Goal: Task Accomplishment & Management: Manage account settings

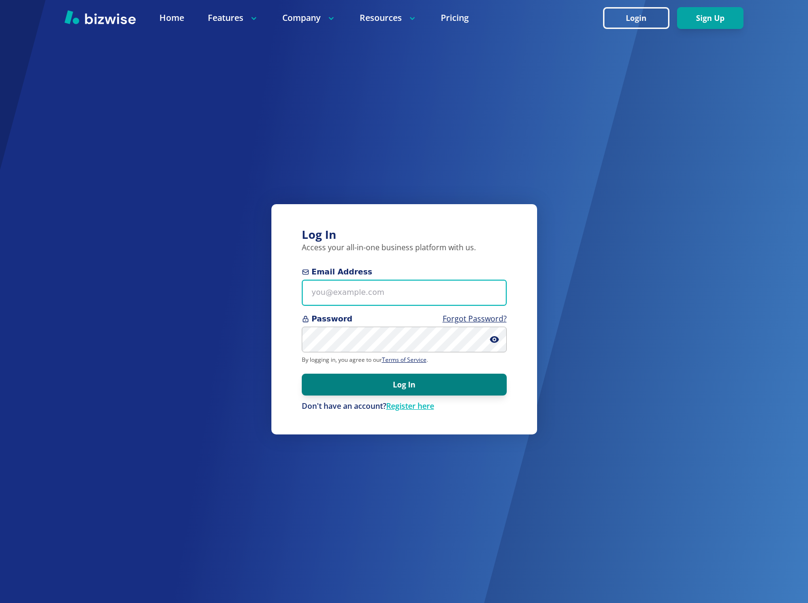
type input "[EMAIL_ADDRESS][DOMAIN_NAME]"
click at [386, 384] on button "Log In" at bounding box center [404, 385] width 205 height 22
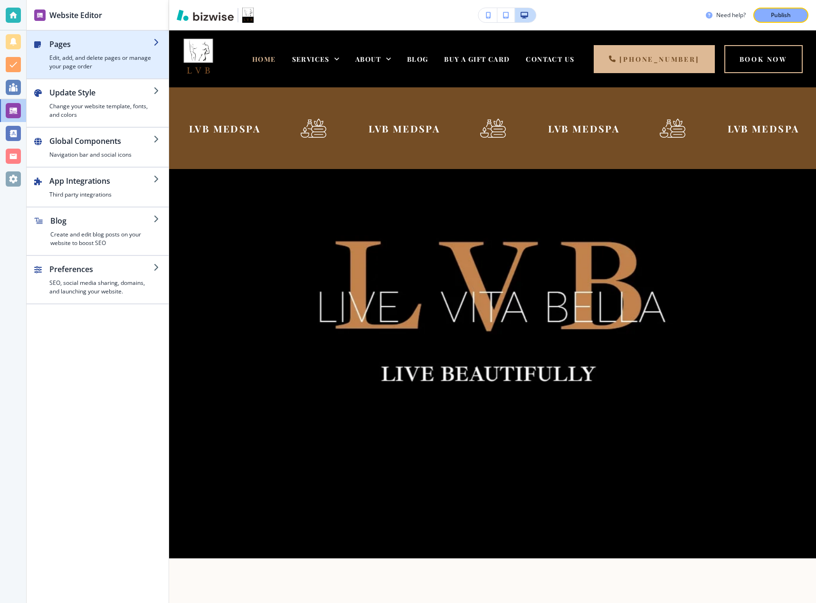
click at [81, 62] on h4 "Edit, add, and delete pages or manage your page order" at bounding box center [101, 62] width 104 height 17
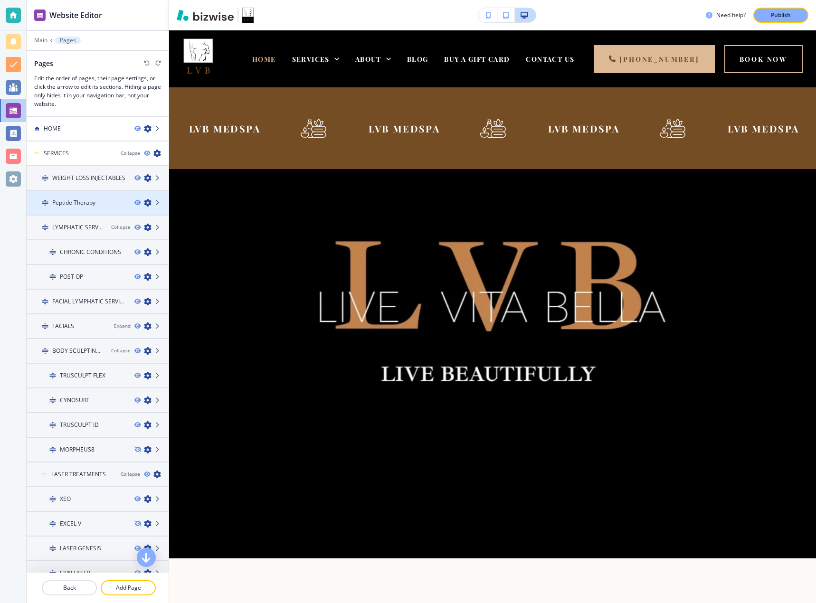
click at [81, 206] on h4 "Peptide Therapy" at bounding box center [73, 202] width 43 height 9
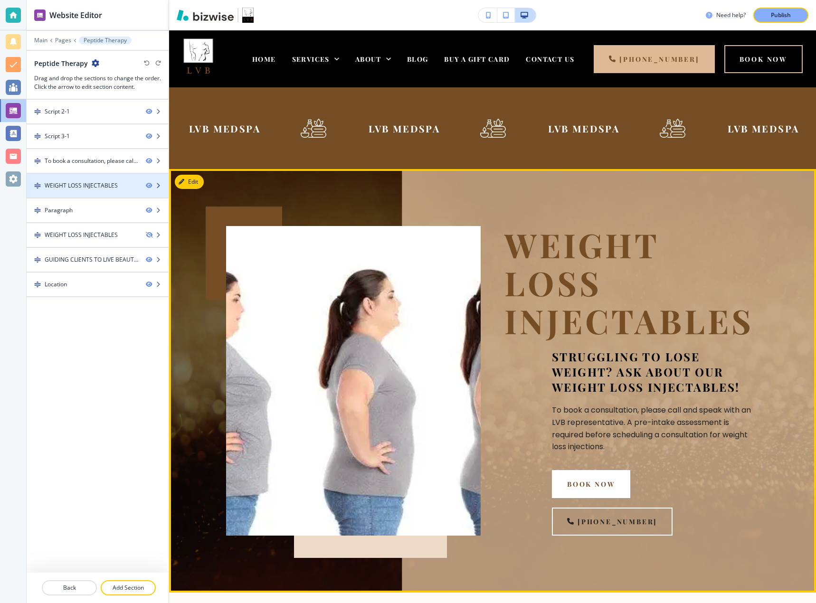
click at [83, 184] on div "WEIGHT LOSS INJECTABLES" at bounding box center [81, 185] width 73 height 9
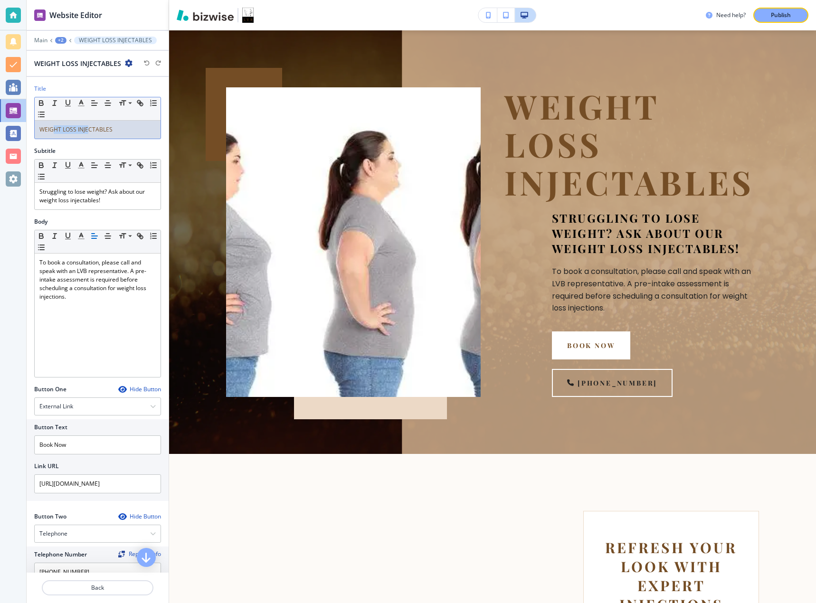
drag, startPoint x: 63, startPoint y: 130, endPoint x: 53, endPoint y: 130, distance: 9.5
click at [53, 130] on span "WEIGHT LOSS INJECTABLES" at bounding box center [75, 129] width 73 height 8
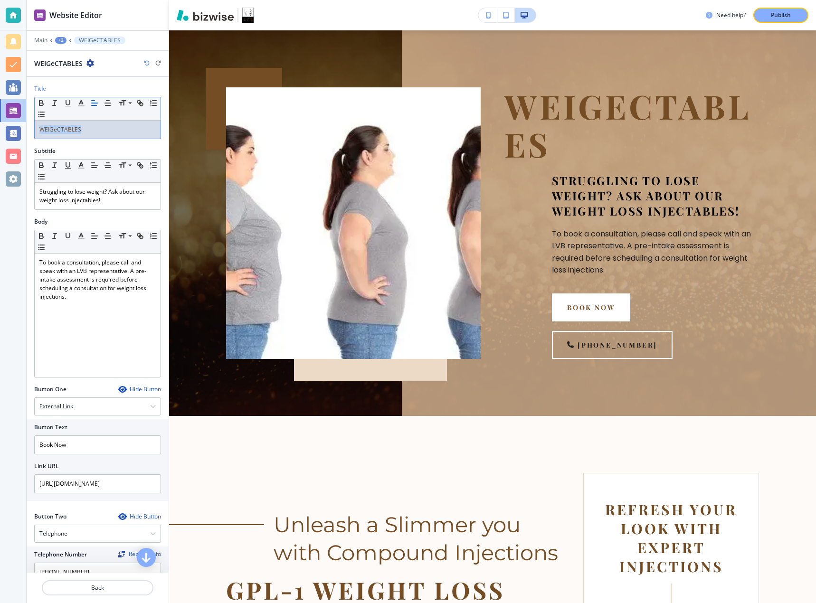
drag, startPoint x: 91, startPoint y: 130, endPoint x: 31, endPoint y: 130, distance: 59.3
click at [31, 130] on div "Title Small Normal Large Huge WEIGeCTABLES" at bounding box center [98, 116] width 142 height 62
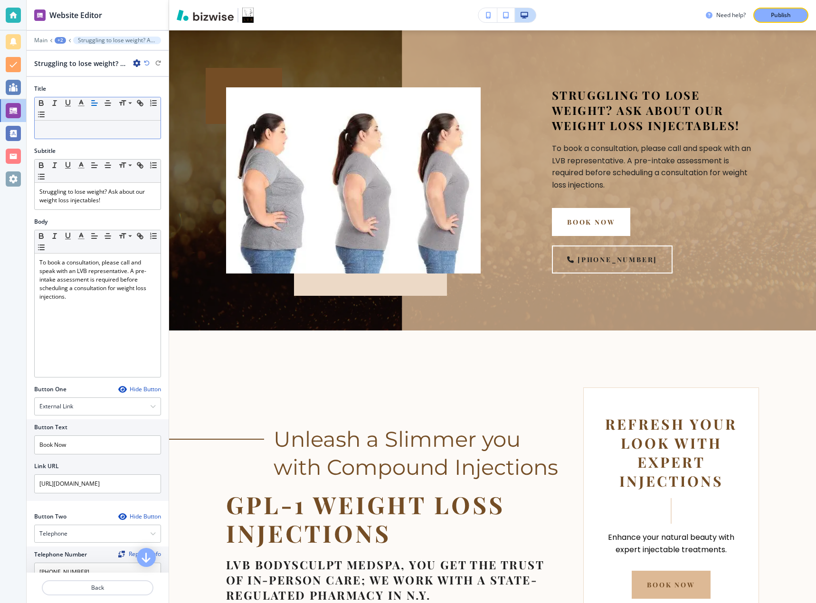
click at [96, 134] on div at bounding box center [98, 130] width 126 height 18
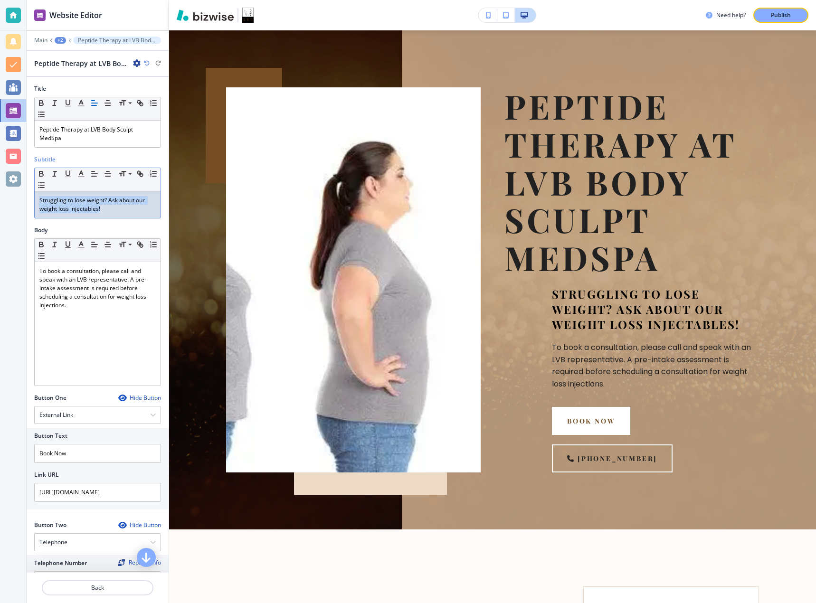
drag, startPoint x: 105, startPoint y: 210, endPoint x: 30, endPoint y: 198, distance: 75.9
click at [30, 198] on div "Subtitle Small Normal Large Huge Struggling to lose weight? Ask about our weigh…" at bounding box center [98, 190] width 142 height 71
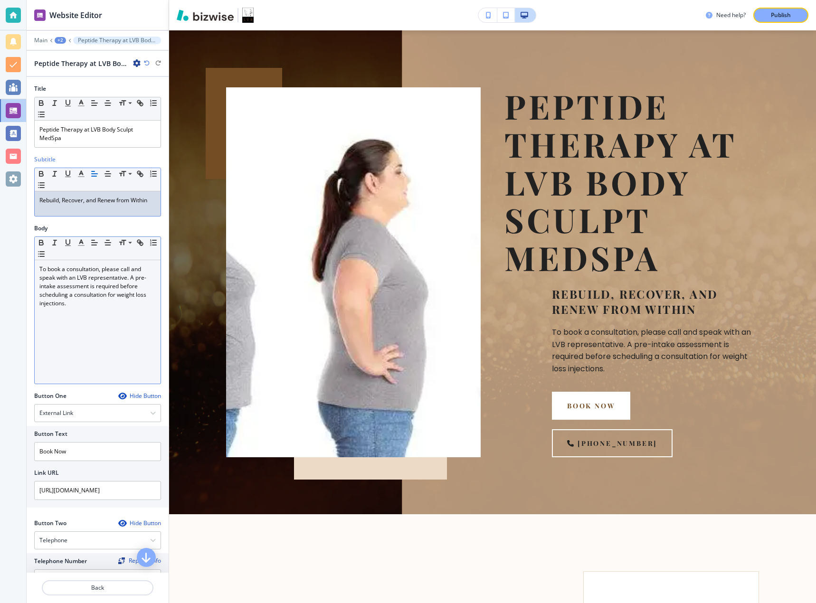
click at [102, 303] on p "To book a consultation, please call and speak with an LVB representative. A pre…" at bounding box center [97, 286] width 116 height 43
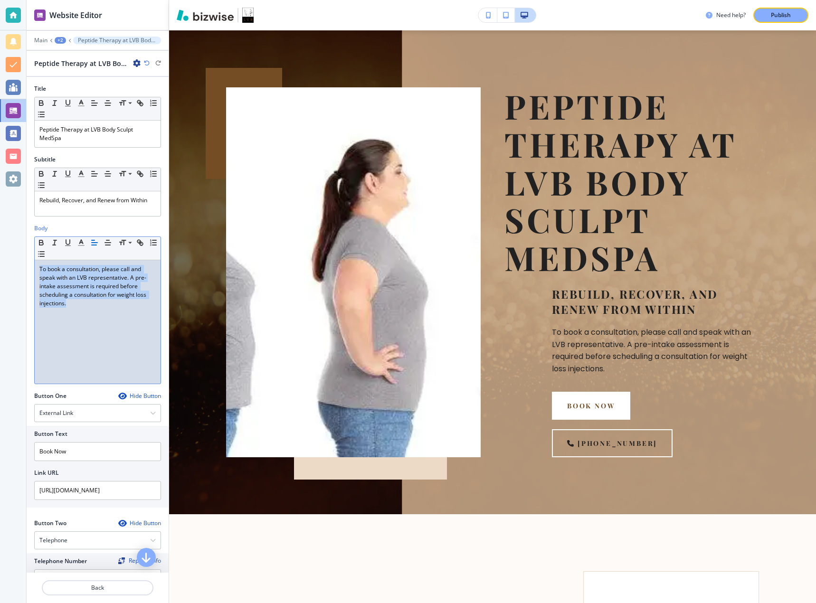
drag, startPoint x: 87, startPoint y: 306, endPoint x: 36, endPoint y: 270, distance: 63.0
click at [36, 270] on div "To book a consultation, please call and speak with an LVB representative. A pre…" at bounding box center [98, 321] width 126 height 123
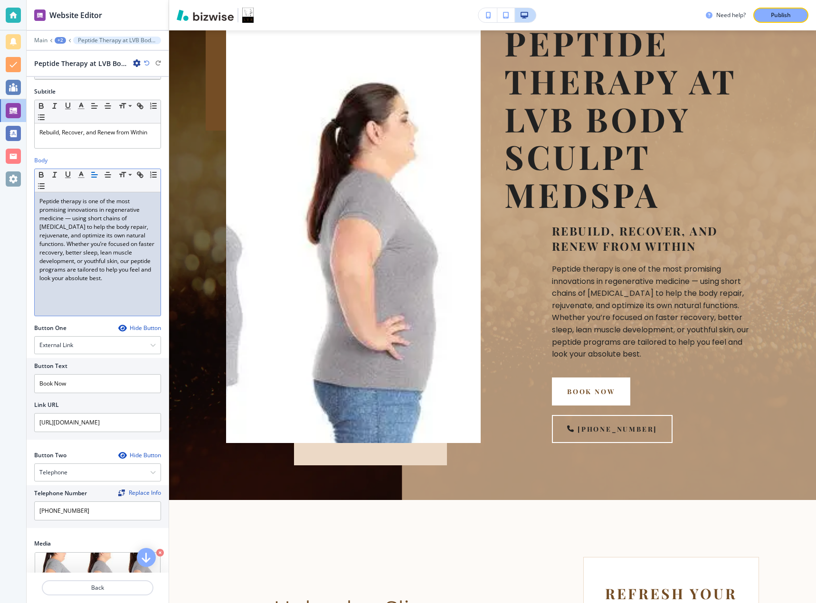
scroll to position [0, 0]
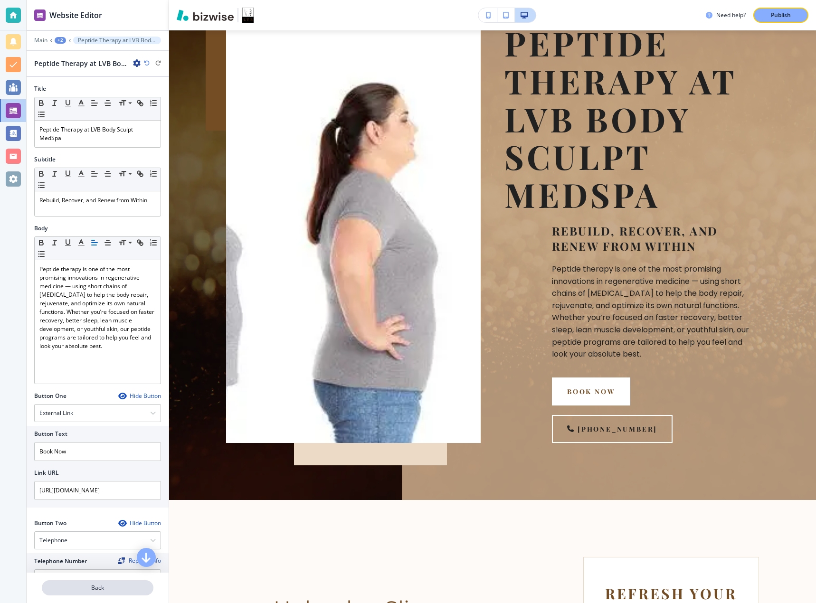
click at [122, 593] on button "Back" at bounding box center [98, 587] width 112 height 15
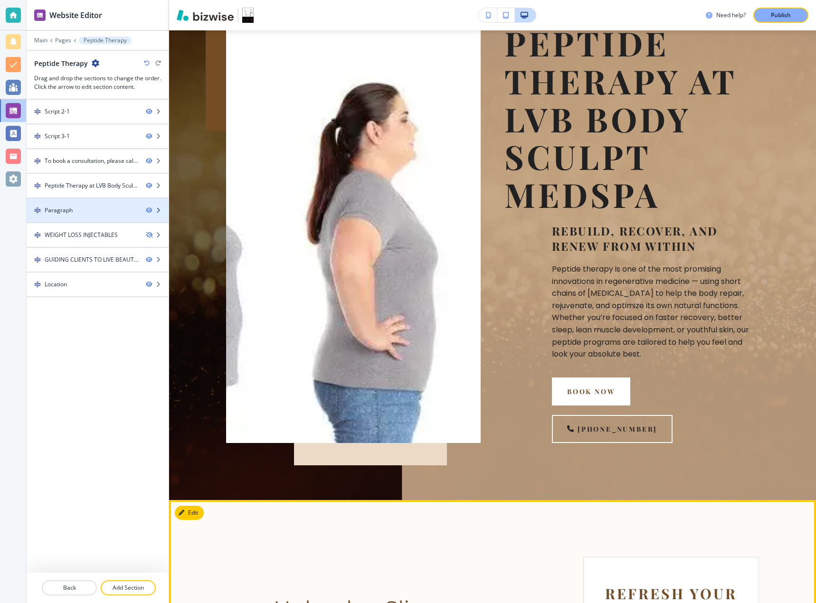
click at [93, 207] on div "Paragraph" at bounding box center [83, 210] width 112 height 9
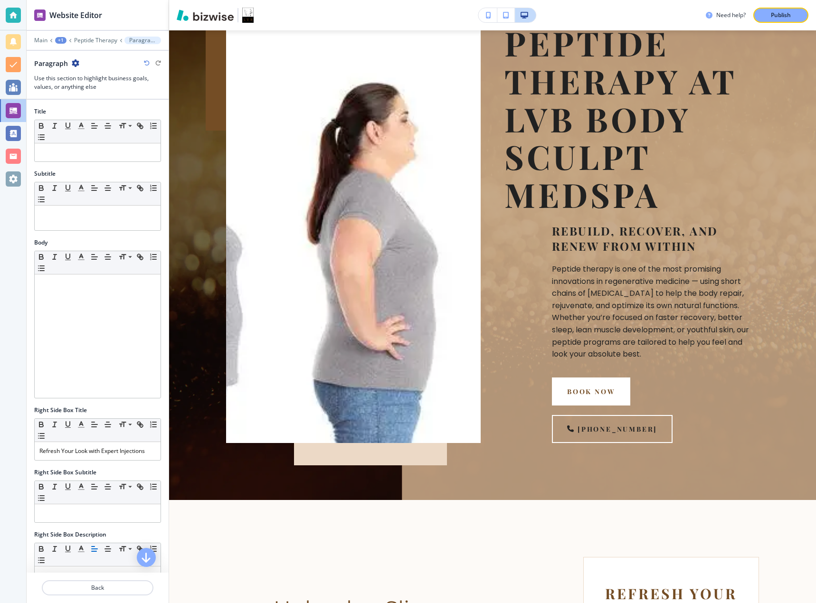
scroll to position [634, 0]
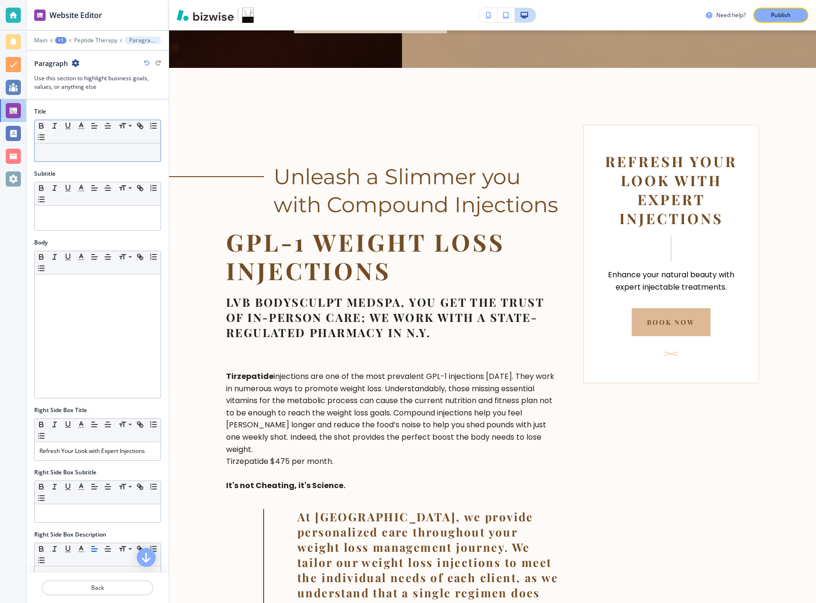
click at [92, 154] on p at bounding box center [97, 152] width 116 height 9
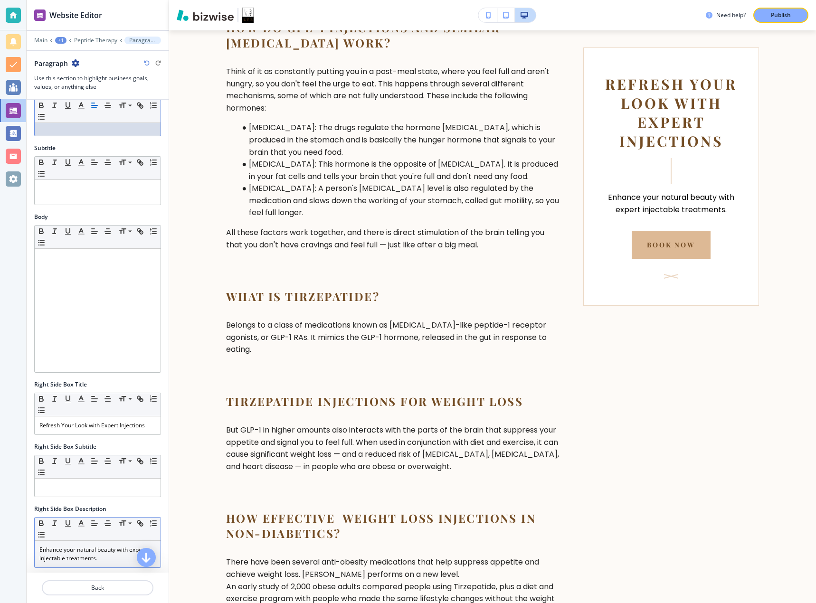
scroll to position [0, 0]
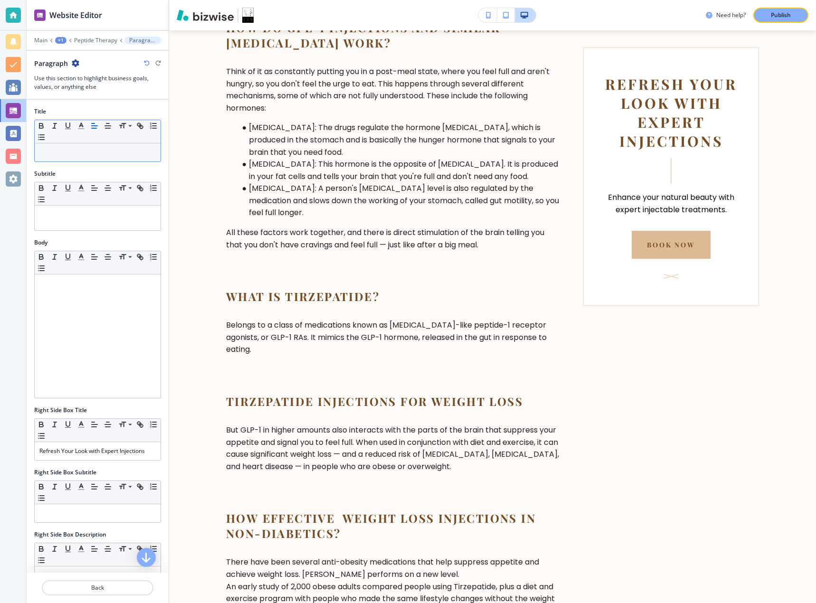
click at [82, 155] on p at bounding box center [97, 152] width 116 height 9
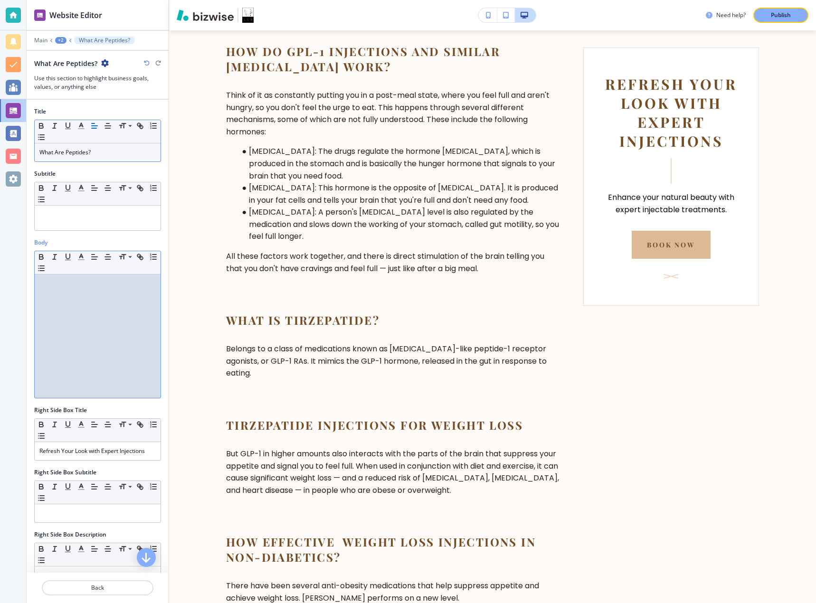
click at [77, 322] on div at bounding box center [98, 335] width 126 height 123
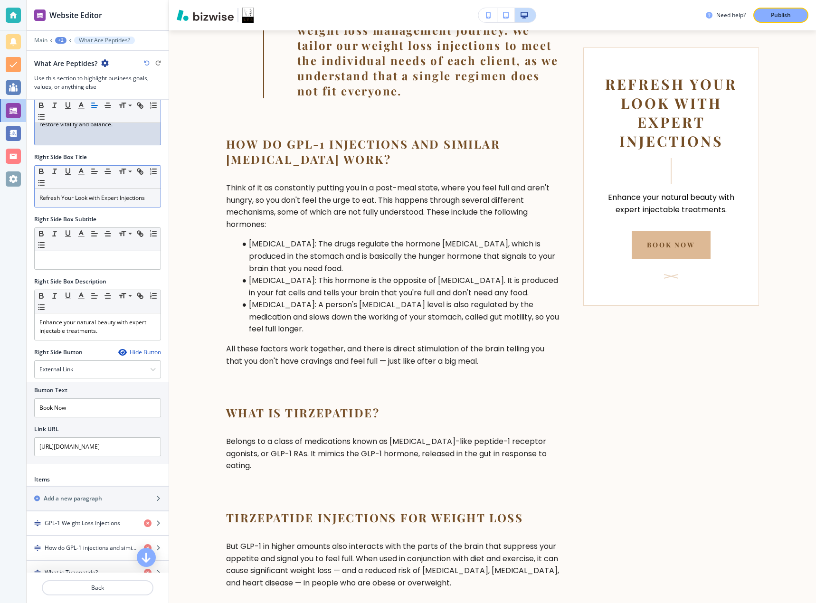
scroll to position [317, 0]
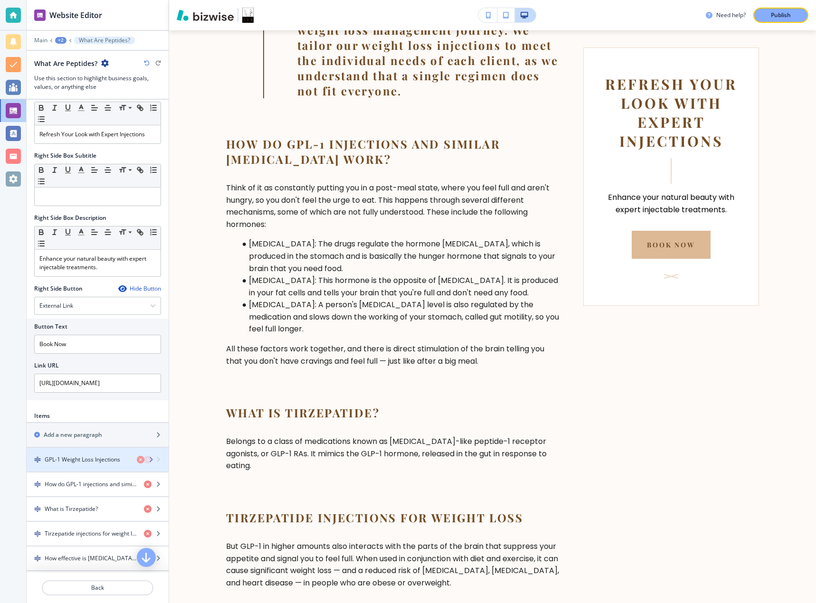
click at [85, 457] on h4 "GPL-1 Weight Loss Injections" at bounding box center [82, 459] width 75 height 9
click at [155, 460] on icon "button" at bounding box center [158, 460] width 6 height 6
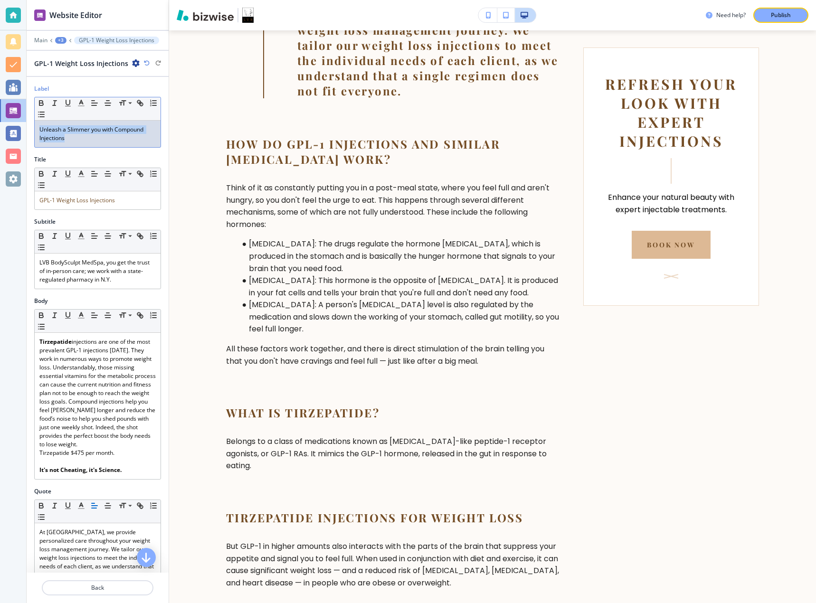
drag, startPoint x: 73, startPoint y: 143, endPoint x: 32, endPoint y: 127, distance: 44.3
click at [32, 127] on div "Label Small Normal Large Huge Unleash a Slimmer you with Compound Injections" at bounding box center [98, 120] width 142 height 71
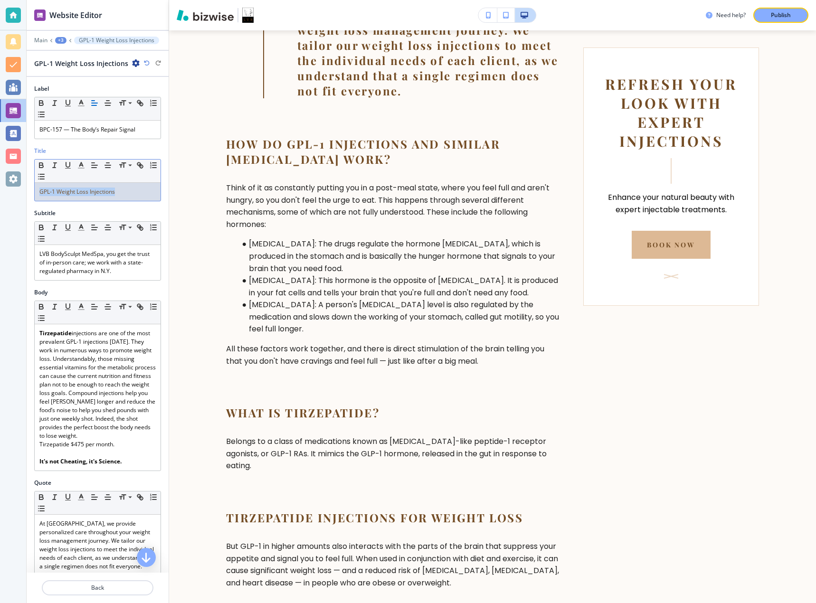
drag, startPoint x: 125, startPoint y: 195, endPoint x: 24, endPoint y: 188, distance: 101.8
click at [24, 188] on div "Website Editor Main +3 GPL-1 Weight Loss Injections GPL-1 Weight Loss Injection…" at bounding box center [408, 301] width 816 height 603
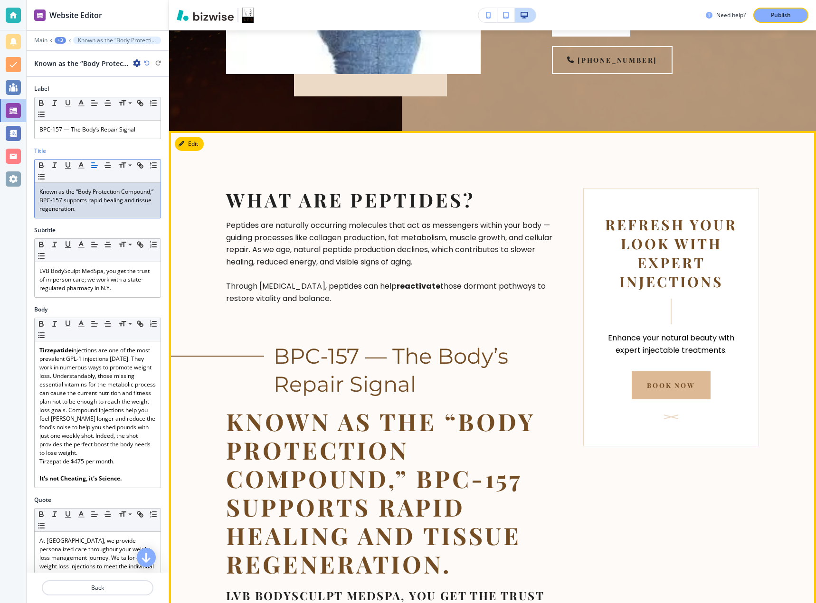
scroll to position [634, 0]
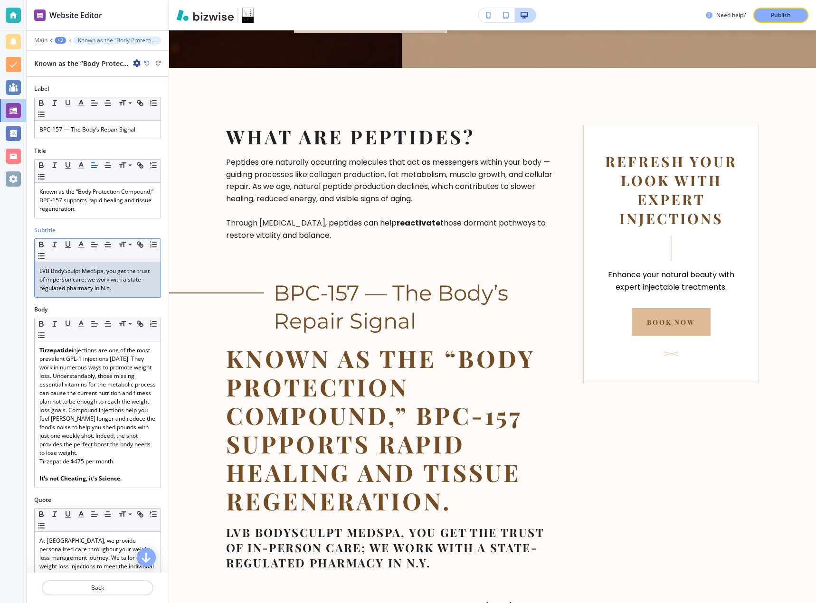
drag, startPoint x: 132, startPoint y: 290, endPoint x: 25, endPoint y: 269, distance: 109.8
click at [25, 269] on div "Website Editor Main +3 Known as the “Body Protection Compound,” BPC-157 support…" at bounding box center [408, 301] width 816 height 603
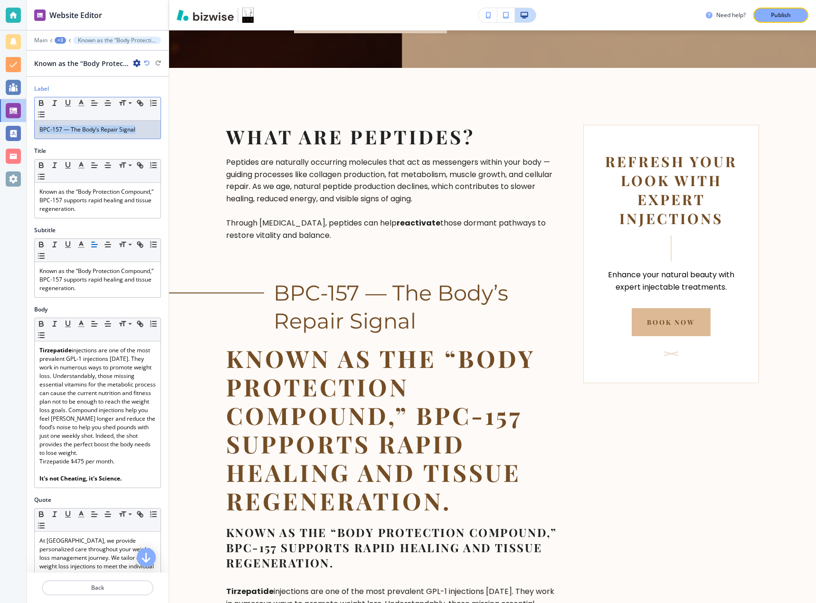
drag, startPoint x: 137, startPoint y: 130, endPoint x: 32, endPoint y: 127, distance: 105.4
click at [32, 127] on div "Label Small Normal Large Huge BPC-157 — The Body’s Repair Signal" at bounding box center [98, 116] width 142 height 62
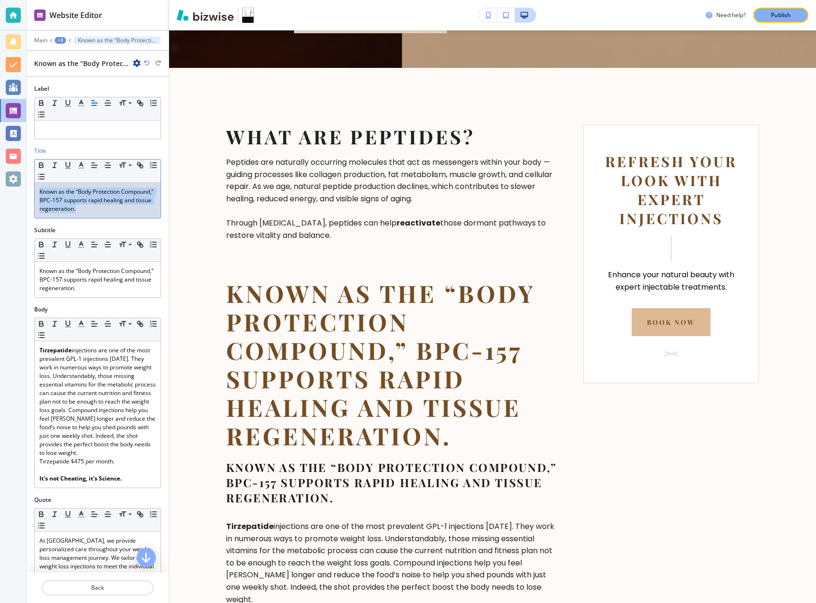
drag, startPoint x: 133, startPoint y: 213, endPoint x: 32, endPoint y: 187, distance: 104.6
click at [32, 187] on div "Title Small Normal Large Huge Known as the “Body Protection Compound,” BPC-157 …" at bounding box center [98, 186] width 142 height 79
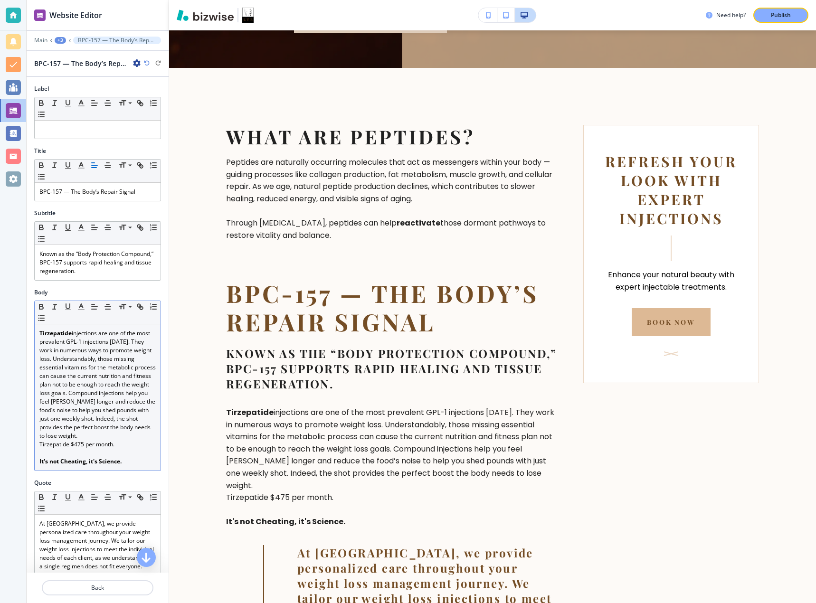
scroll to position [63, 0]
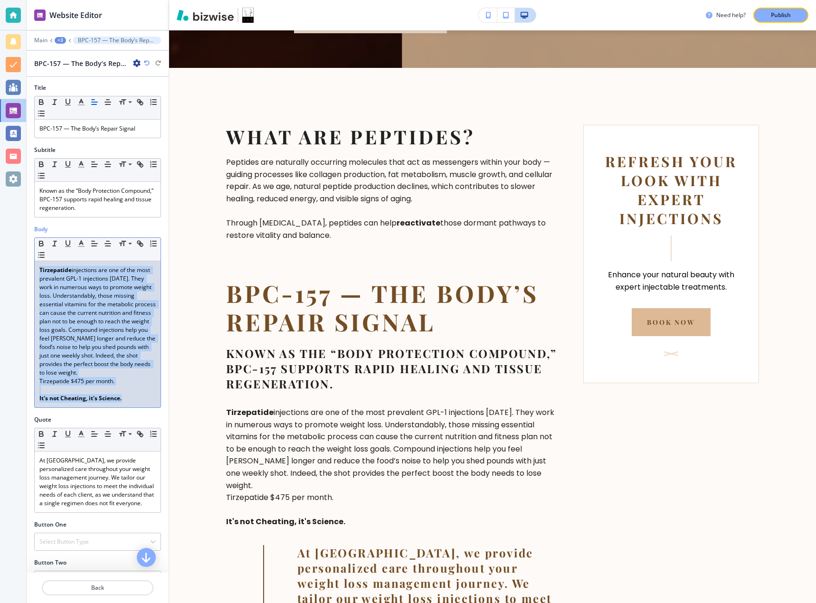
drag, startPoint x: 130, startPoint y: 404, endPoint x: 27, endPoint y: 267, distance: 171.2
click at [27, 267] on div "Body Small Normal Large Huge Tirzepatide injections are one of the most prevale…" at bounding box center [98, 320] width 142 height 190
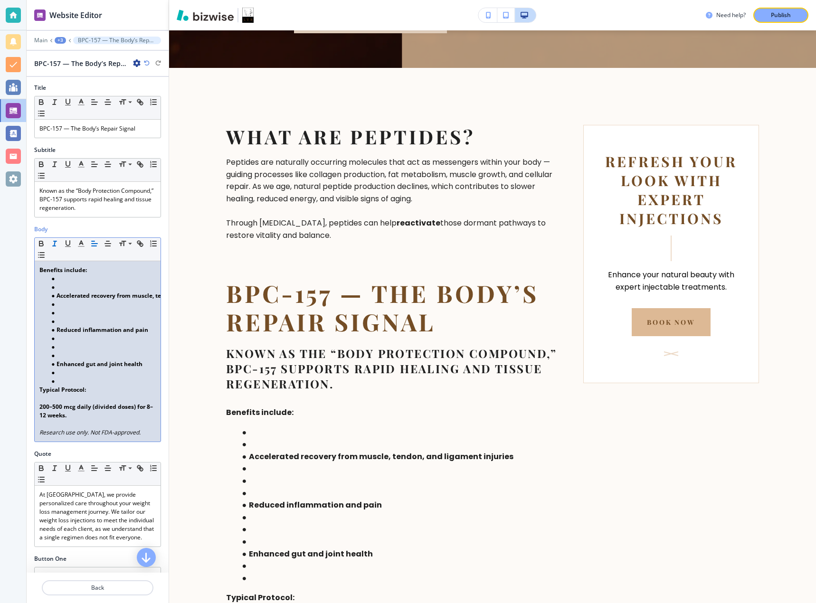
scroll to position [0, 0]
click at [72, 282] on li at bounding box center [102, 278] width 108 height 9
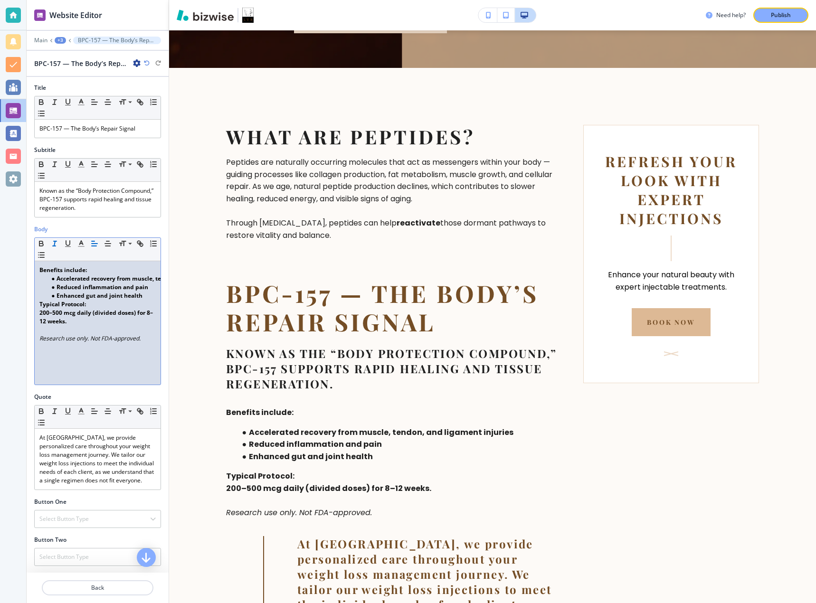
scroll to position [127, 0]
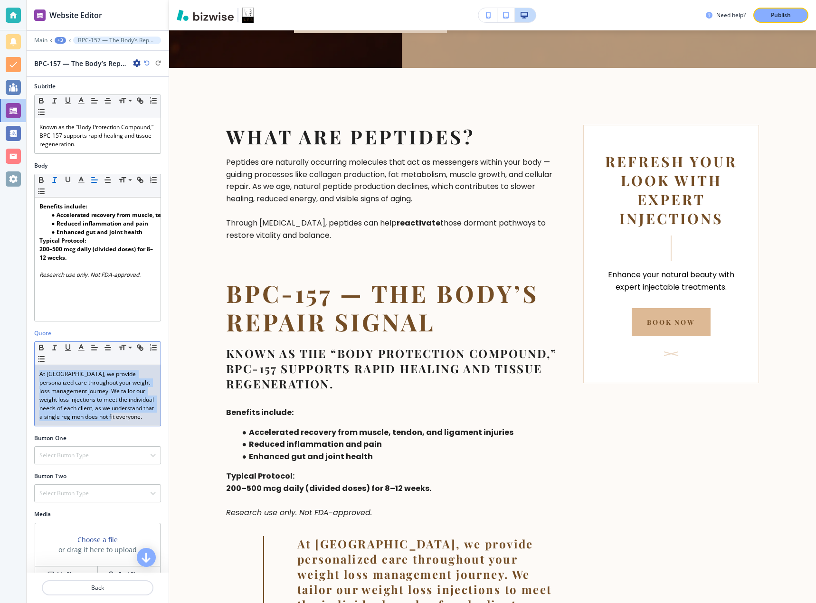
drag, startPoint x: 73, startPoint y: 415, endPoint x: 19, endPoint y: 356, distance: 80.3
click at [19, 356] on div "Website Editor Main +3 BPC-157 — The Body’s Repair Signal BPC-157 — The Body’s …" at bounding box center [408, 301] width 816 height 603
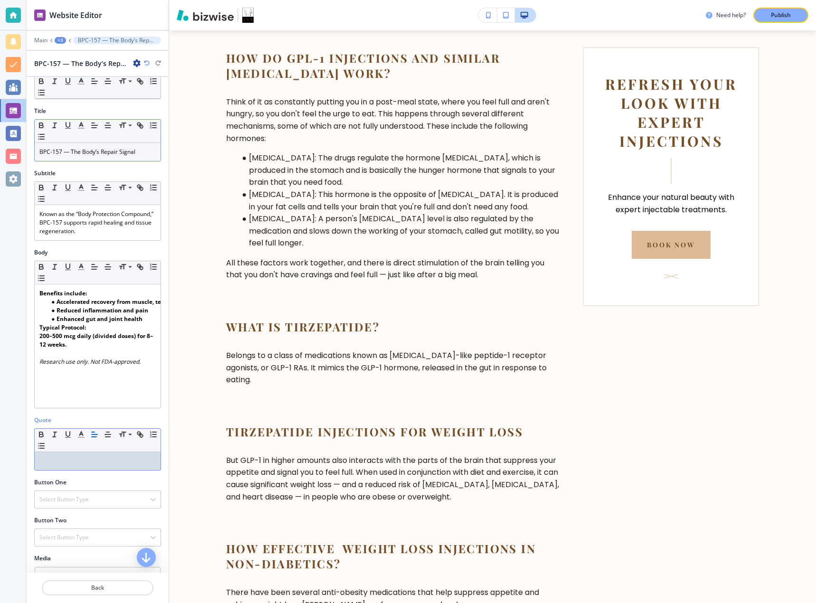
scroll to position [0, 0]
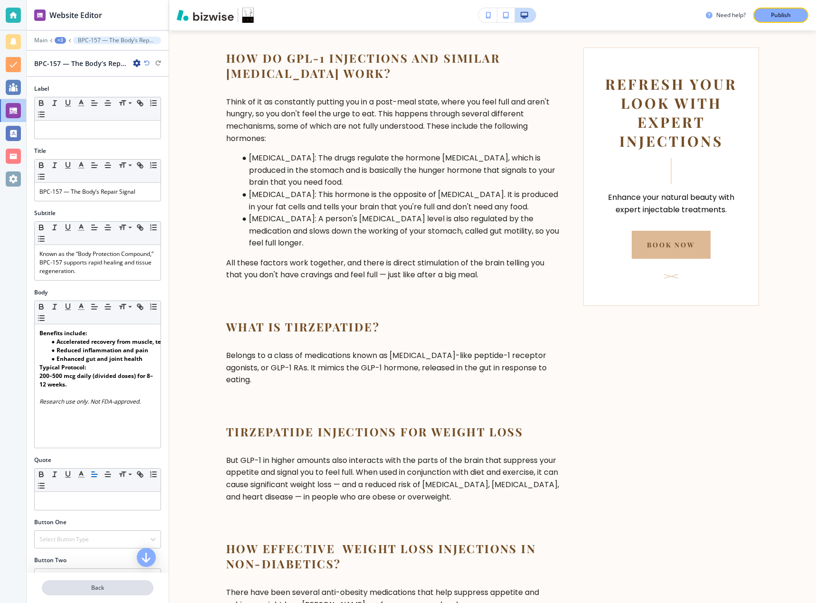
click at [122, 581] on button "Back" at bounding box center [98, 587] width 112 height 15
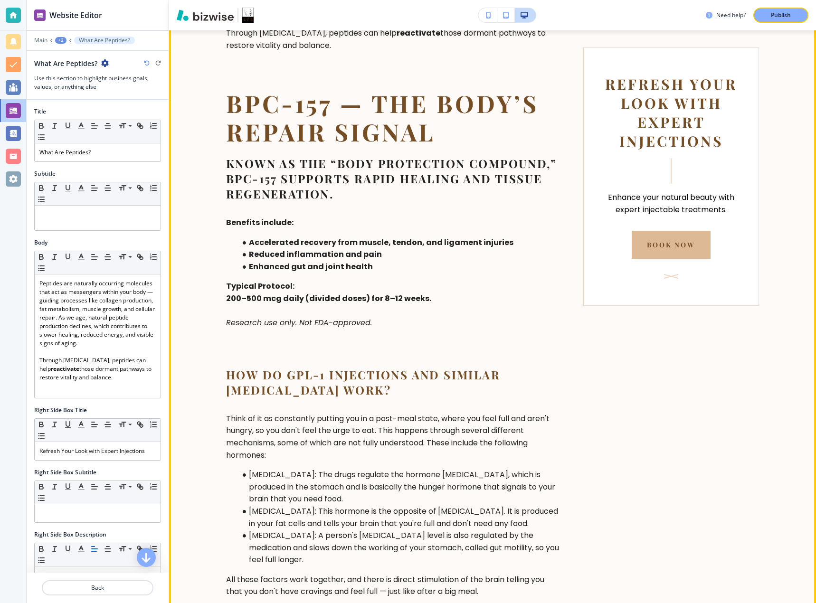
scroll to position [887, 0]
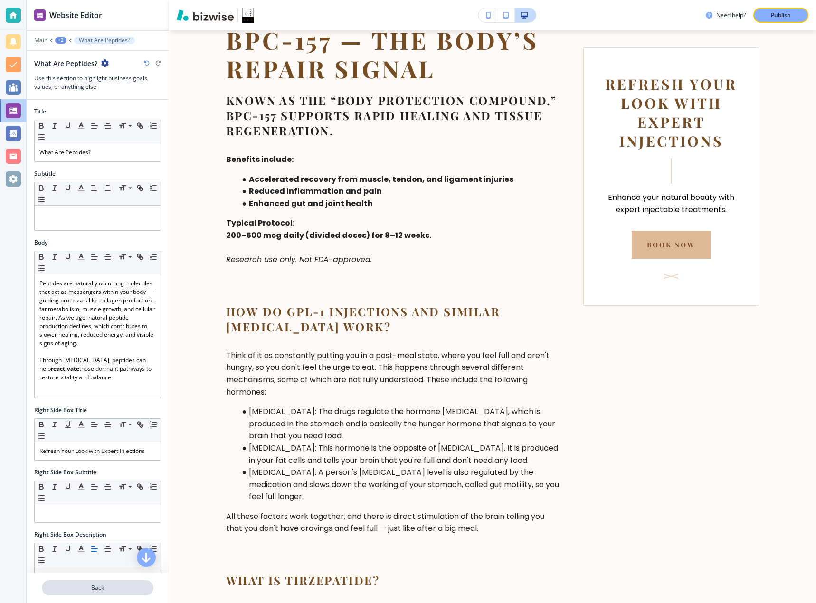
click at [72, 584] on p "Back" at bounding box center [98, 587] width 110 height 9
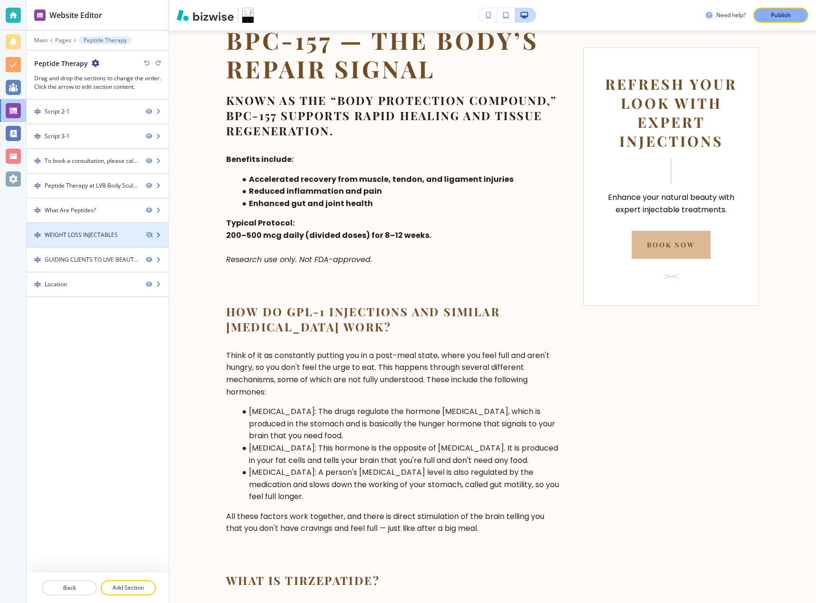
click at [88, 226] on div at bounding box center [98, 227] width 142 height 8
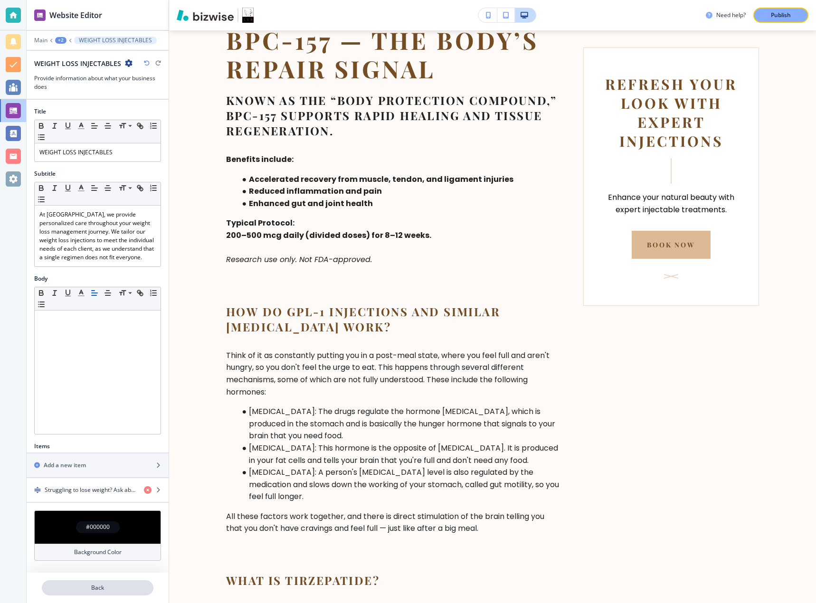
click at [100, 591] on p "Back" at bounding box center [98, 587] width 110 height 9
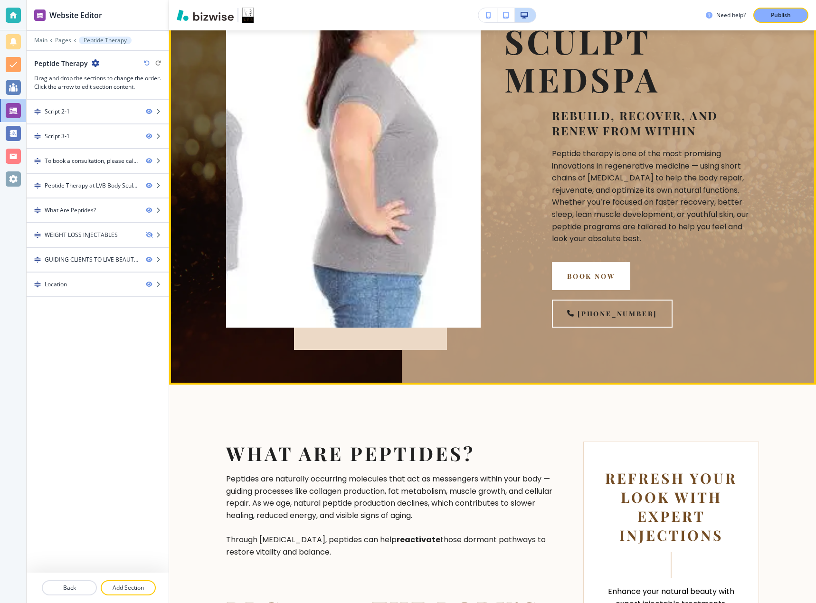
scroll to position [127, 0]
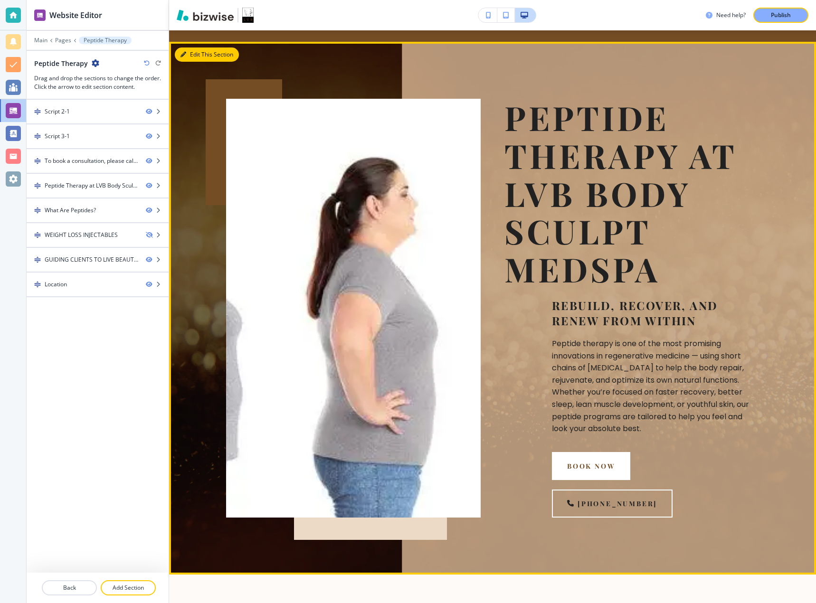
click at [212, 60] on button "Edit This Section" at bounding box center [207, 54] width 64 height 14
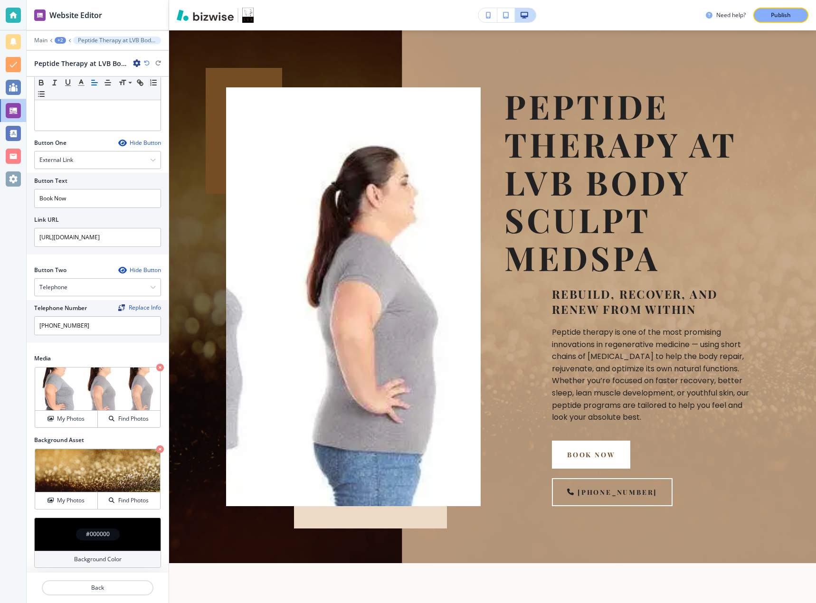
scroll to position [258, 0]
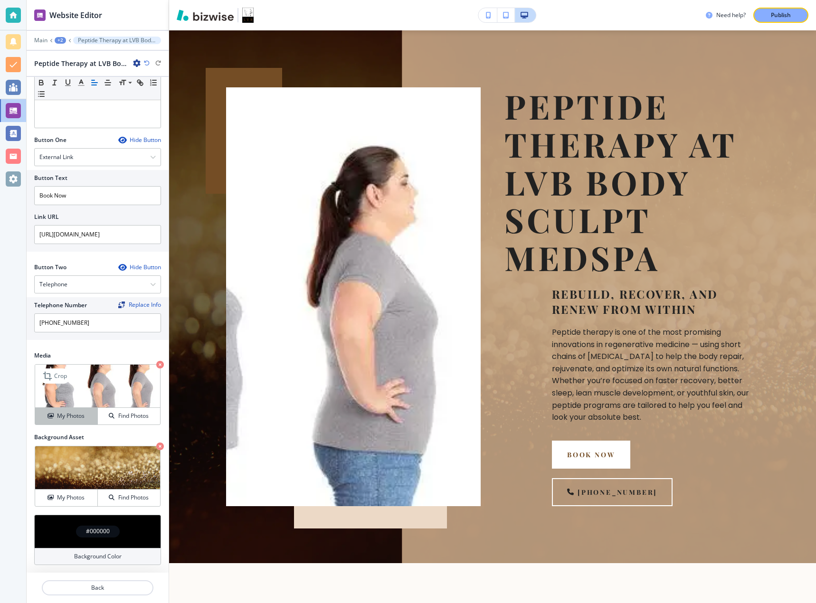
click at [69, 418] on h4 "My Photos" at bounding box center [71, 416] width 28 height 9
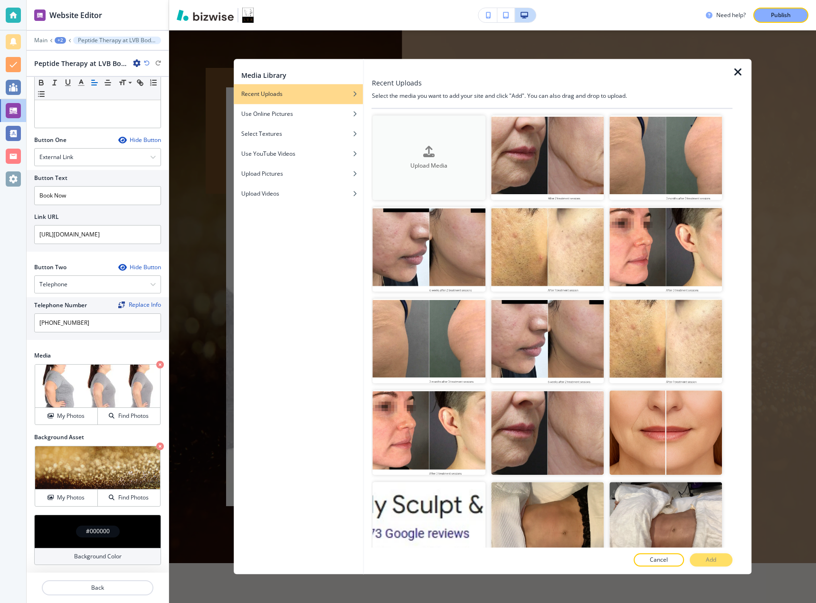
click at [413, 148] on div "Upload Media" at bounding box center [429, 158] width 113 height 24
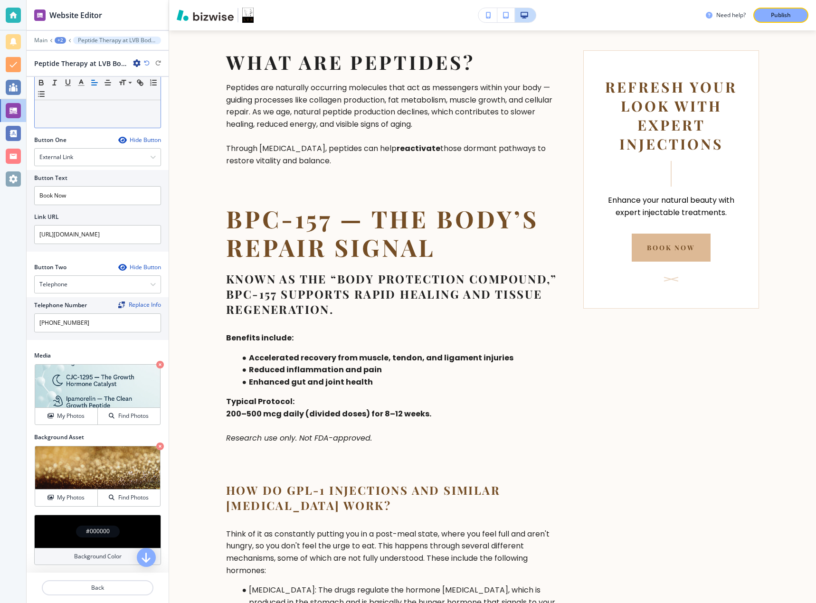
scroll to position [0, 0]
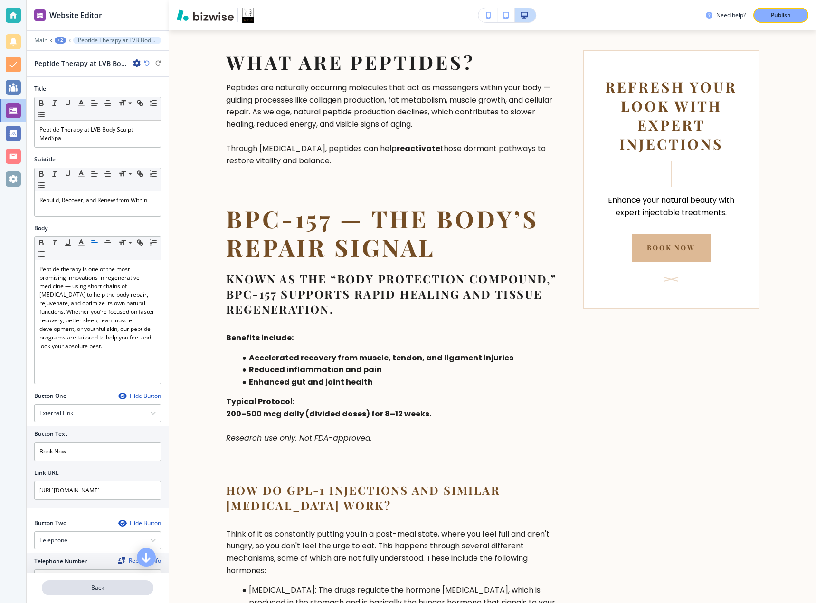
click at [140, 581] on button "Back" at bounding box center [98, 587] width 112 height 15
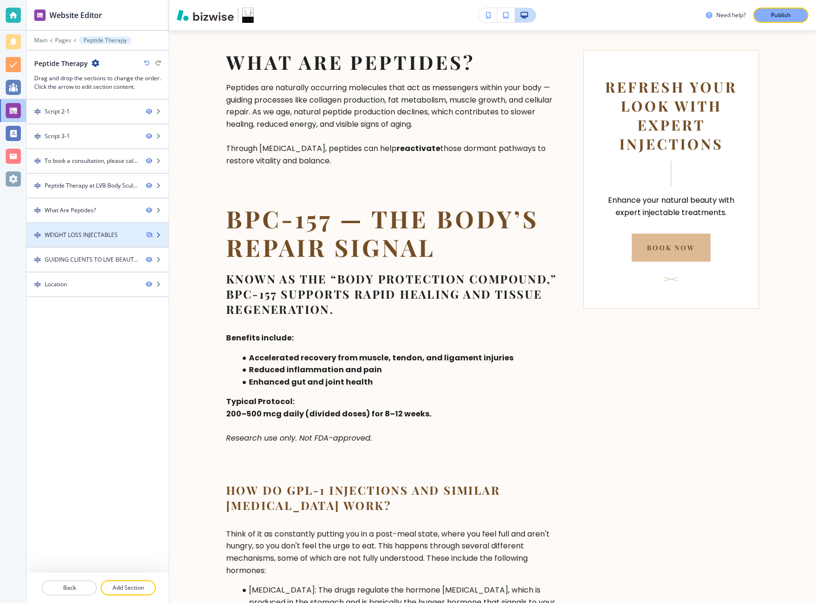
click at [91, 237] on div "WEIGHT LOSS INJECTABLES" at bounding box center [81, 235] width 73 height 9
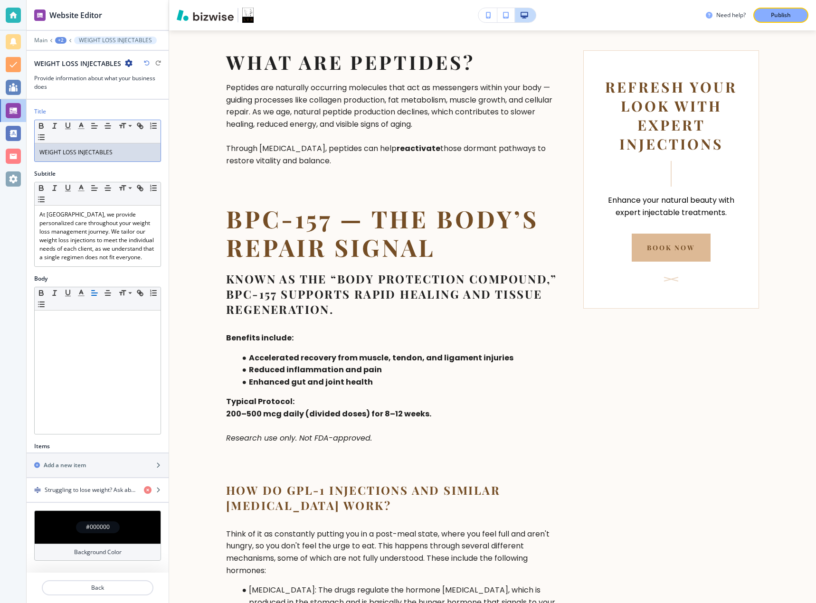
click at [107, 156] on p "WEIGHT LOSS INJECTABLES" at bounding box center [97, 152] width 116 height 9
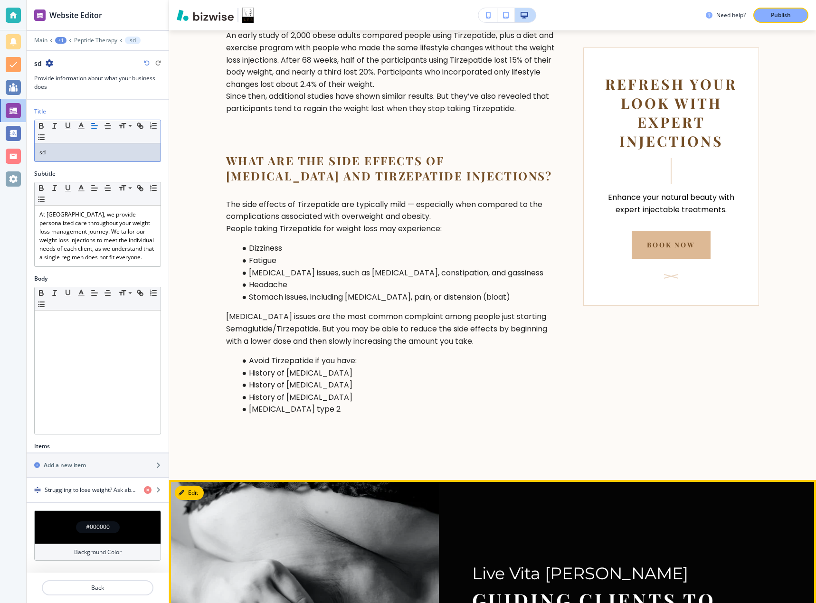
scroll to position [1974, 0]
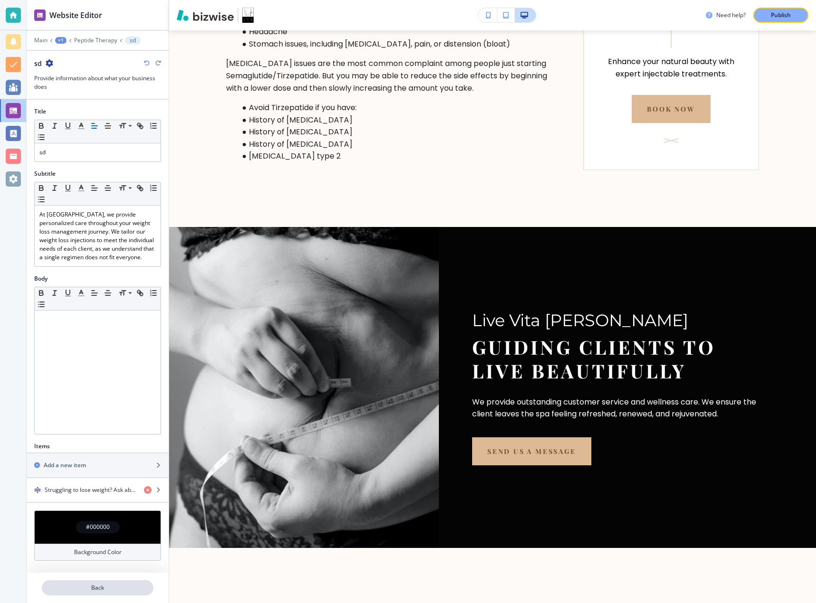
click at [117, 584] on p "Back" at bounding box center [98, 587] width 110 height 9
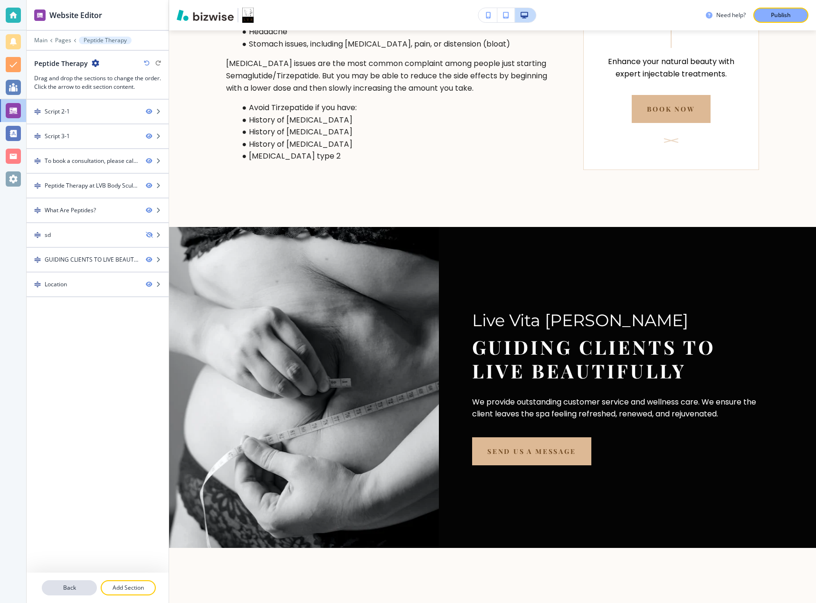
click at [85, 593] on button "Back" at bounding box center [69, 587] width 55 height 15
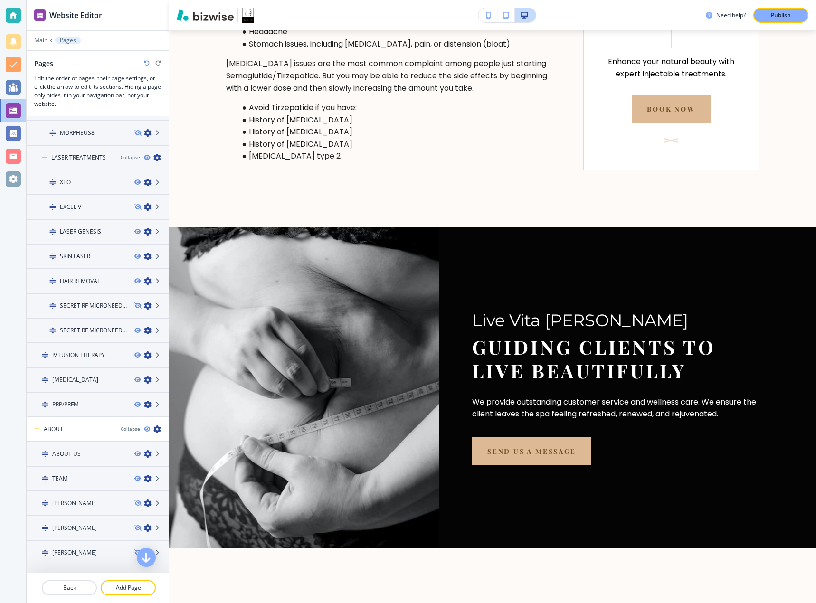
scroll to position [1911, 0]
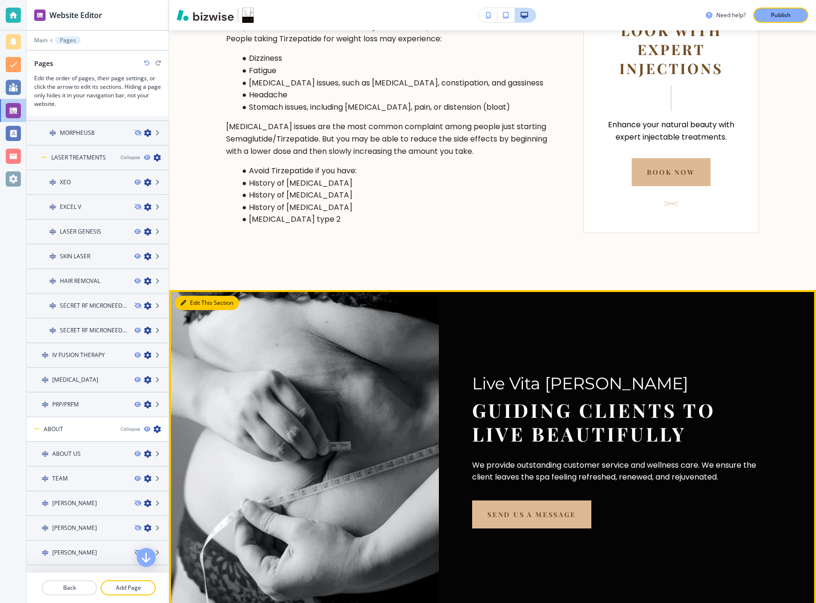
click at [192, 296] on button "Edit This Section" at bounding box center [207, 303] width 64 height 14
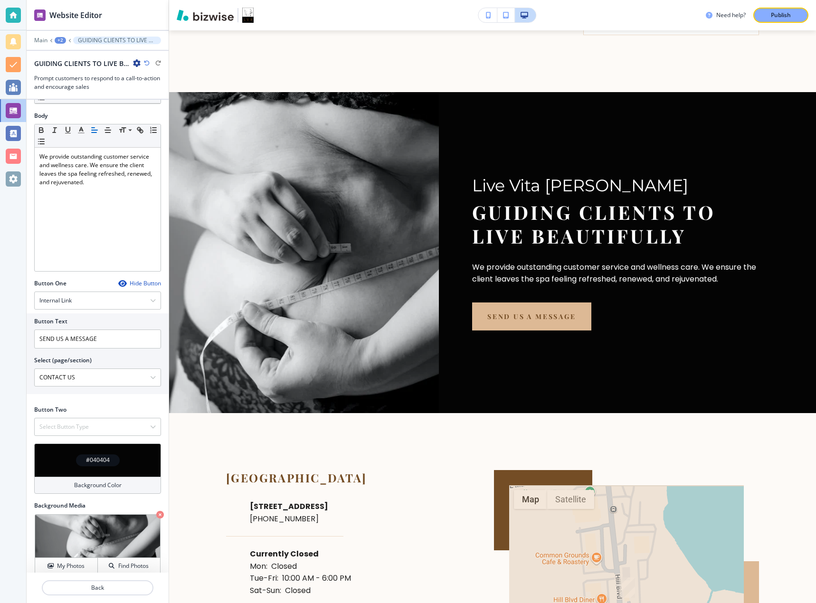
scroll to position [137, 0]
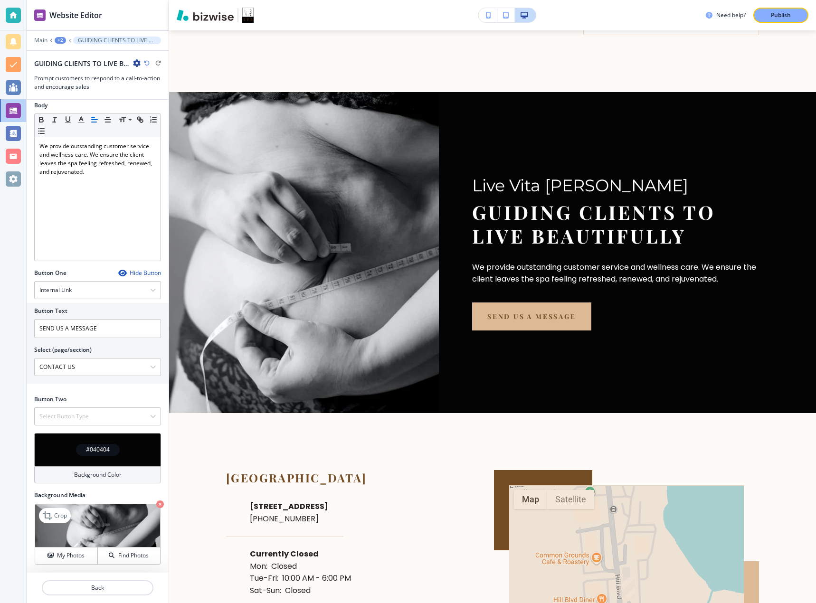
click at [156, 504] on icon "button" at bounding box center [160, 504] width 8 height 8
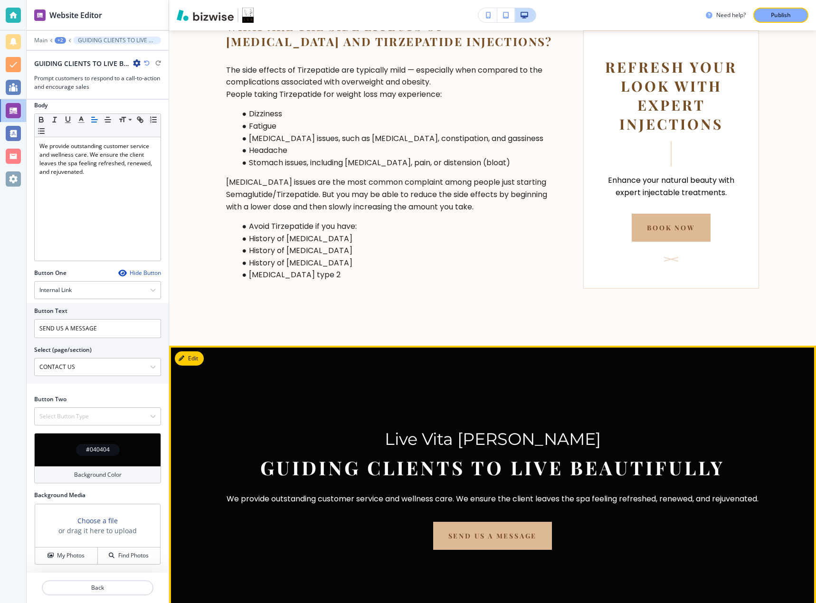
scroll to position [1919, 0]
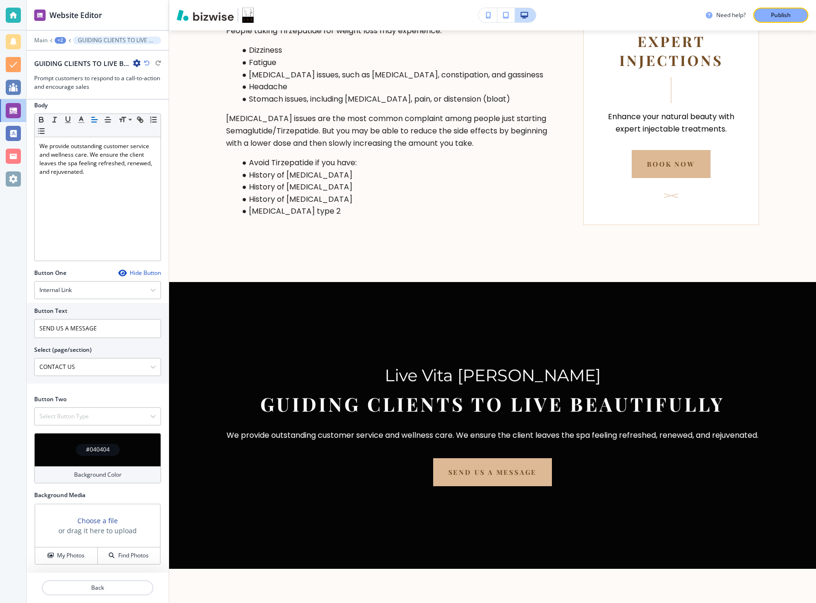
click at [94, 579] on div at bounding box center [98, 577] width 142 height 8
click at [94, 586] on p "Back" at bounding box center [98, 587] width 110 height 9
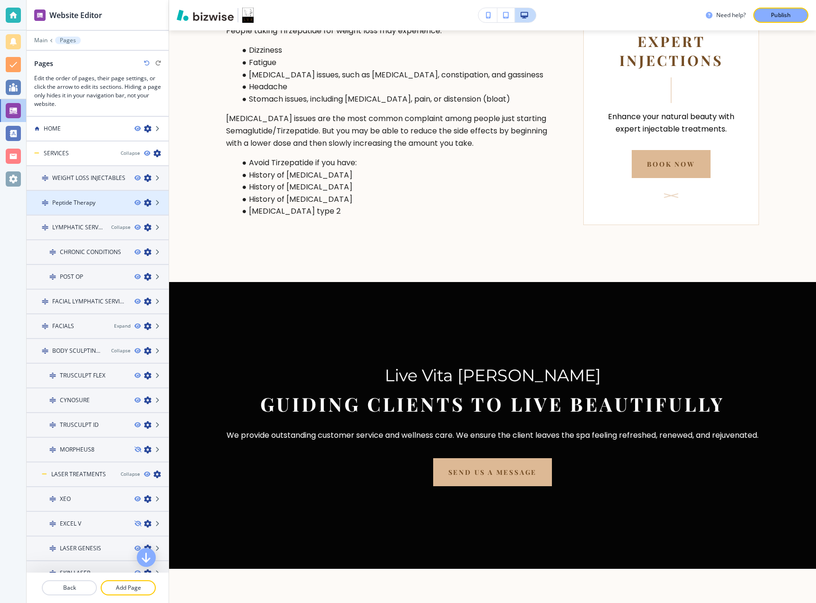
click at [63, 199] on h4 "Peptide Therapy" at bounding box center [73, 202] width 43 height 9
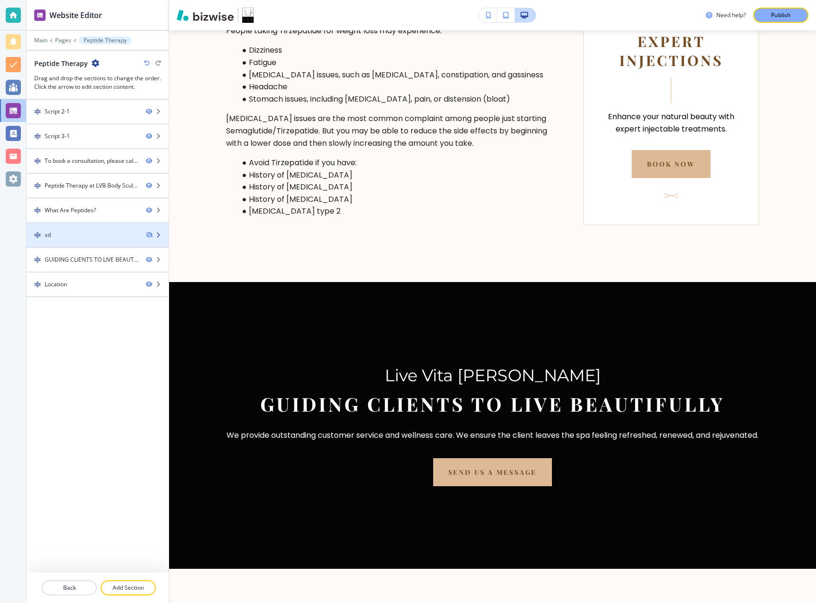
click at [73, 227] on div at bounding box center [98, 227] width 142 height 8
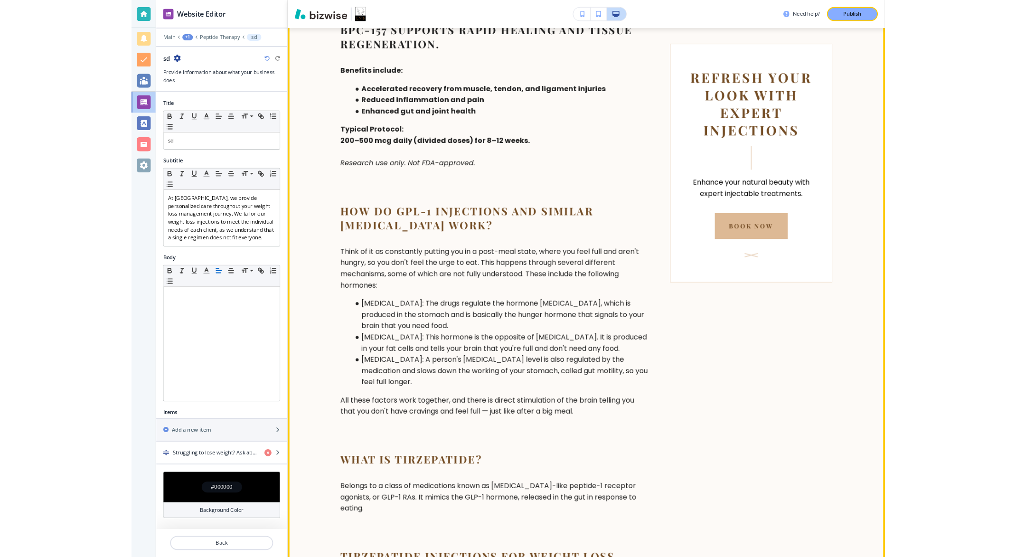
scroll to position [906, 0]
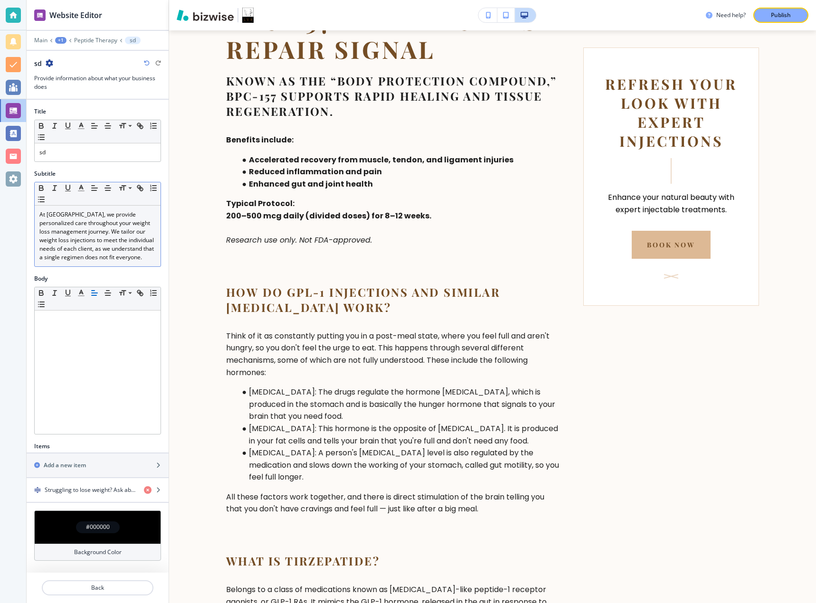
click at [115, 241] on p "At [GEOGRAPHIC_DATA], we provide personalized care throughout your weight loss …" at bounding box center [97, 235] width 116 height 51
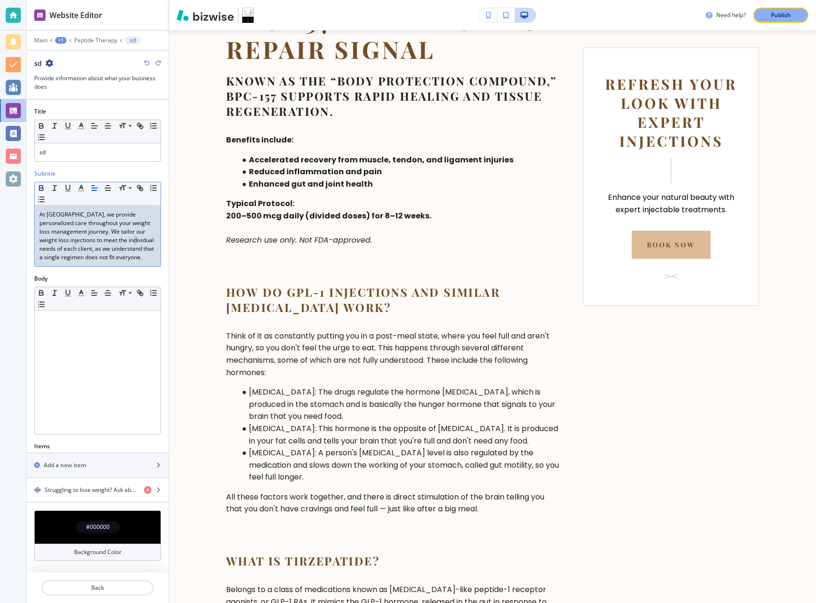
click at [115, 241] on p "At [GEOGRAPHIC_DATA], we provide personalized care throughout your weight loss …" at bounding box center [97, 235] width 116 height 51
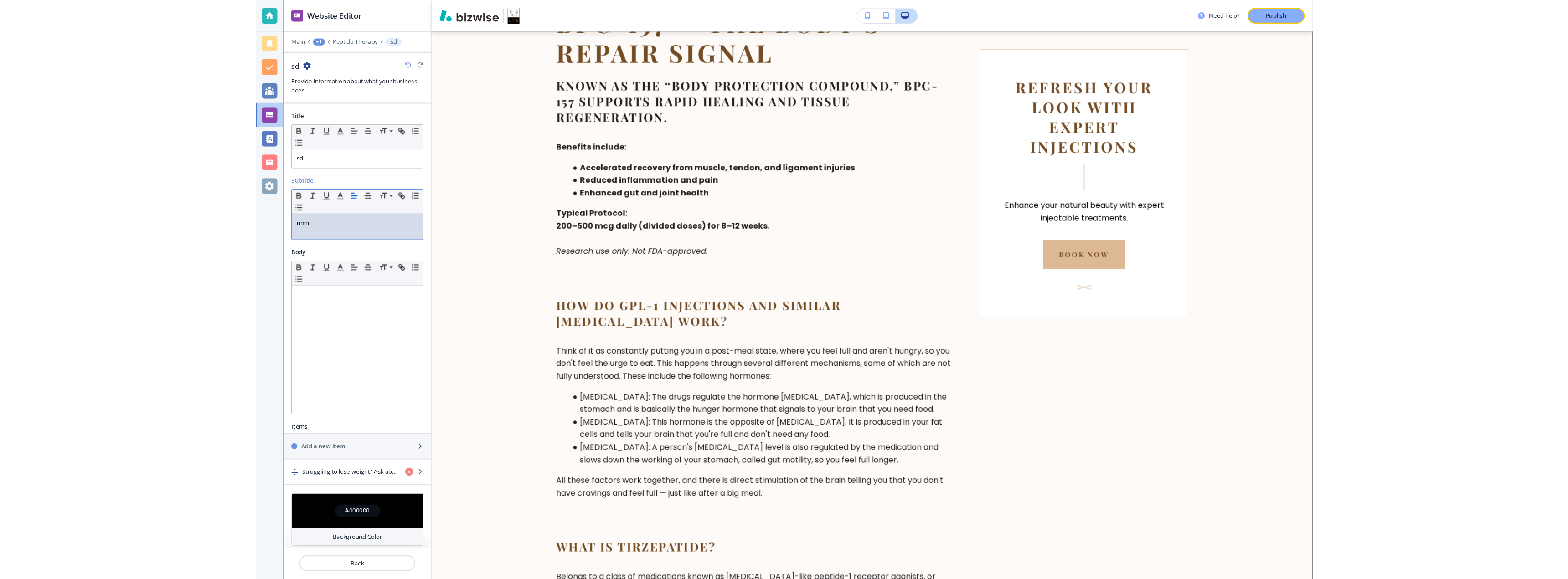
scroll to position [907, 0]
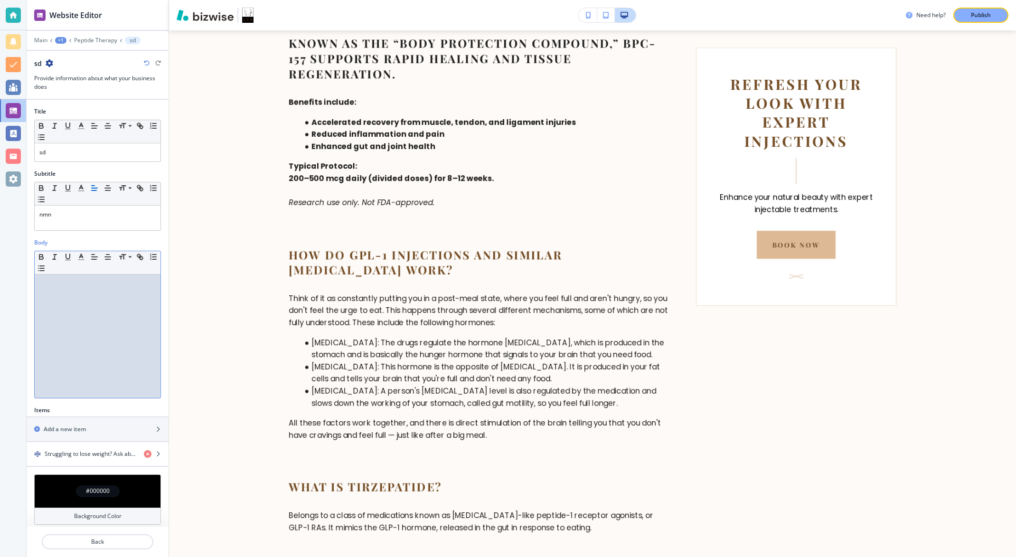
click at [85, 301] on div at bounding box center [98, 335] width 126 height 123
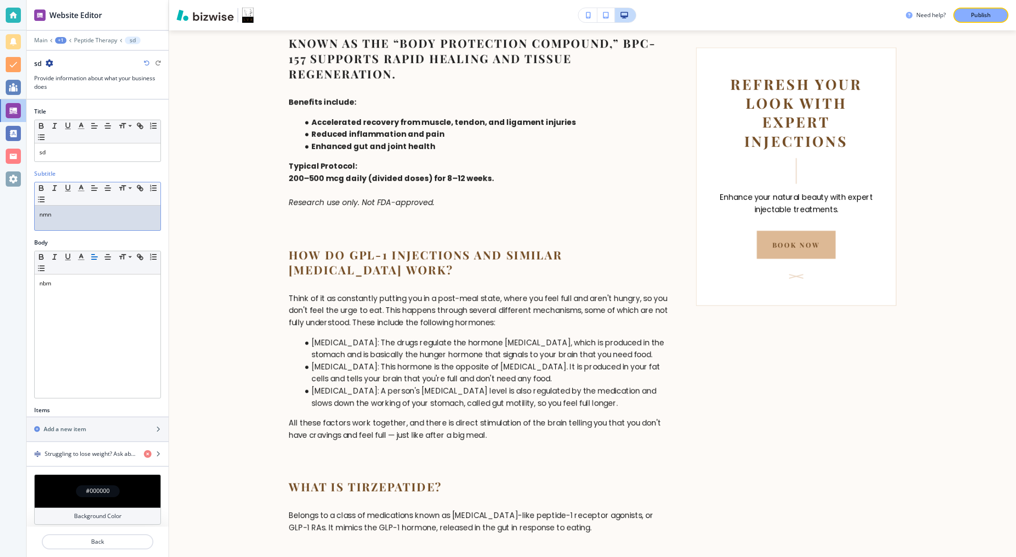
click at [76, 222] on div "nmn" at bounding box center [98, 218] width 126 height 25
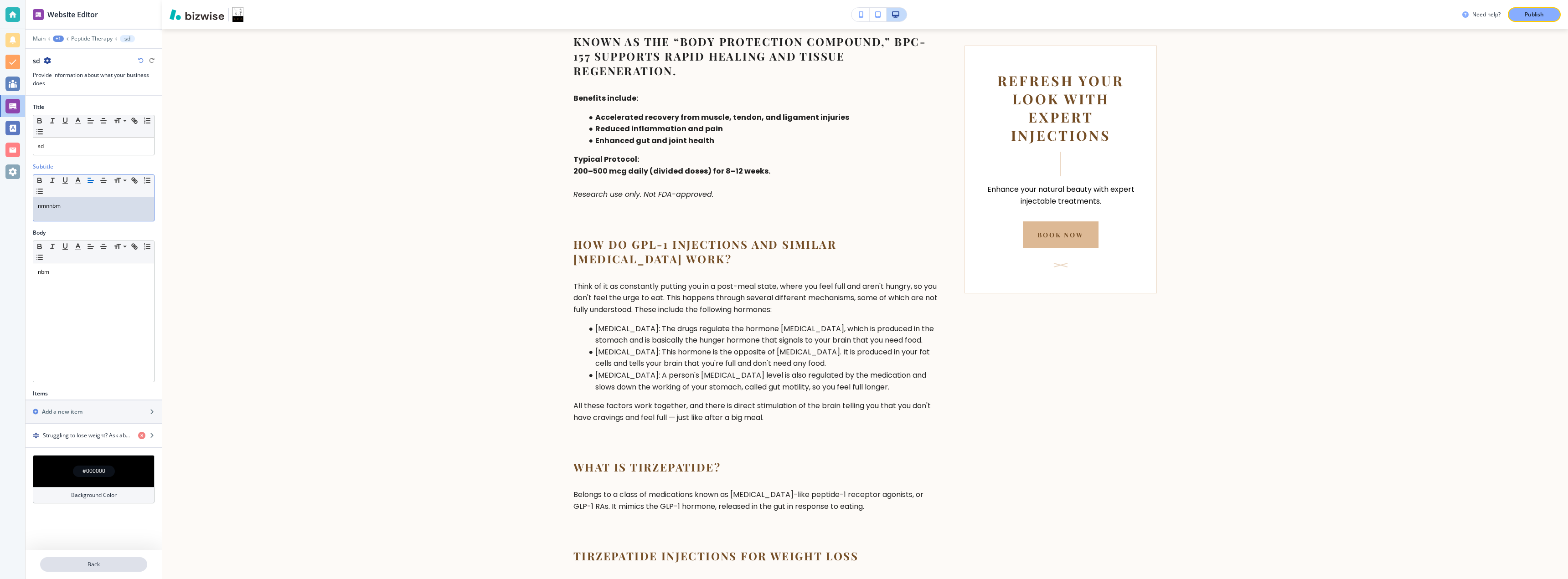
click at [82, 558] on button "Back" at bounding box center [94, 565] width 108 height 14
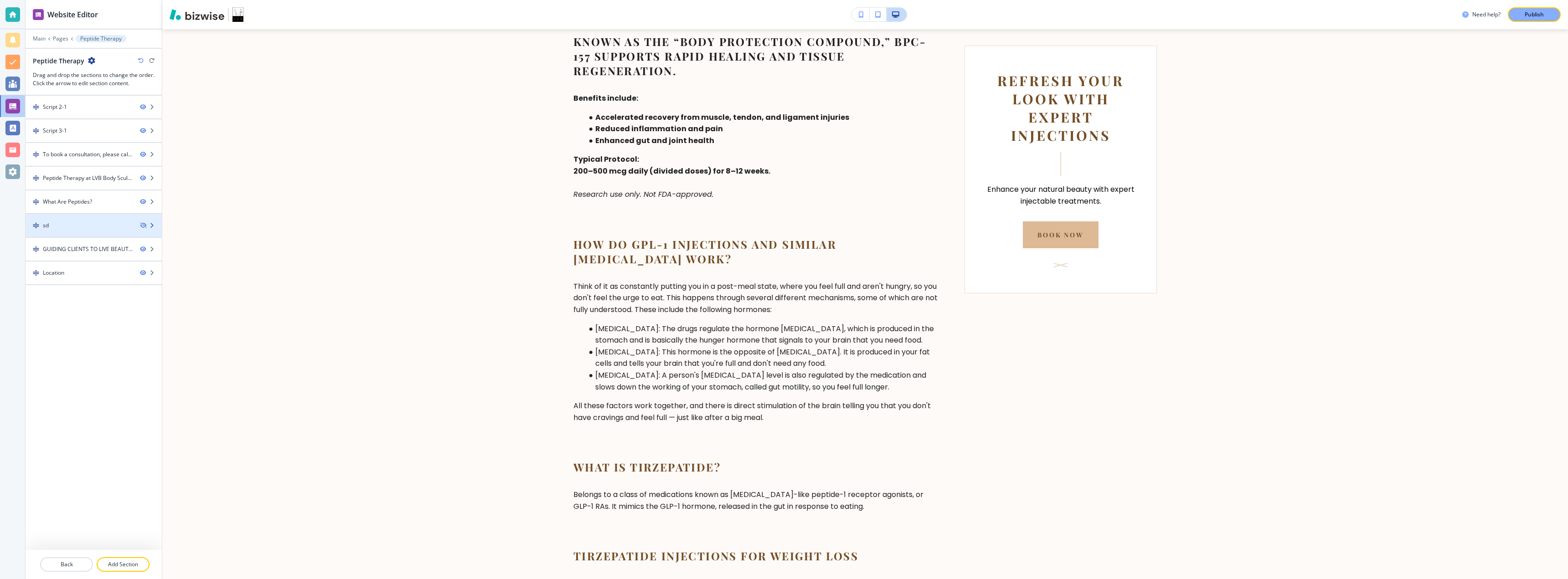
click at [153, 227] on icon "button" at bounding box center [152, 226] width 6 height 6
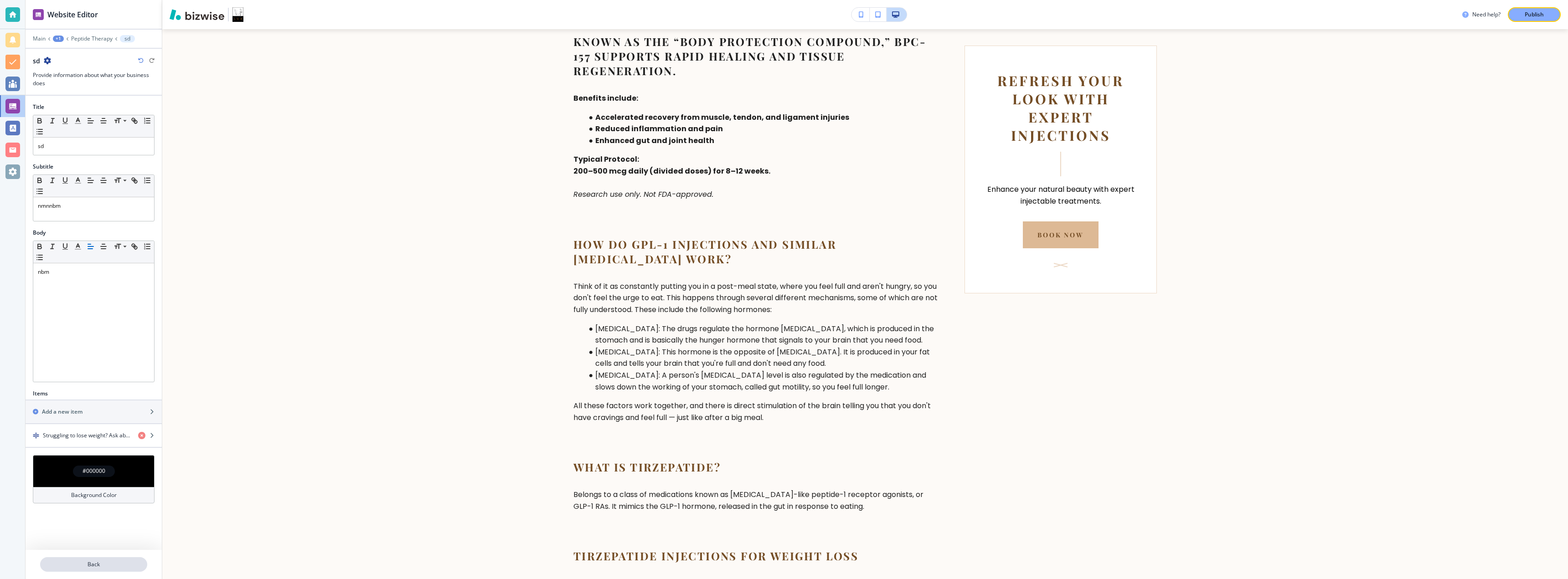
click at [91, 567] on p "Back" at bounding box center [94, 565] width 106 height 9
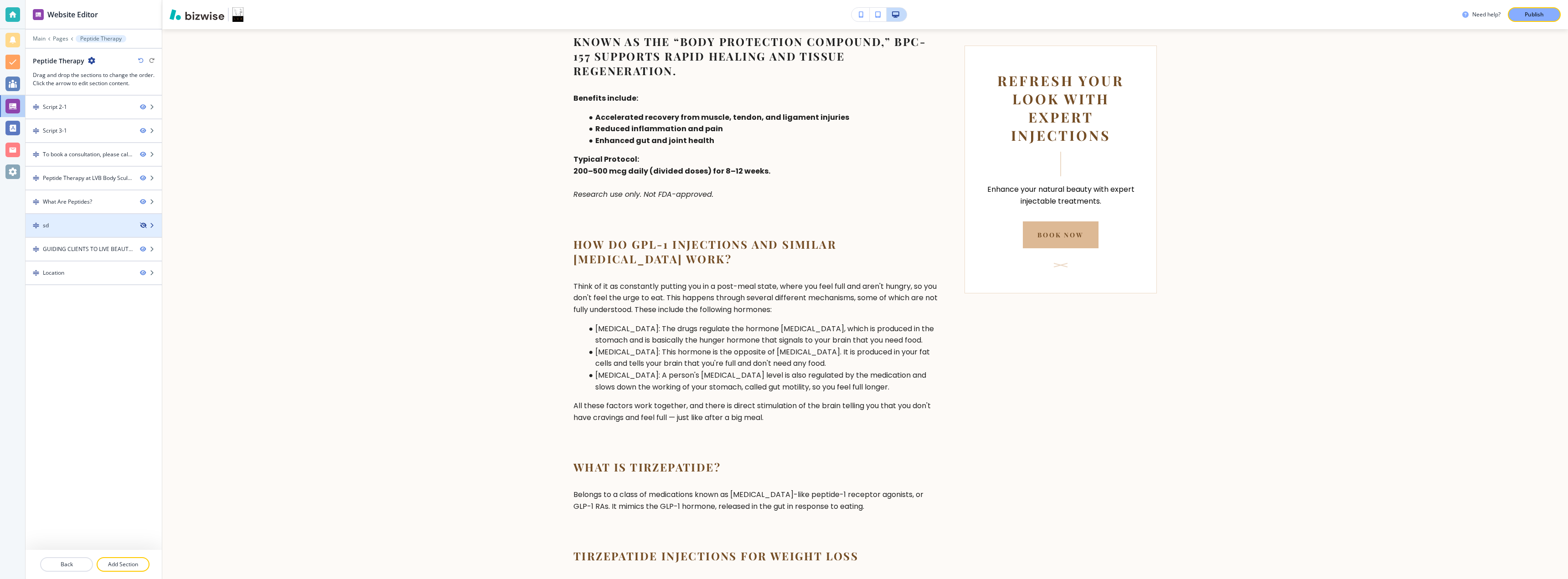
click at [140, 227] on icon "button" at bounding box center [143, 226] width 6 height 6
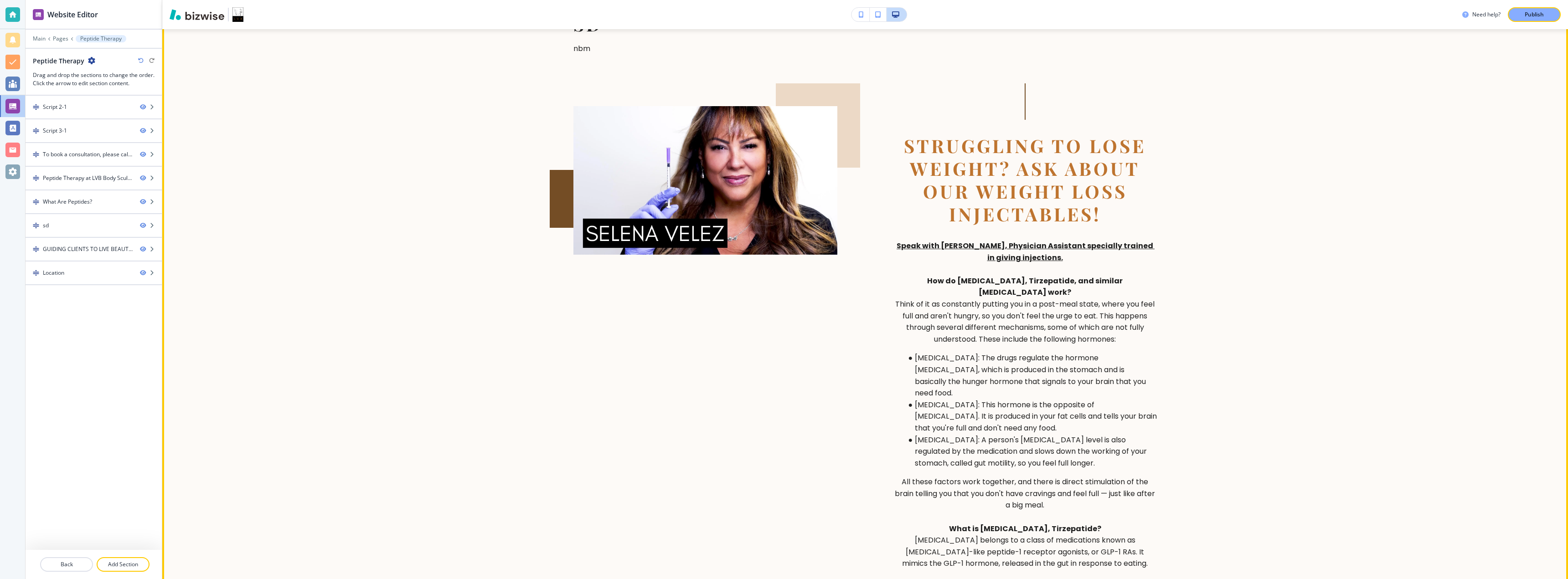
scroll to position [2183, 0]
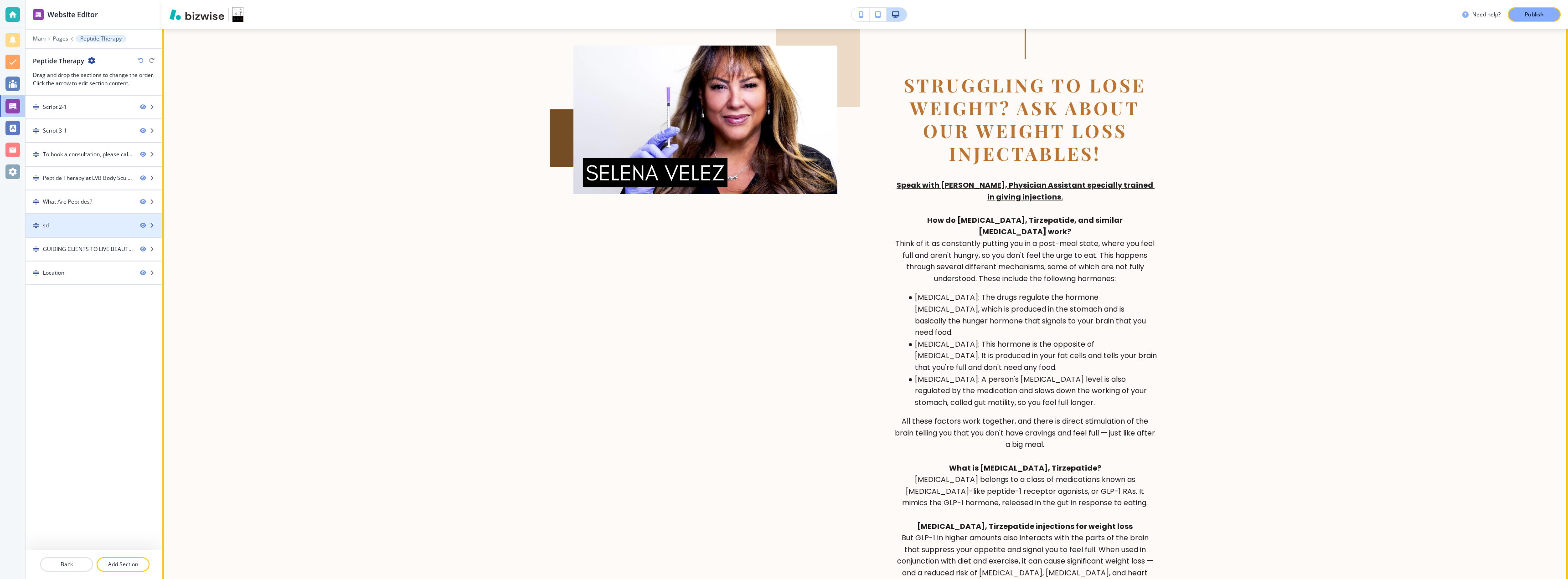
click at [154, 226] on icon "button" at bounding box center [152, 226] width 6 height 6
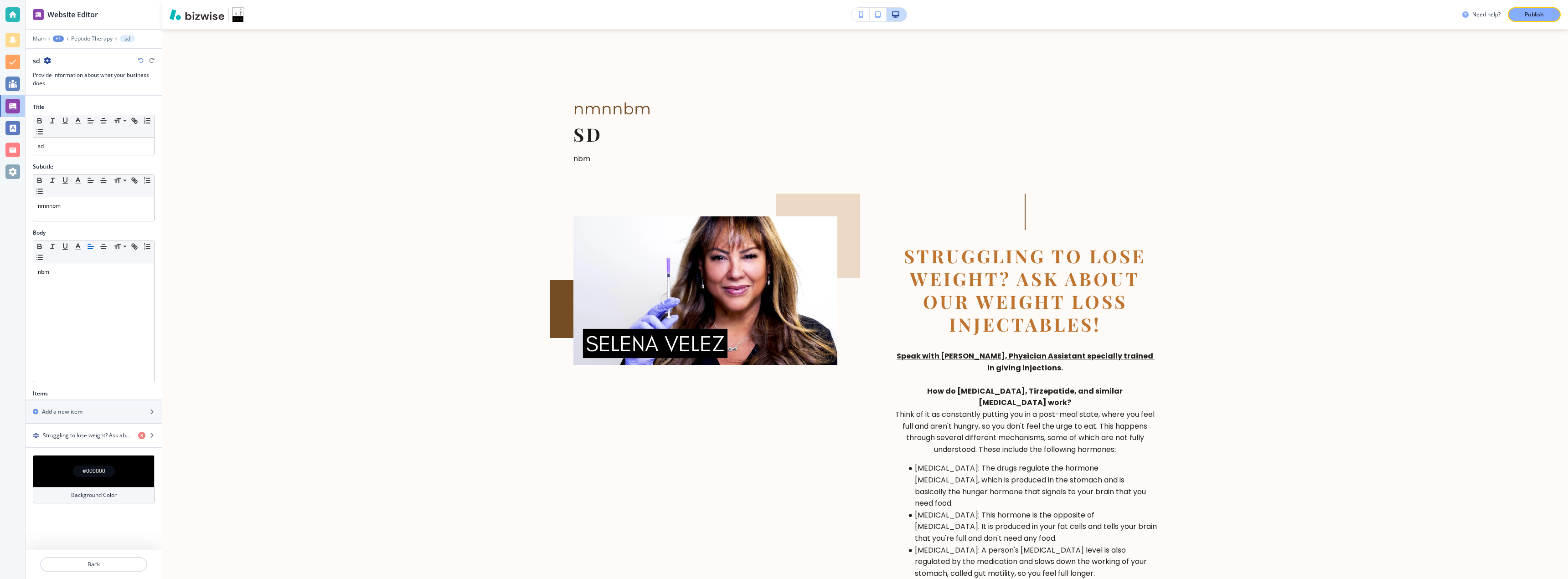
click at [46, 60] on icon "button" at bounding box center [48, 60] width 8 height 8
click at [55, 109] on p "Delete Section" at bounding box center [73, 109] width 46 height 9
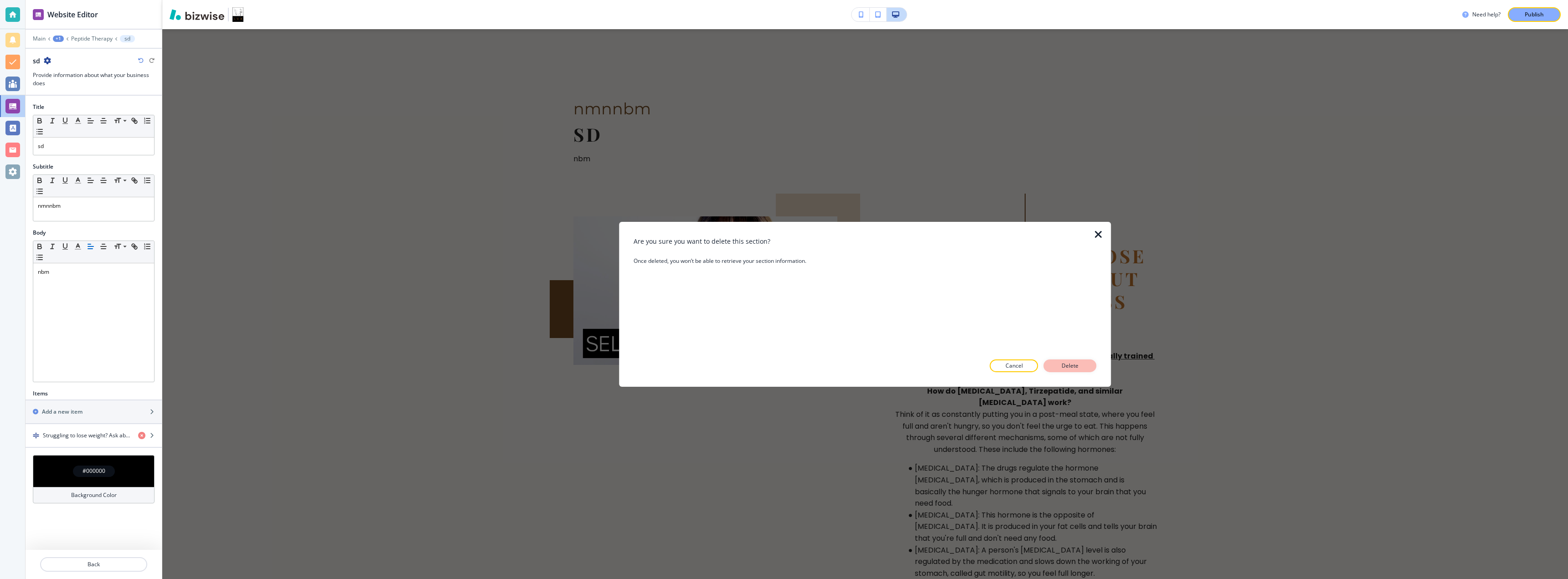
click at [783, 364] on p "Delete" at bounding box center [1070, 366] width 22 height 9
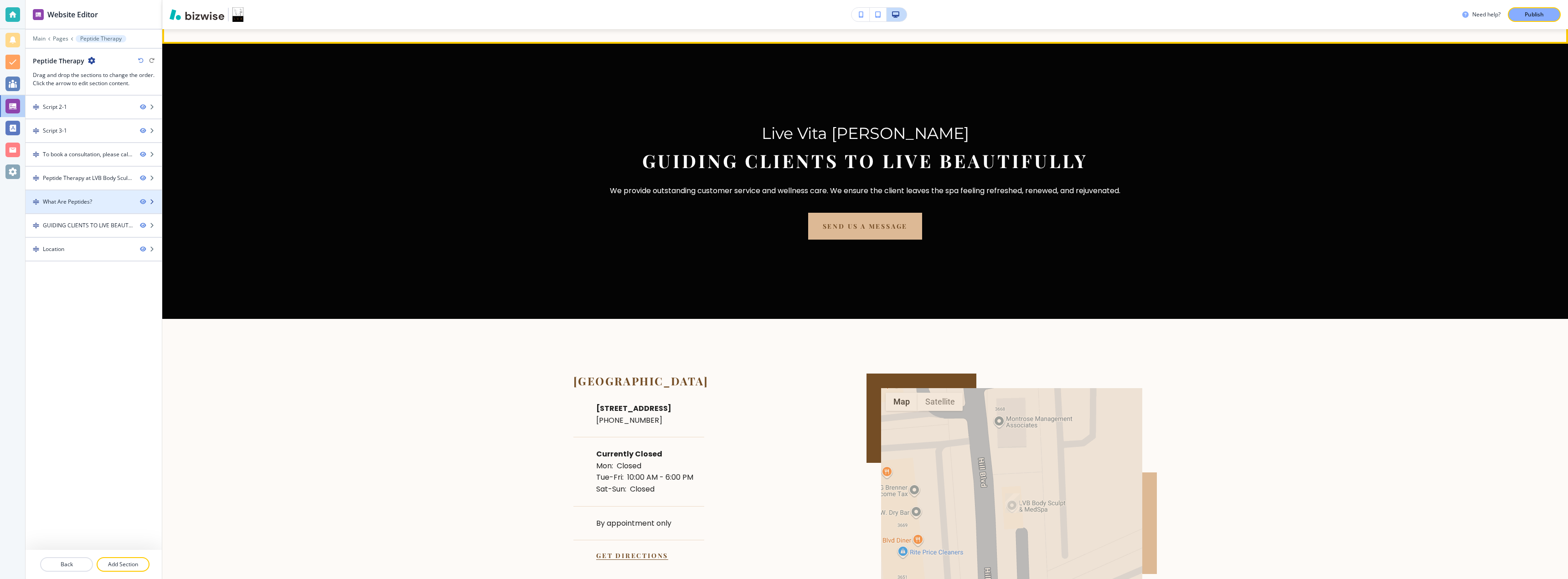
click at [94, 204] on div "What Are Peptides?" at bounding box center [80, 202] width 108 height 9
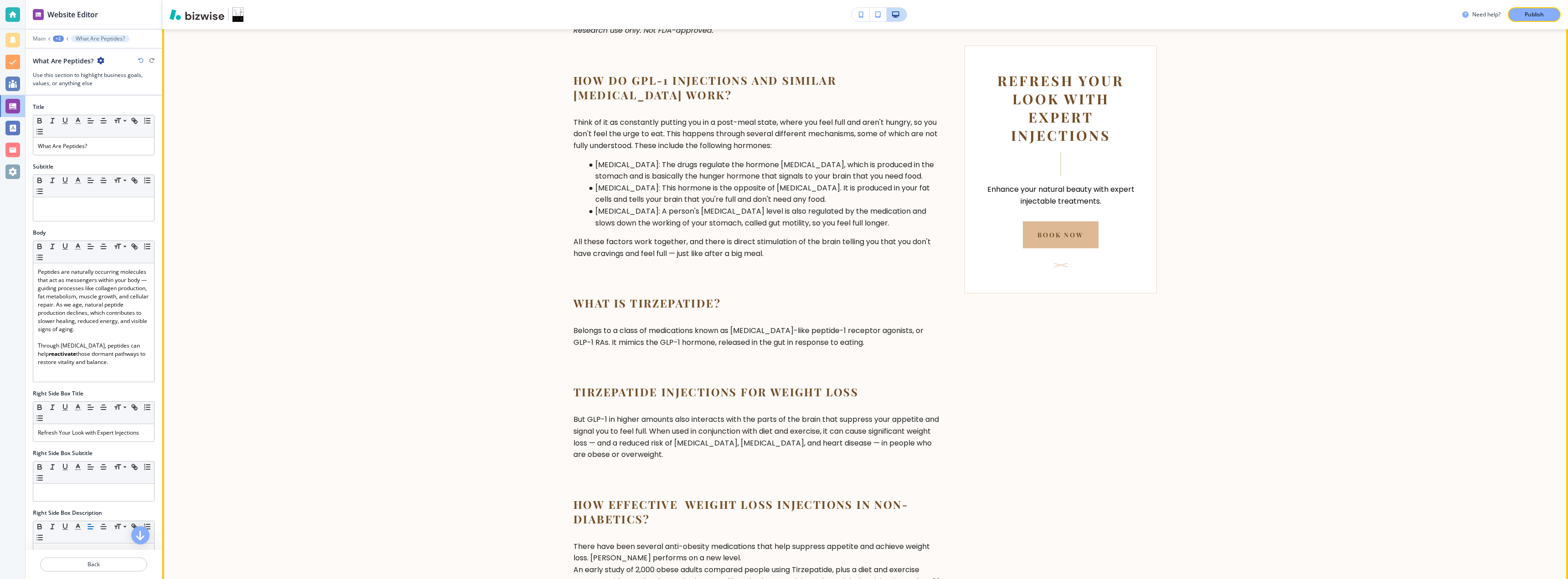
scroll to position [1132, 0]
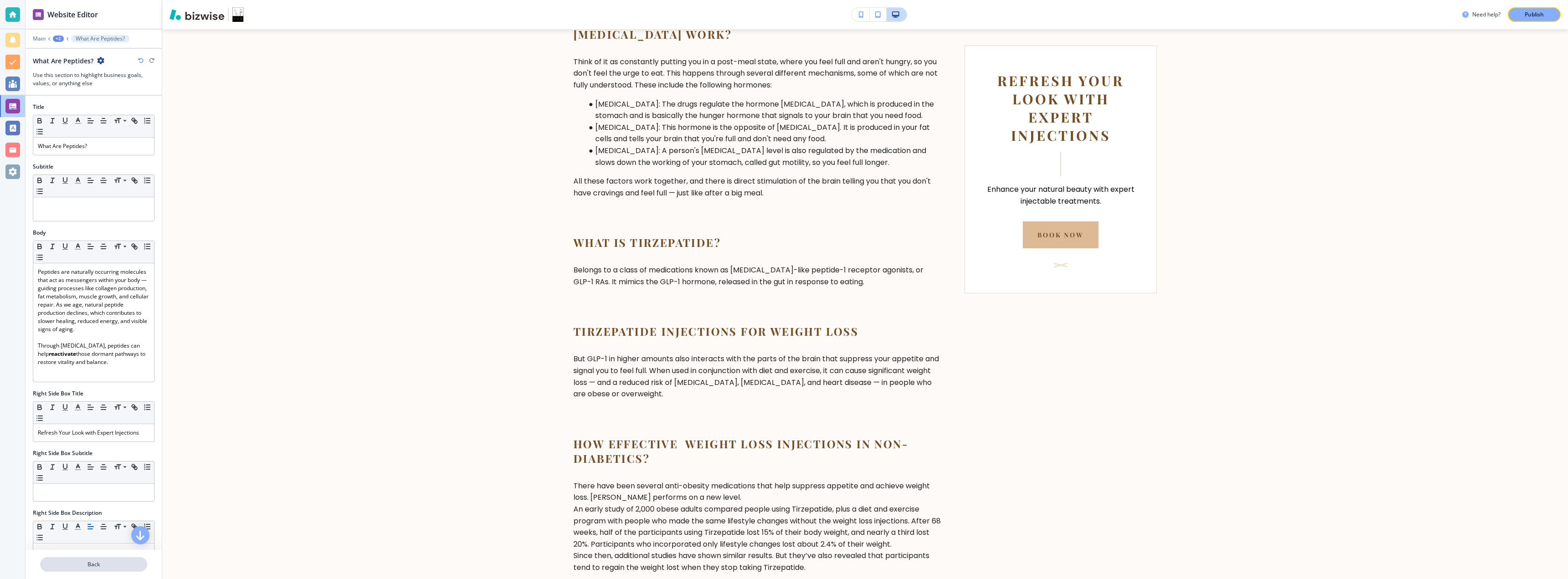
click at [77, 568] on p "Back" at bounding box center [94, 565] width 106 height 9
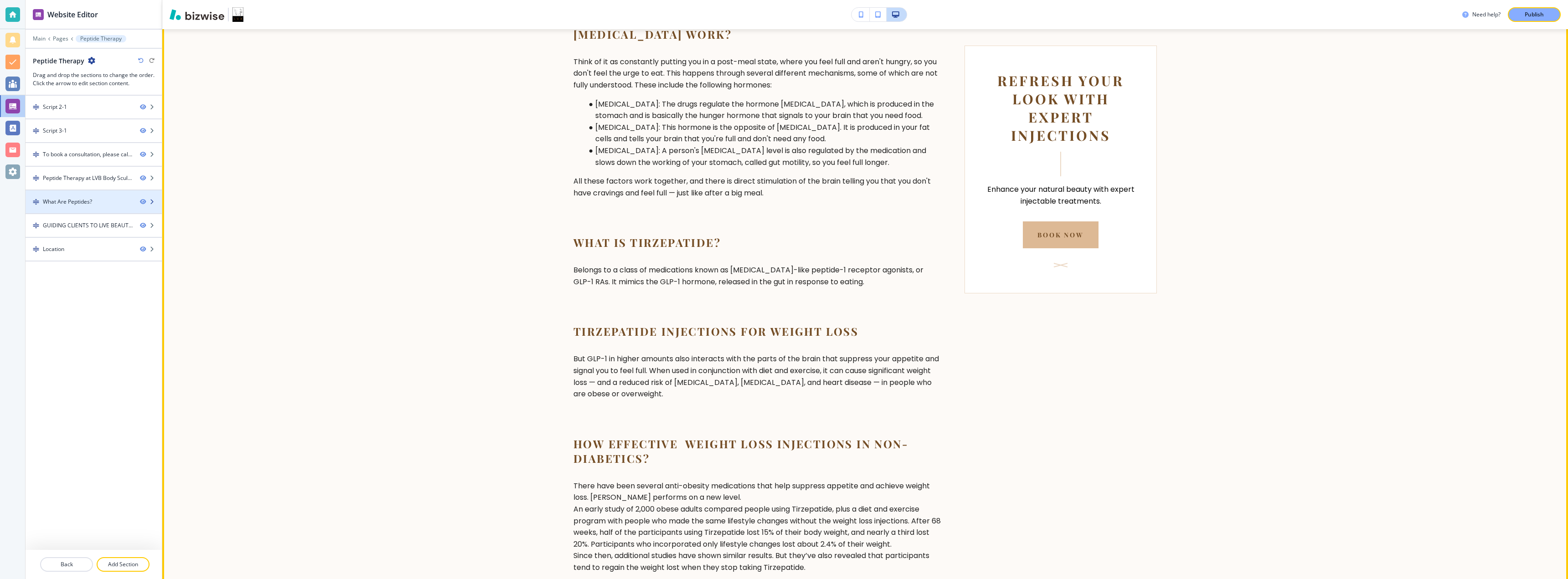
click at [106, 201] on div "What Are Peptides?" at bounding box center [80, 202] width 108 height 9
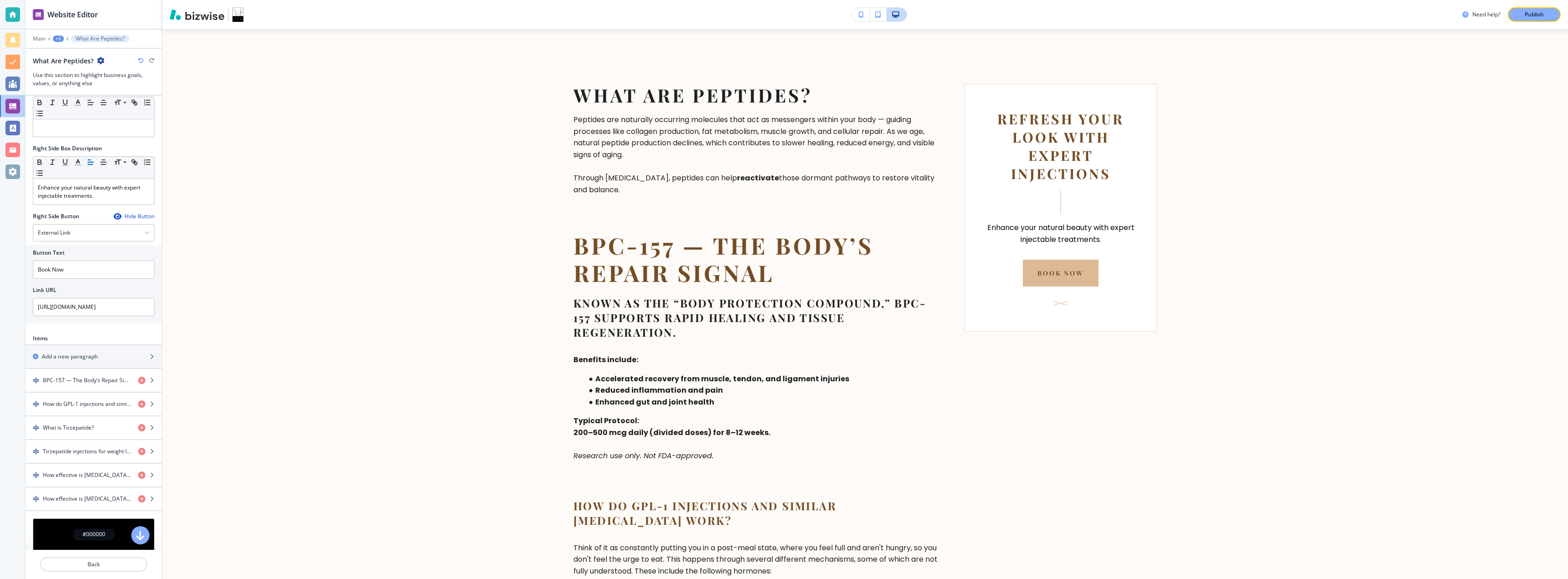
scroll to position [389, 0]
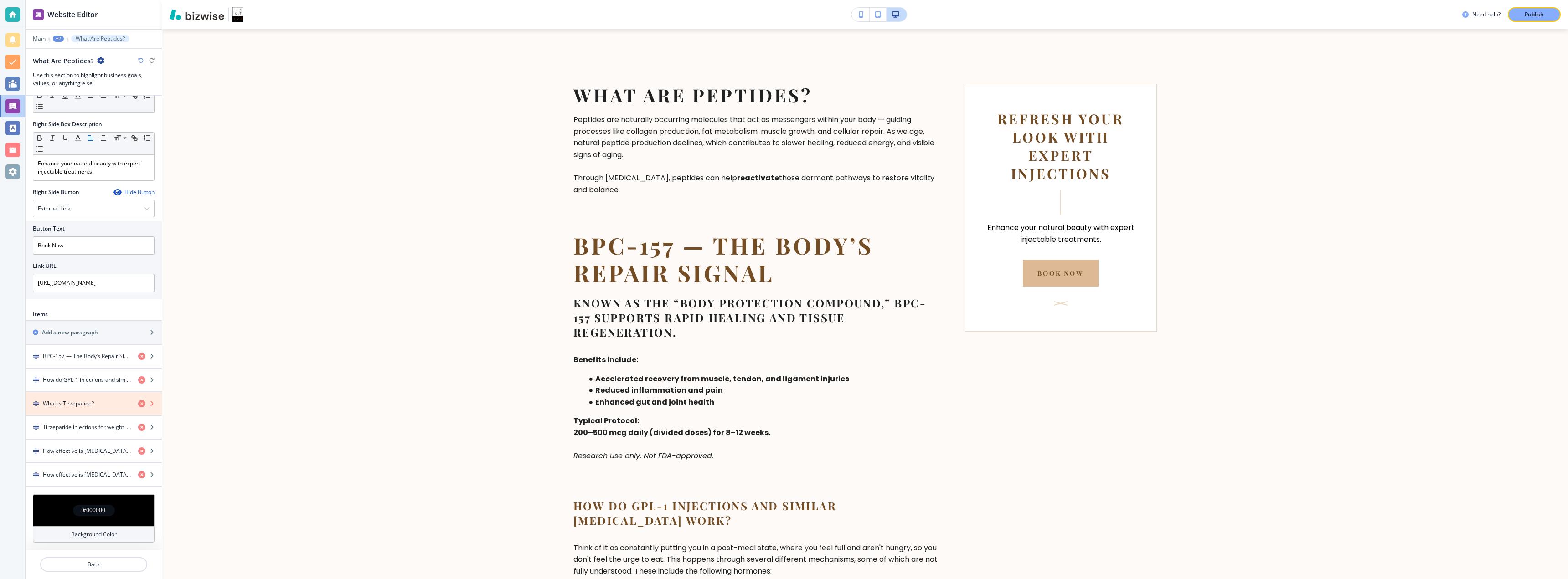
click at [138, 407] on icon "button" at bounding box center [142, 404] width 8 height 8
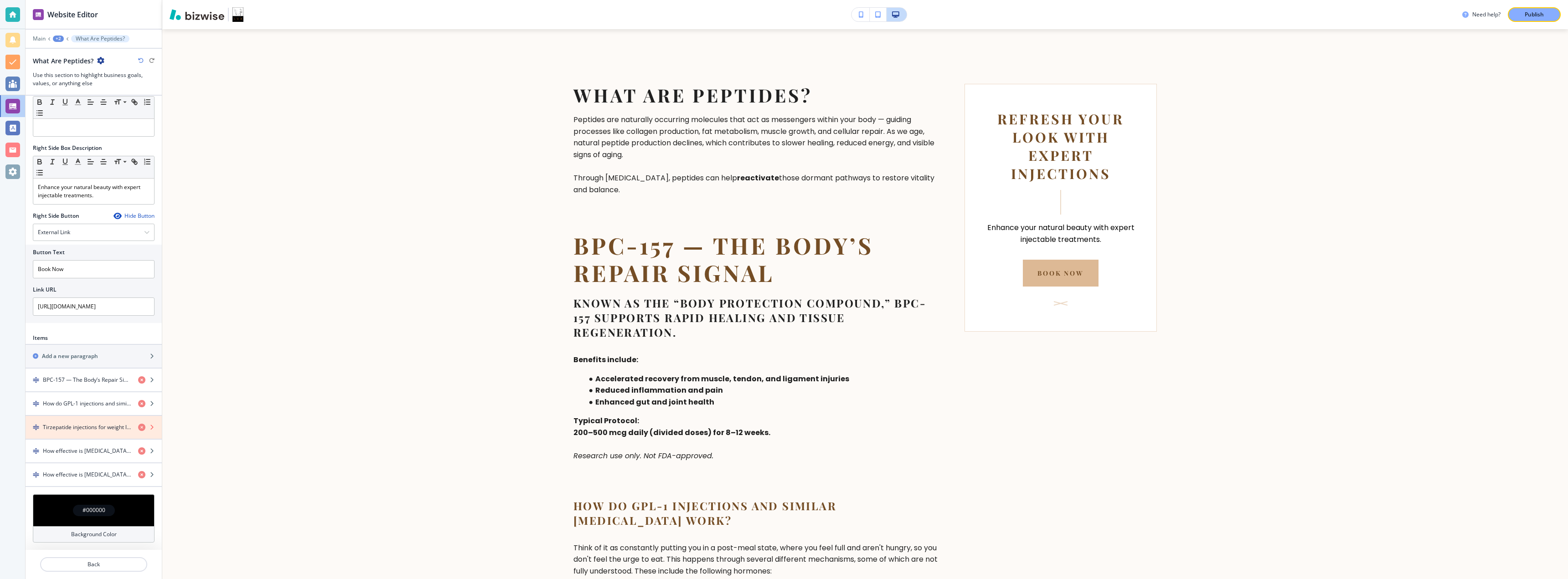
click at [138, 428] on icon "button" at bounding box center [142, 428] width 8 height 8
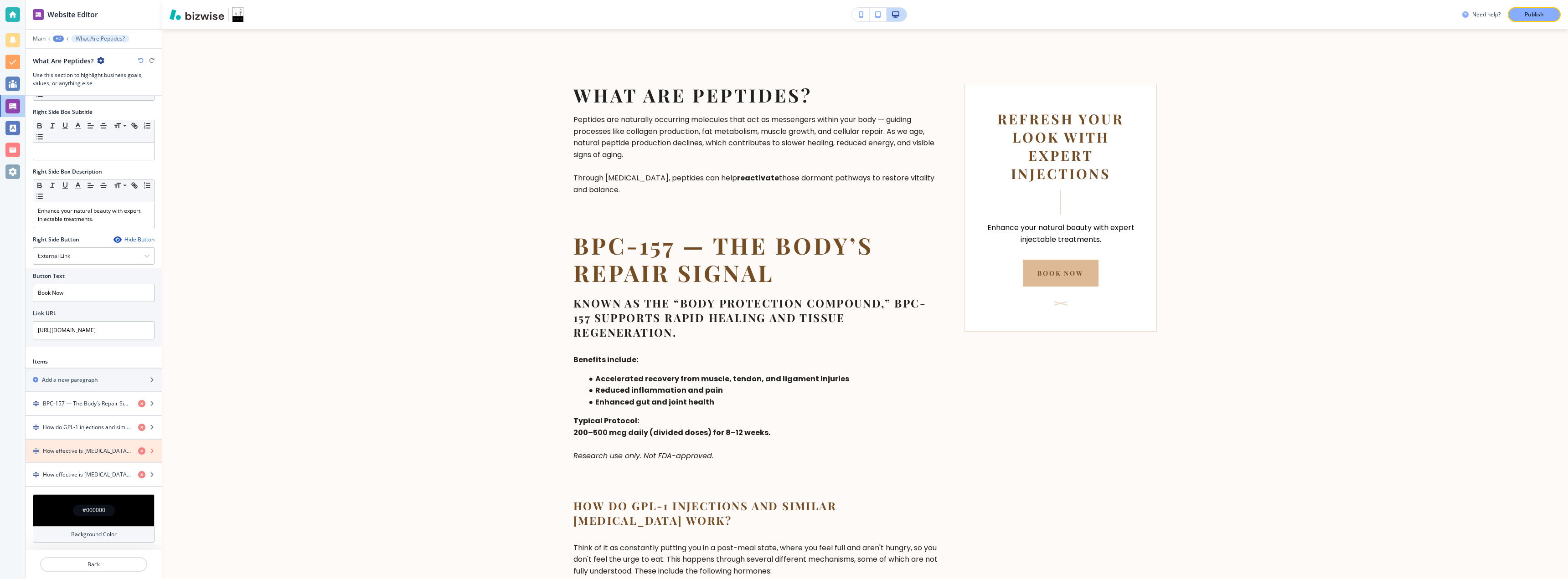
click at [138, 454] on icon "button" at bounding box center [142, 451] width 8 height 8
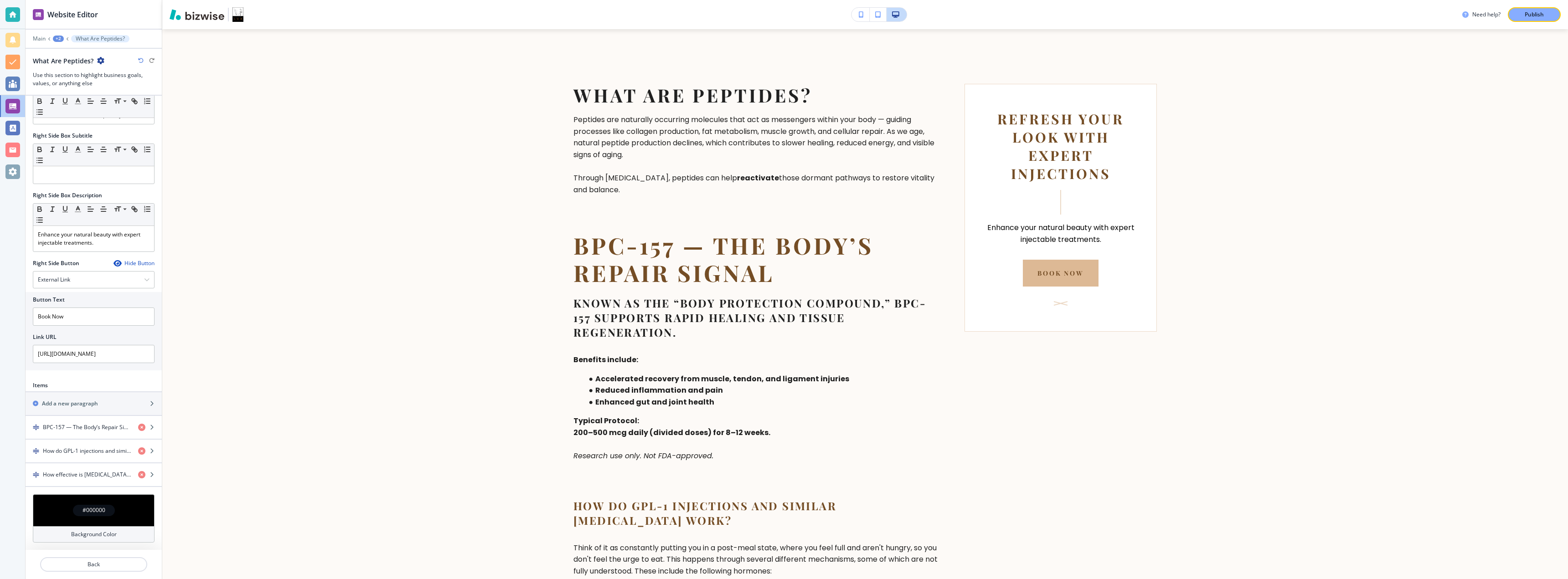
scroll to position [318, 0]
click at [138, 476] on icon "button" at bounding box center [142, 475] width 8 height 8
click at [138, 473] on icon "button" at bounding box center [142, 475] width 8 height 8
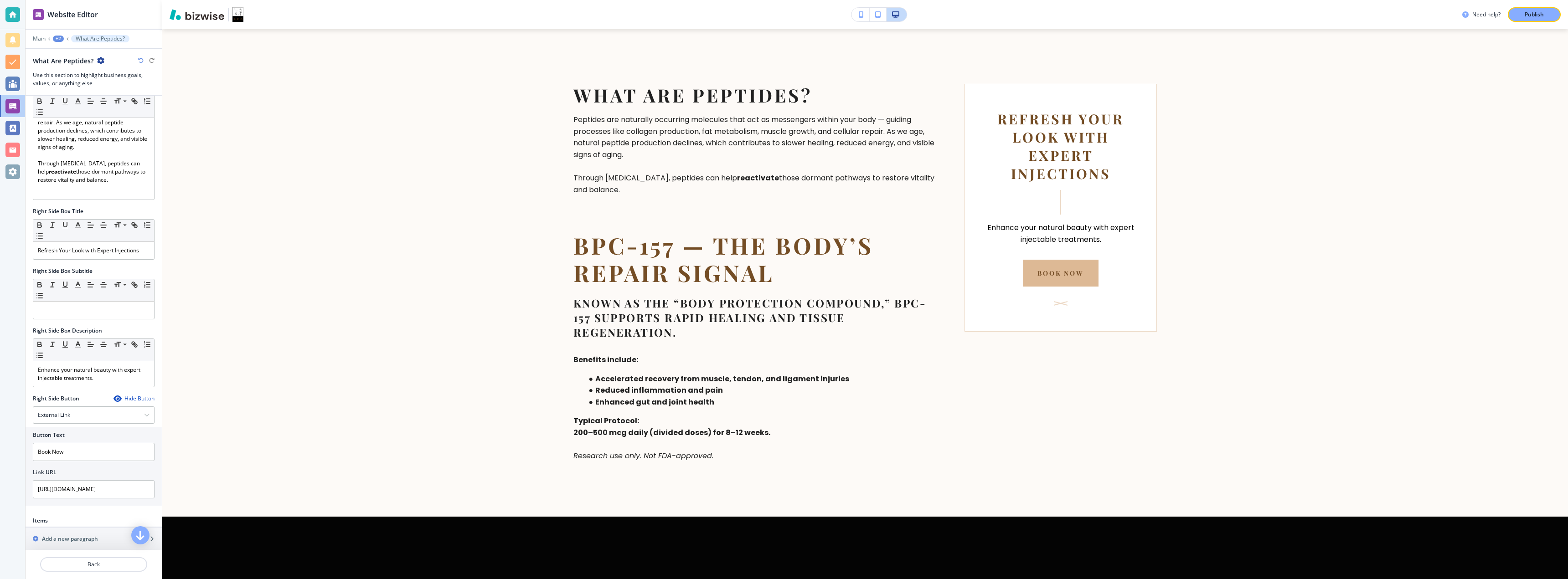
scroll to position [271, 0]
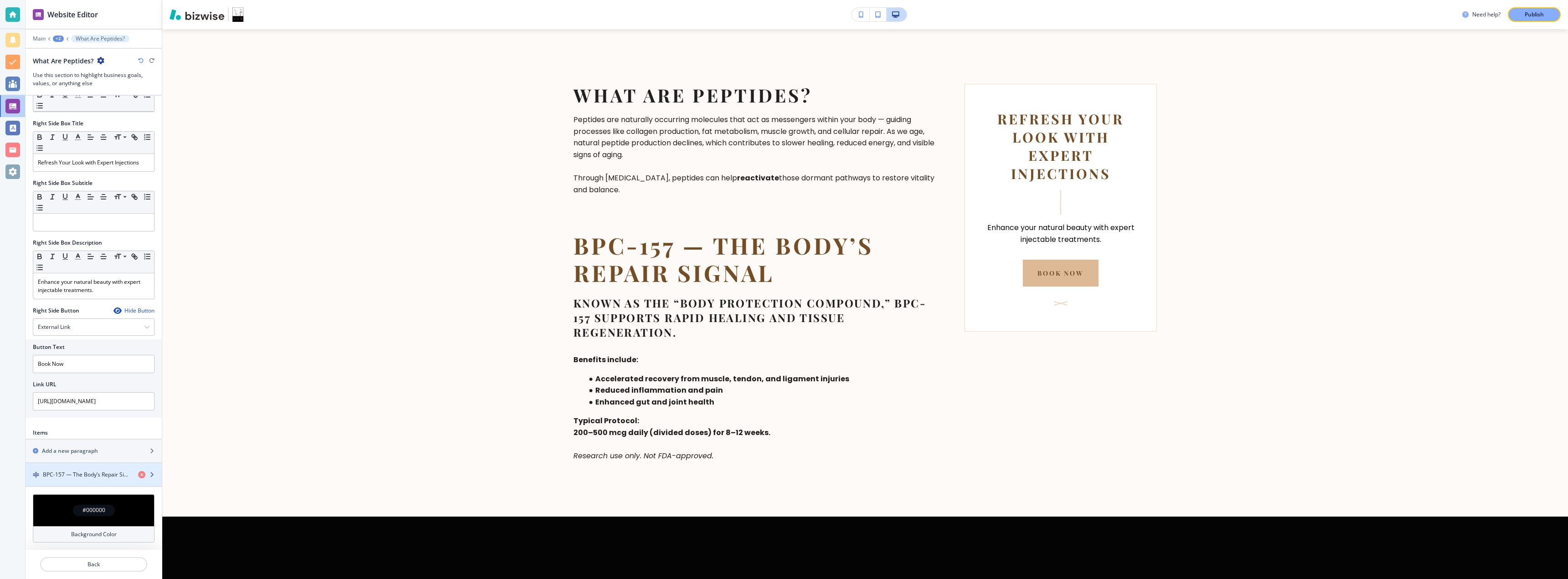
click at [82, 471] on h4 "BPC-157 — The Body’s Repair Signal" at bounding box center [87, 474] width 88 height 9
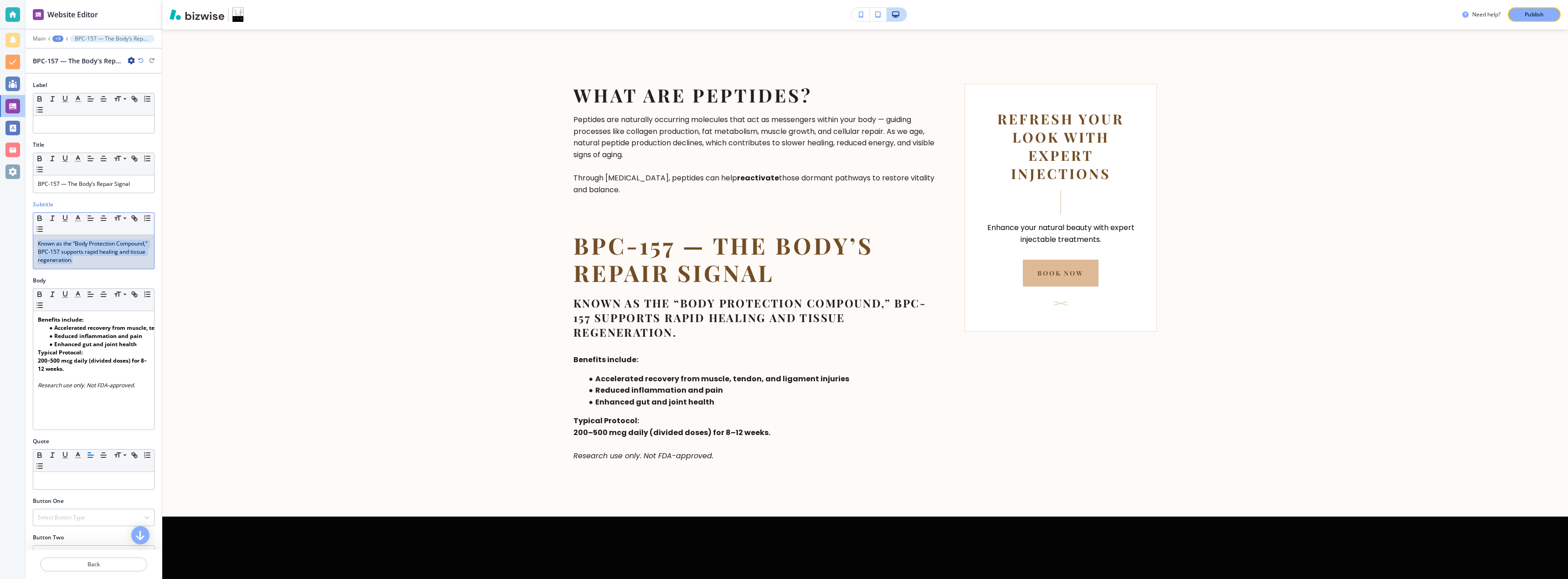
drag, startPoint x: 133, startPoint y: 261, endPoint x: 27, endPoint y: 238, distance: 108.5
click at [27, 238] on div "Subtitle Small Normal Large Huge Known as the “Body Protection Compound,” BPC-1…" at bounding box center [94, 238] width 136 height 76
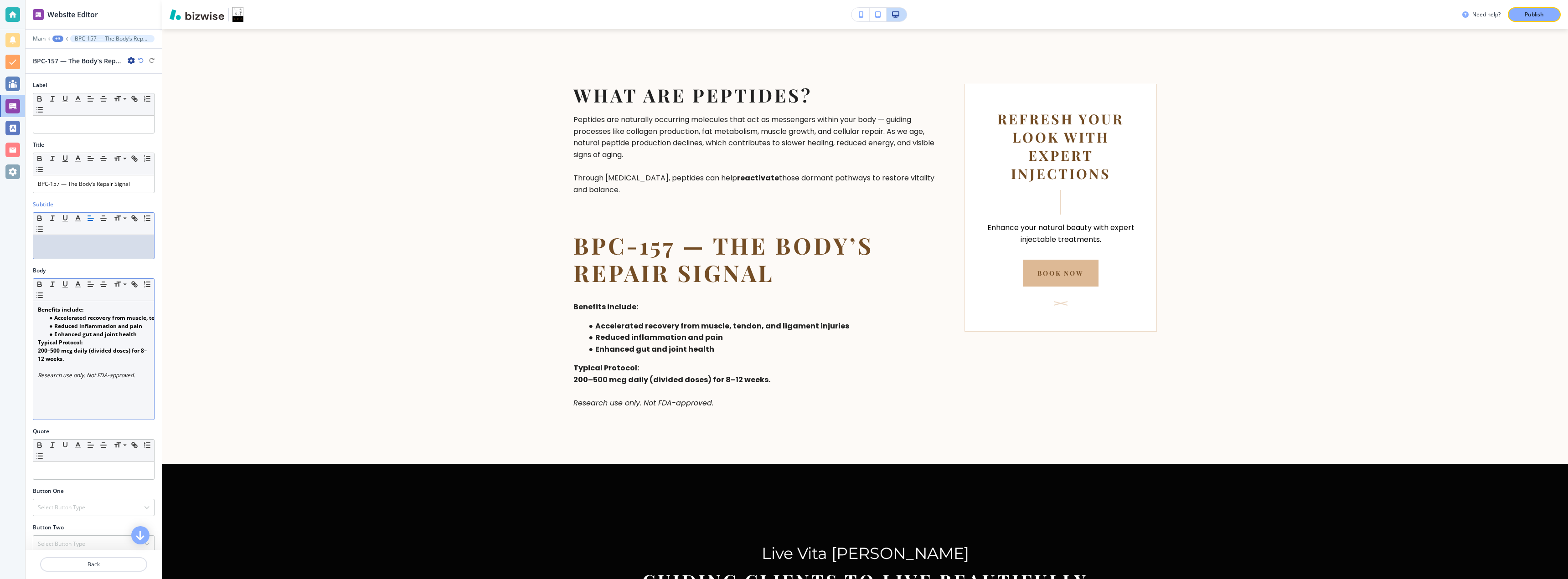
click at [37, 312] on div "Benefits include: Accelerated recovery from muscle, tendon, and ligament injuri…" at bounding box center [94, 360] width 121 height 118
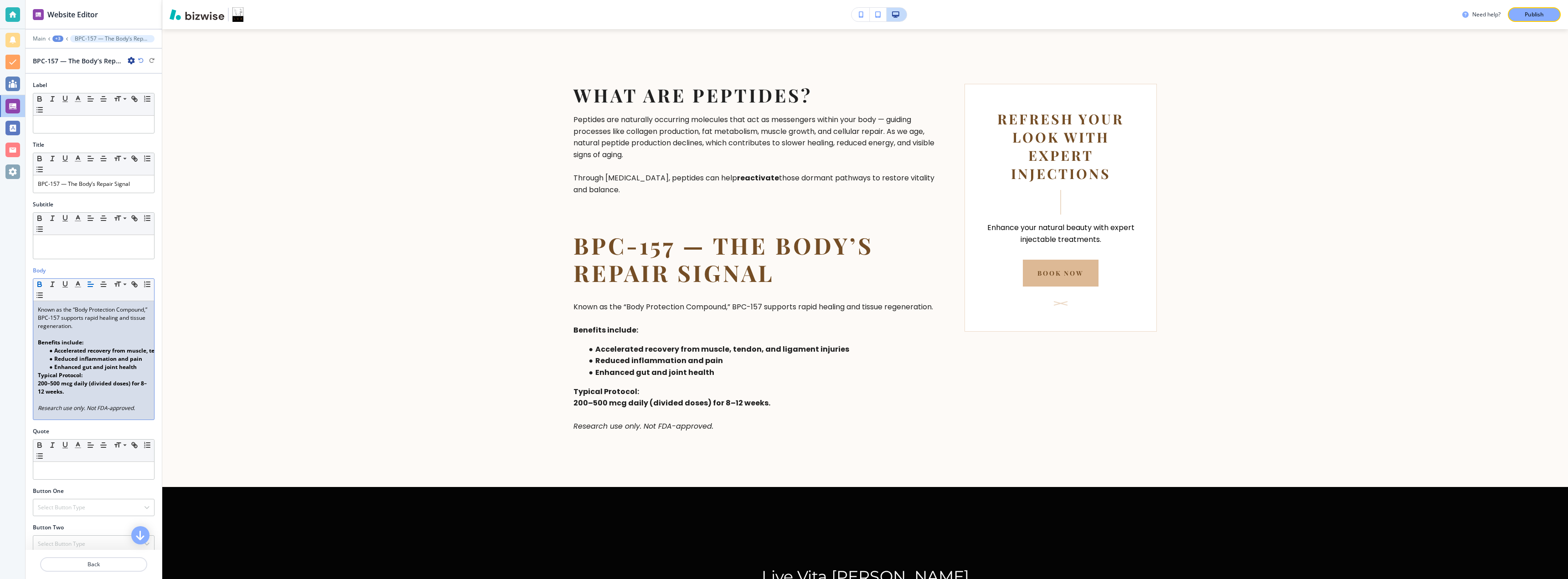
click at [95, 339] on p "﻿ Benefits include:" at bounding box center [93, 343] width 111 height 9
click at [56, 347] on strong "﻿ Accelerated recovery from muscle, tendon, and ligament injuries" at bounding box center [141, 350] width 176 height 8
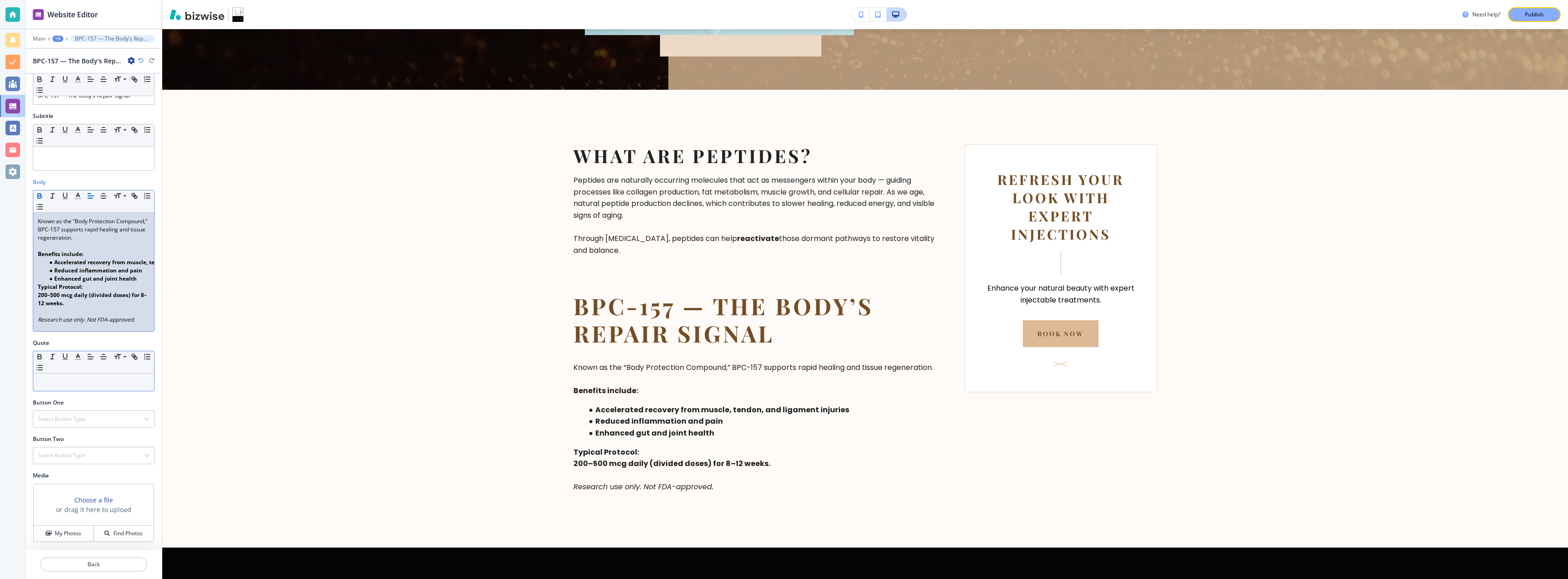
scroll to position [0, 0]
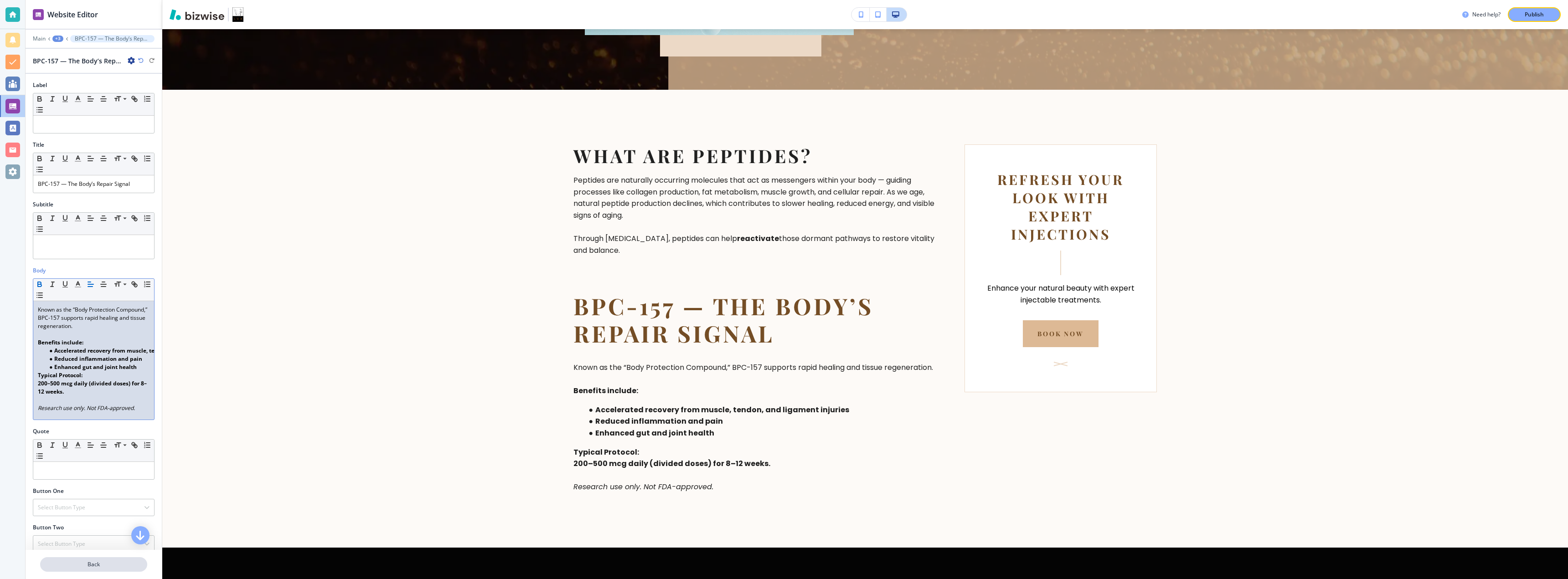
click at [78, 561] on p "Back" at bounding box center [94, 565] width 106 height 9
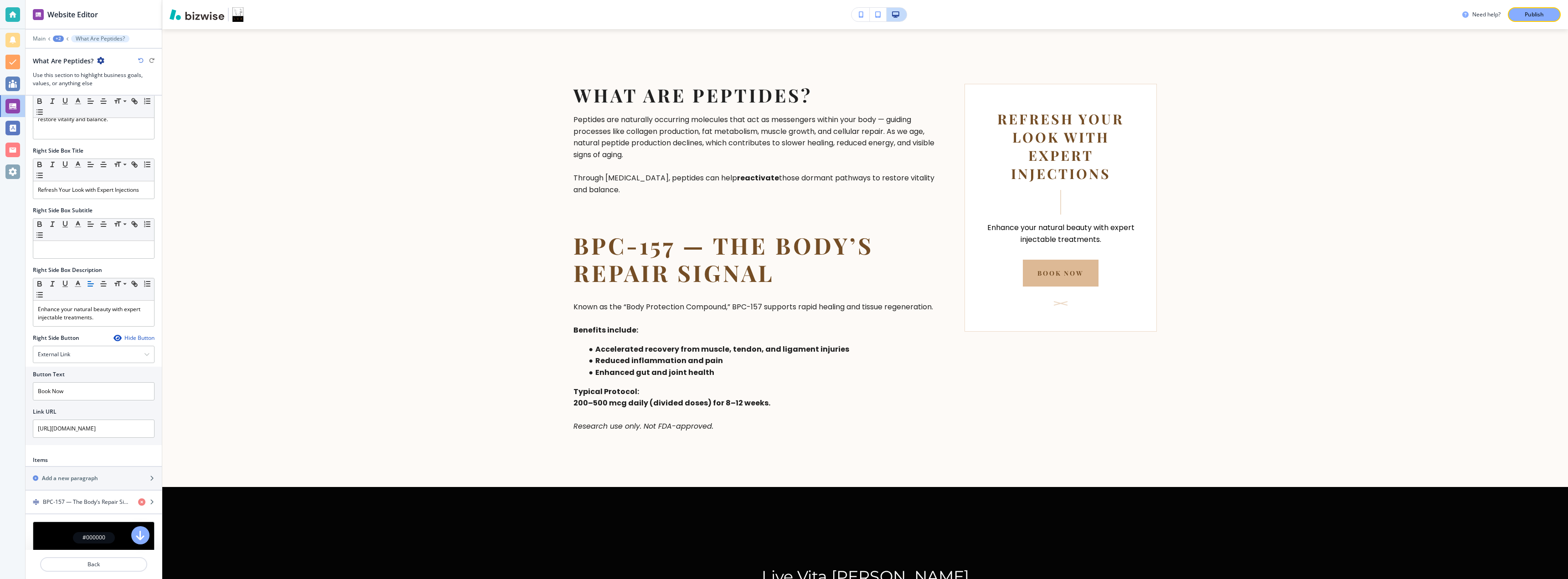
scroll to position [271, 0]
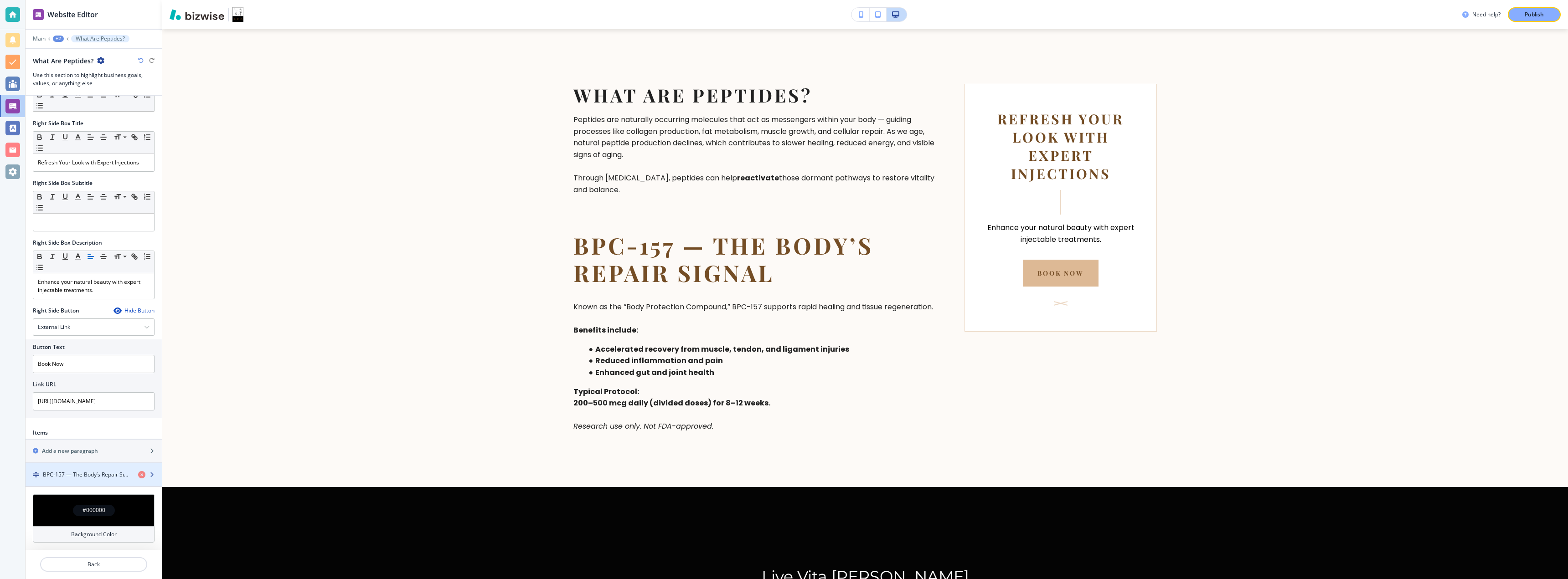
click at [149, 475] on icon "button" at bounding box center [152, 475] width 6 height 6
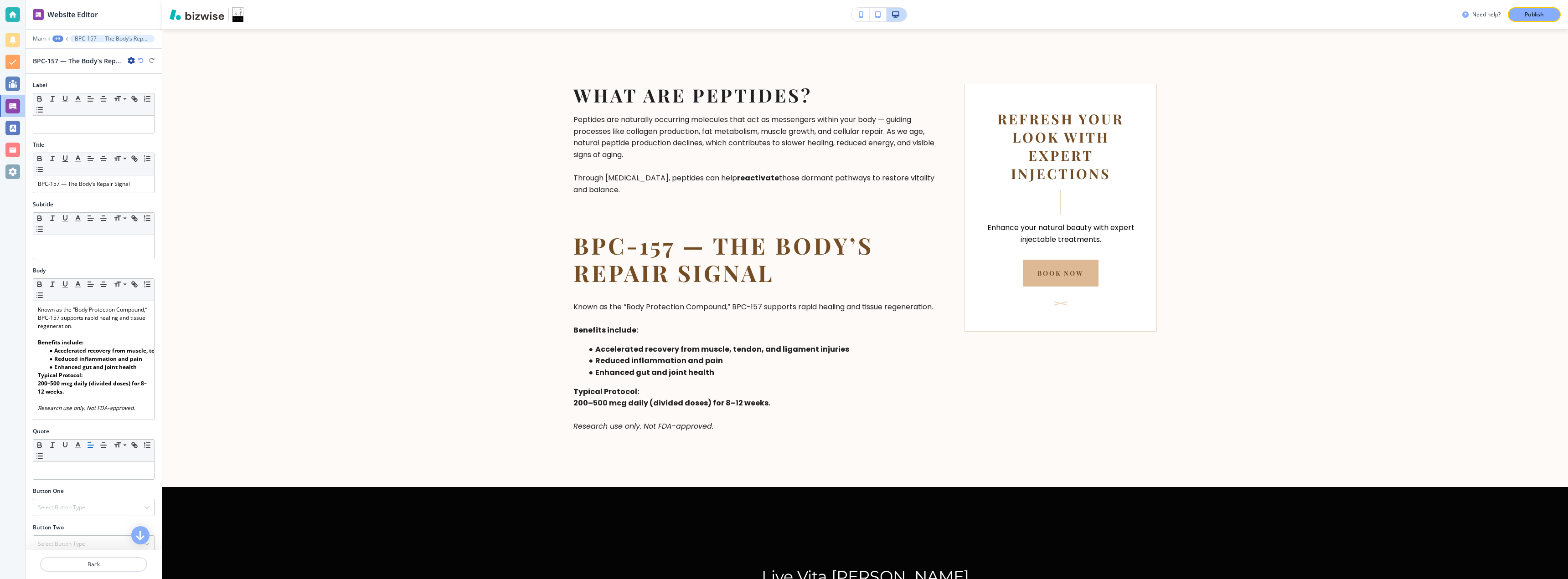
click at [131, 60] on icon "button" at bounding box center [132, 60] width 8 height 8
click at [133, 87] on button "Duplicate BPC-157 — The Body’s Repair Signal" at bounding box center [157, 92] width 59 height 16
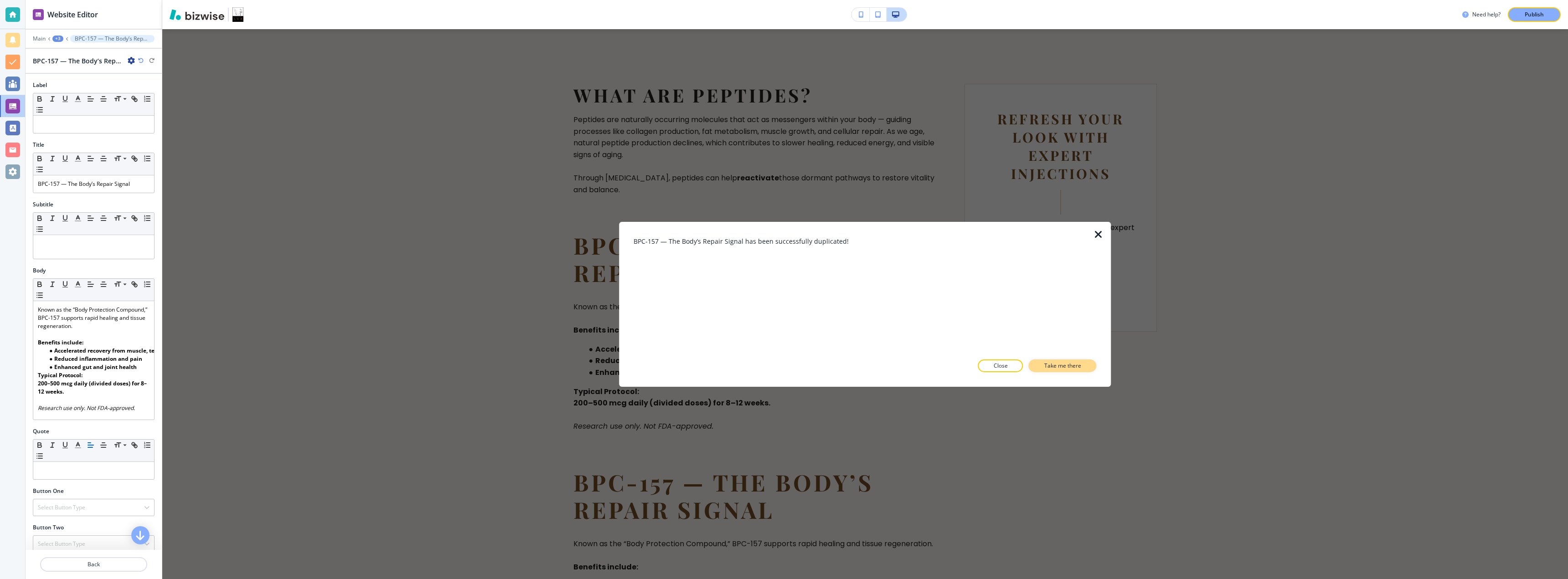
click at [783, 368] on button "Take me there" at bounding box center [1062, 366] width 68 height 12
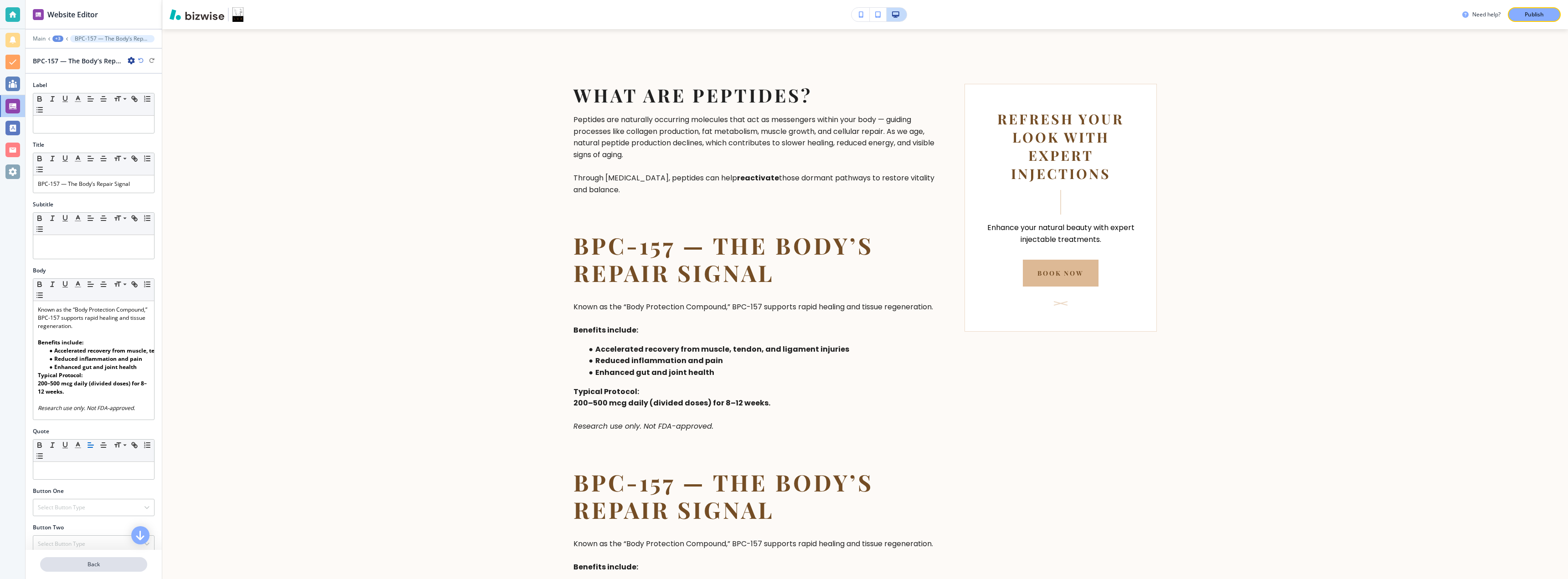
click at [80, 562] on p "Back" at bounding box center [94, 565] width 106 height 9
click at [58, 36] on div "+3" at bounding box center [58, 38] width 11 height 7
click at [62, 51] on p "Pages" at bounding box center [82, 54] width 46 height 9
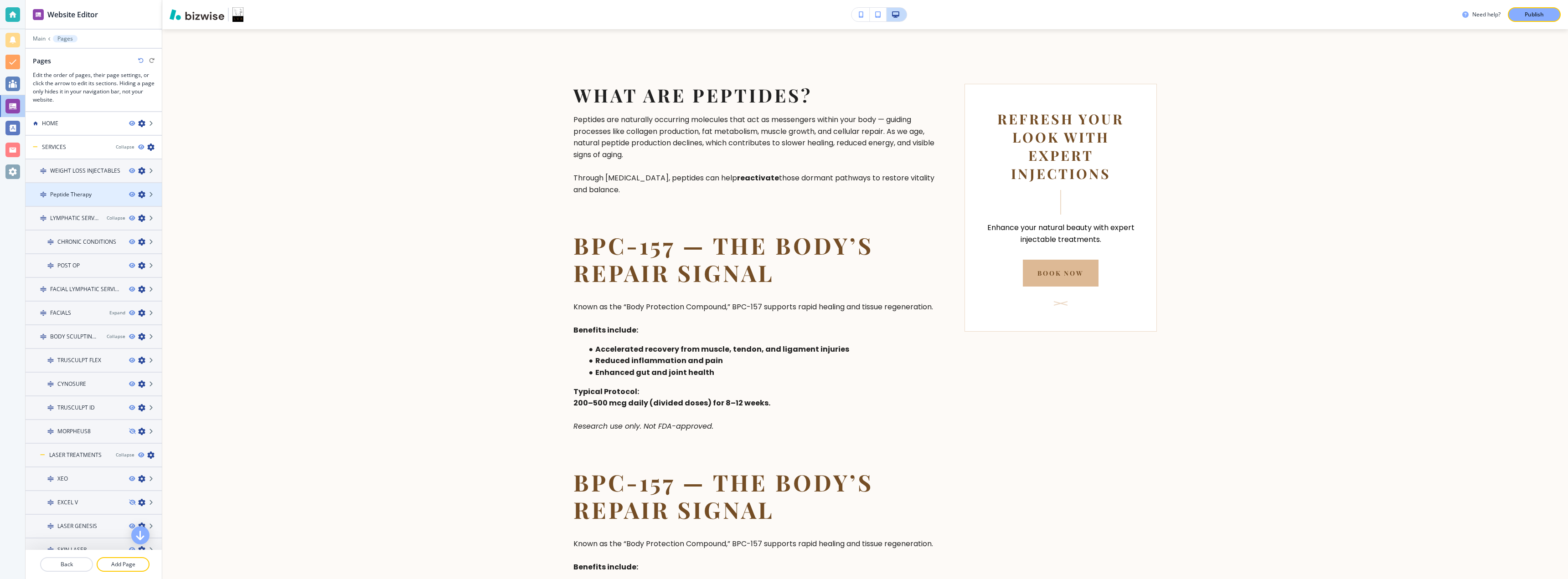
click at [104, 192] on div "Peptide Therapy" at bounding box center [74, 194] width 96 height 9
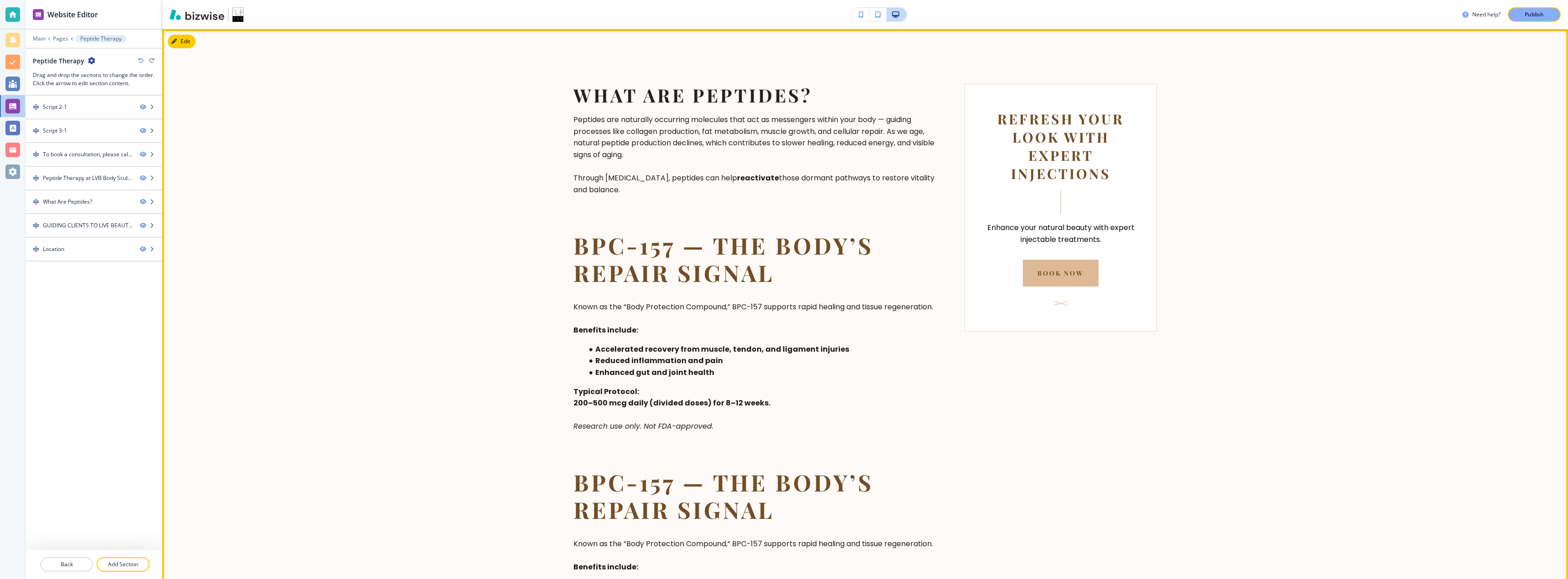
click at [104, 202] on div "What Are Peptides?" at bounding box center [80, 202] width 108 height 9
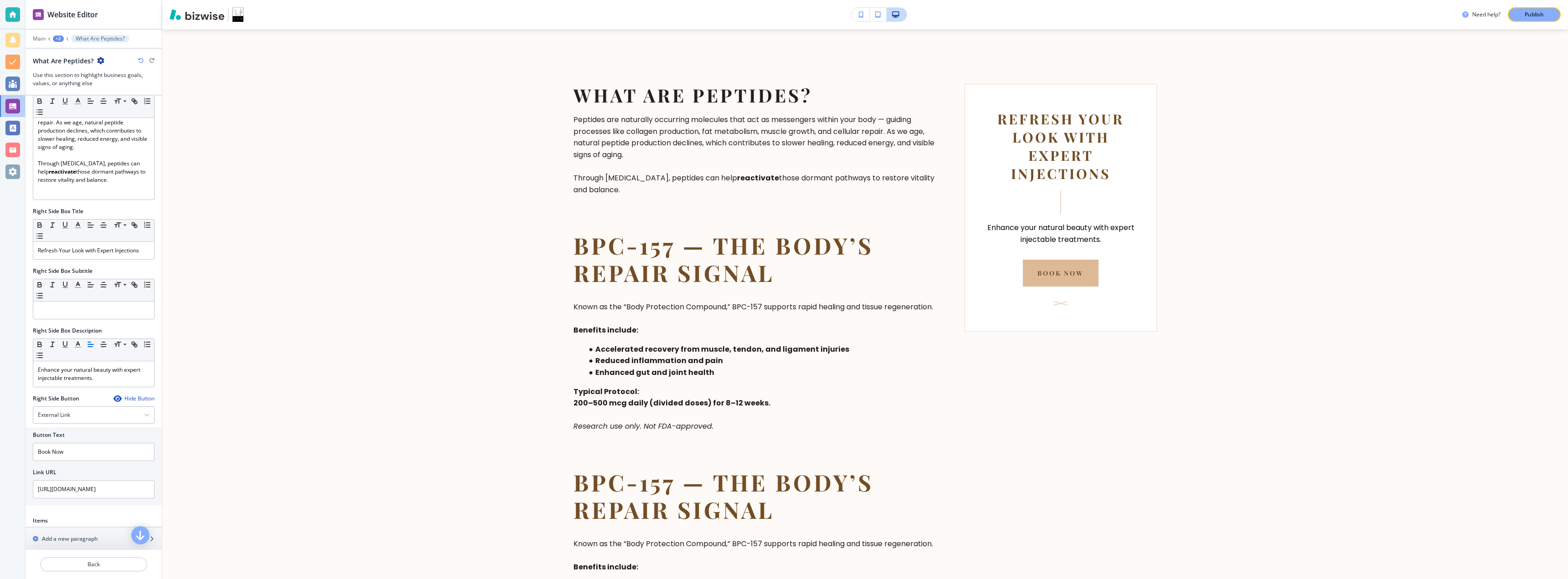
scroll to position [294, 0]
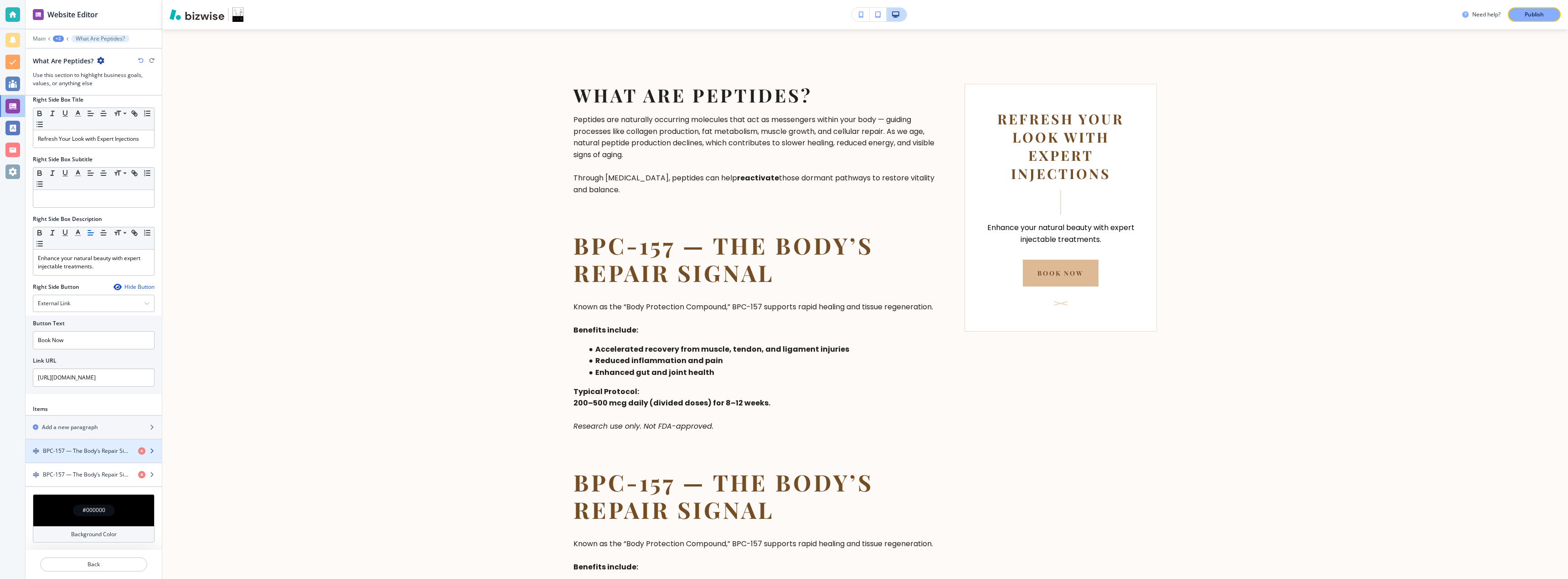
click at [98, 449] on h4 "BPC-157 — The Body’s Repair Signal" at bounding box center [87, 451] width 88 height 9
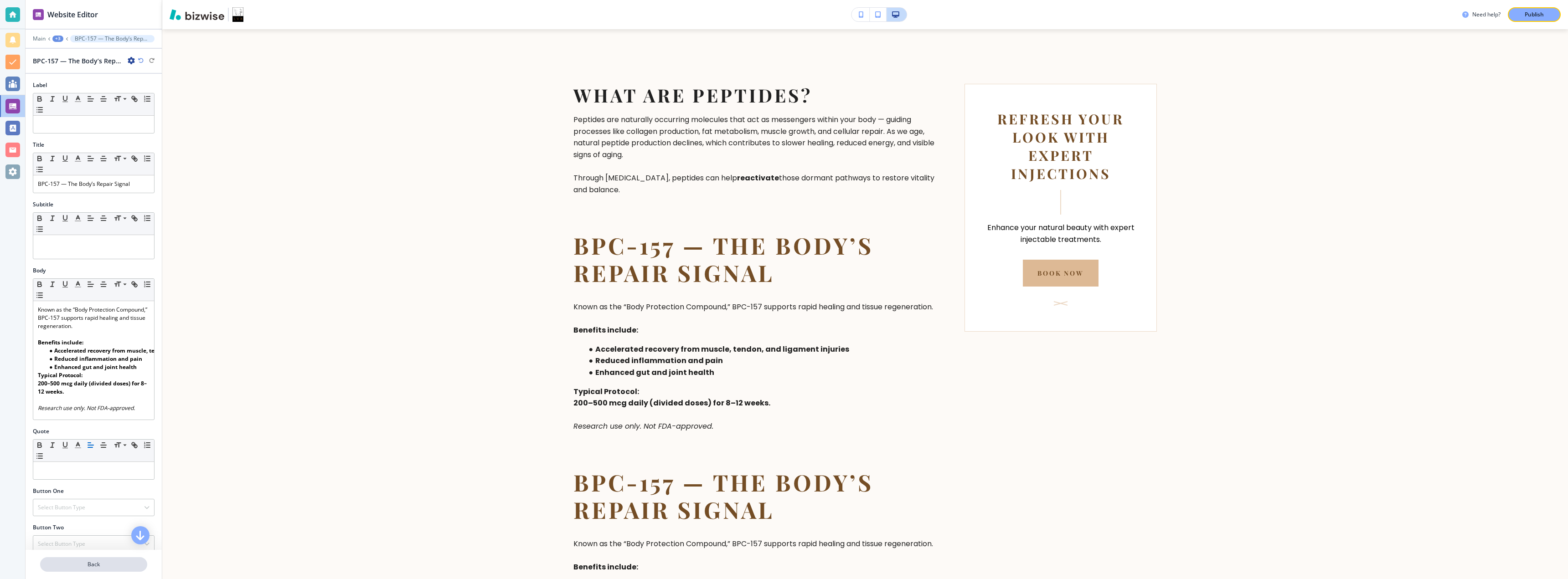
click at [108, 566] on p "Back" at bounding box center [94, 565] width 106 height 9
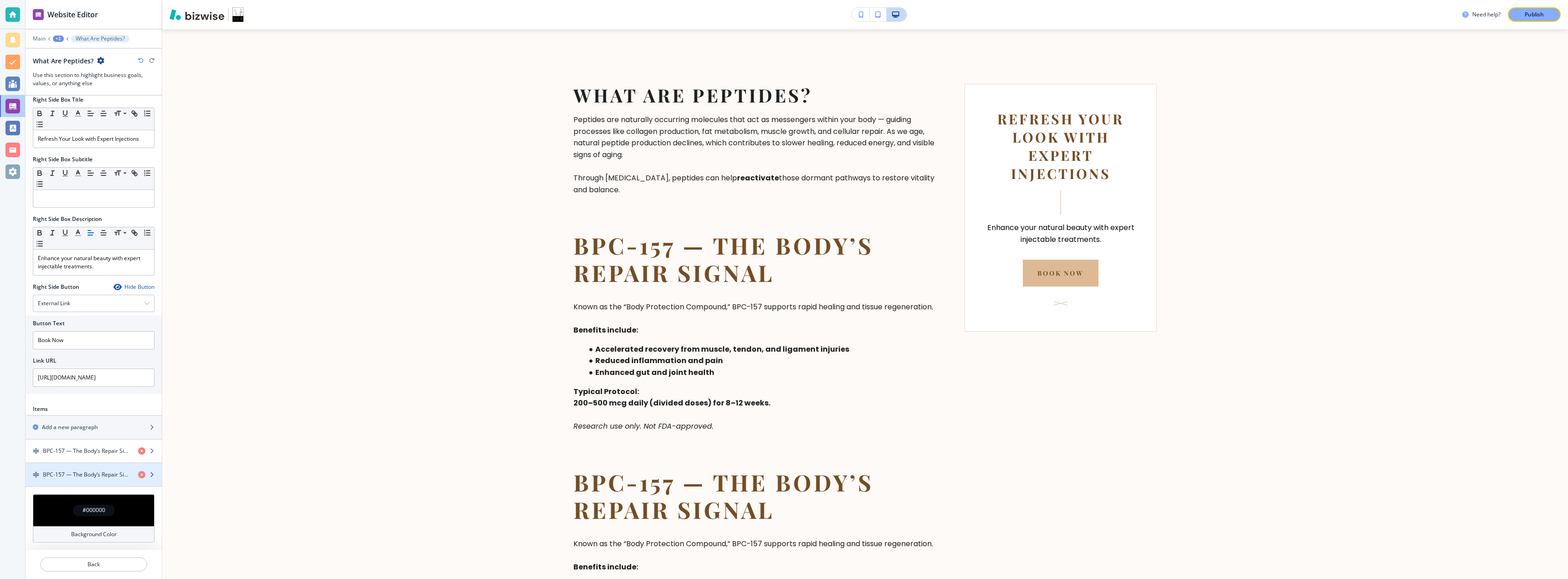
click at [90, 481] on div "button" at bounding box center [94, 483] width 136 height 8
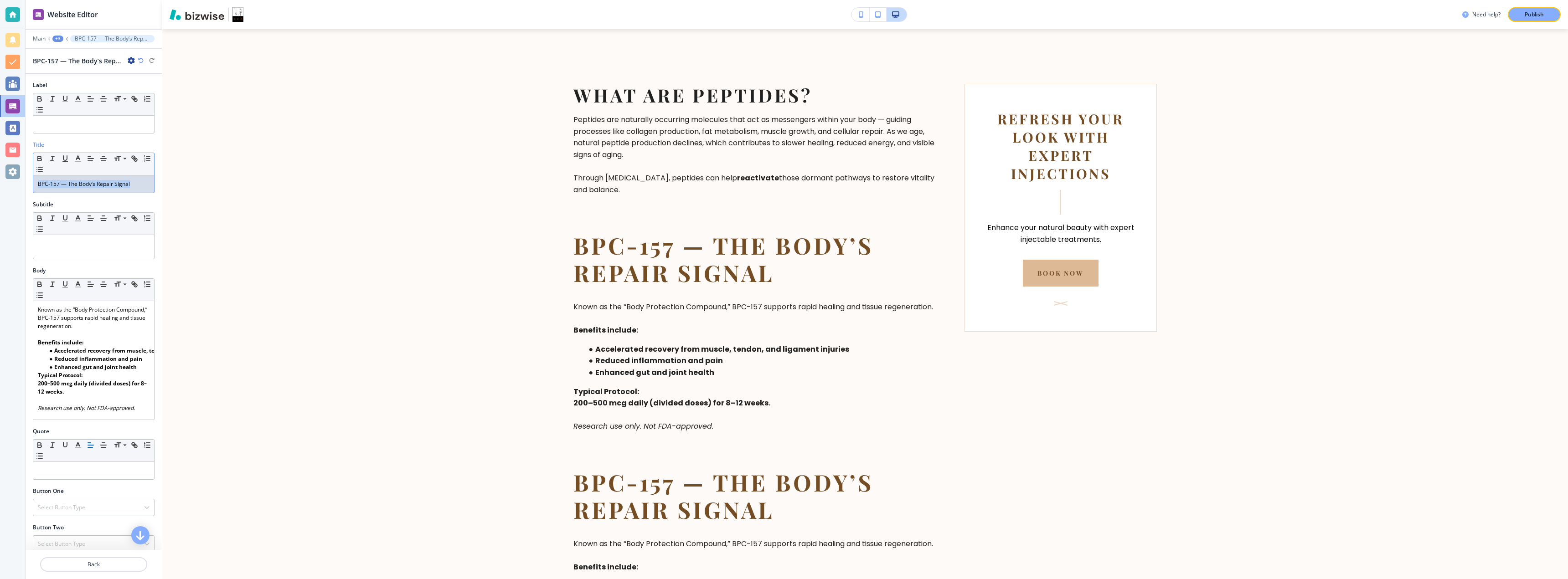
drag, startPoint x: 134, startPoint y: 184, endPoint x: 33, endPoint y: 181, distance: 101.0
click at [33, 181] on div "Title Small Normal Large Huge BPC-157 — The Body’s Repair Signal" at bounding box center [94, 171] width 136 height 60
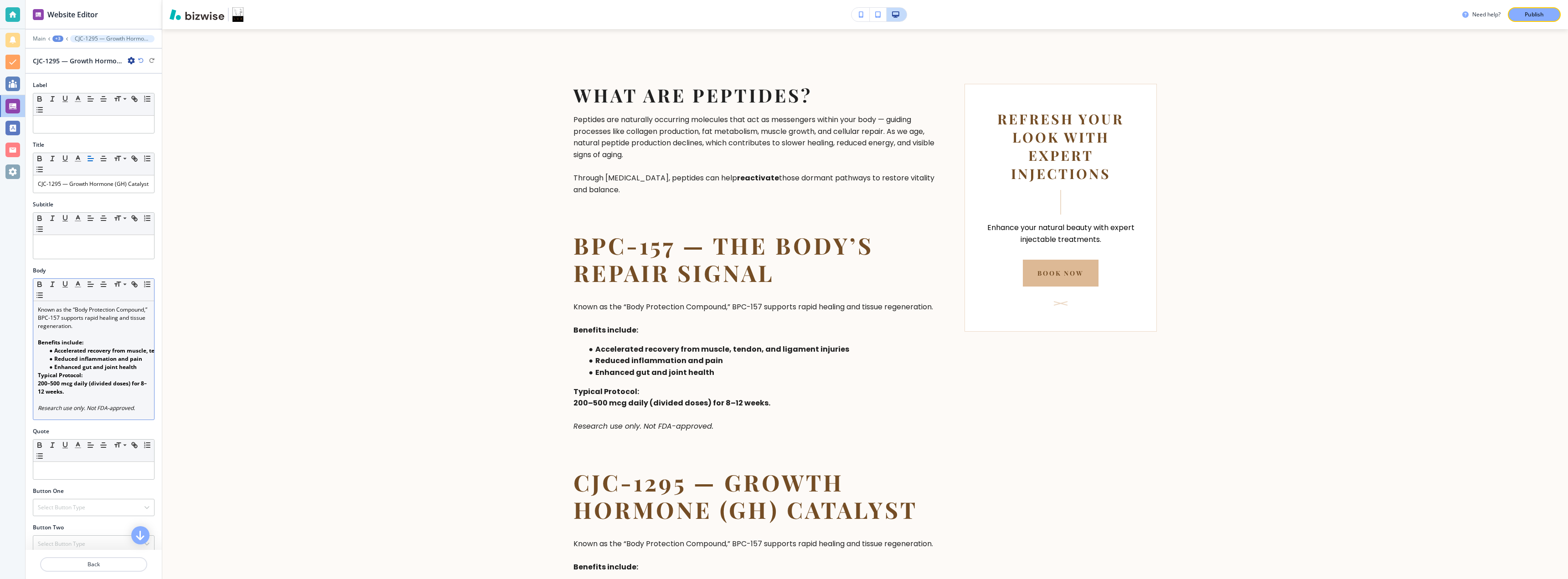
click at [100, 379] on p "Typical Protocol:" at bounding box center [93, 375] width 111 height 9
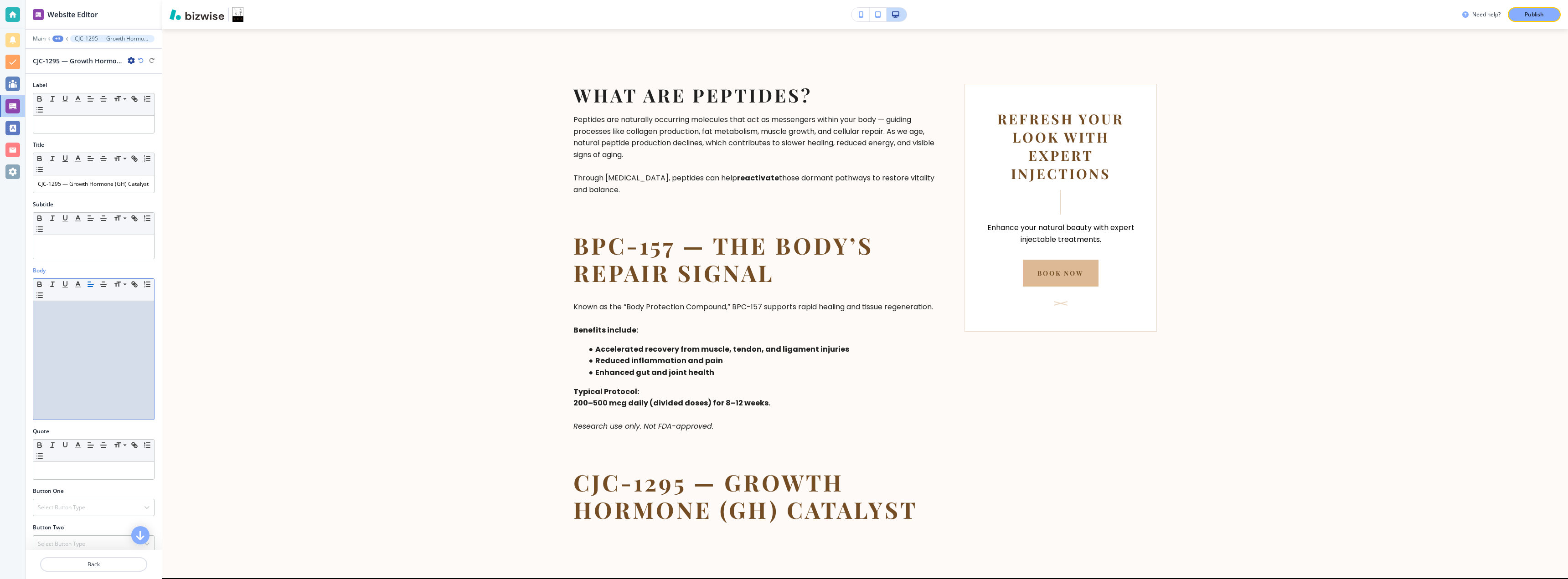
scroll to position [0, 0]
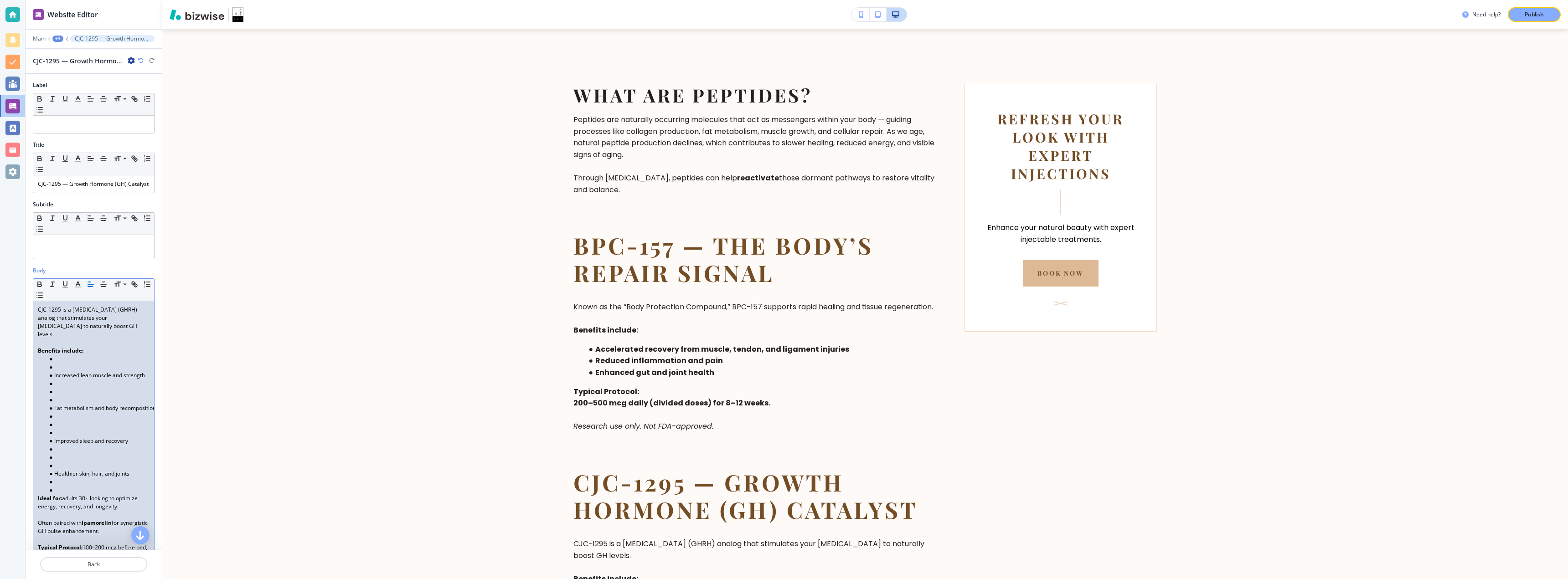
click at [83, 363] on li at bounding box center [98, 359] width 104 height 9
click at [80, 372] on li at bounding box center [98, 367] width 104 height 9
click at [77, 379] on li at bounding box center [98, 375] width 104 height 9
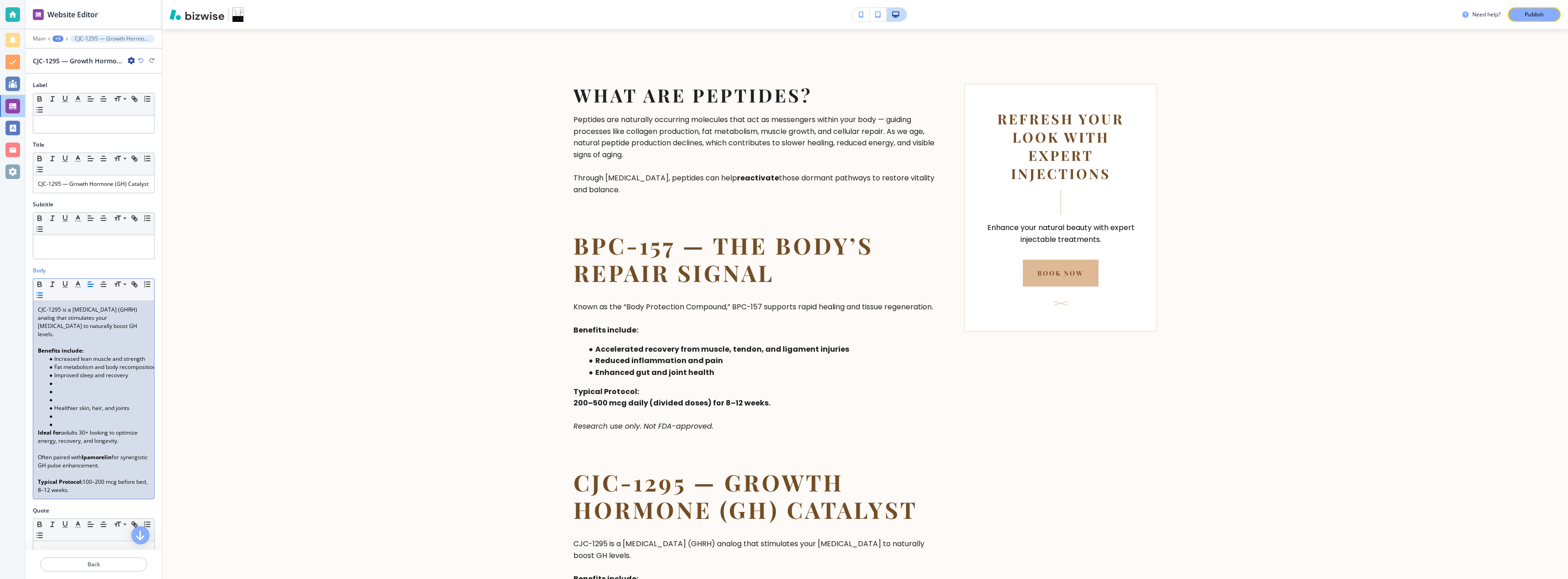
click at [75, 388] on li at bounding box center [98, 383] width 104 height 9
click at [74, 397] on li at bounding box center [98, 392] width 104 height 9
click at [134, 388] on li "Healthier skin, hair, and joints" at bounding box center [98, 383] width 104 height 9
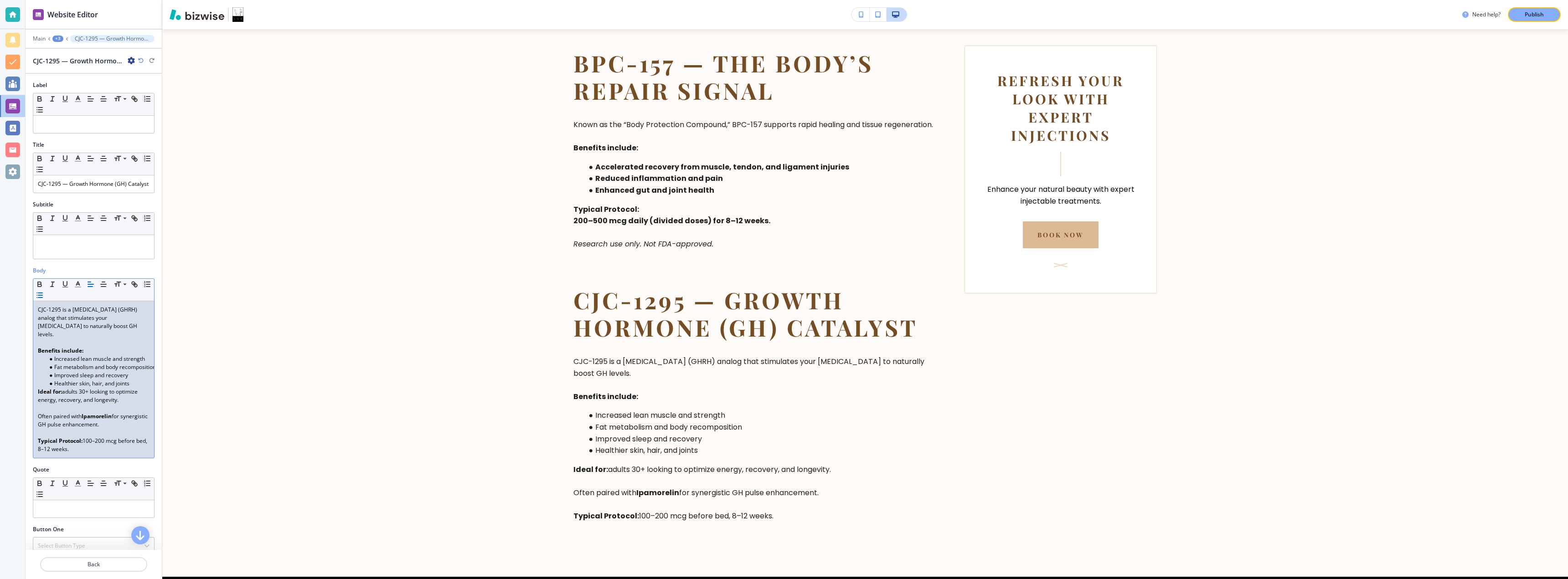
click at [94, 399] on p "Ideal for: adults 30+ looking to optimize energy, recovery, and longevity." at bounding box center [93, 396] width 111 height 16
click at [89, 446] on p "Typical Protocol: 100–200 mcg before bed, 8–12 weeks." at bounding box center [93, 445] width 111 height 16
drag, startPoint x: 68, startPoint y: 452, endPoint x: 2, endPoint y: 320, distance: 147.6
click at [2, 320] on div "Website Editor Main +3 CJC-1295 — Growth Hormone (GH) Catalyst CJC-1295 — Growt…" at bounding box center [784, 289] width 1568 height 579
click at [36, 289] on icon "button" at bounding box center [39, 284] width 9 height 9
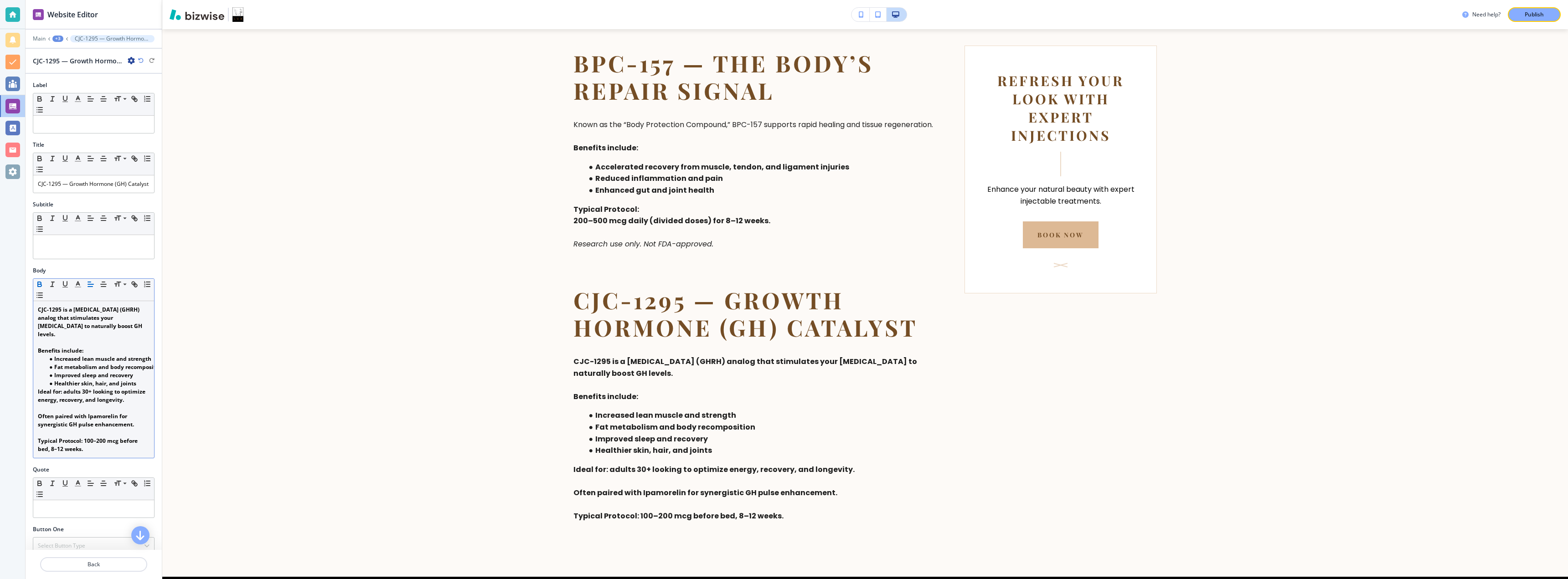
click at [36, 289] on icon "button" at bounding box center [39, 284] width 9 height 9
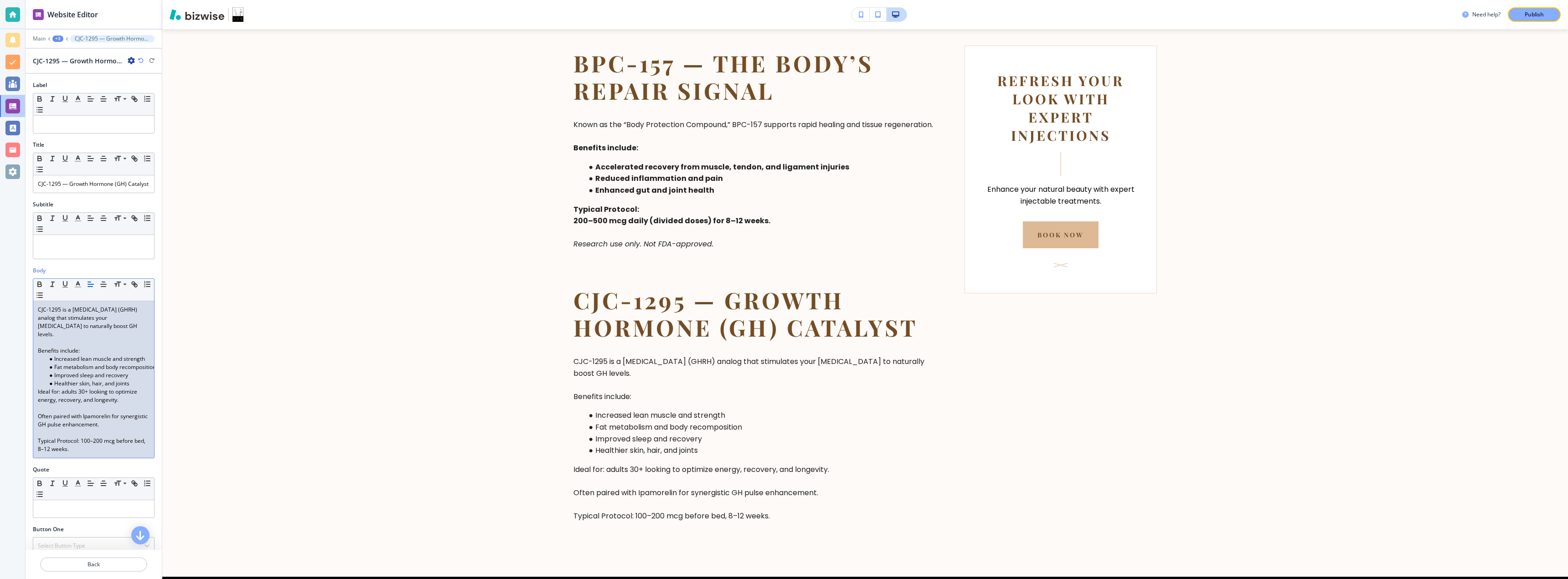
click at [90, 335] on p "CJC-1295 is a [MEDICAL_DATA] (GHRH) analog that stimulates your [MEDICAL_DATA] …" at bounding box center [93, 323] width 111 height 33
click at [102, 562] on p "Back" at bounding box center [94, 565] width 106 height 9
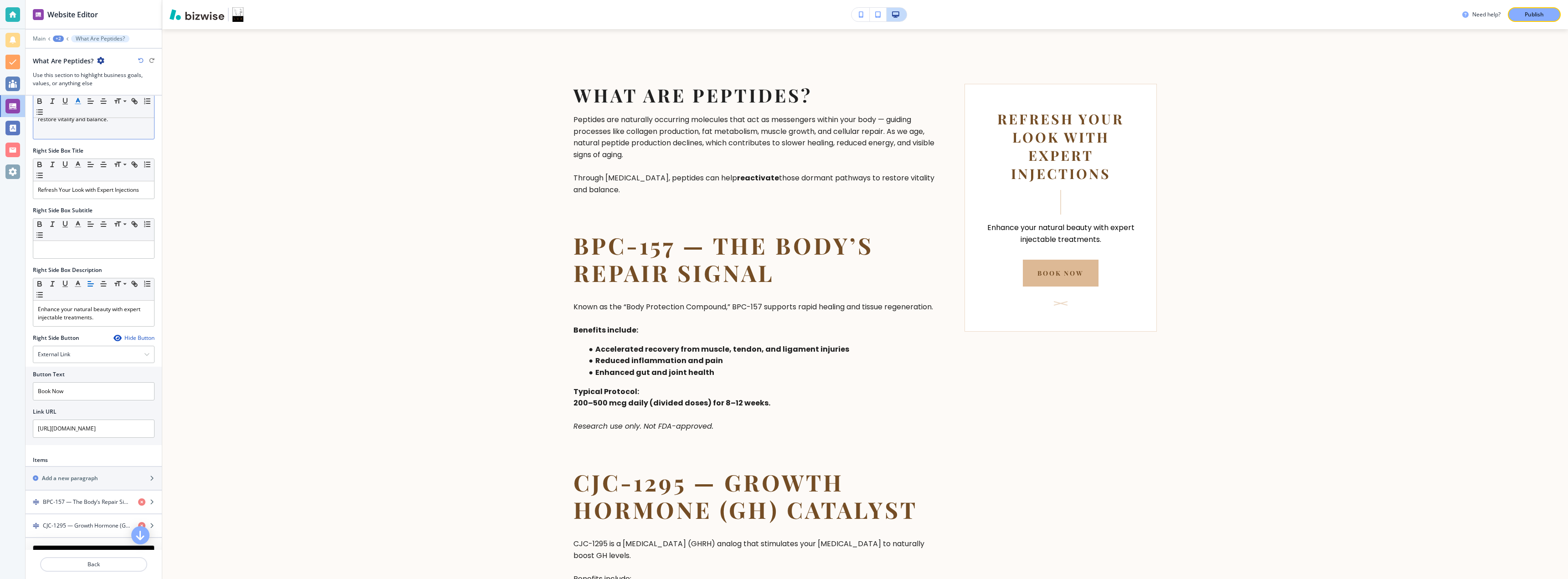
scroll to position [294, 0]
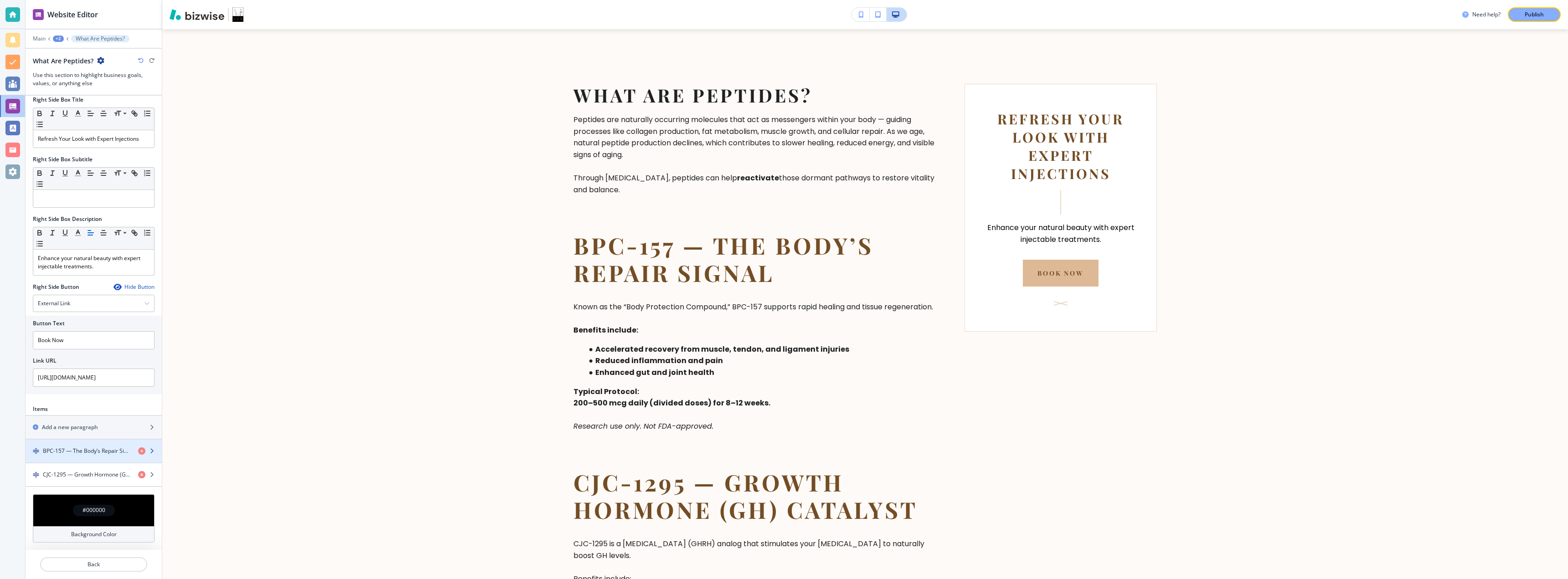
click at [88, 456] on div "button" at bounding box center [94, 459] width 136 height 8
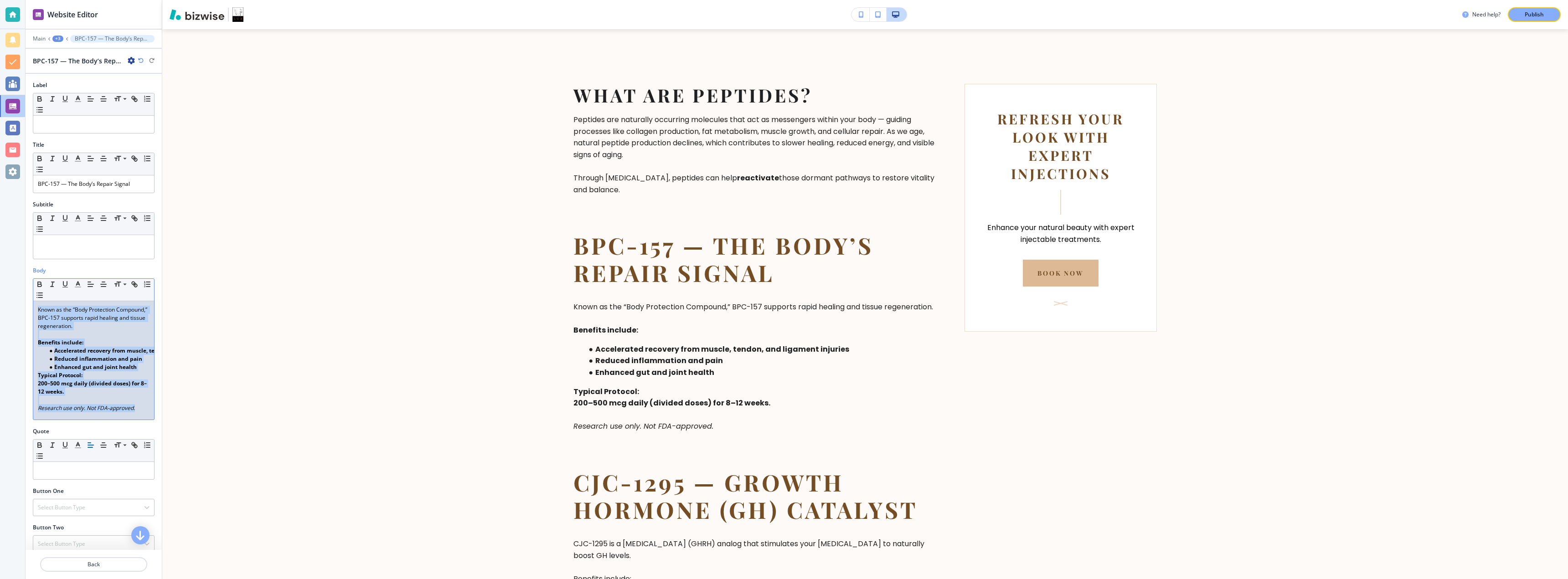
drag, startPoint x: 138, startPoint y: 406, endPoint x: 18, endPoint y: 289, distance: 167.6
click at [18, 289] on div "Website Editor Main +3 BPC-157 — The Body’s Repair Signal BPC-157 — The Body’s …" at bounding box center [784, 289] width 1568 height 579
click at [36, 282] on icon "button" at bounding box center [39, 284] width 9 height 9
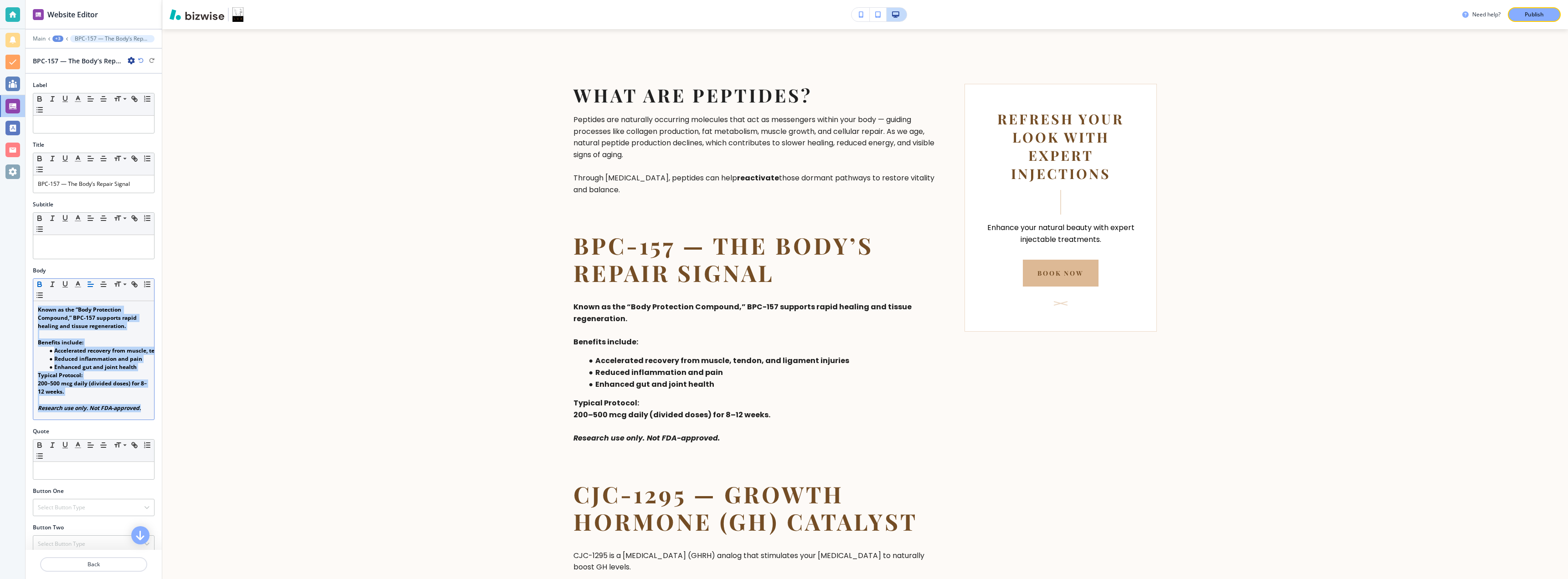
click at [36, 282] on icon "button" at bounding box center [39, 284] width 9 height 9
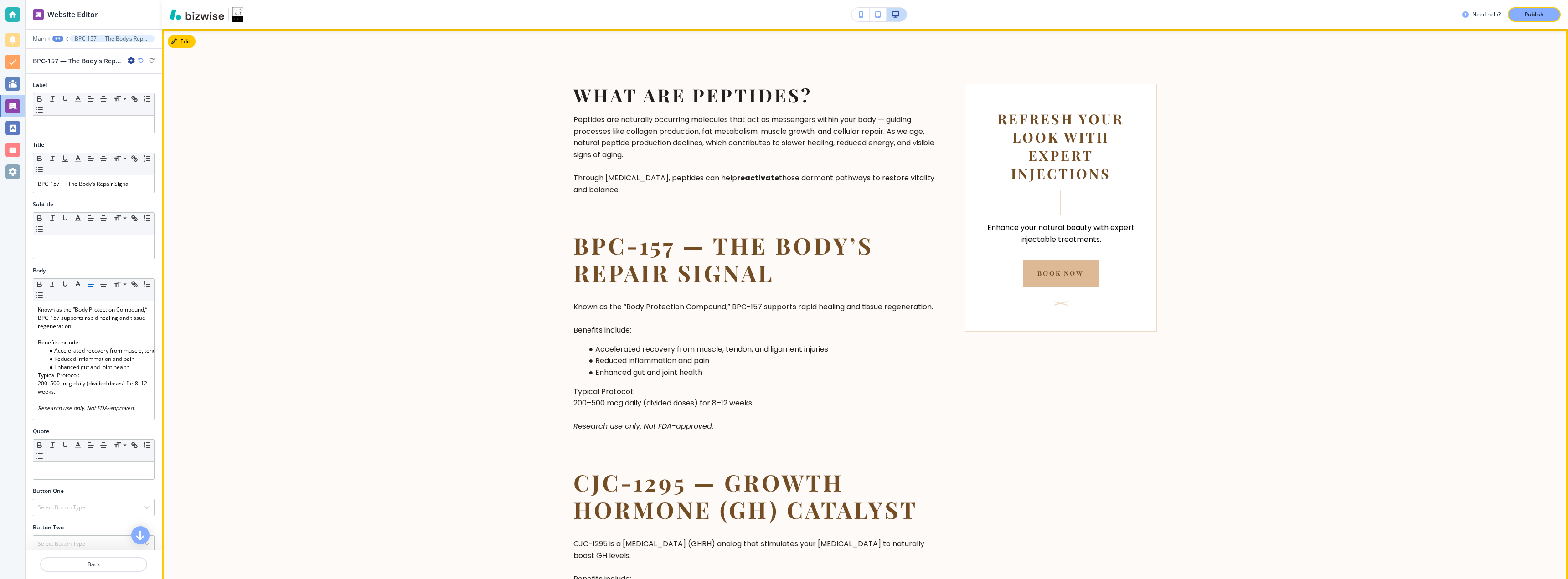
click at [261, 275] on section "What Are Peptides? Peptides are naturally occurring molecules that act as messe…" at bounding box center [865, 394] width 1406 height 731
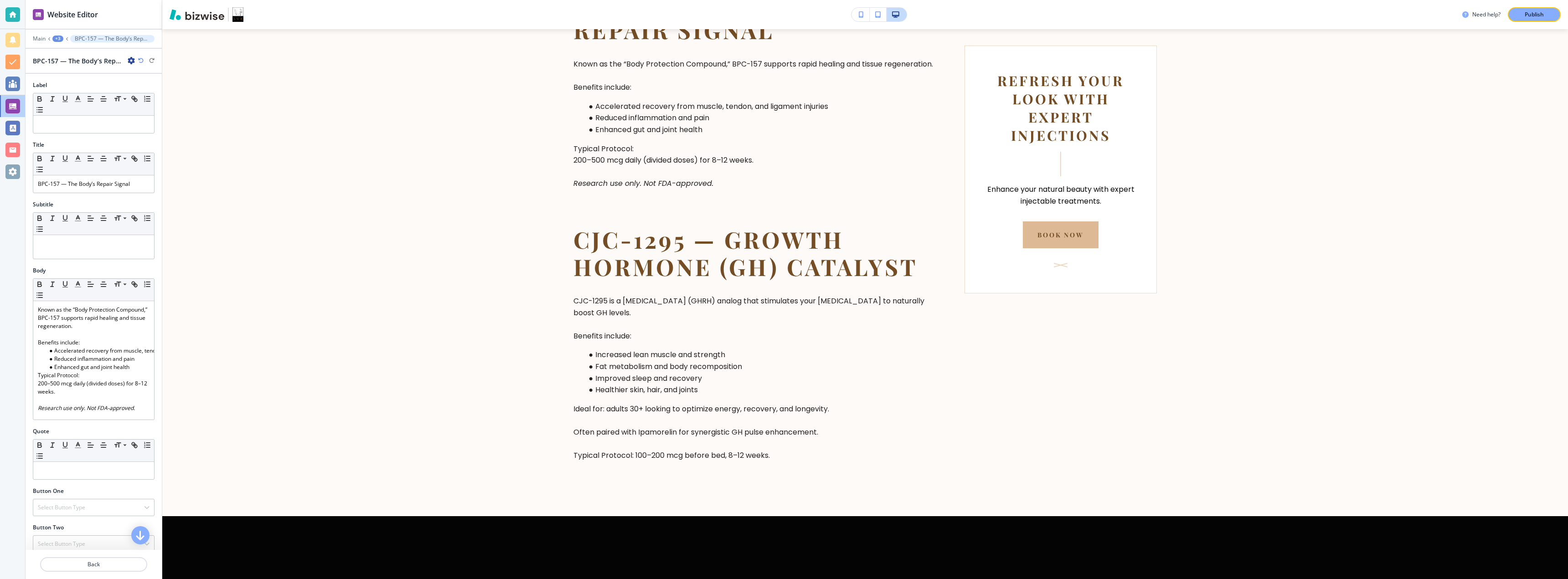
scroll to position [60, 0]
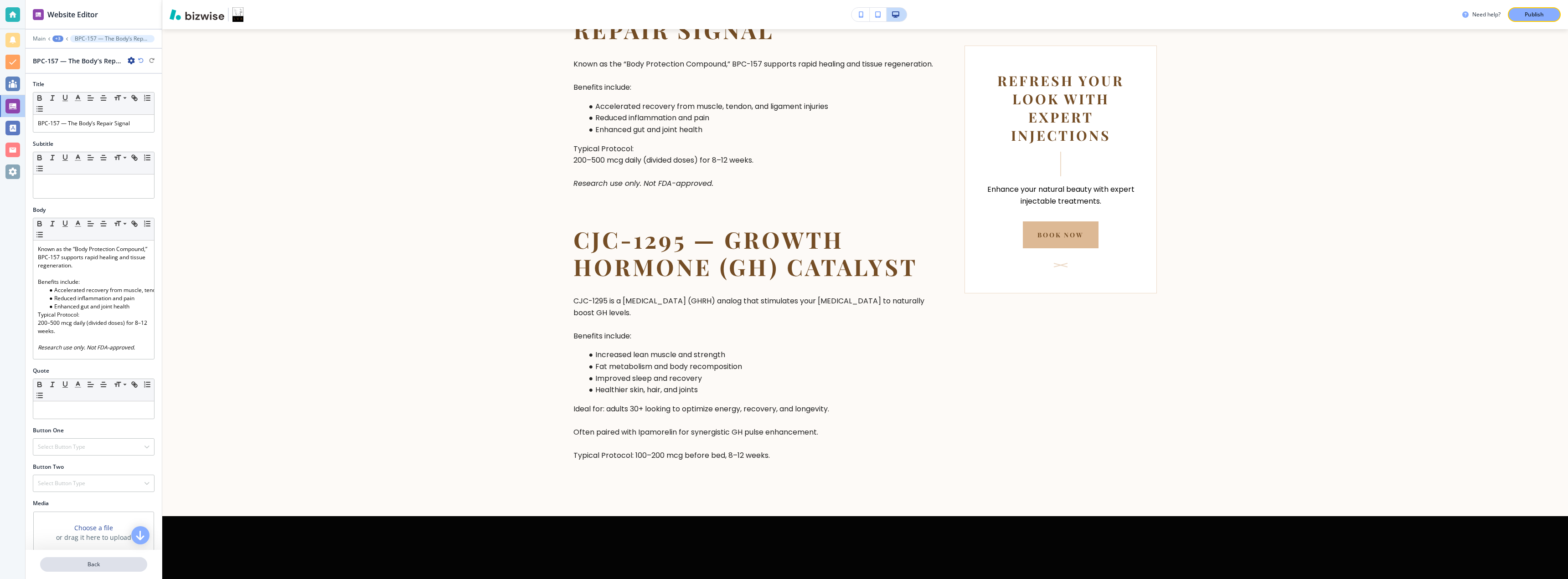
click at [108, 561] on p "Back" at bounding box center [94, 565] width 106 height 9
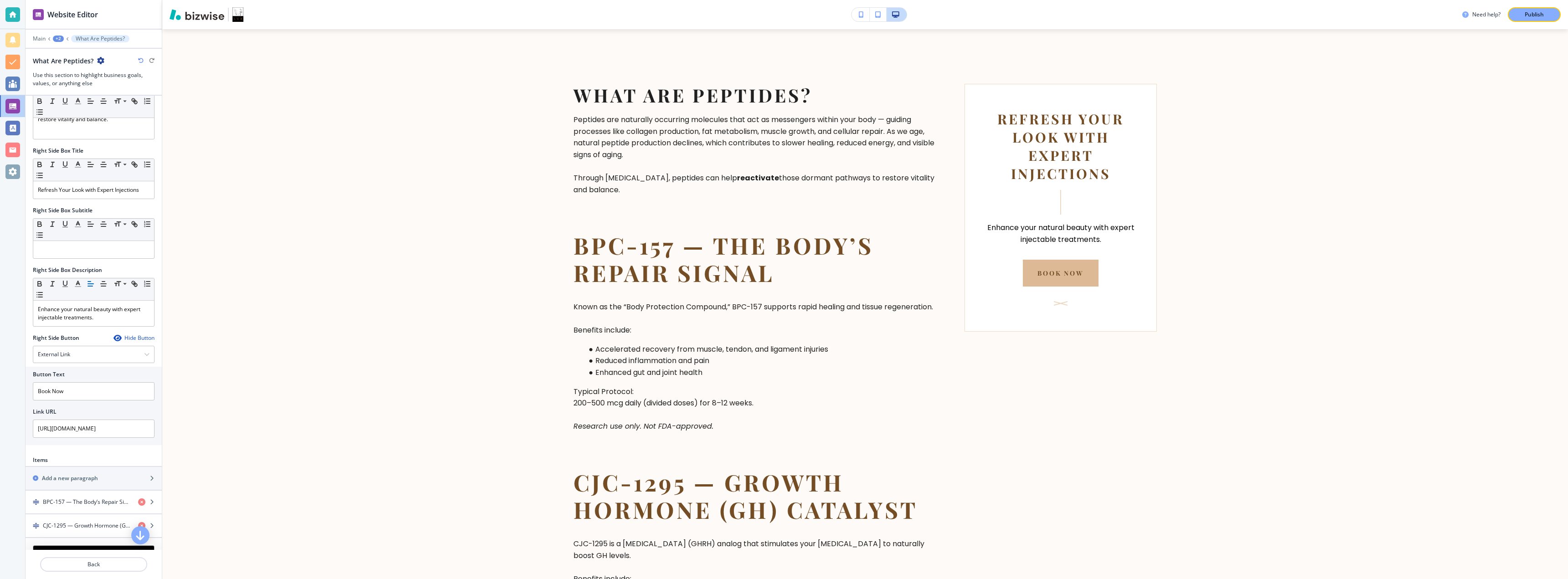
scroll to position [294, 0]
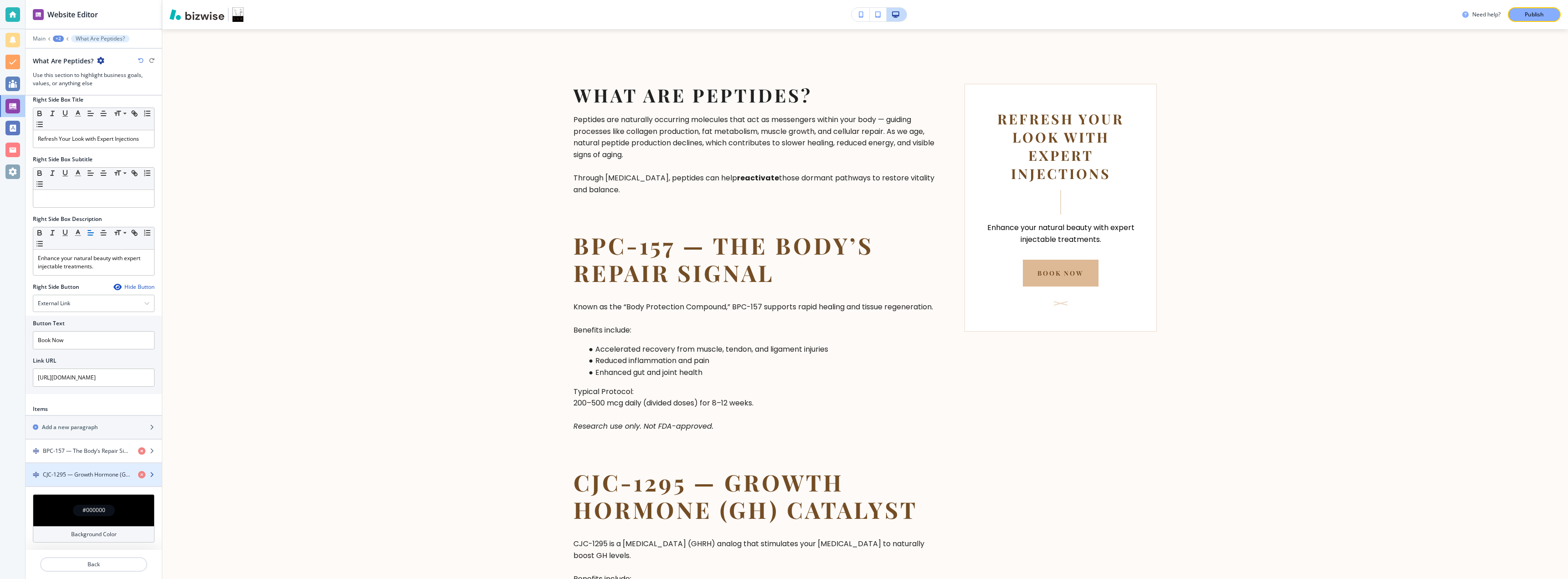
click at [149, 476] on icon "button" at bounding box center [152, 475] width 6 height 6
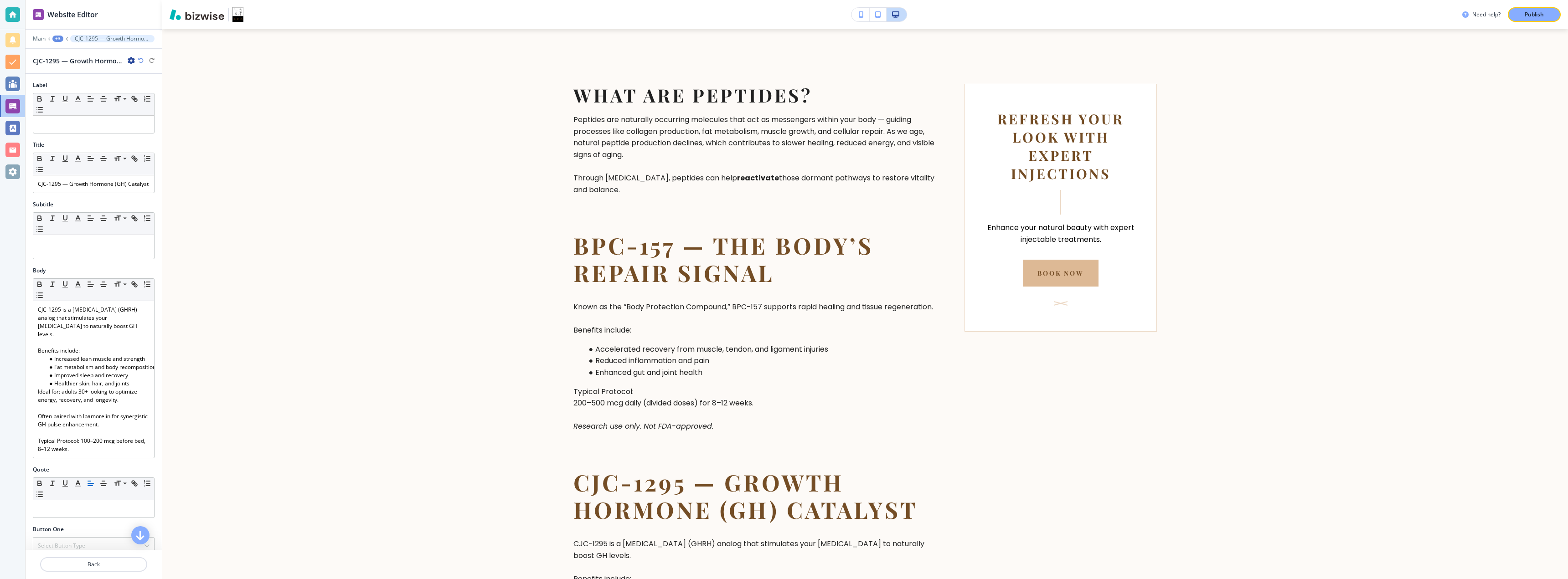
click at [130, 59] on icon "button" at bounding box center [132, 60] width 8 height 8
click at [135, 87] on button "Duplicate CJC-1295 — Growth Hormone (GH) Catalyst" at bounding box center [157, 92] width 59 height 16
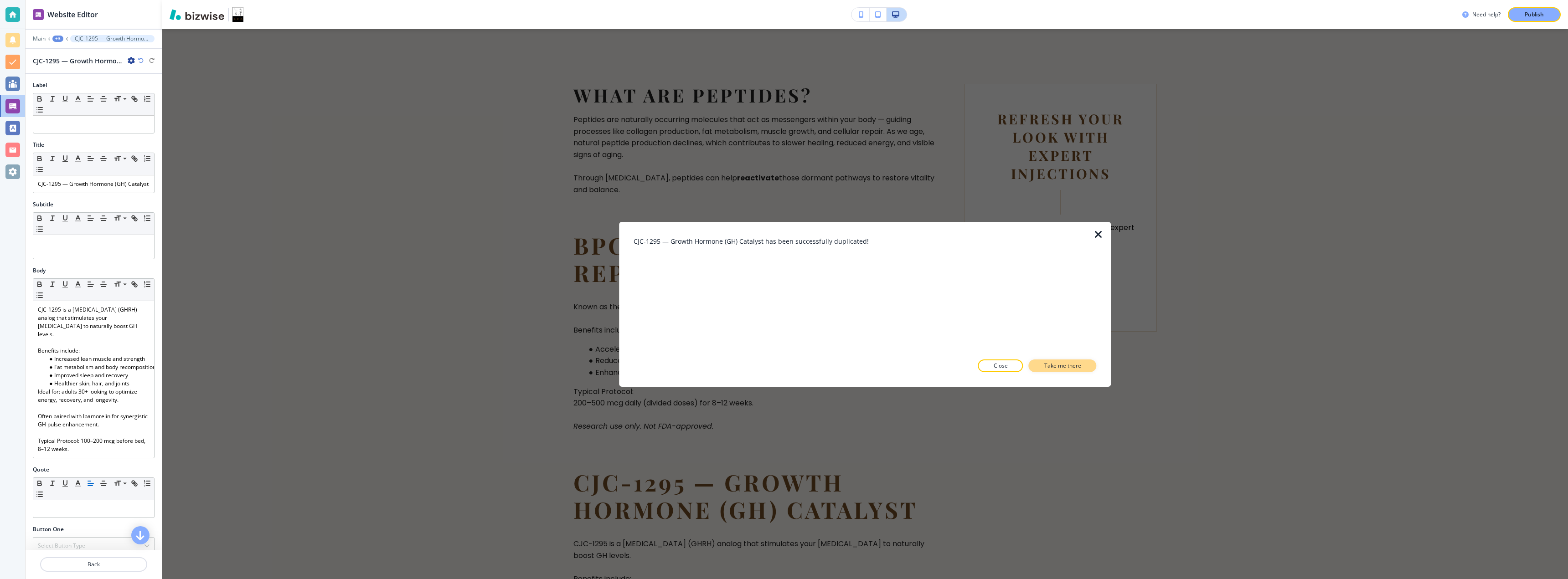
click at [783, 363] on p "Take me there" at bounding box center [1063, 366] width 36 height 9
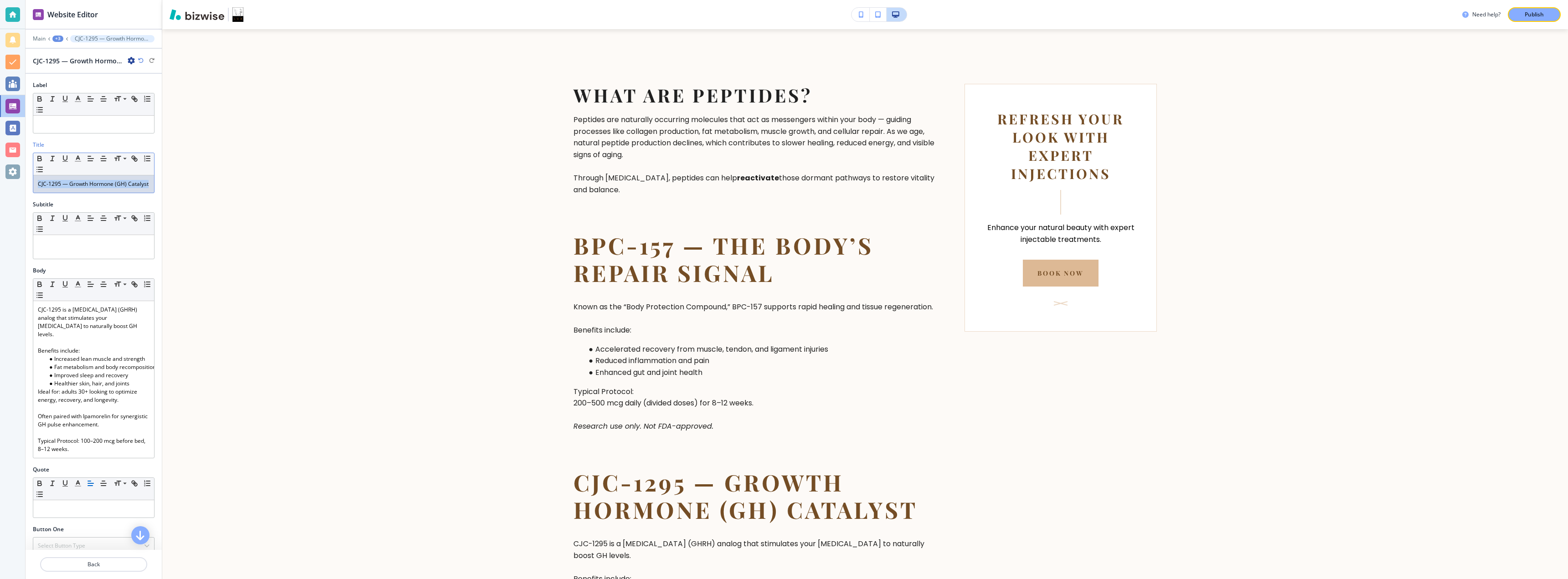
drag, startPoint x: 82, startPoint y: 196, endPoint x: 31, endPoint y: 180, distance: 53.5
click at [31, 180] on div "Title Small Normal Large Huge CJC-1295 — Growth Hormone (GH) Catalyst" at bounding box center [94, 171] width 136 height 60
drag, startPoint x: 69, startPoint y: 193, endPoint x: 36, endPoint y: 182, distance: 34.8
click at [36, 182] on div "Ipamorelin — The Clean Growth Peptide" at bounding box center [94, 184] width 121 height 17
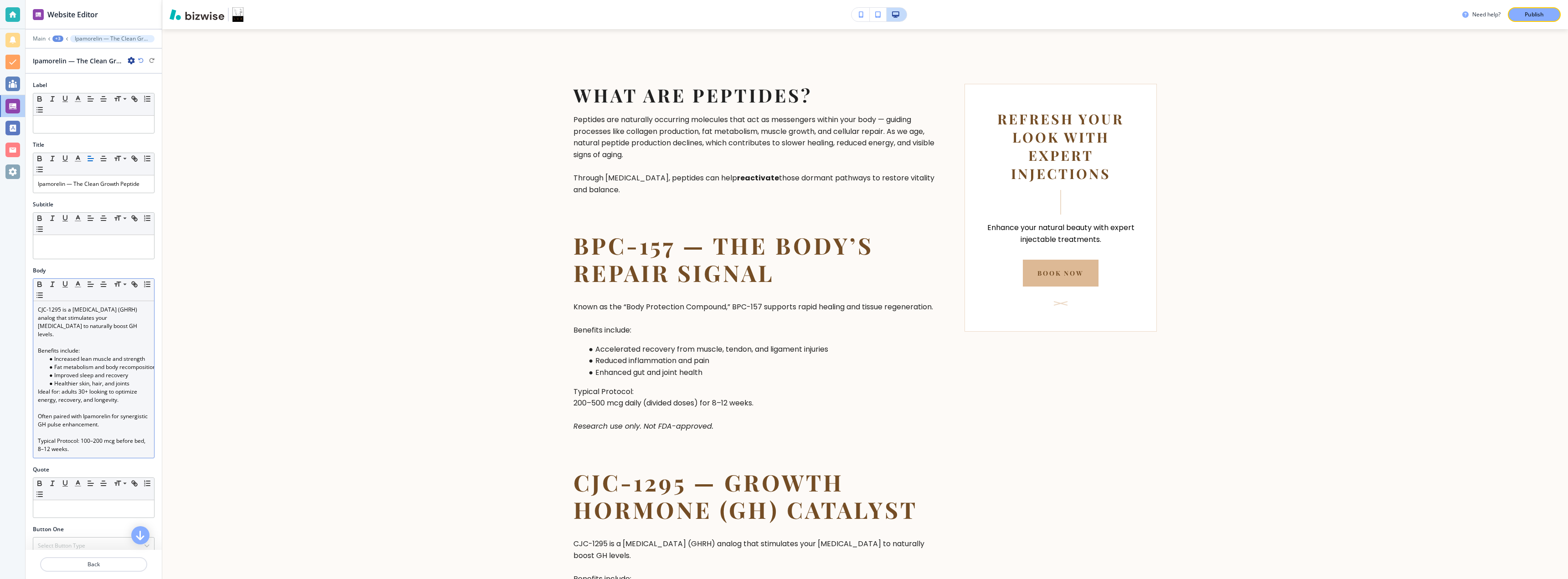
click at [79, 336] on p "CJC-1295 is a [MEDICAL_DATA] (GHRH) analog that stimulates your [MEDICAL_DATA] …" at bounding box center [93, 323] width 111 height 33
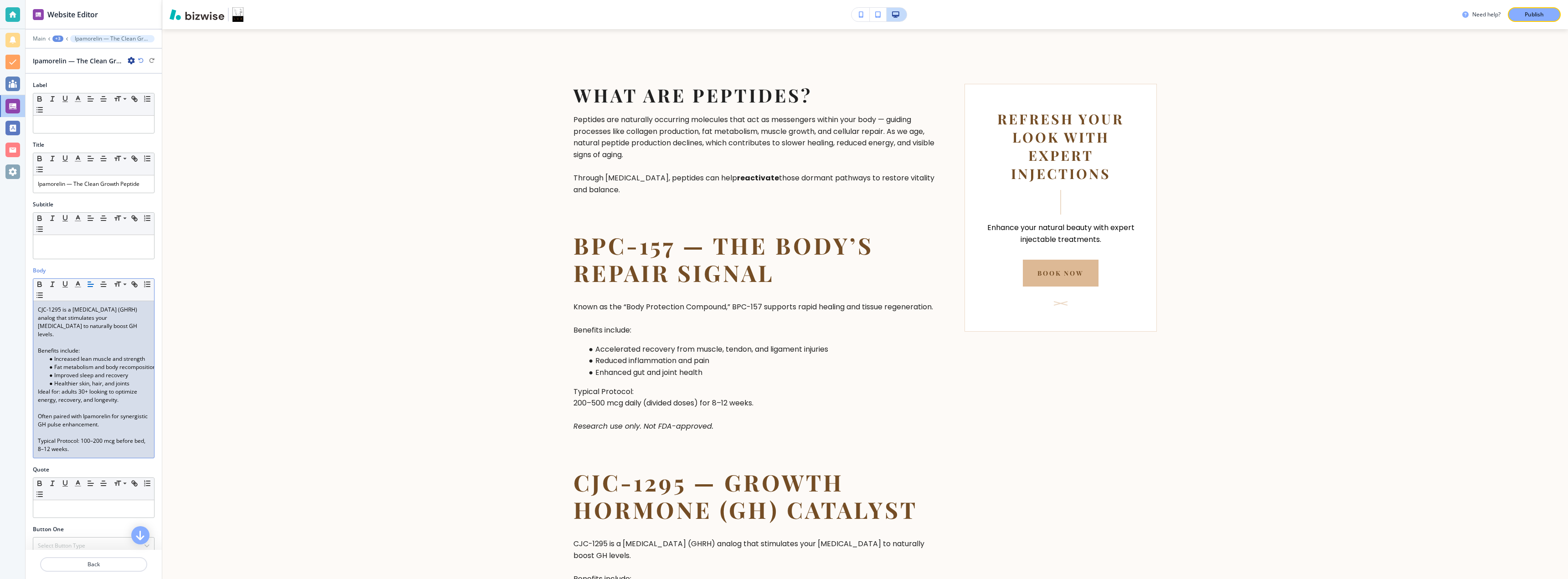
click at [79, 336] on p "CJC-1295 is a [MEDICAL_DATA] (GHRH) analog that stimulates your [MEDICAL_DATA] …" at bounding box center [93, 323] width 111 height 33
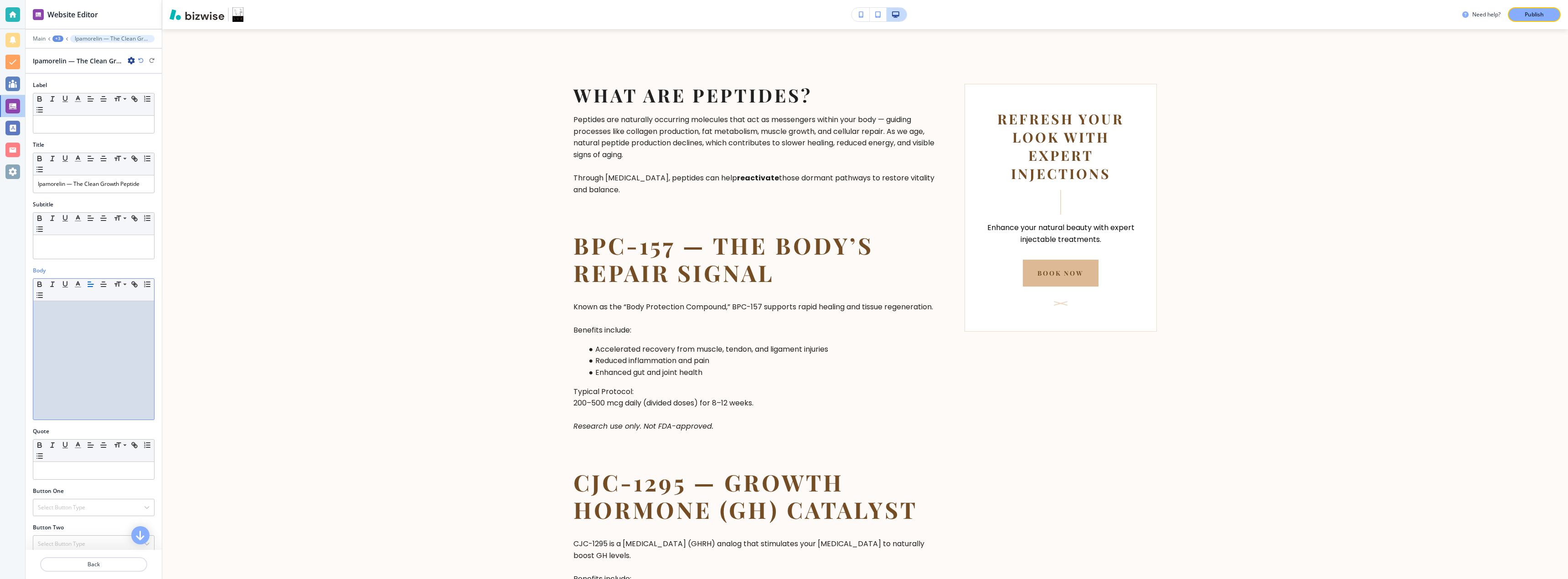
scroll to position [0, 0]
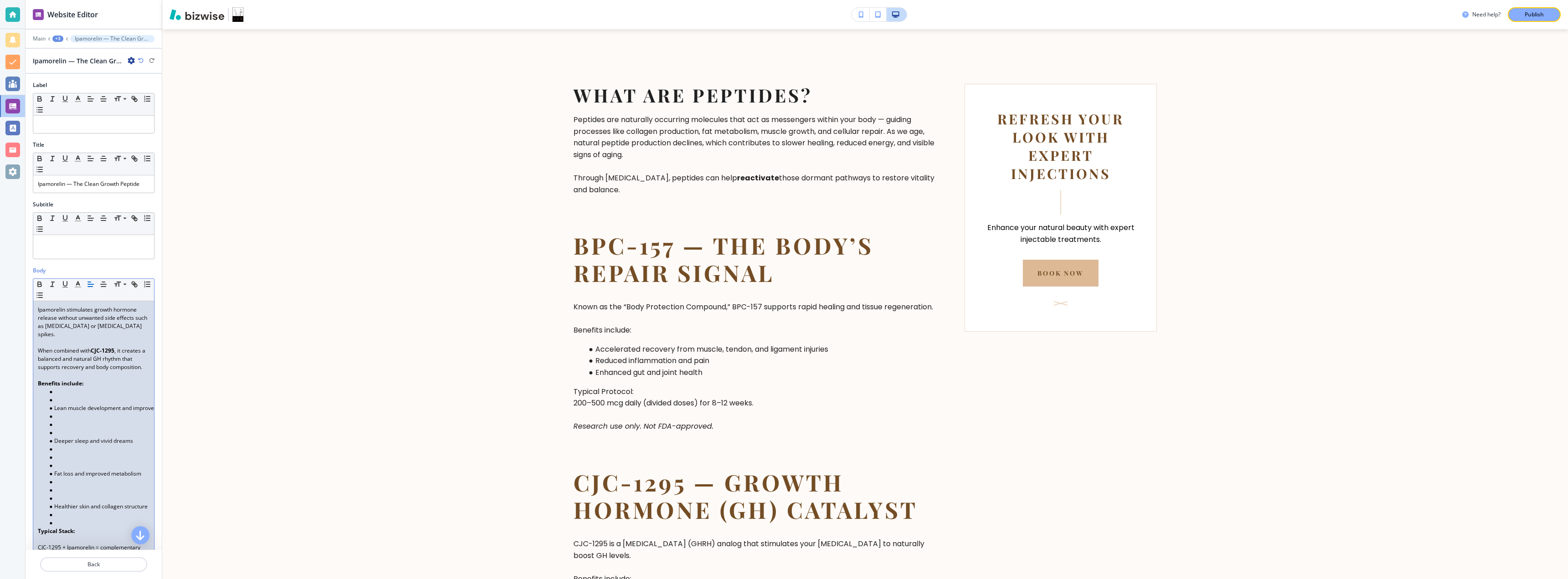
click at [73, 393] on li at bounding box center [98, 392] width 104 height 9
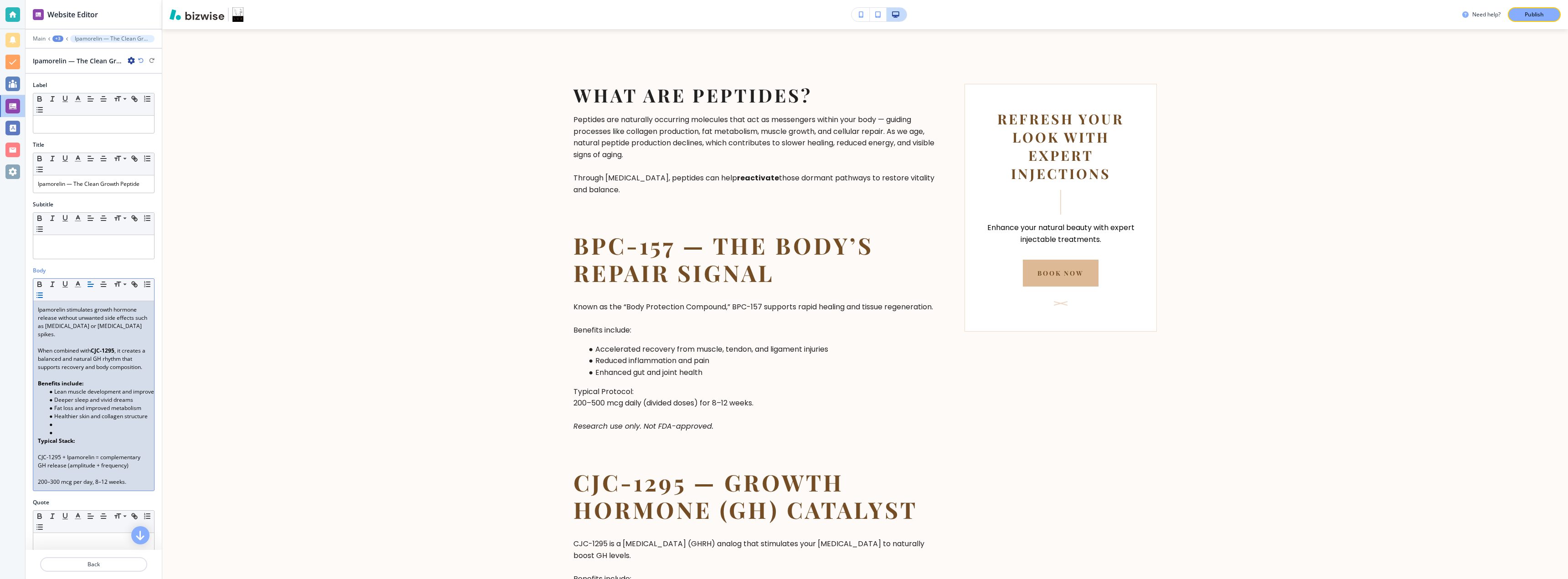
scroll to position [0, 0]
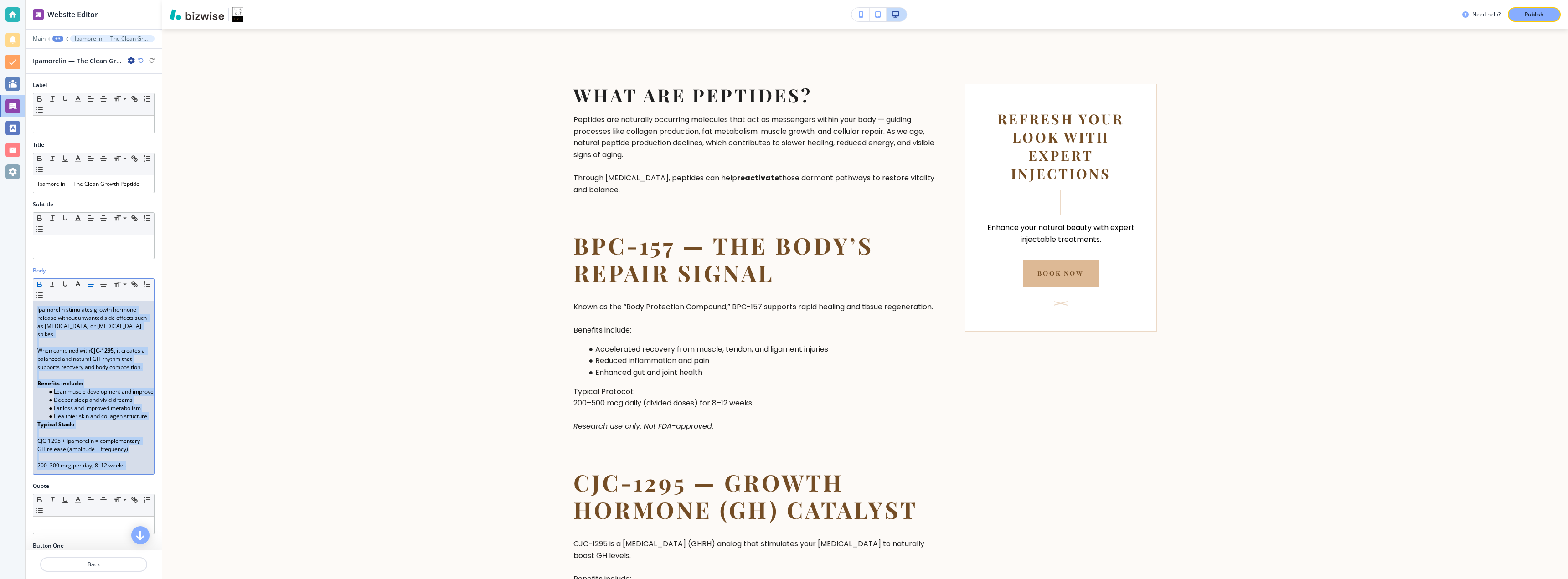
click at [39, 282] on icon "button" at bounding box center [39, 284] width 9 height 9
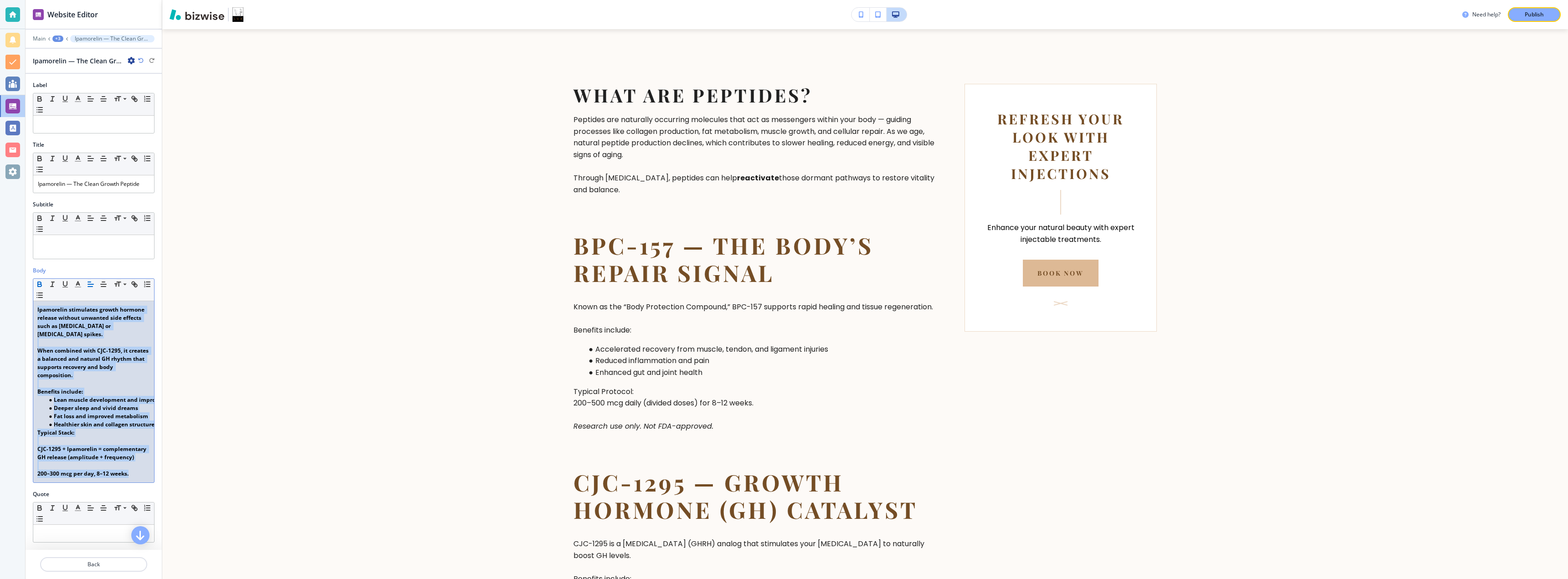
click at [39, 282] on icon "button" at bounding box center [39, 284] width 9 height 9
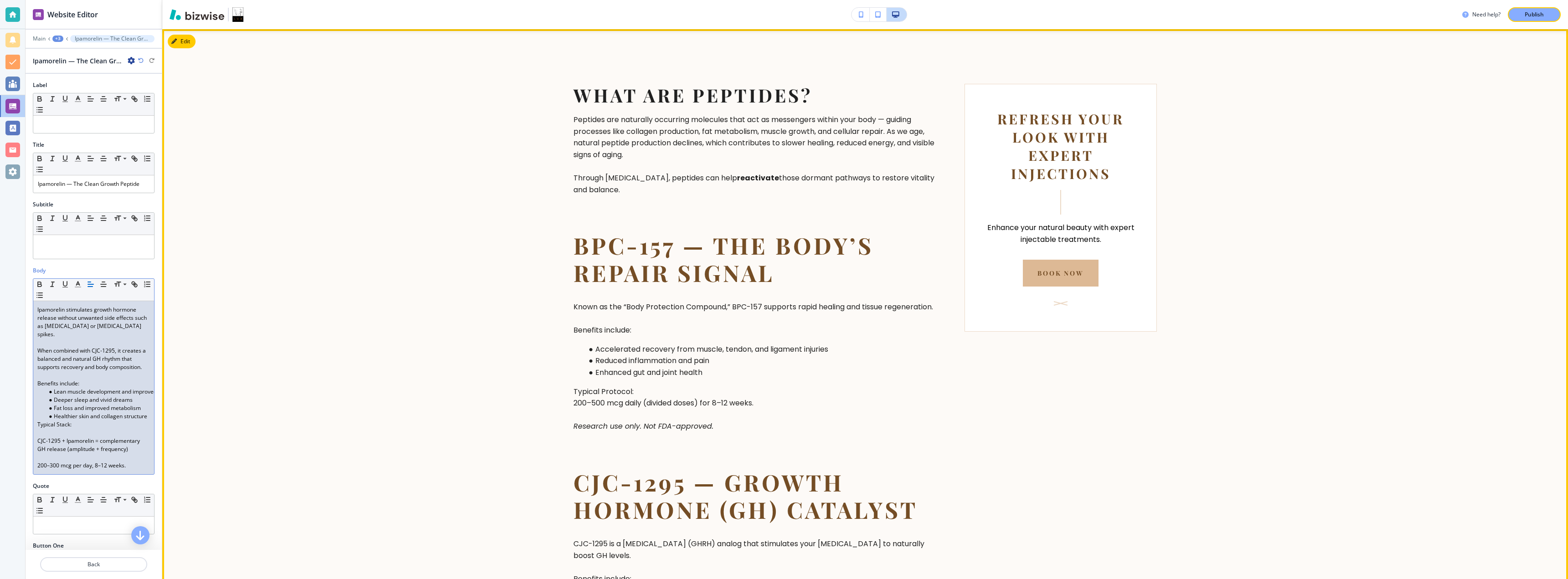
click at [297, 320] on section "What Are Peptides? Peptides are naturally occurring molecules that act as messe…" at bounding box center [865, 547] width 1406 height 1037
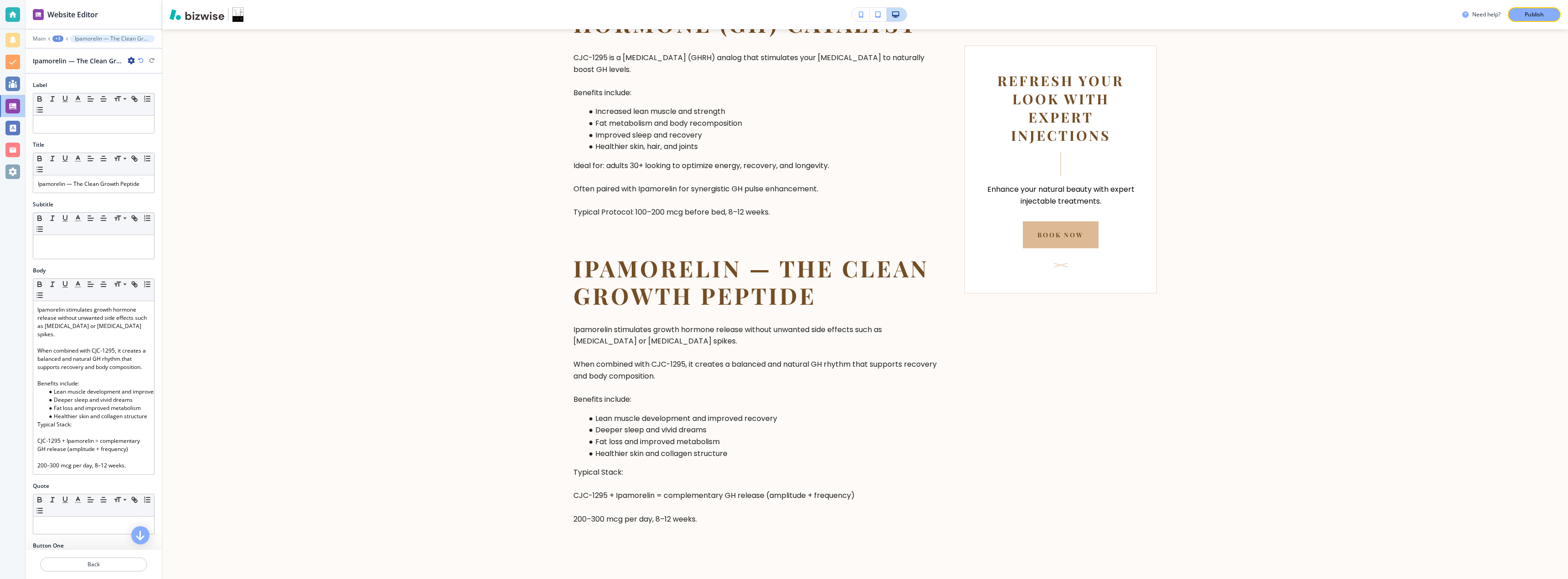
scroll to position [60, 0]
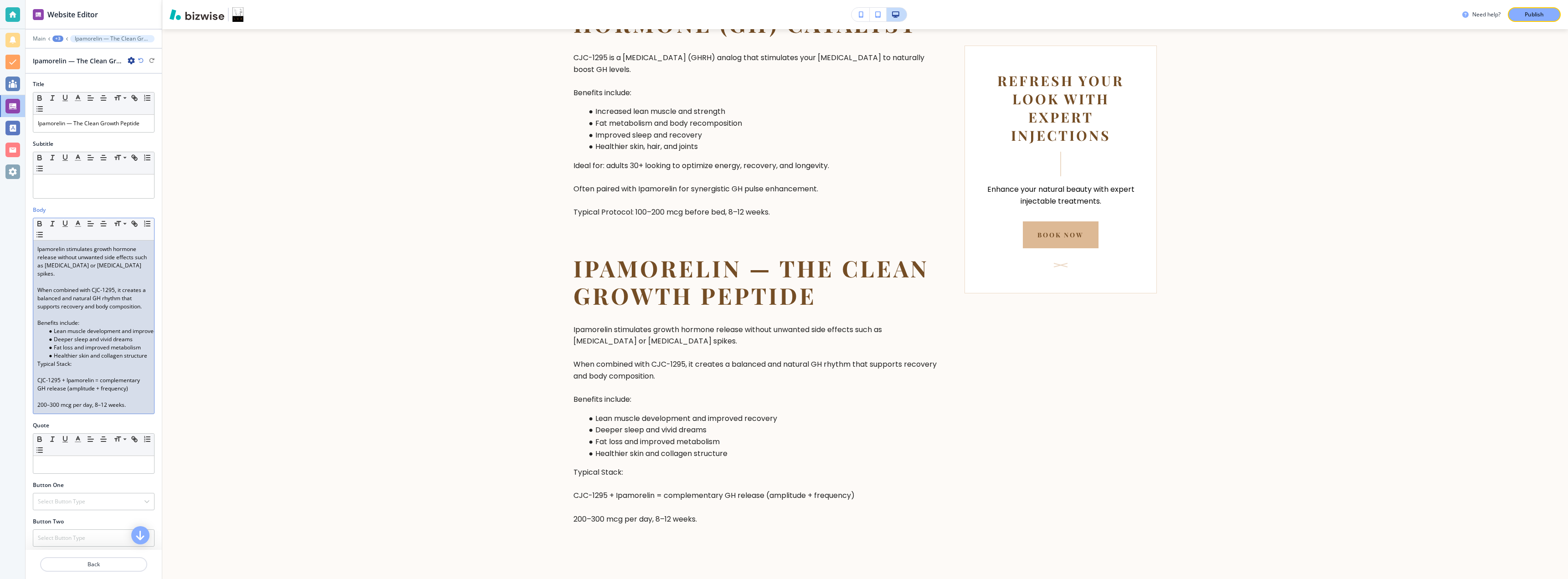
click at [74, 401] on p "200–300 mcg per day, 8–12 weeks." at bounding box center [93, 405] width 111 height 9
click at [63, 397] on p at bounding box center [93, 397] width 111 height 9
click at [76, 374] on p at bounding box center [93, 373] width 111 height 9
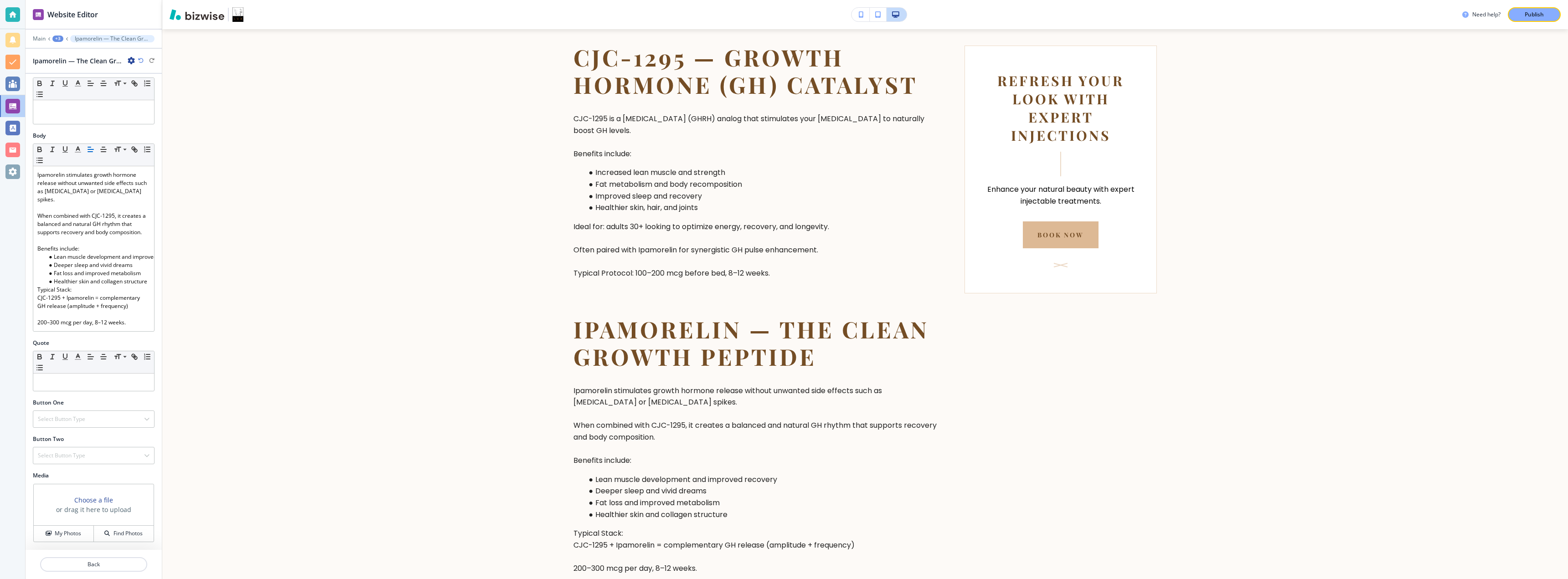
scroll to position [0, 0]
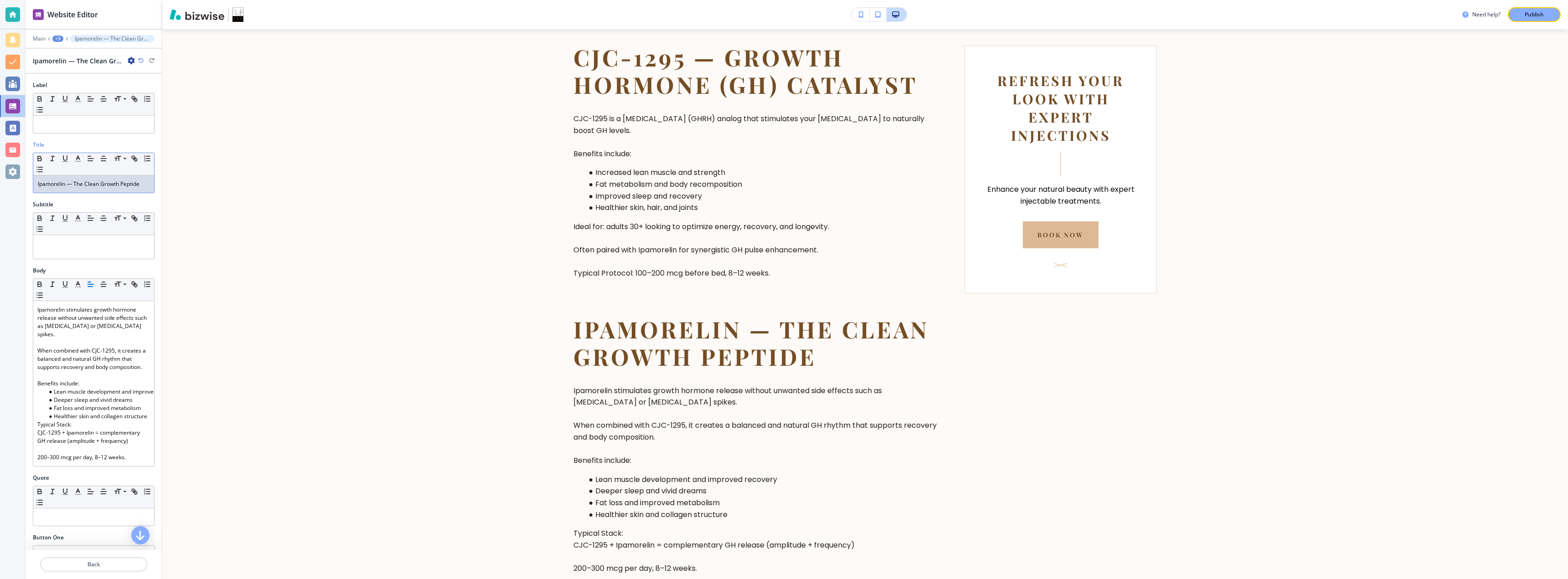
click at [37, 185] on div "Ipamorelin — The Clean Growth Peptide" at bounding box center [94, 184] width 121 height 17
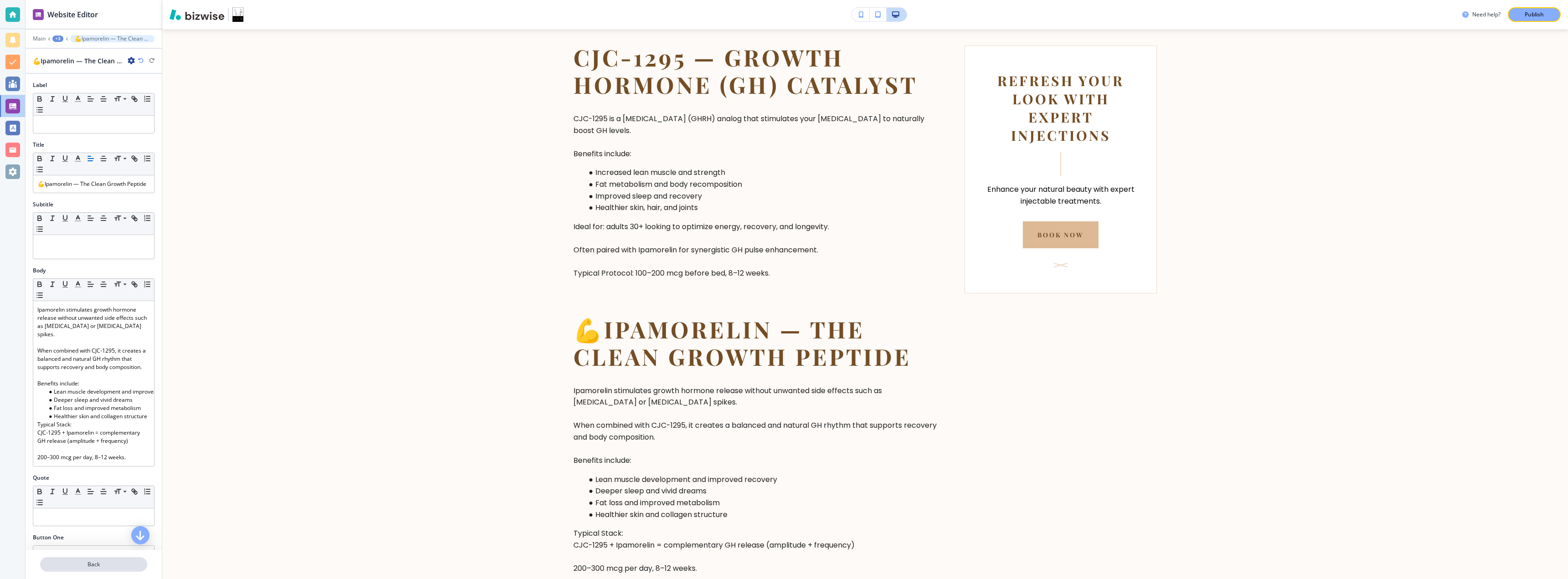
click at [102, 563] on p "Back" at bounding box center [94, 565] width 106 height 9
click at [36, 185] on div "CJC-1295 — Growth Hormone (GH) Catalyst" at bounding box center [94, 184] width 121 height 17
click at [75, 558] on button "Back" at bounding box center [94, 565] width 108 height 14
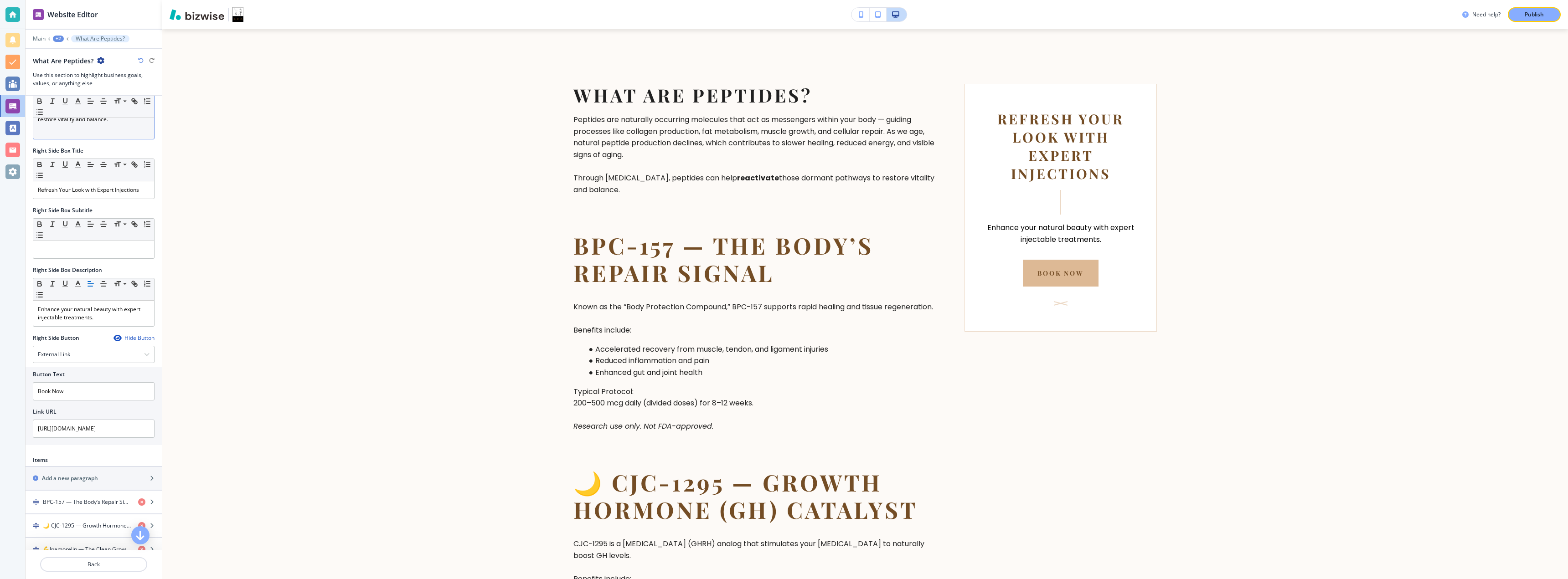
scroll to position [318, 0]
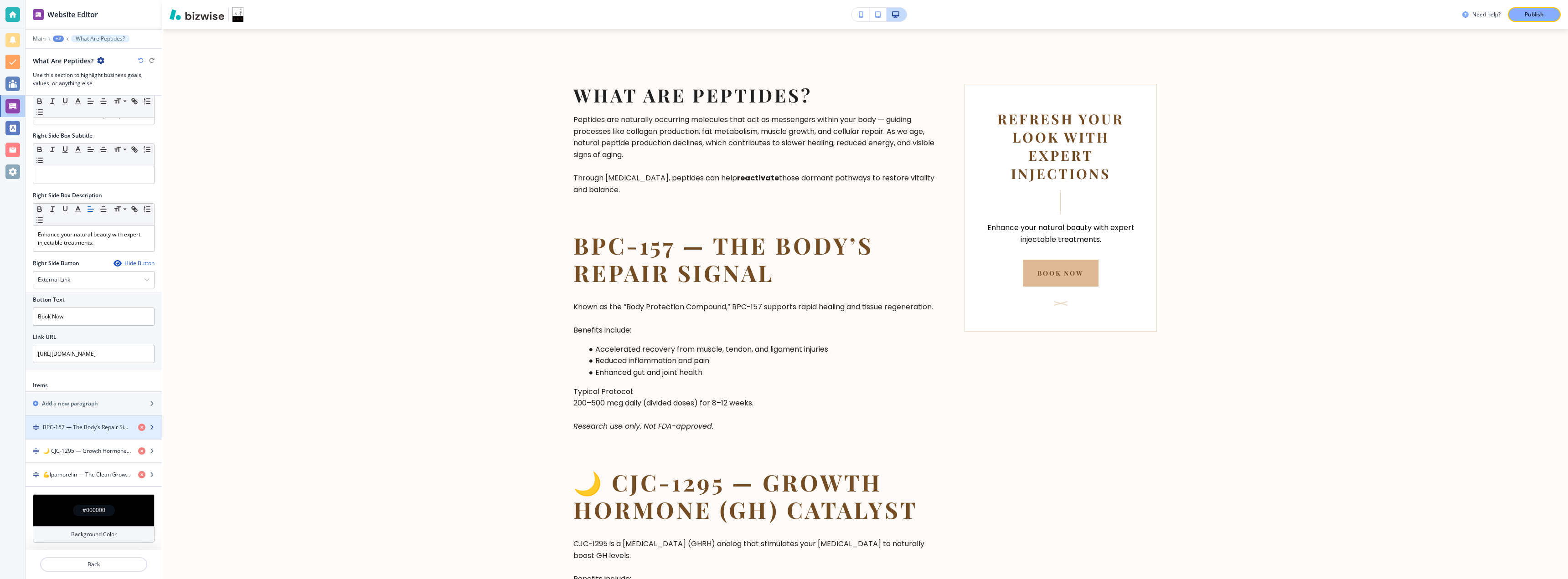
click at [91, 427] on h4 "BPC-157 — The Body’s Repair Signal" at bounding box center [87, 427] width 88 height 9
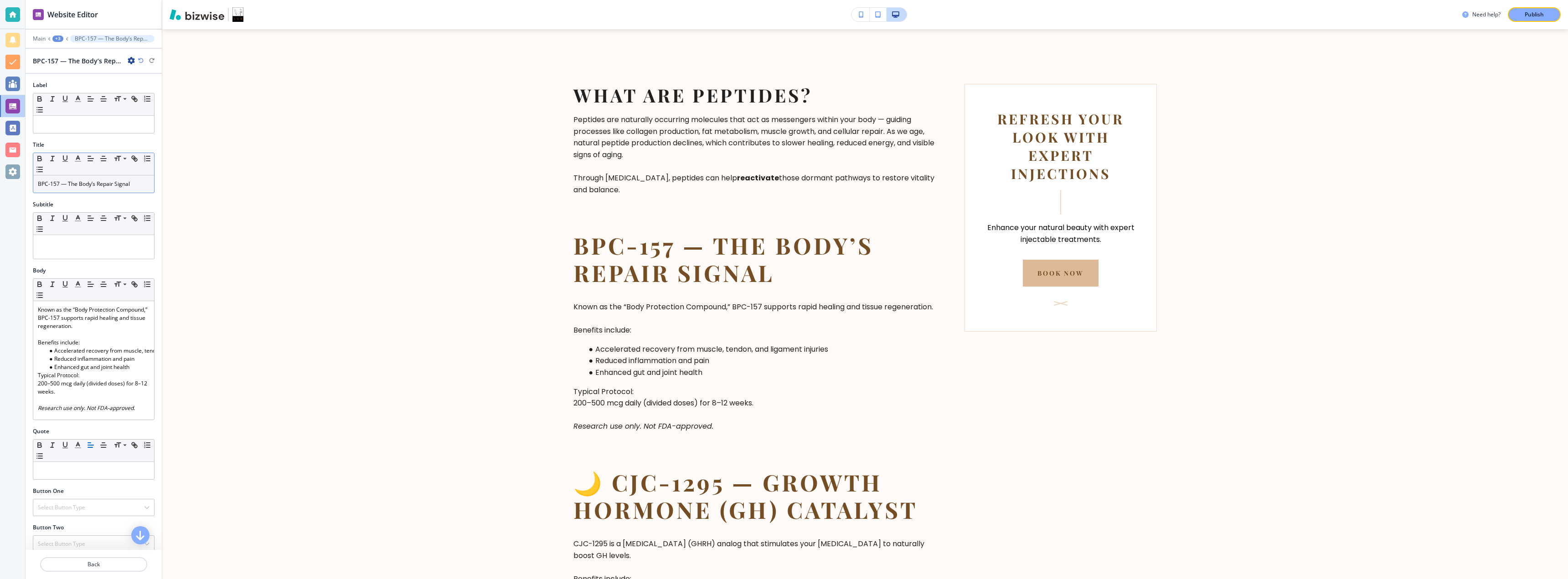
click at [36, 185] on div "BPC-157 — The Body’s Repair Signal" at bounding box center [94, 184] width 121 height 17
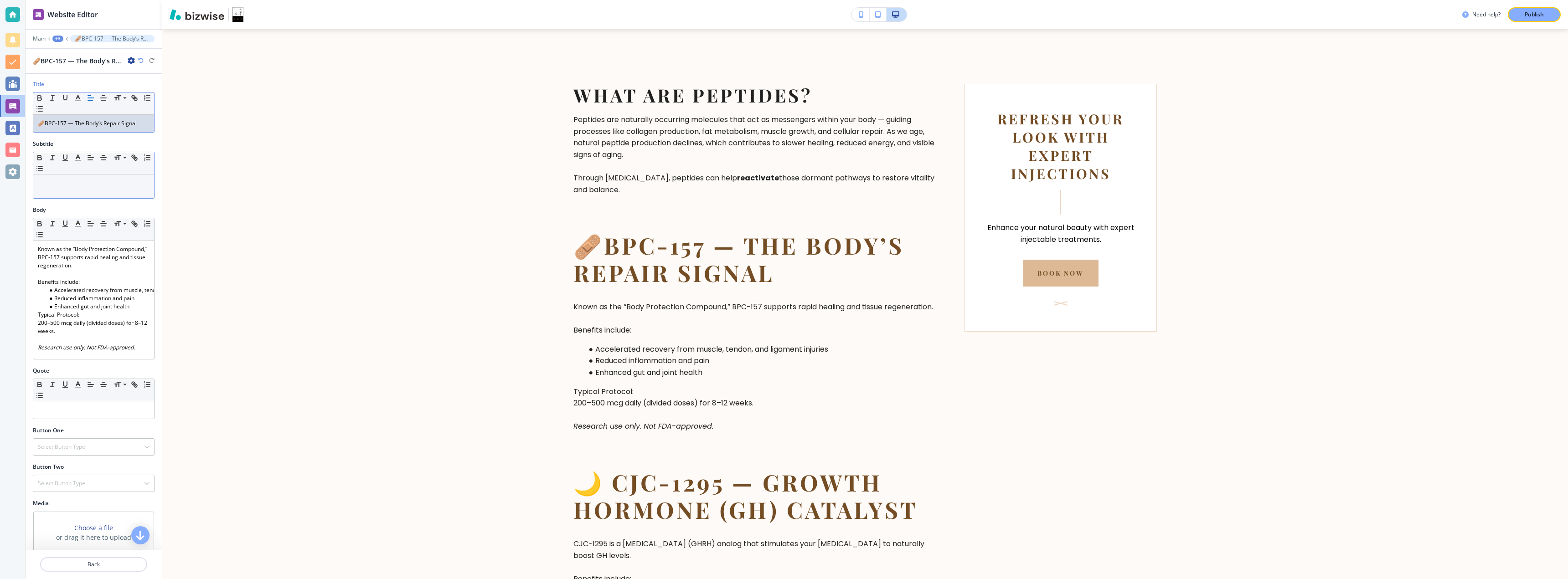
scroll to position [92, 0]
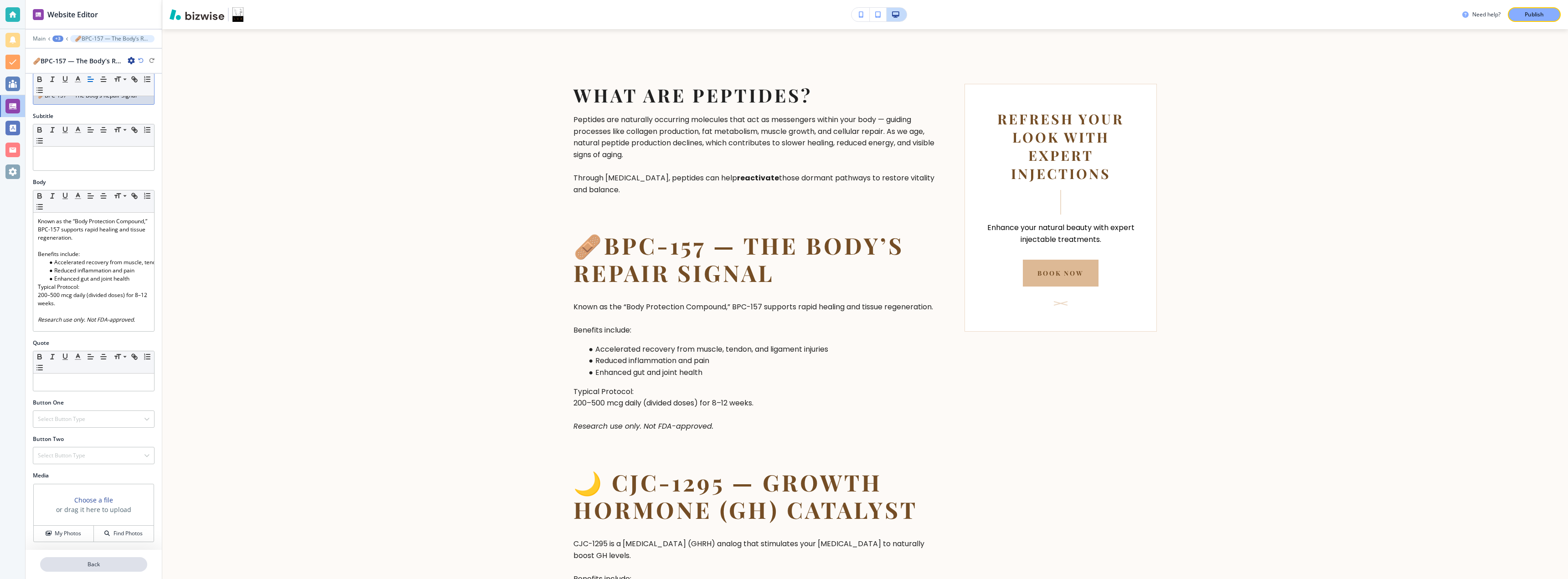
click at [89, 567] on p "Back" at bounding box center [94, 565] width 106 height 9
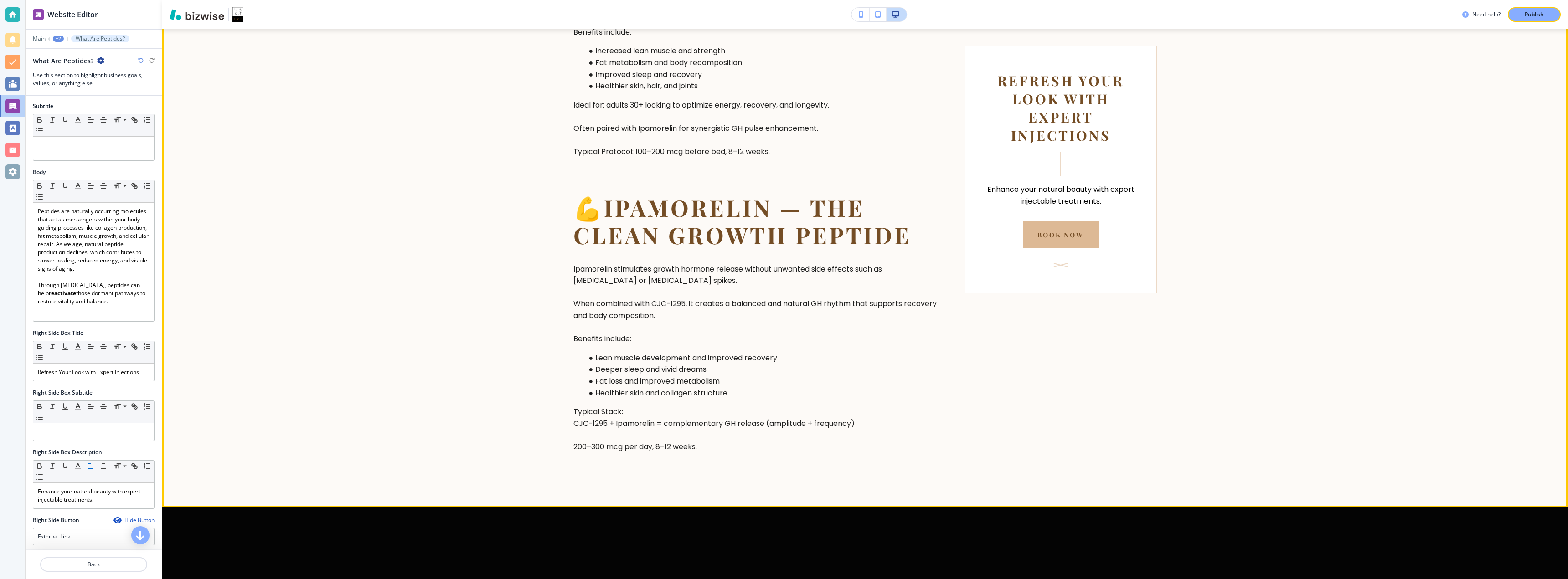
scroll to position [1254, 0]
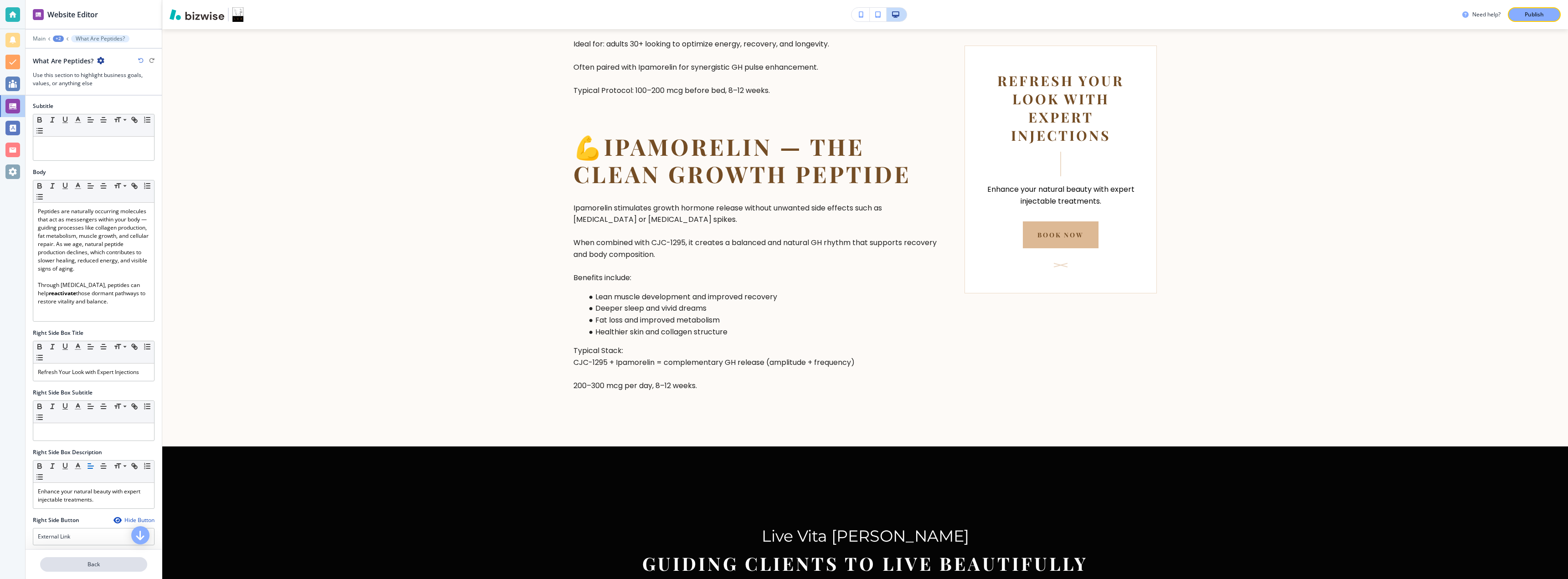
click at [97, 559] on button "Back" at bounding box center [94, 565] width 108 height 14
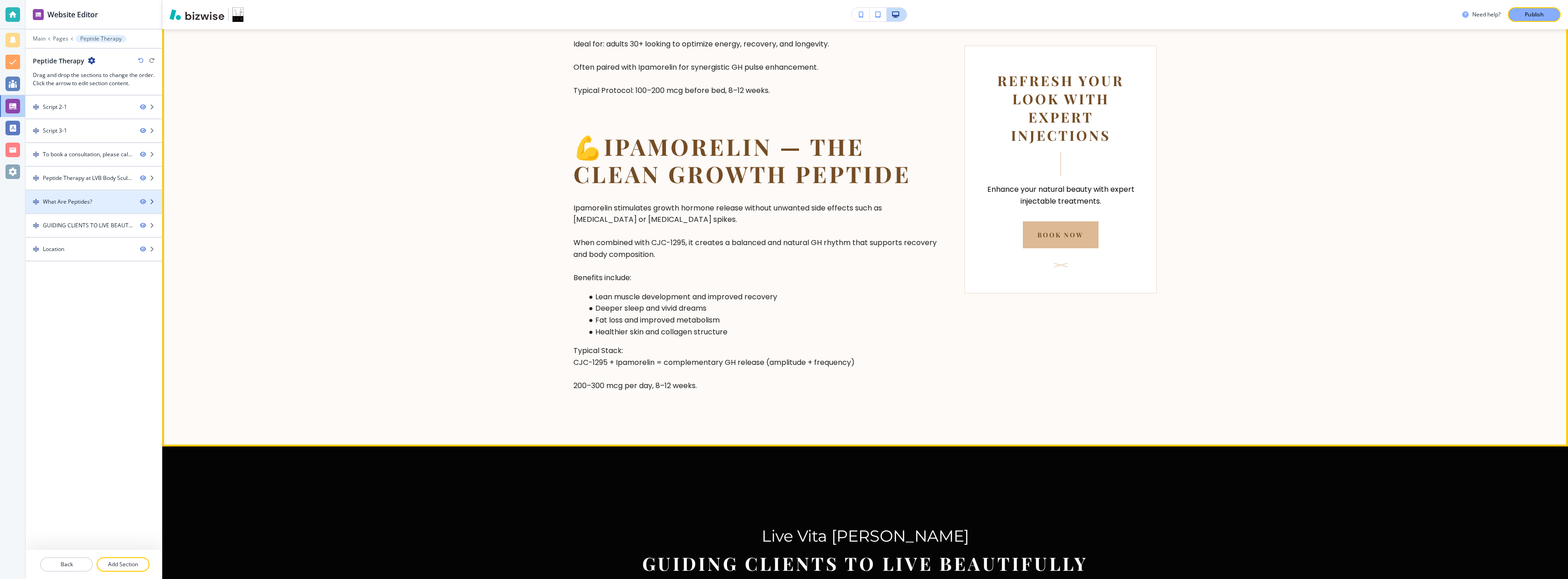
click at [107, 205] on div "What Are Peptides?" at bounding box center [80, 202] width 108 height 9
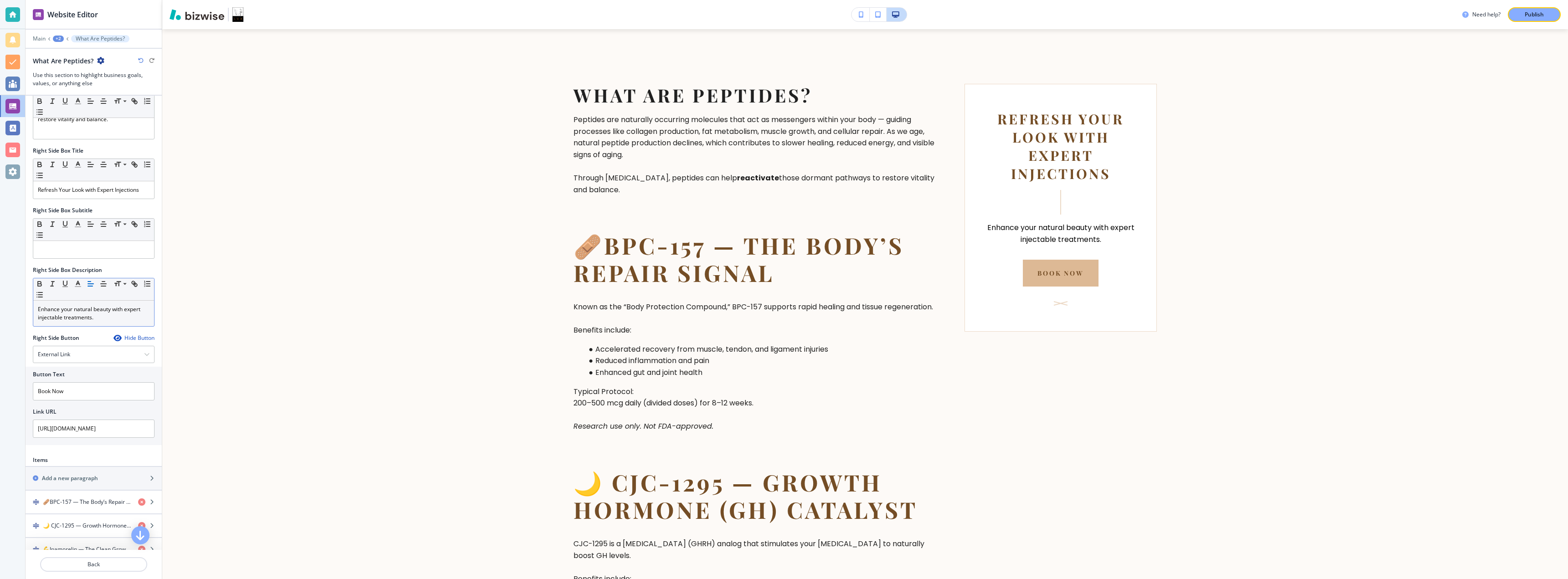
scroll to position [318, 0]
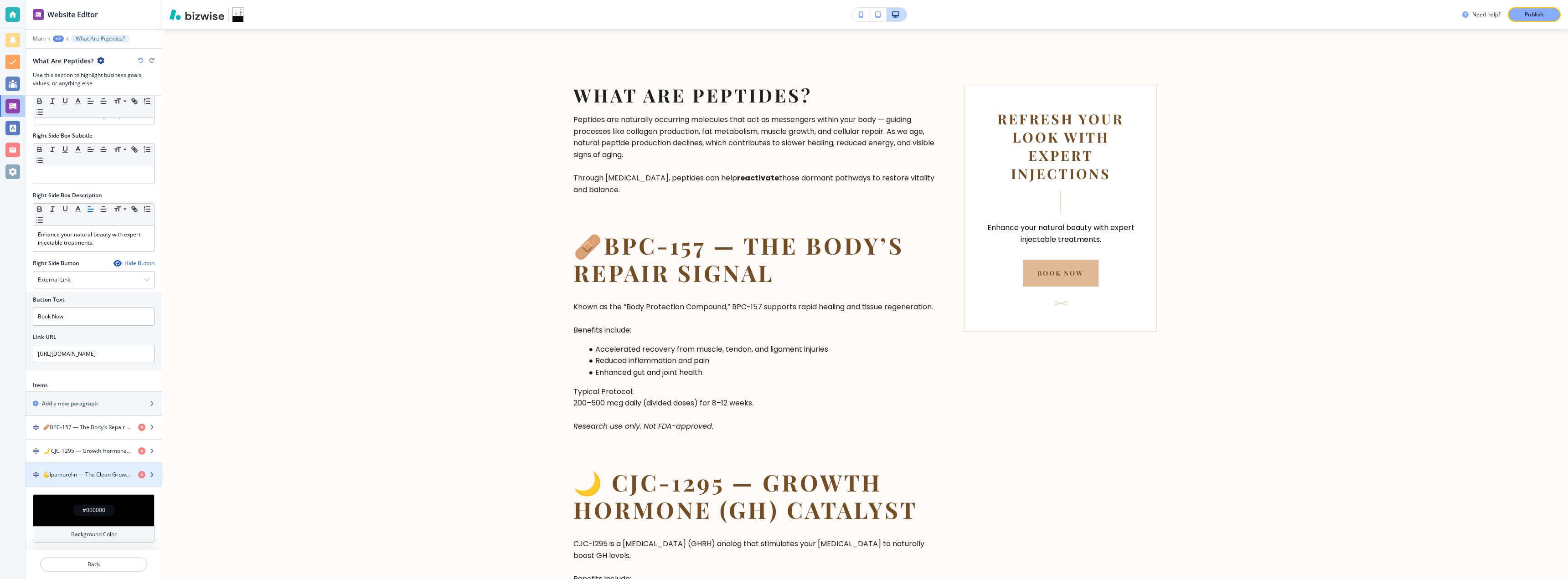
click at [149, 476] on icon "button" at bounding box center [152, 475] width 6 height 6
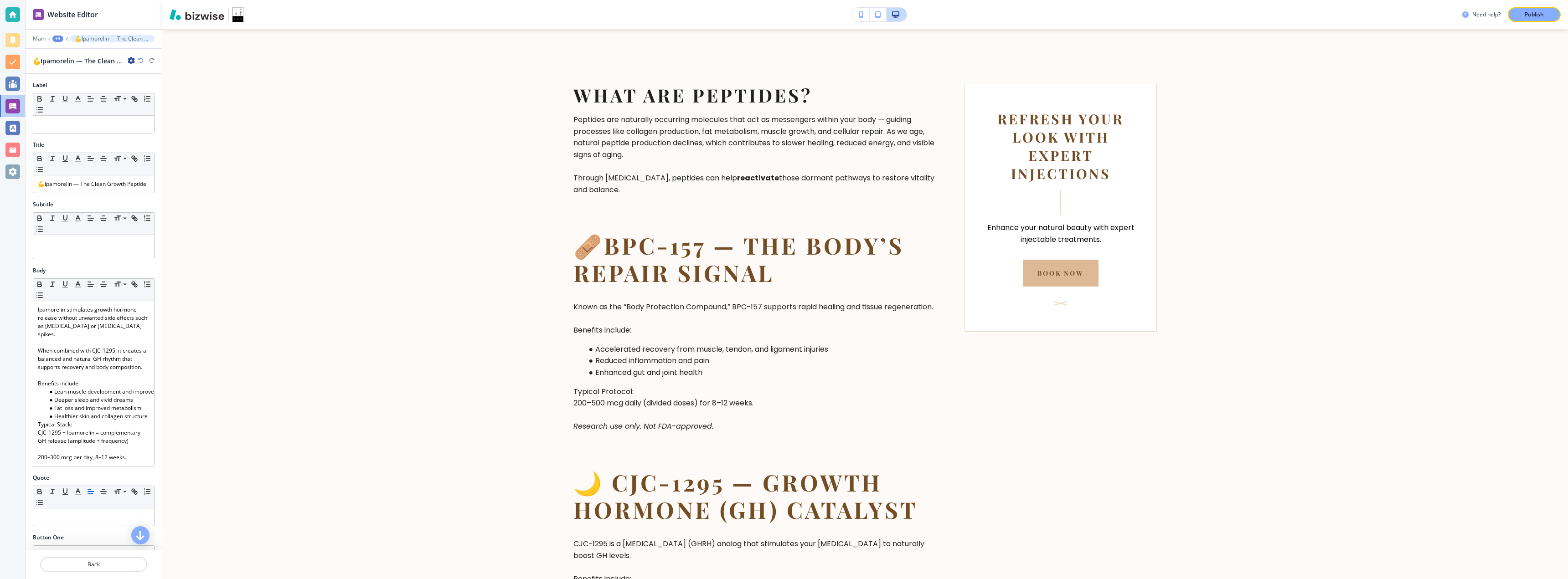
click at [128, 57] on icon "button" at bounding box center [132, 60] width 8 height 8
click at [135, 88] on p "Duplicate 💪Ipamorelin — The Clean Growth Peptide" at bounding box center [157, 92] width 46 height 9
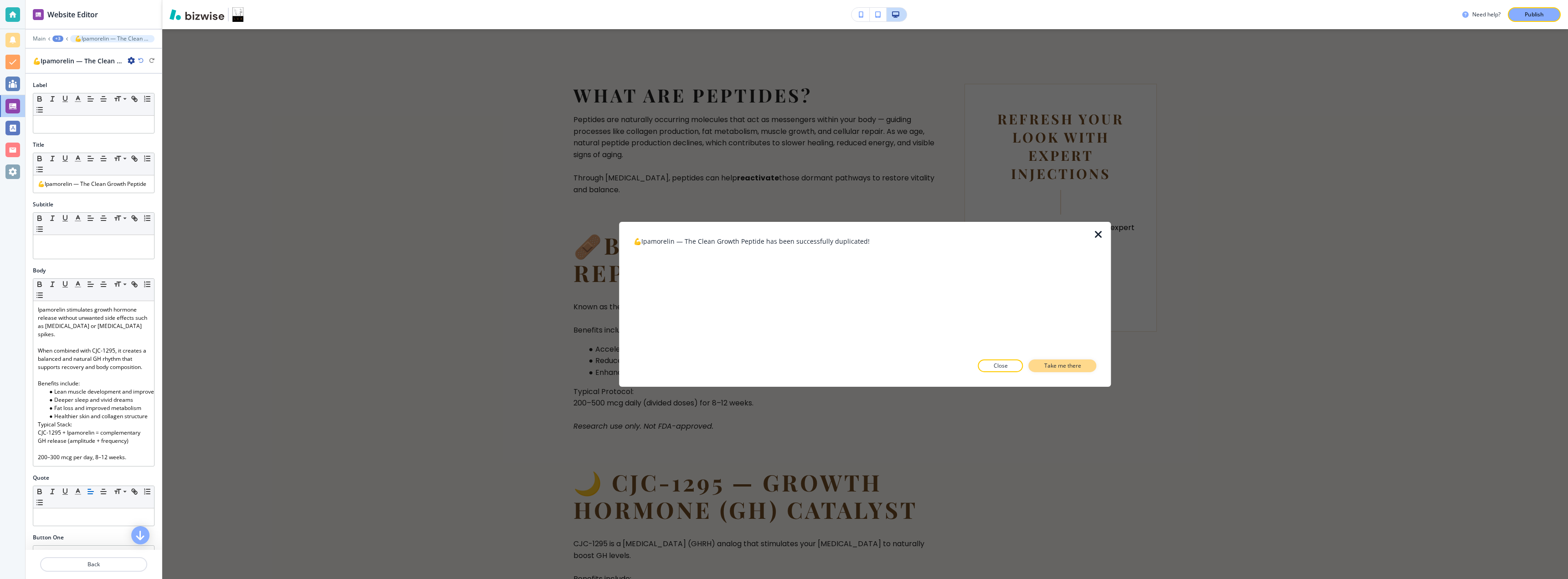
click at [783, 364] on p "Take me there" at bounding box center [1063, 366] width 36 height 9
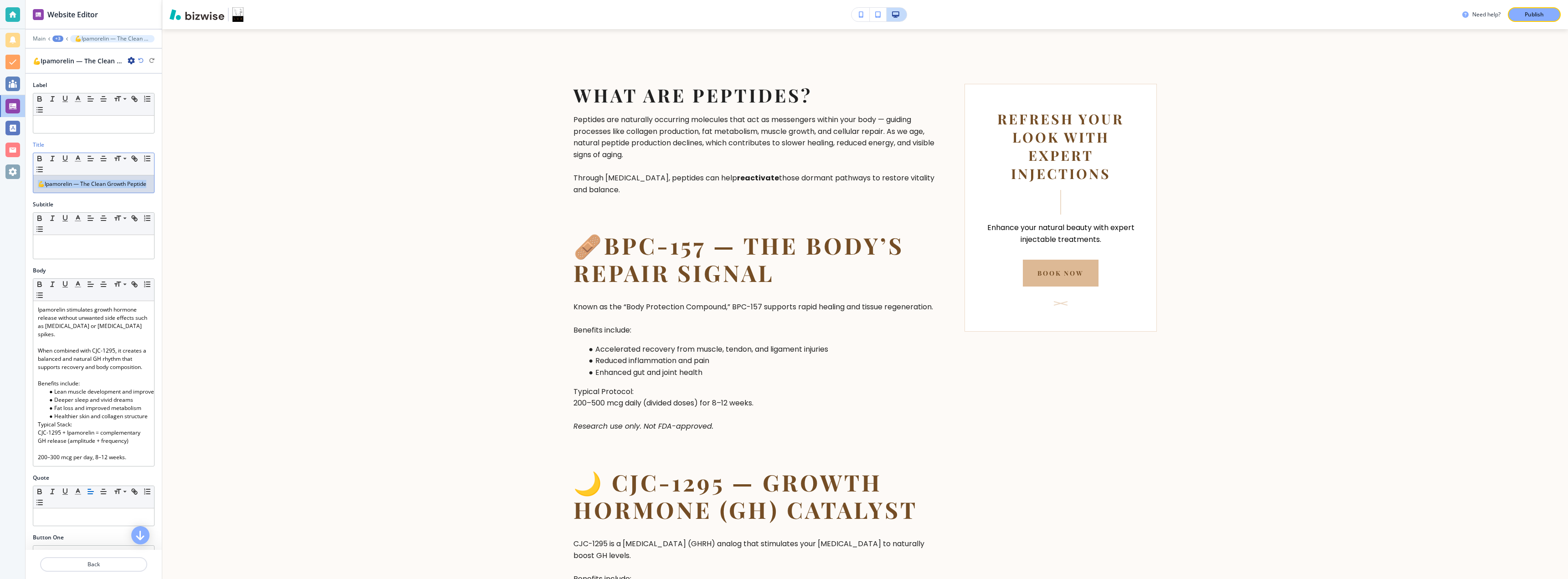
drag, startPoint x: 57, startPoint y: 193, endPoint x: 18, endPoint y: 181, distance: 40.8
click at [18, 181] on div "Website Editor Main +3 💪Ipamorelin — The Clean Growth Peptide 💪Ipamorelin — The…" at bounding box center [784, 289] width 1568 height 579
drag, startPoint x: 75, startPoint y: 190, endPoint x: 33, endPoint y: 188, distance: 42.0
click at [33, 188] on div "Title Small Normal Large Huge ✨ GHK-Cu — The Copper Peptide of Youth" at bounding box center [94, 175] width 136 height 68
click at [73, 193] on div "✨ GHK-Cu — The Copper Peptide of Youth" at bounding box center [94, 184] width 121 height 17
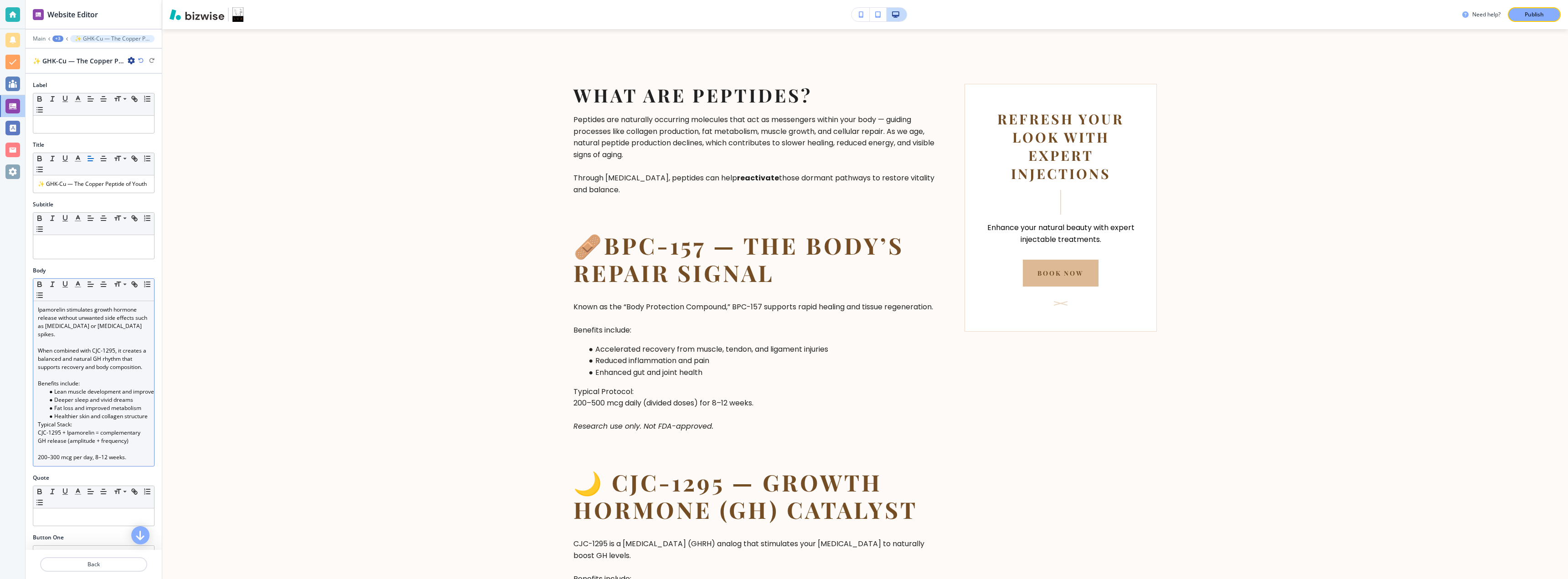
click at [90, 339] on p at bounding box center [93, 343] width 111 height 9
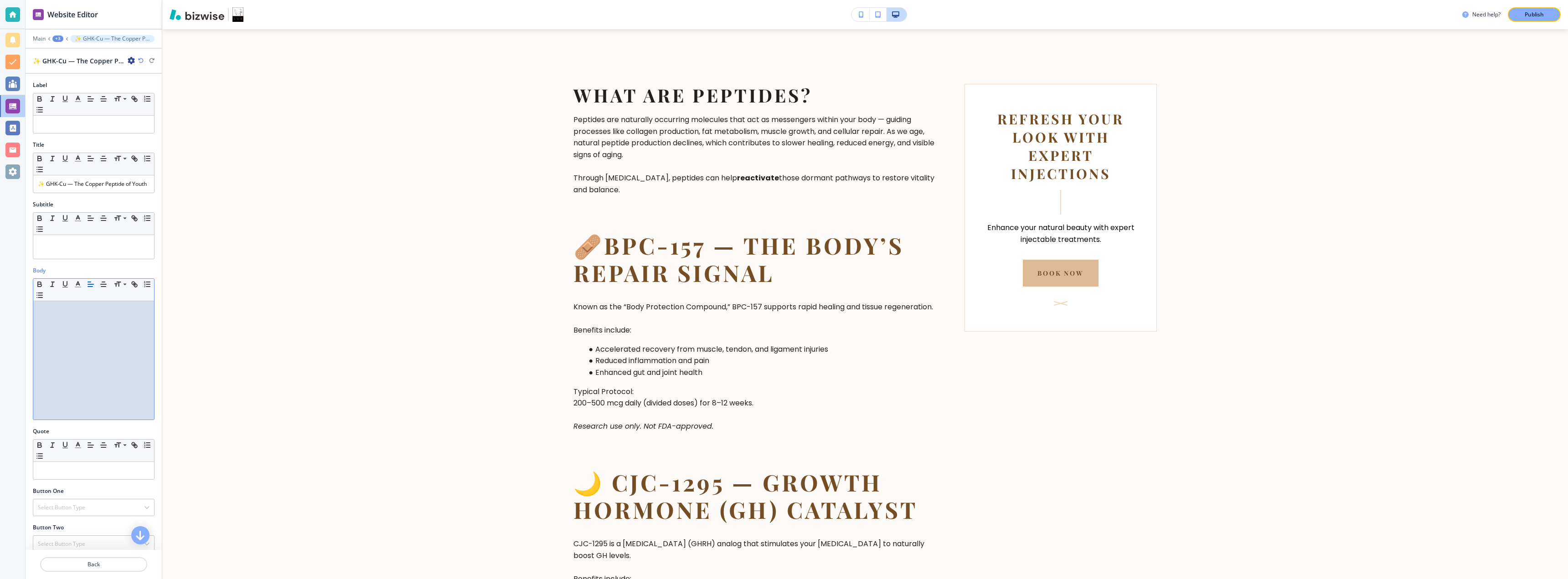
scroll to position [0, 0]
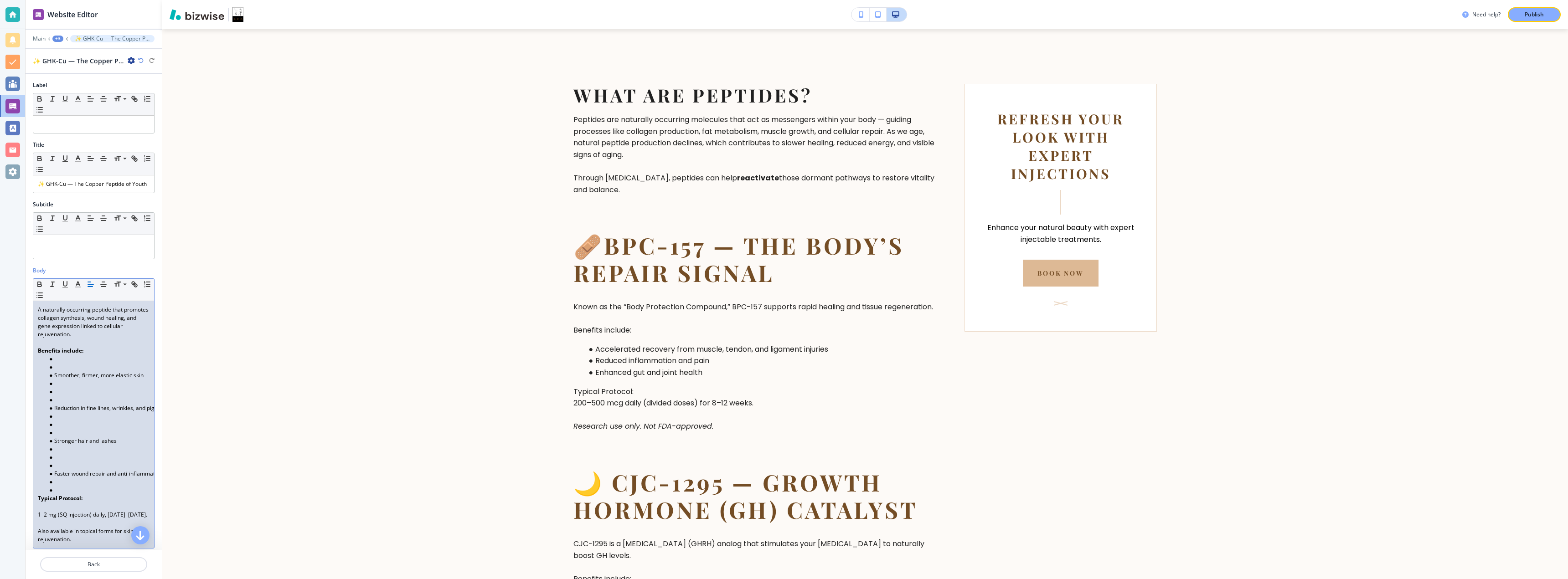
click at [92, 355] on p "Benefits include:" at bounding box center [93, 350] width 111 height 9
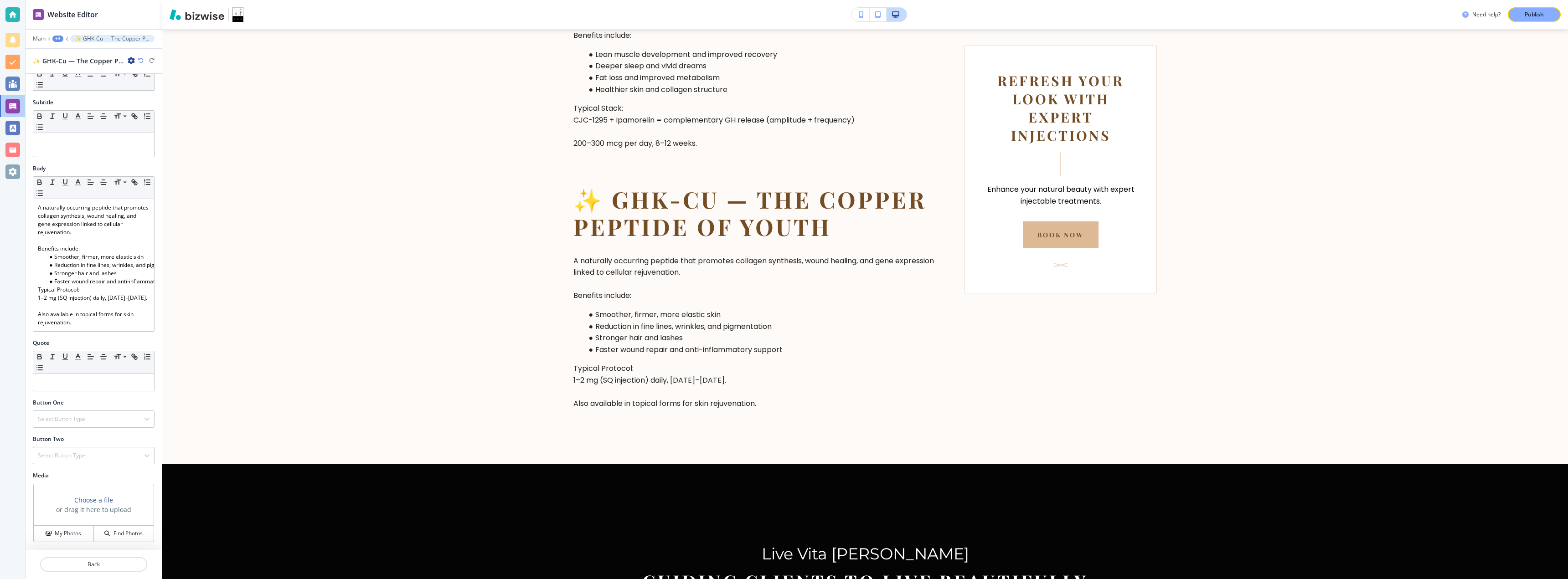
scroll to position [126, 0]
click at [99, 569] on button "Back" at bounding box center [94, 565] width 108 height 14
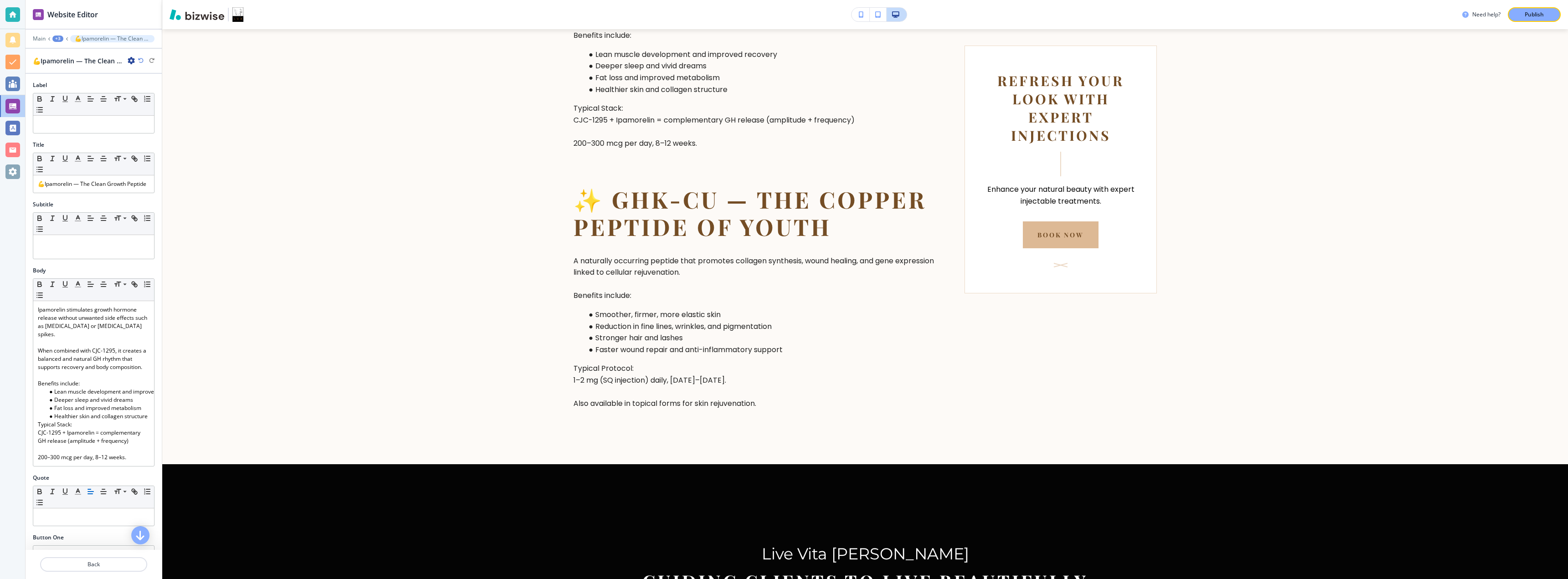
click at [56, 38] on div "+3" at bounding box center [58, 38] width 11 height 7
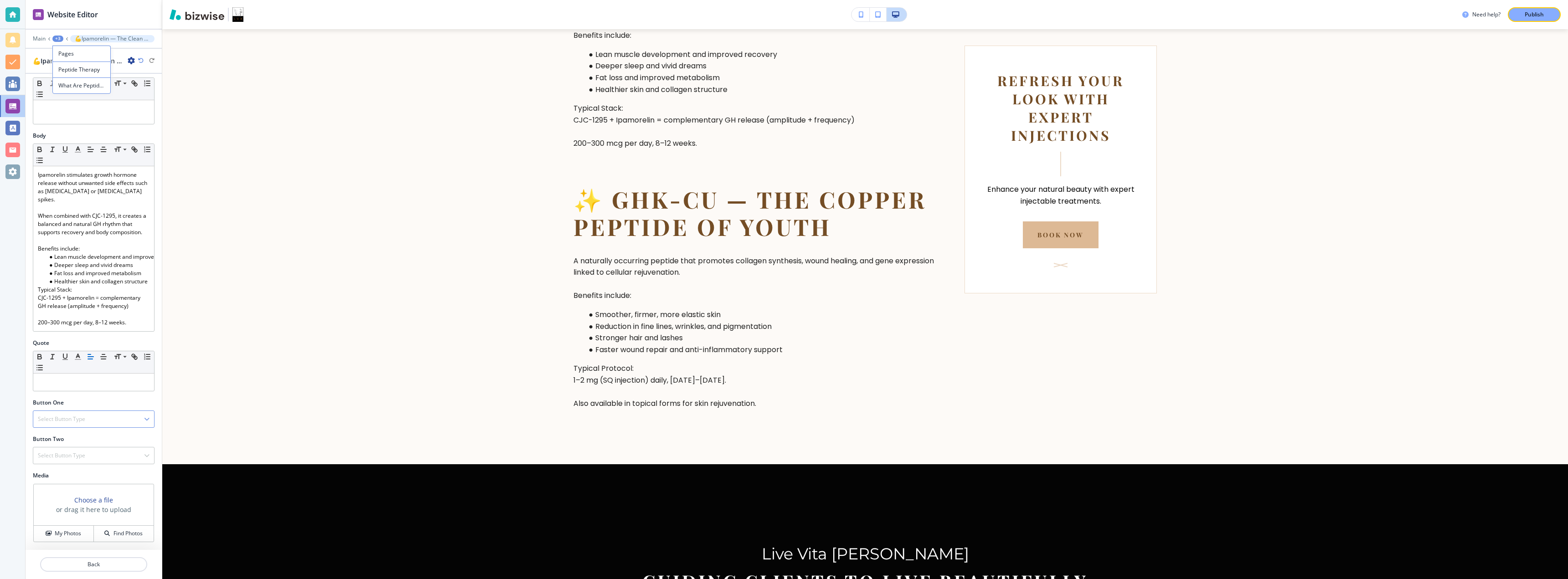
scroll to position [0, 0]
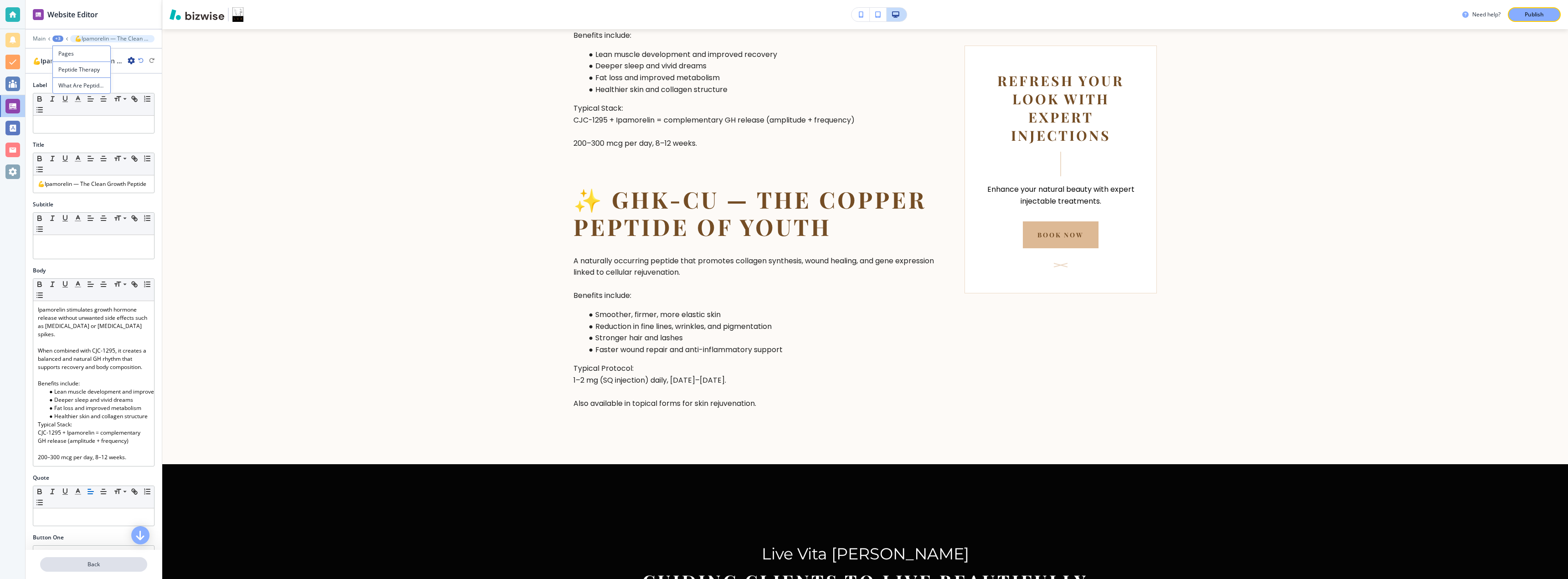
click at [101, 564] on p "Back" at bounding box center [94, 565] width 106 height 9
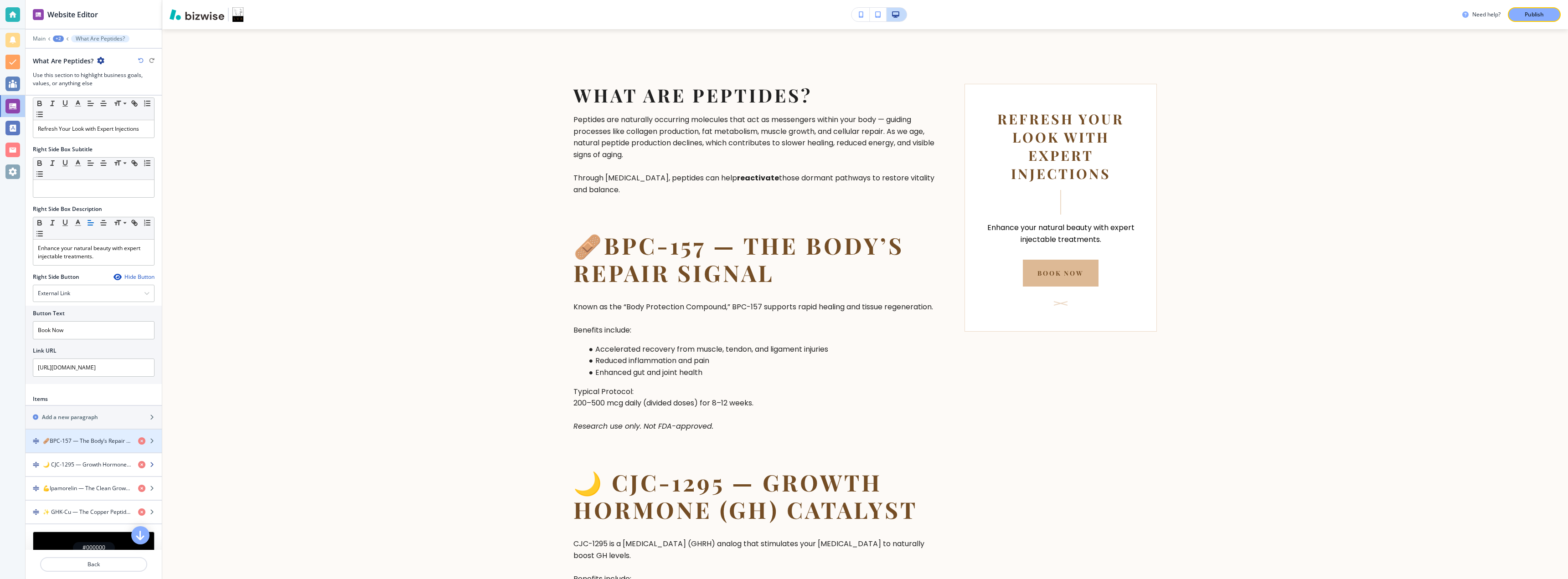
scroll to position [342, 0]
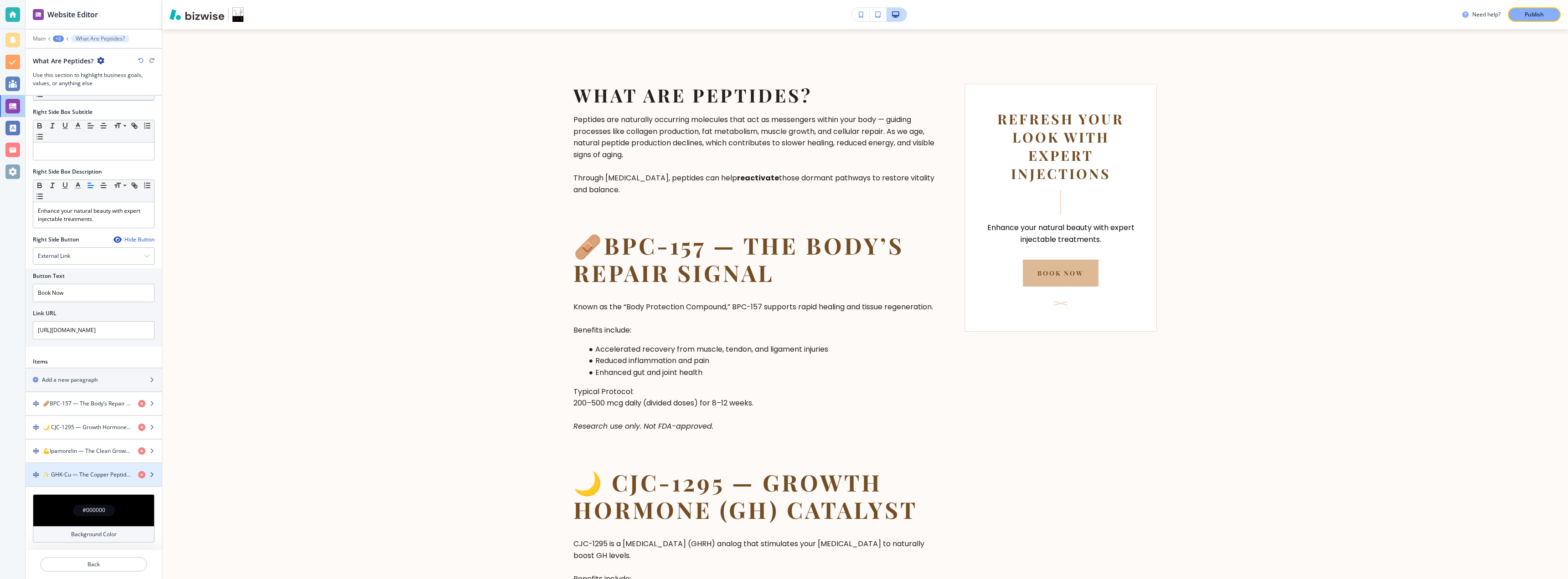
click at [149, 476] on icon "button" at bounding box center [152, 475] width 6 height 6
click at [149, 477] on icon "button" at bounding box center [152, 475] width 6 height 6
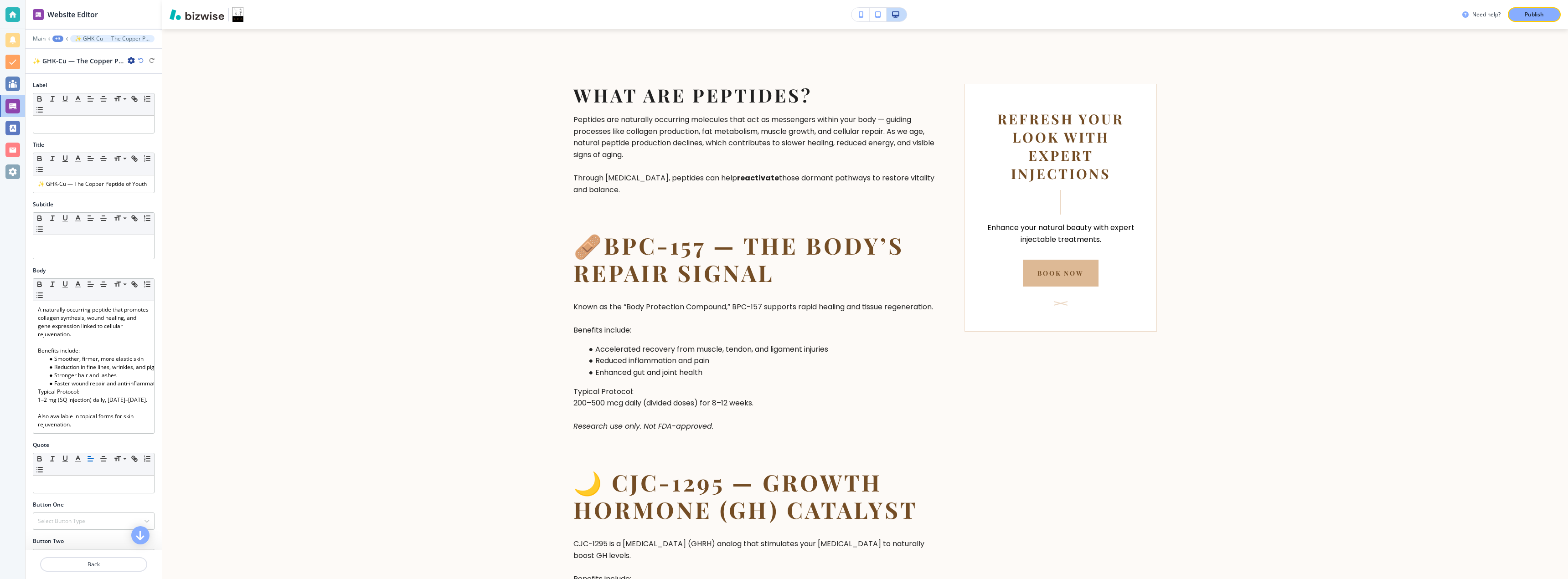
click at [129, 60] on icon "button" at bounding box center [132, 60] width 8 height 8
click at [137, 89] on p "Duplicate ✨ GHK-Cu — The Copper Peptide of Youth" at bounding box center [157, 92] width 46 height 9
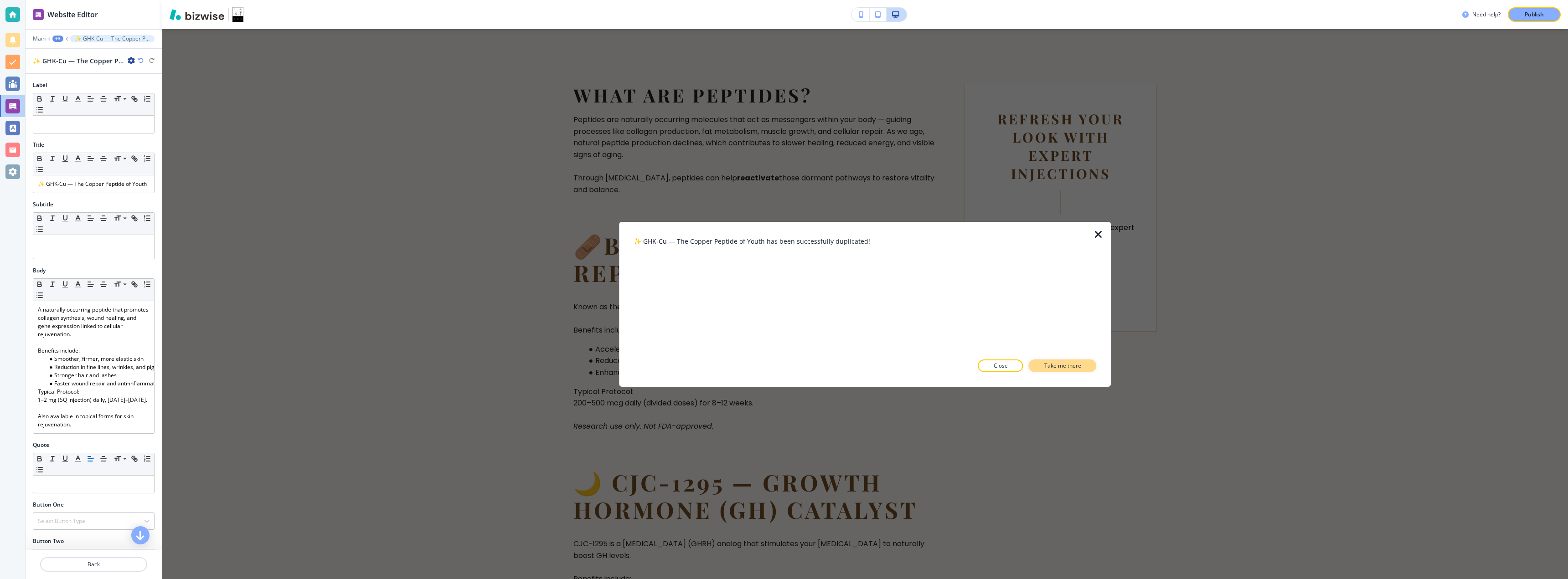
click at [783, 368] on button "Take me there" at bounding box center [1062, 366] width 68 height 12
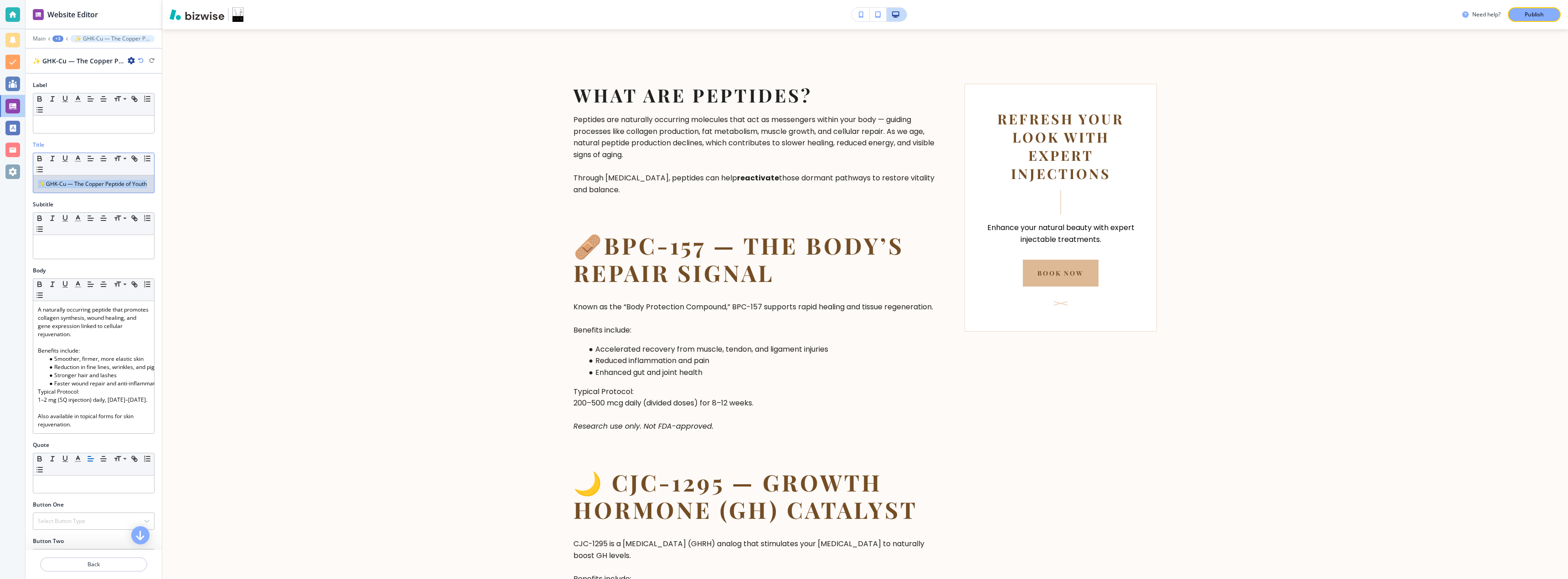
drag, startPoint x: 64, startPoint y: 195, endPoint x: 30, endPoint y: 181, distance: 36.8
click at [30, 181] on div "Title Small Normal Large Huge ✨ GHK-Cu — The Copper Peptide of Youth" at bounding box center [94, 171] width 136 height 60
drag, startPoint x: 114, startPoint y: 184, endPoint x: 47, endPoint y: 181, distance: 67.1
click at [47, 181] on p "⚖️ Safety and Legality" at bounding box center [93, 184] width 111 height 9
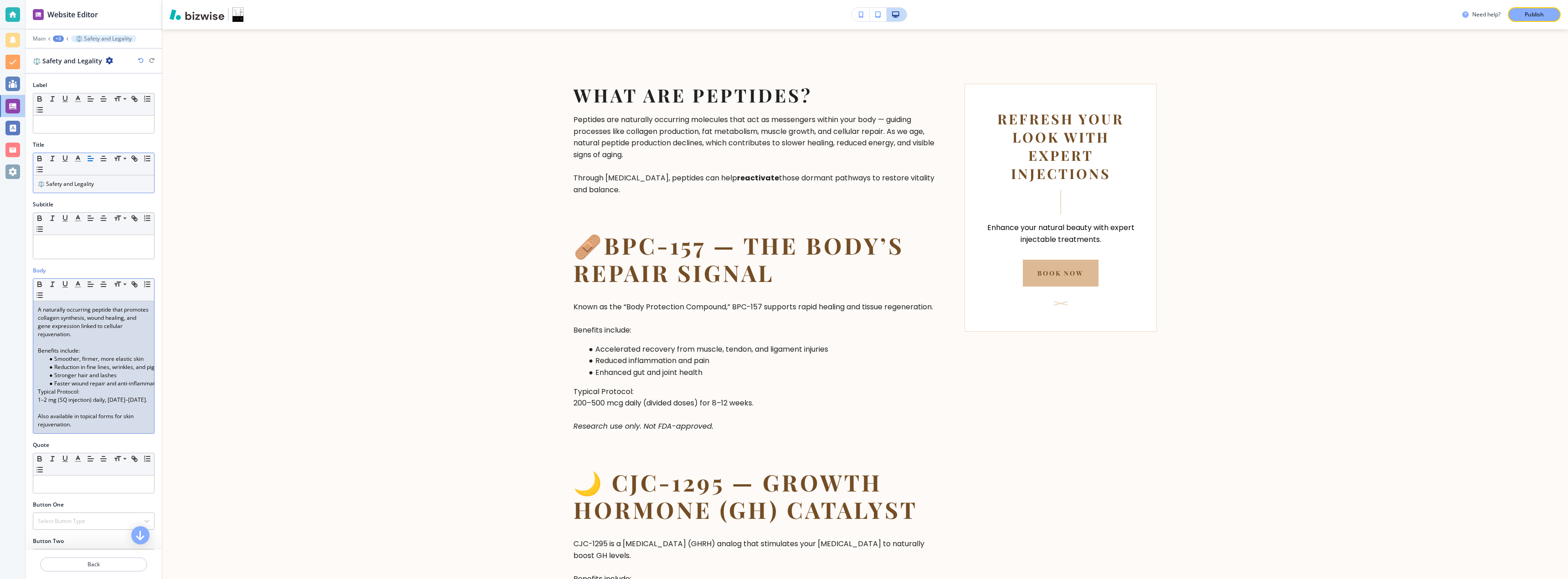
click at [95, 385] on li "Faster wound repair and anti-inflammatory support" at bounding box center [98, 383] width 104 height 9
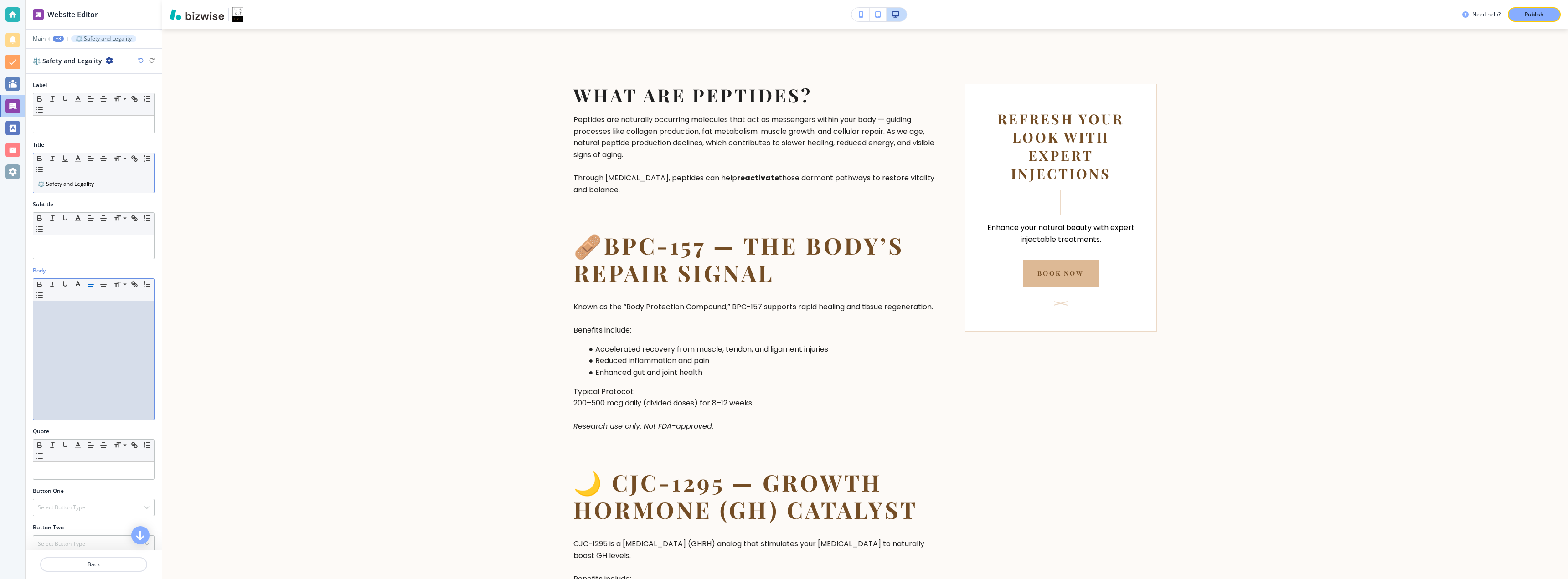
scroll to position [0, 0]
drag, startPoint x: 74, startPoint y: 403, endPoint x: 19, endPoint y: 310, distance: 108.0
click at [19, 310] on div "Website Editor Main +3 ⚖️ Safety and Legality ⚖️ Safety and Legality Label Smal…" at bounding box center [784, 289] width 1568 height 579
click at [63, 369] on p at bounding box center [93, 367] width 111 height 9
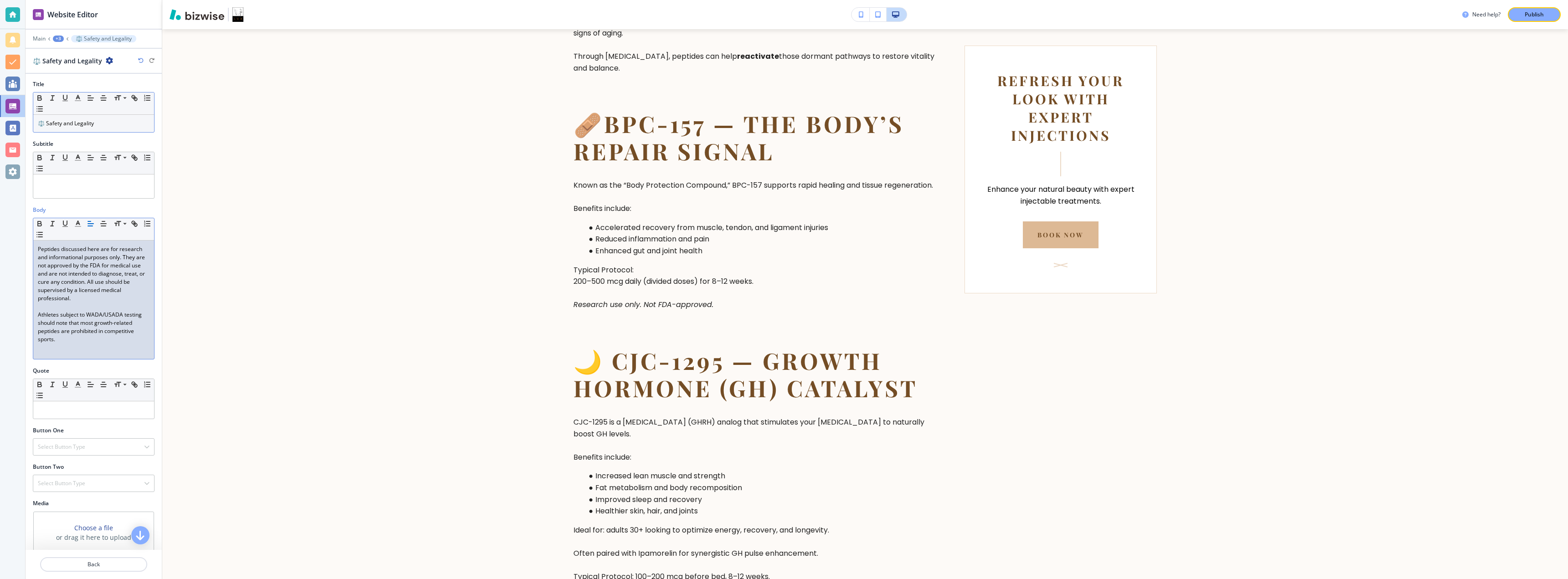
scroll to position [88, 0]
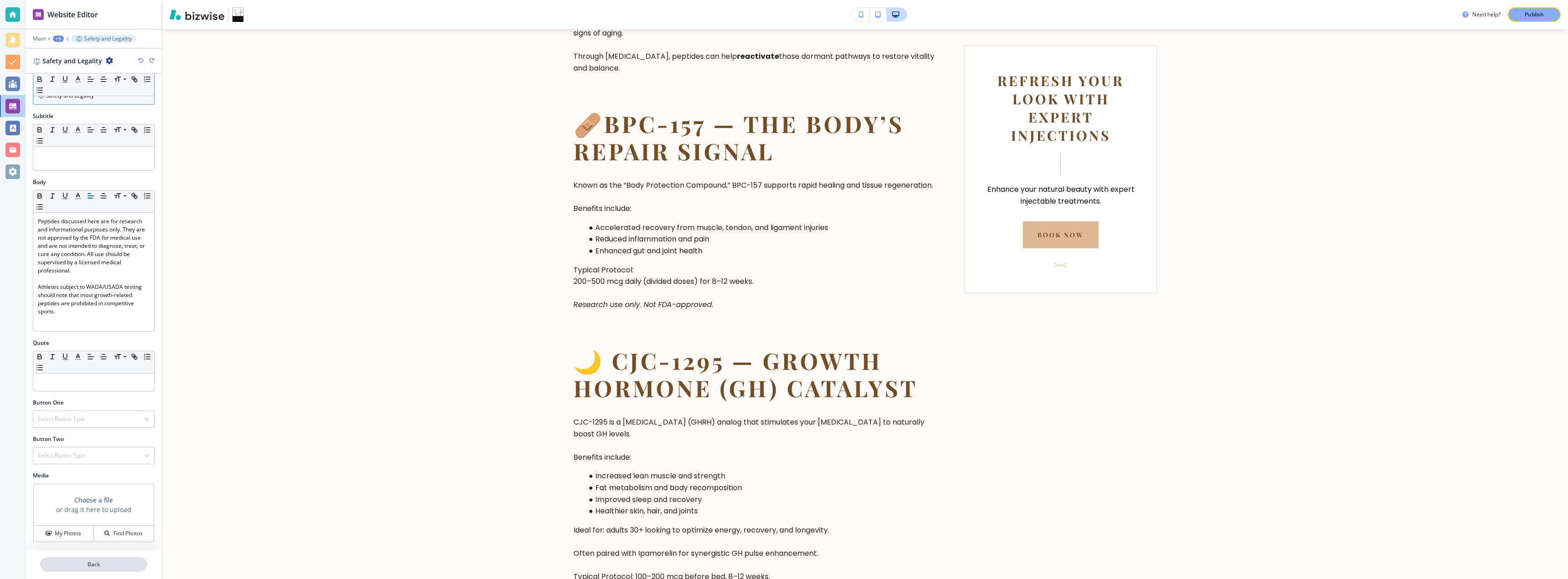
click at [103, 566] on p "Back" at bounding box center [94, 565] width 106 height 9
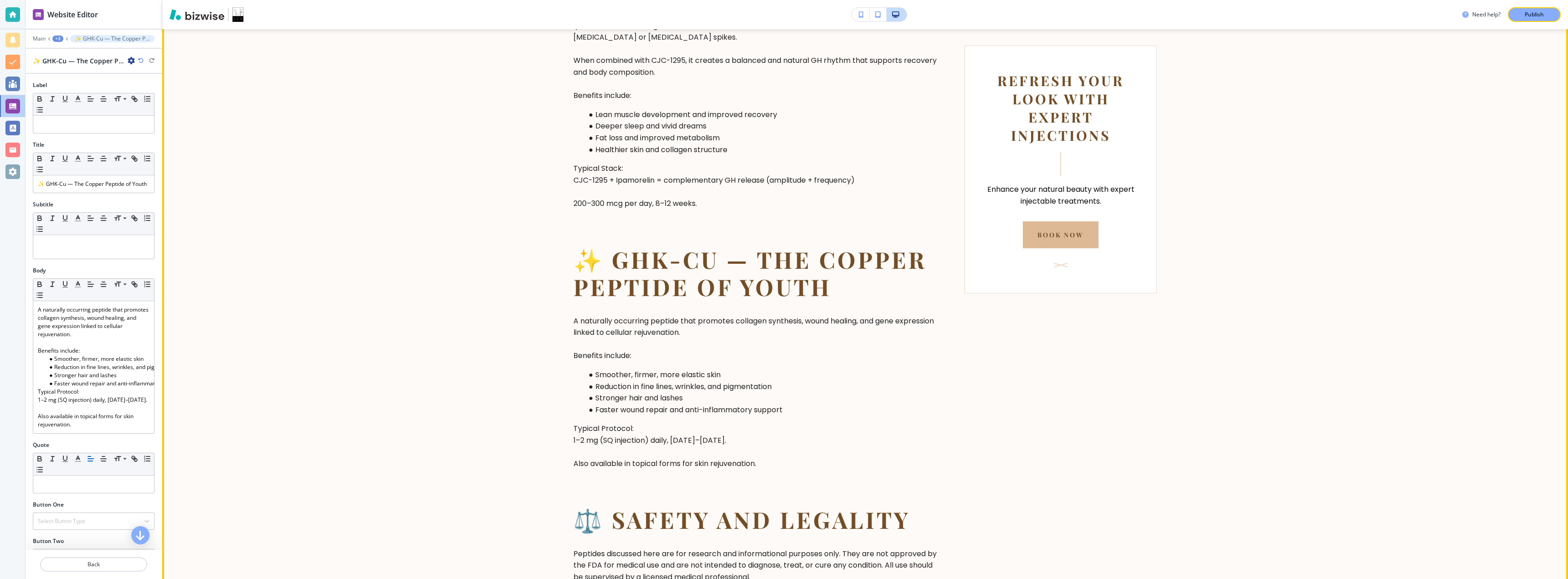
scroll to position [1619, 0]
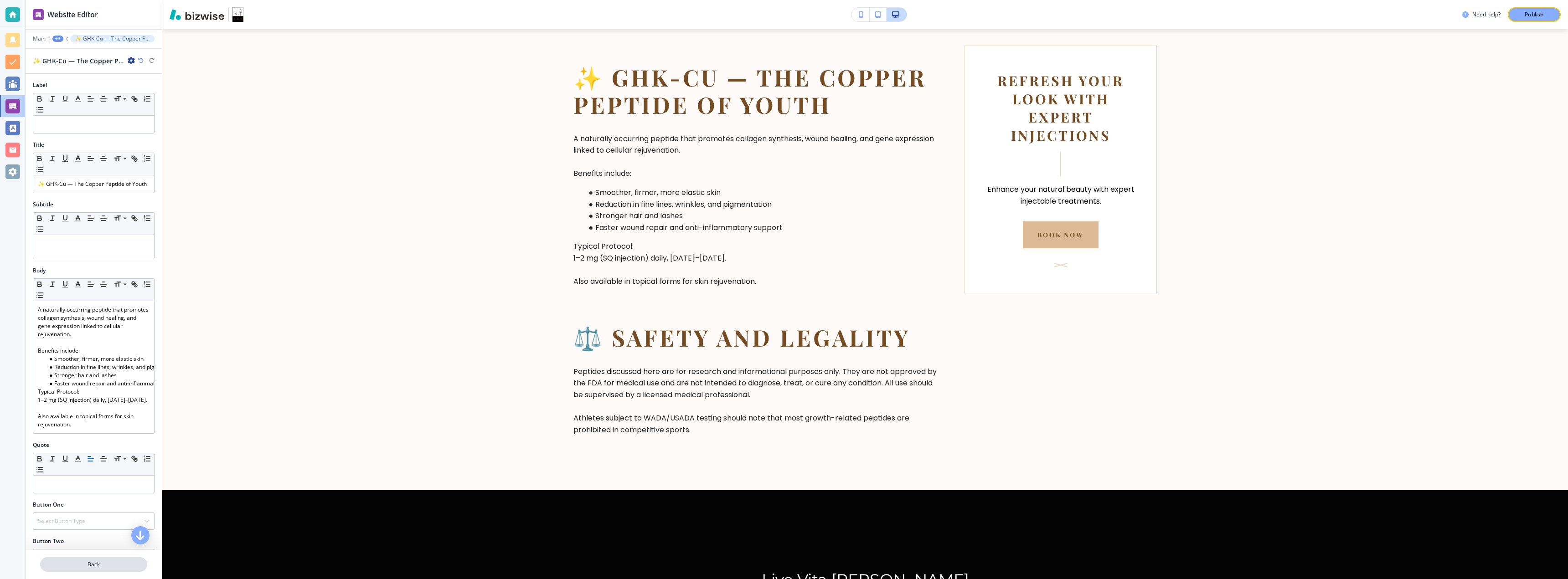
click at [82, 567] on p "Back" at bounding box center [94, 565] width 106 height 9
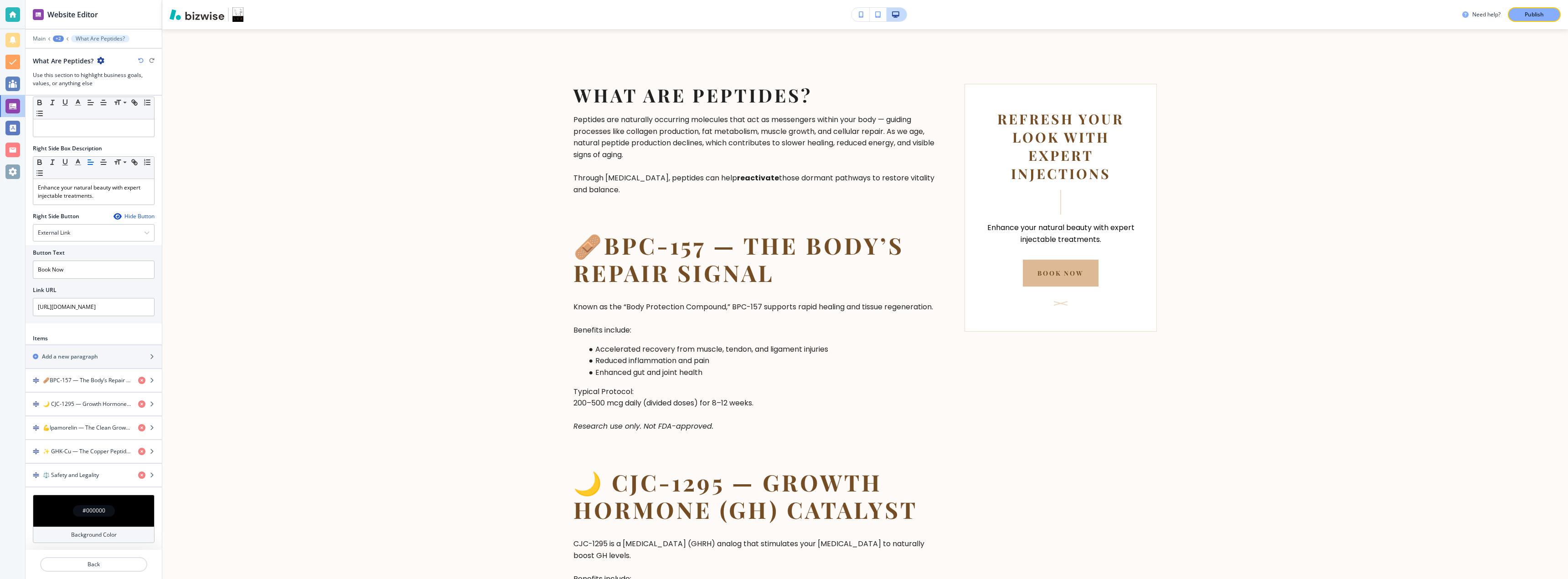
scroll to position [365, 0]
click at [149, 477] on icon "button" at bounding box center [152, 475] width 6 height 6
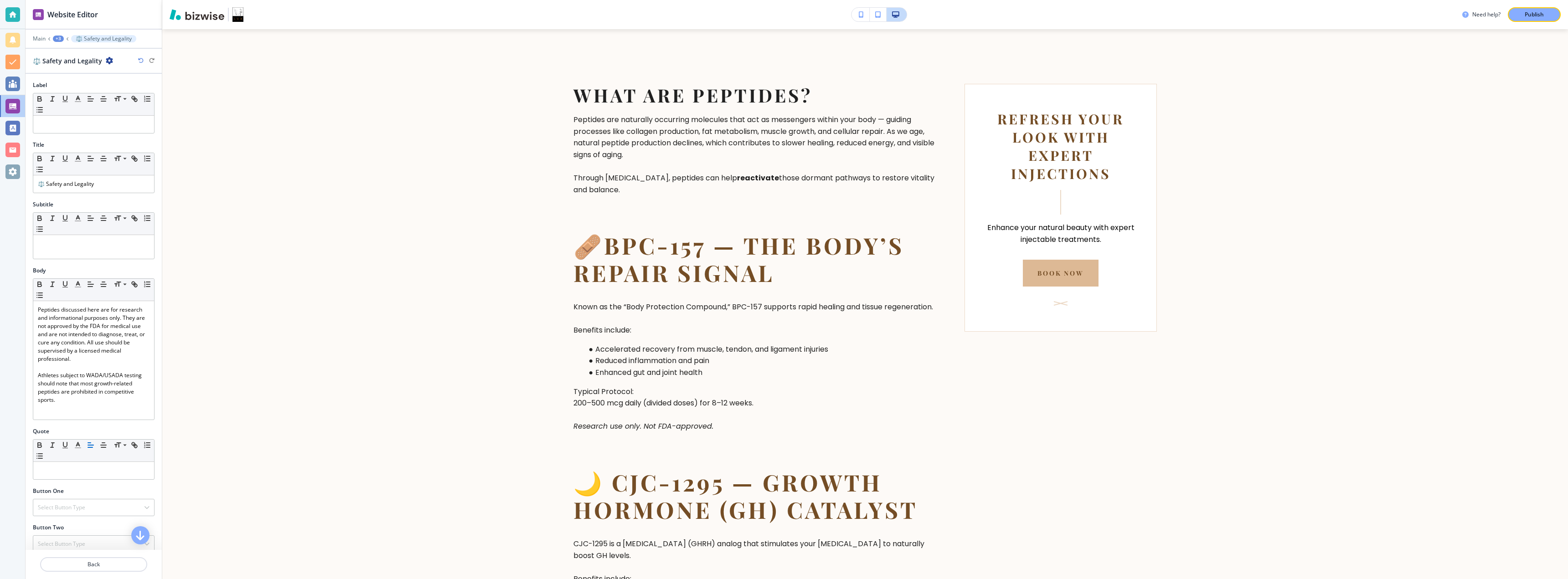
click at [107, 61] on icon "button" at bounding box center [109, 60] width 8 height 8
click at [115, 88] on button "Duplicate ⚖️ Safety and Legality" at bounding box center [133, 92] width 59 height 16
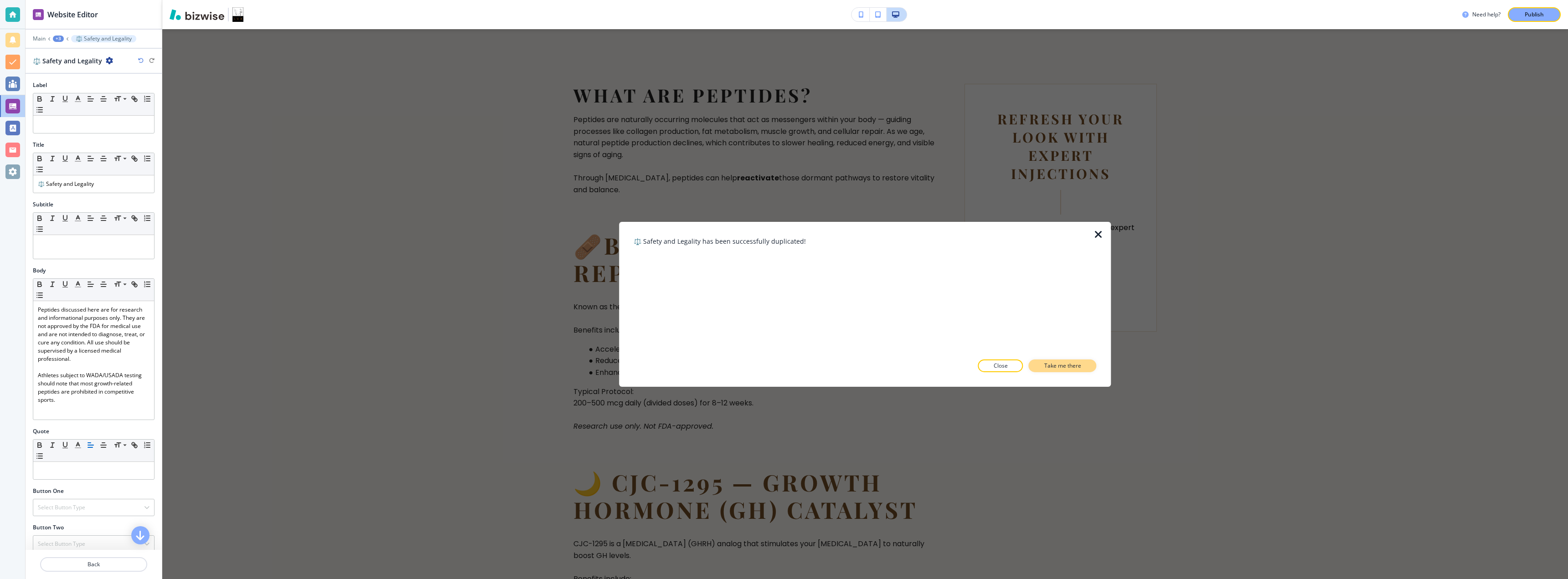
click at [783, 362] on p "Take me there" at bounding box center [1063, 366] width 36 height 9
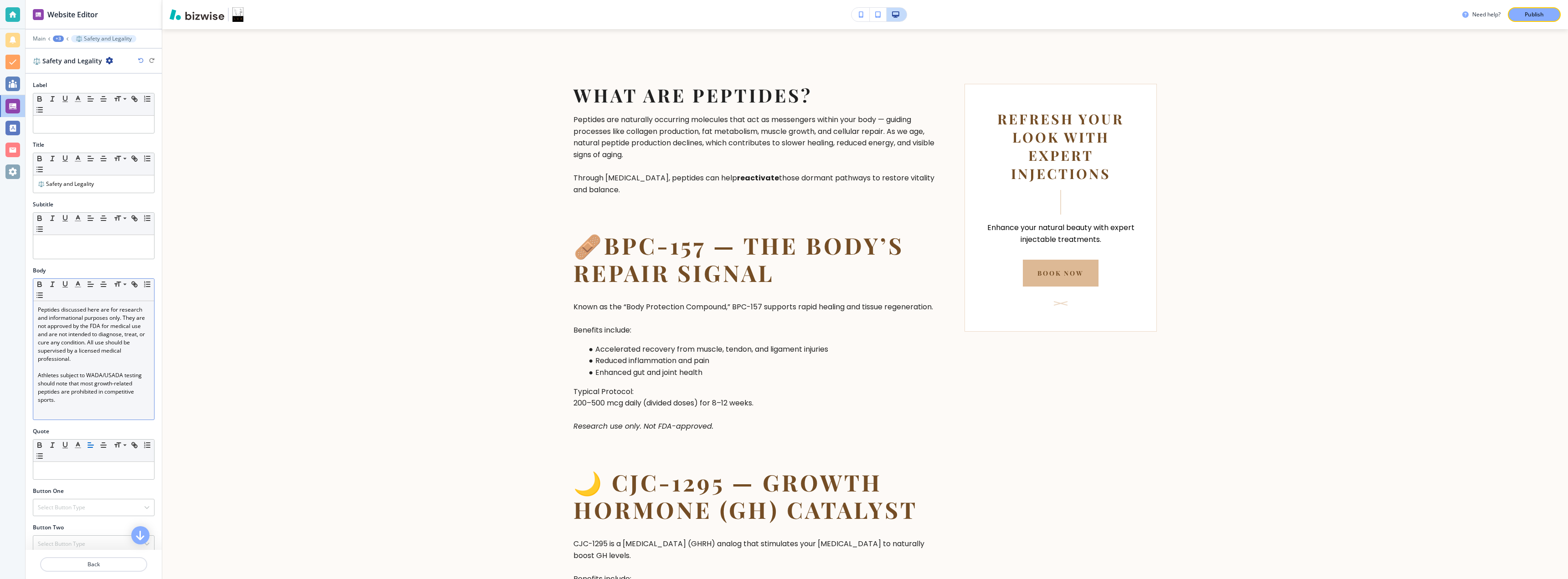
scroll to position [60, 0]
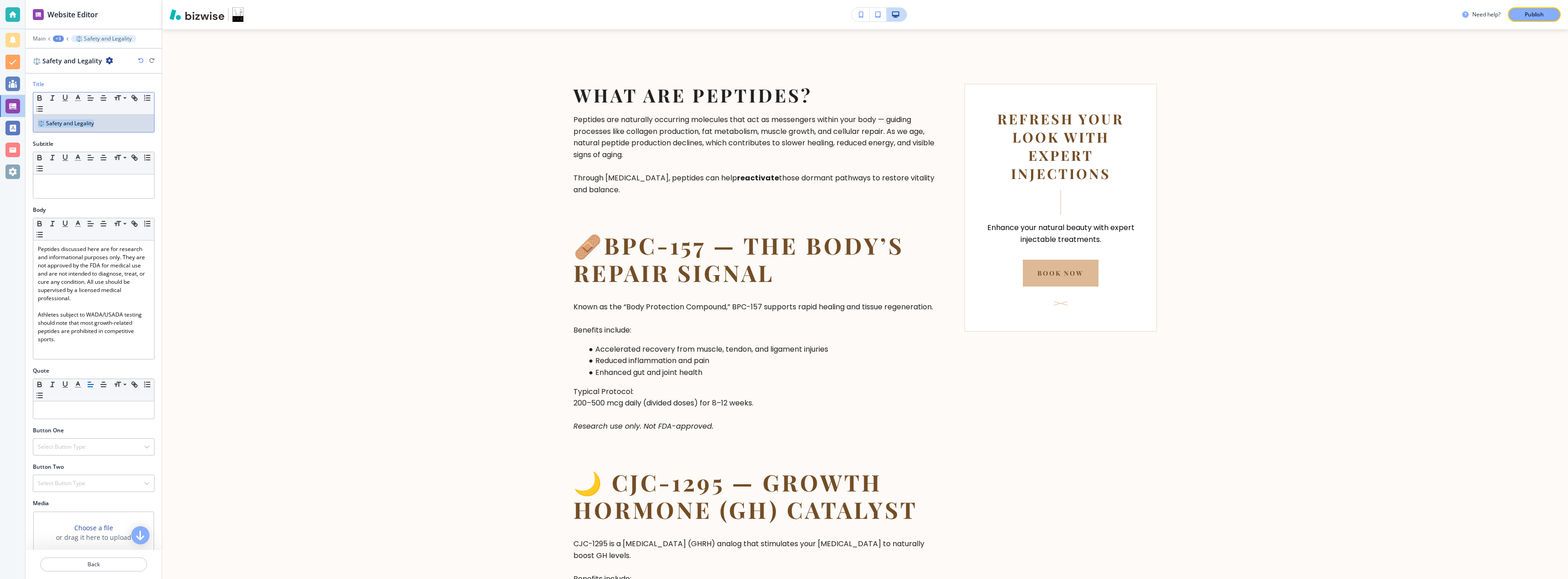
drag, startPoint x: 105, startPoint y: 124, endPoint x: 29, endPoint y: 120, distance: 76.1
click at [29, 120] on div "Title Small Normal Large Huge ⚖️ Safety and Legality" at bounding box center [94, 110] width 136 height 60
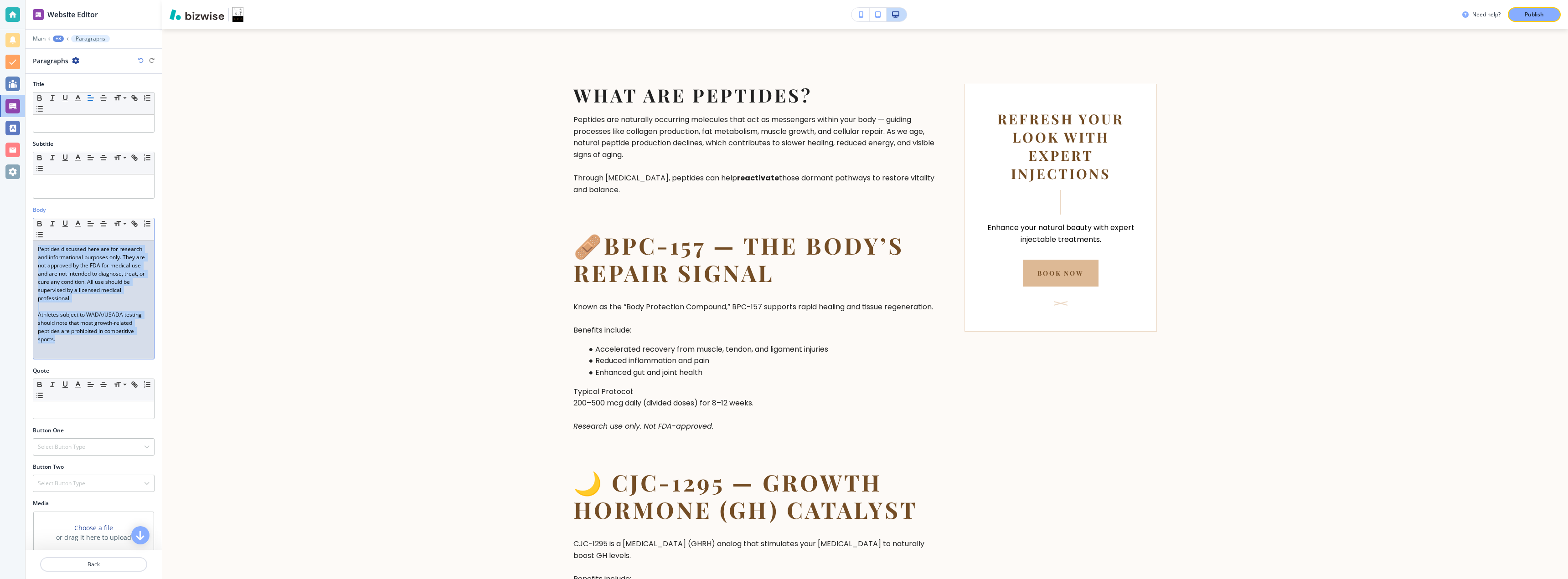
drag, startPoint x: 80, startPoint y: 340, endPoint x: 9, endPoint y: 248, distance: 116.2
click at [9, 248] on div "Website Editor Main +3 Paragraphs Paragraphs Label Small Normal Large Huge Titl…" at bounding box center [784, 289] width 1568 height 579
click at [95, 335] on div "Our team can help determine if peptide therapy fits your wellness and recovery …" at bounding box center [94, 300] width 121 height 118
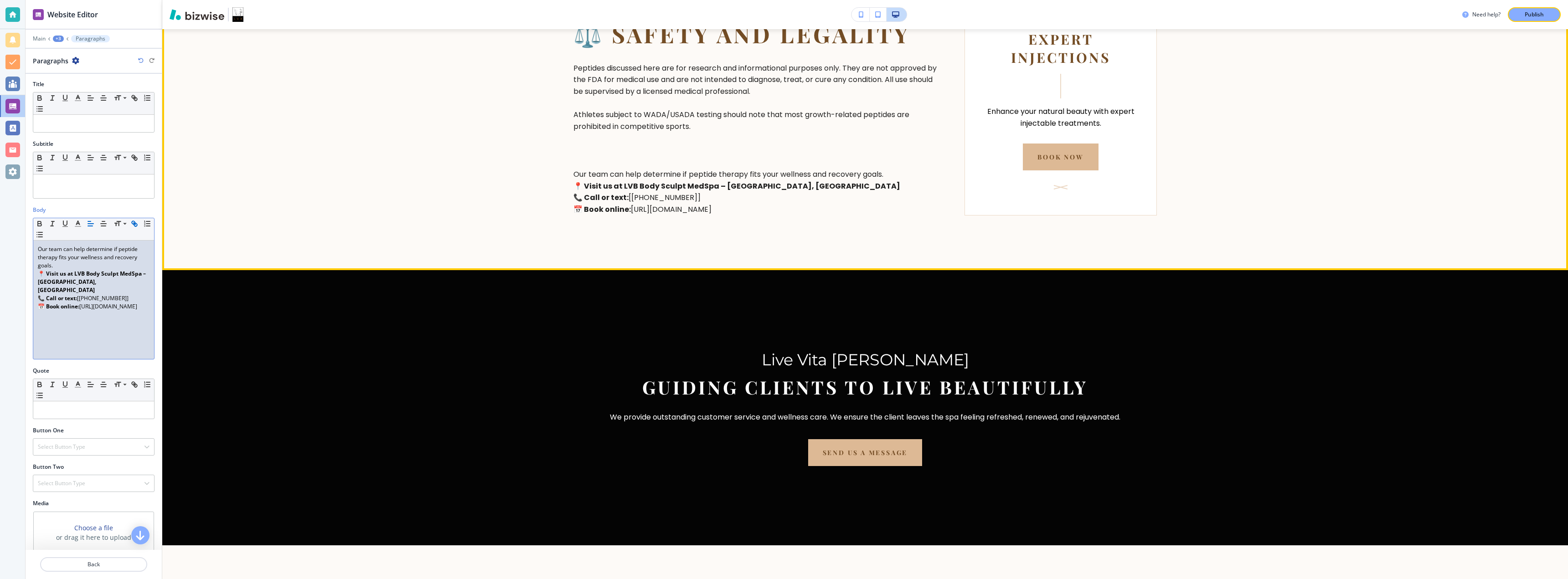
scroll to position [1861, 0]
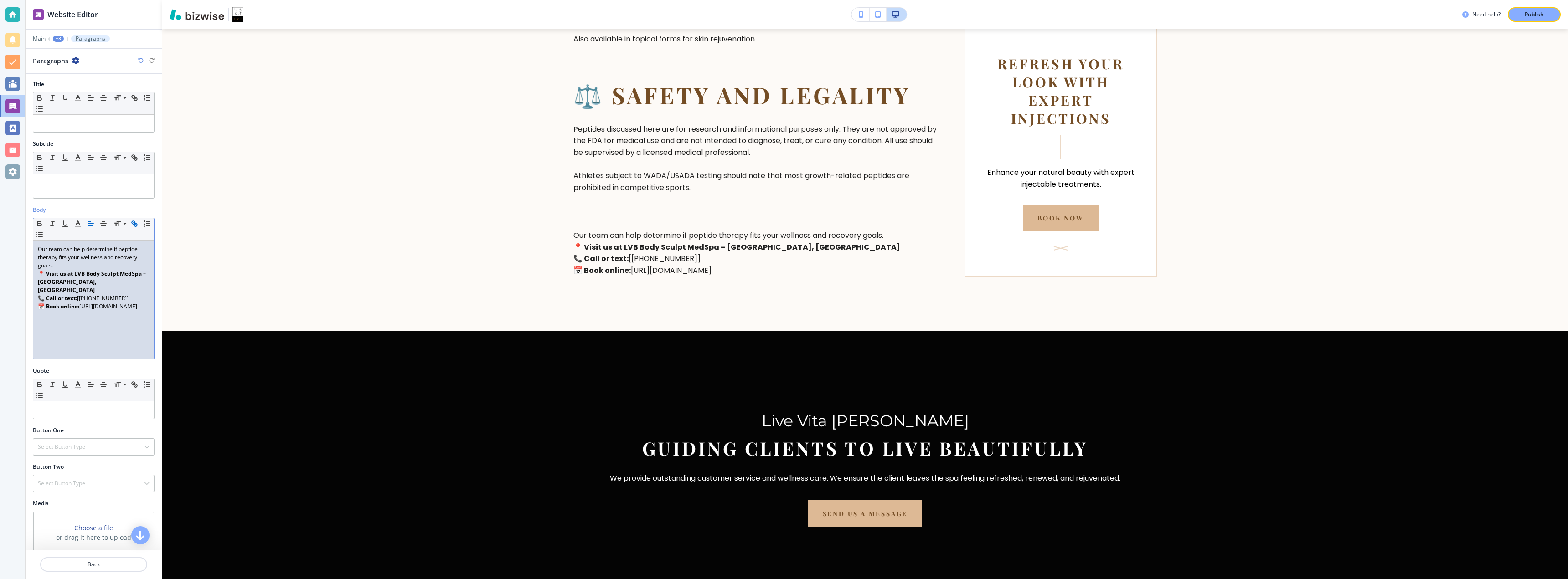
click at [71, 302] on p "📅 Book online: [URL][DOMAIN_NAME]" at bounding box center [93, 306] width 111 height 9
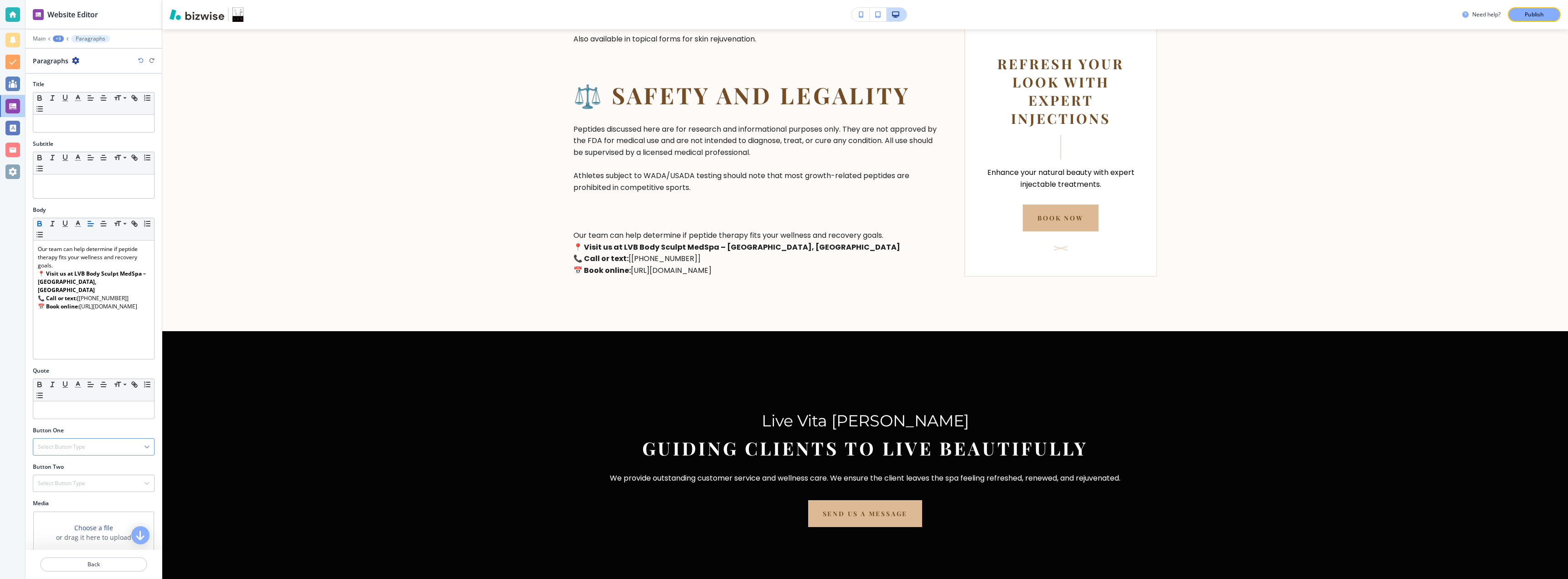
click at [104, 448] on div "Select Button Type" at bounding box center [94, 446] width 121 height 16
click at [78, 478] on h4 "External Link" at bounding box center [93, 478] width 111 height 9
click at [78, 478] on input "text" at bounding box center [93, 484] width 122 height 18
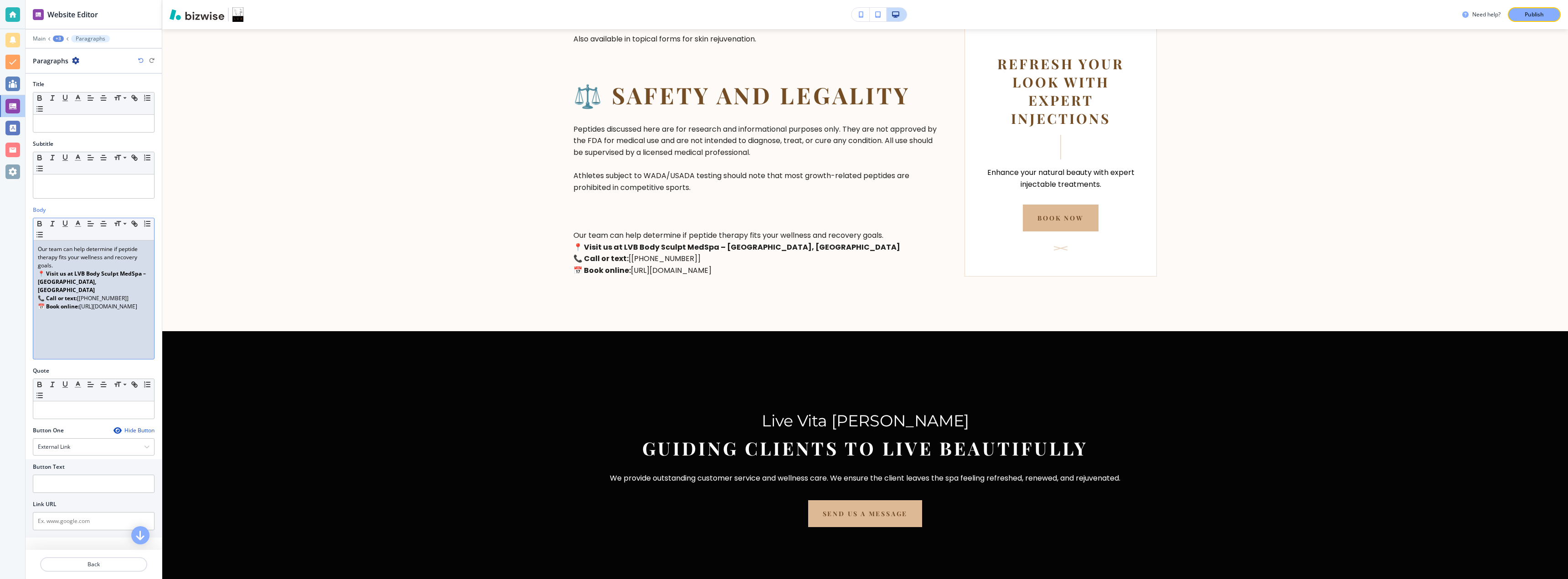
drag, startPoint x: 57, startPoint y: 308, endPoint x: 69, endPoint y: 315, distance: 13.9
click at [69, 311] on p "📅 Book online: [URL][DOMAIN_NAME]" at bounding box center [93, 306] width 111 height 9
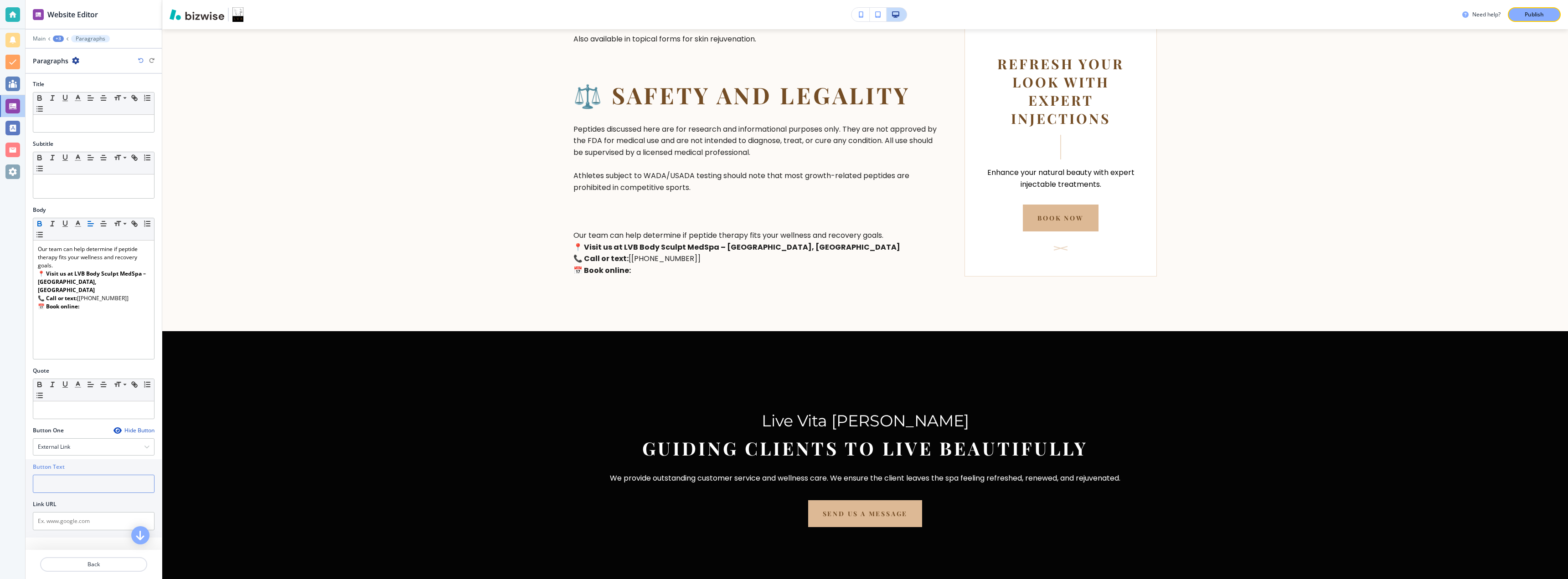
click at [64, 485] on input "text" at bounding box center [93, 484] width 122 height 18
click at [62, 516] on input "text" at bounding box center [93, 521] width 122 height 18
paste input "[URL][DOMAIN_NAME]"
type input "[URL][DOMAIN_NAME]"
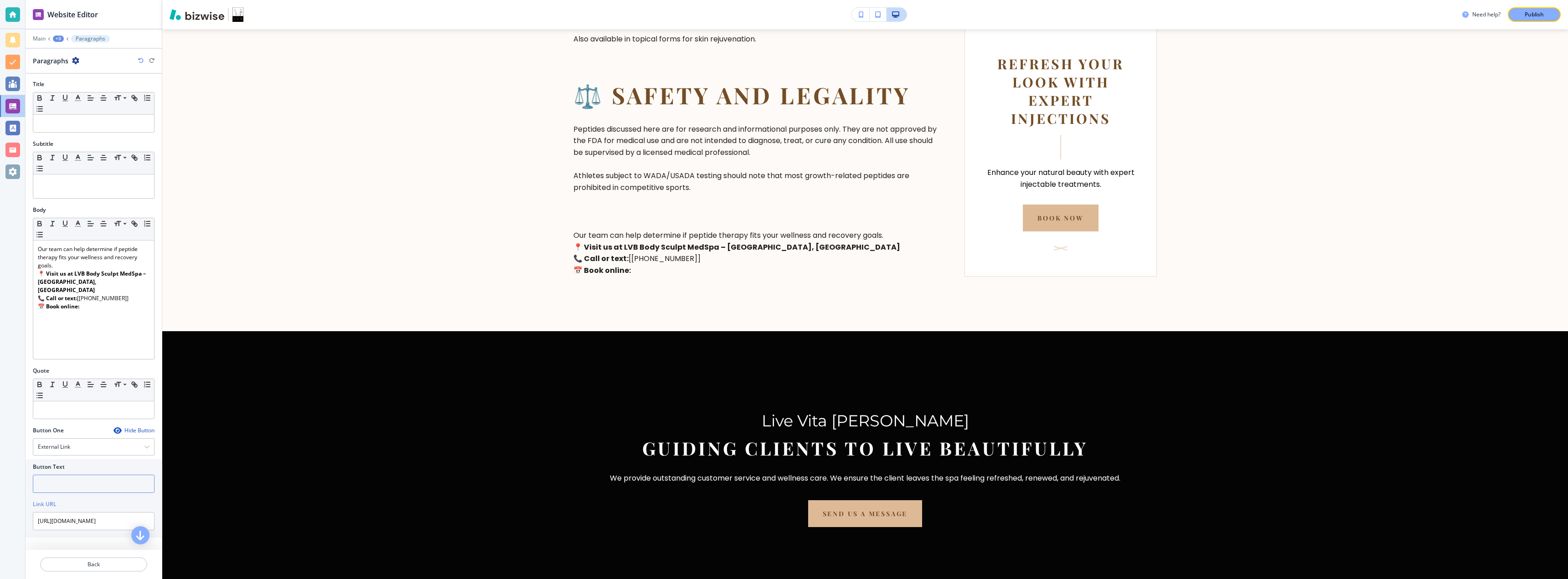
scroll to position [0, 0]
click at [66, 488] on input "text" at bounding box center [93, 484] width 122 height 18
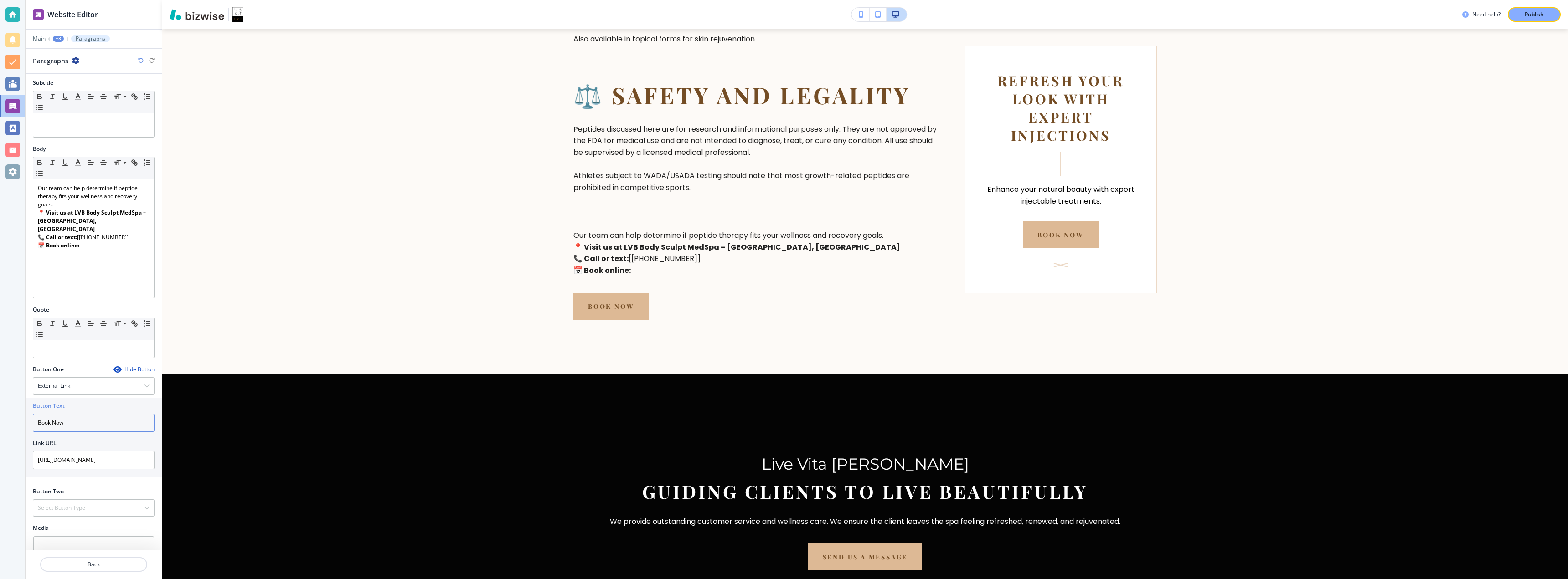
scroll to position [174, 0]
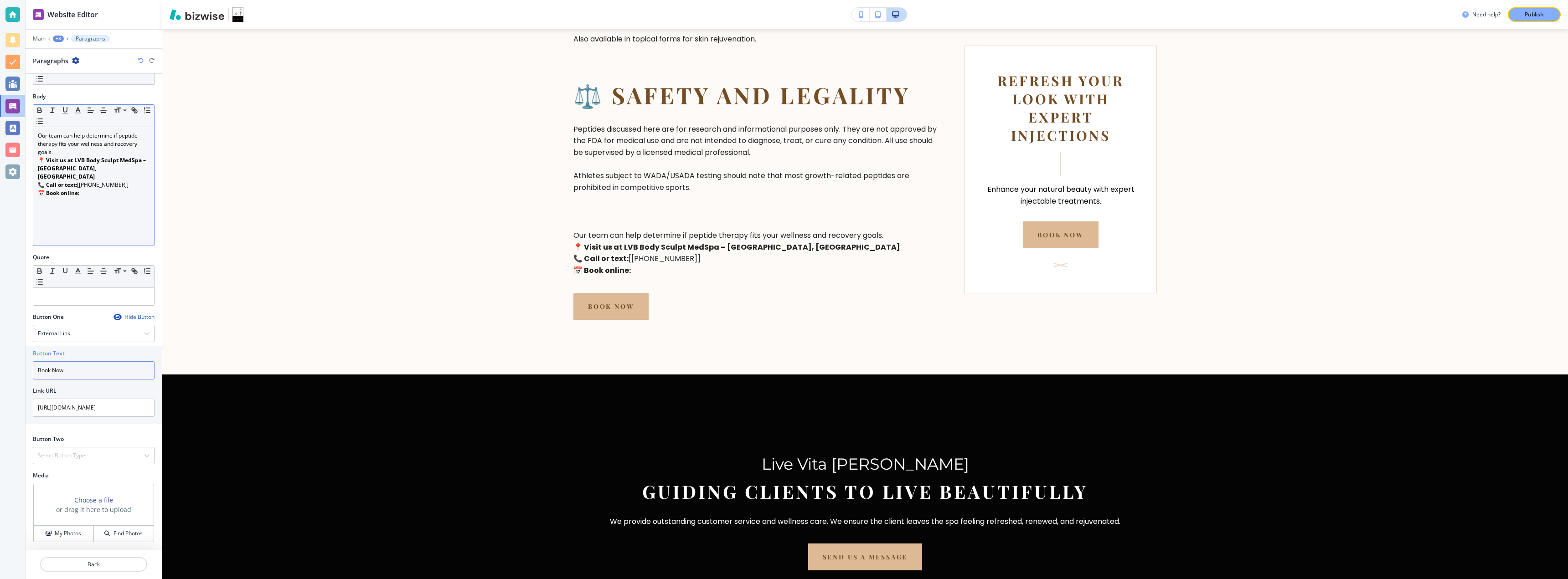
type input "Book Now"
click at [95, 189] on p "📅 Book online:" at bounding box center [93, 193] width 111 height 9
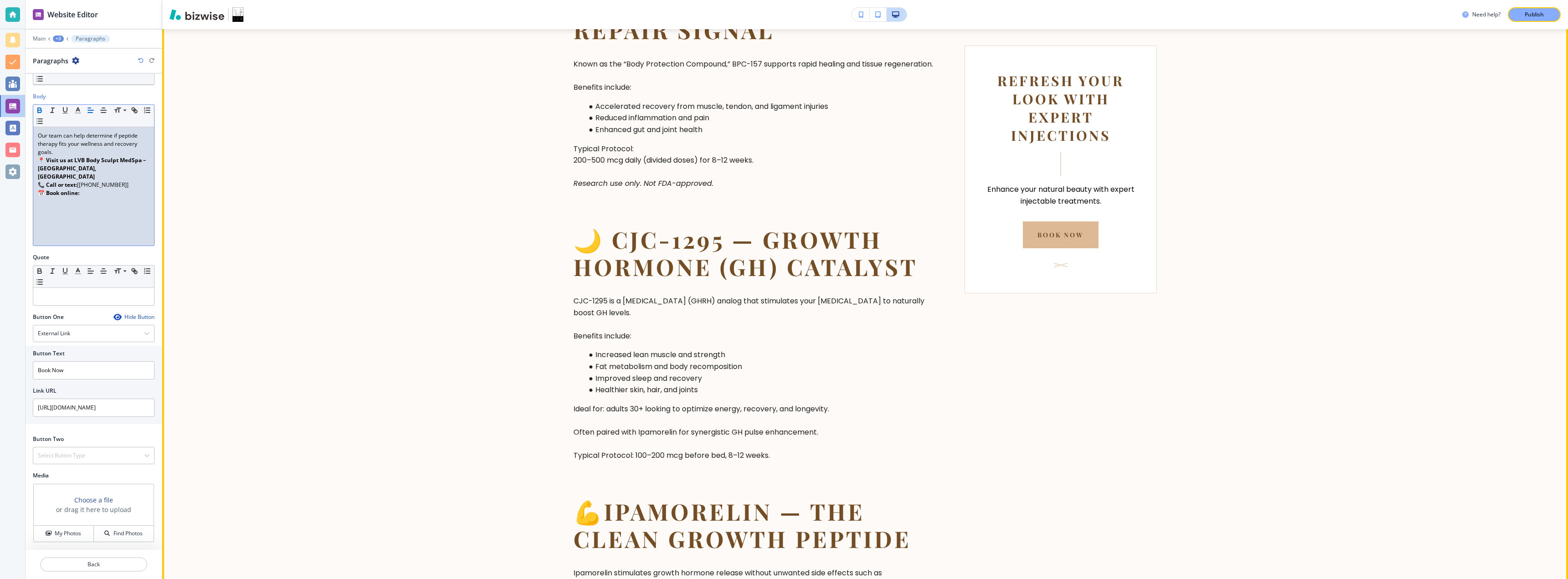
scroll to position [585, 0]
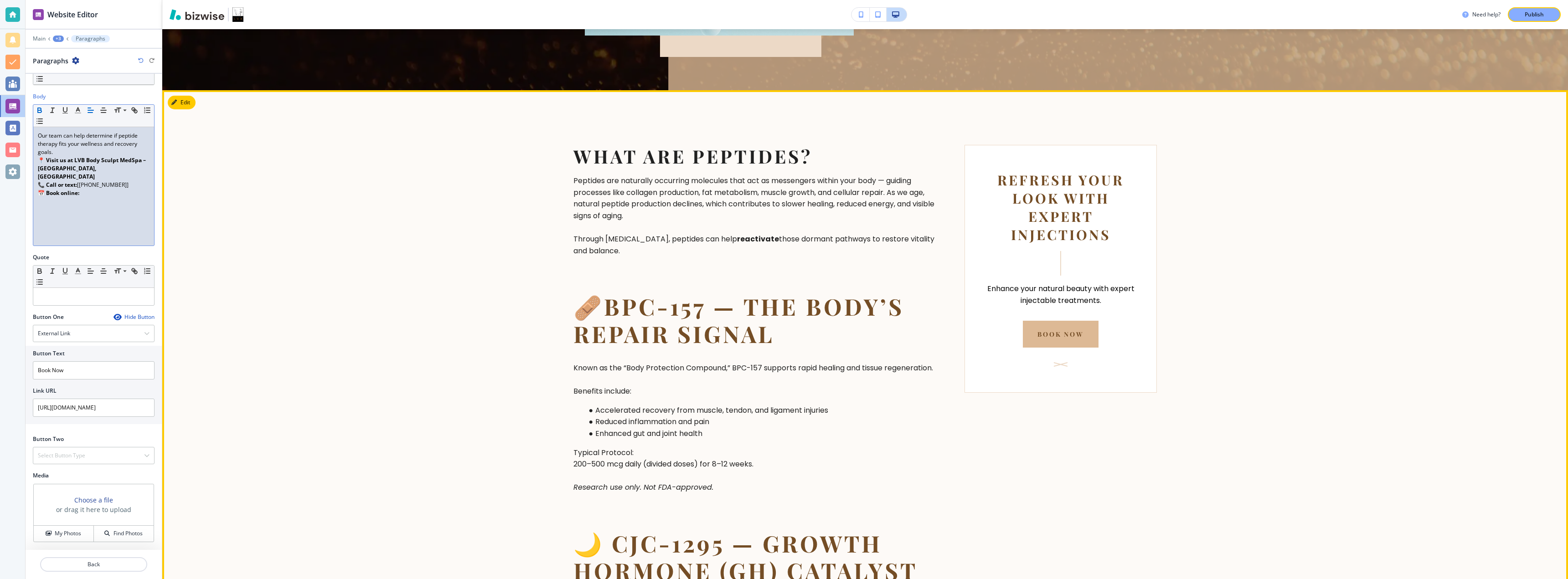
click at [783, 210] on p "Refresh Your Look with Expert Injections" at bounding box center [1060, 207] width 155 height 73
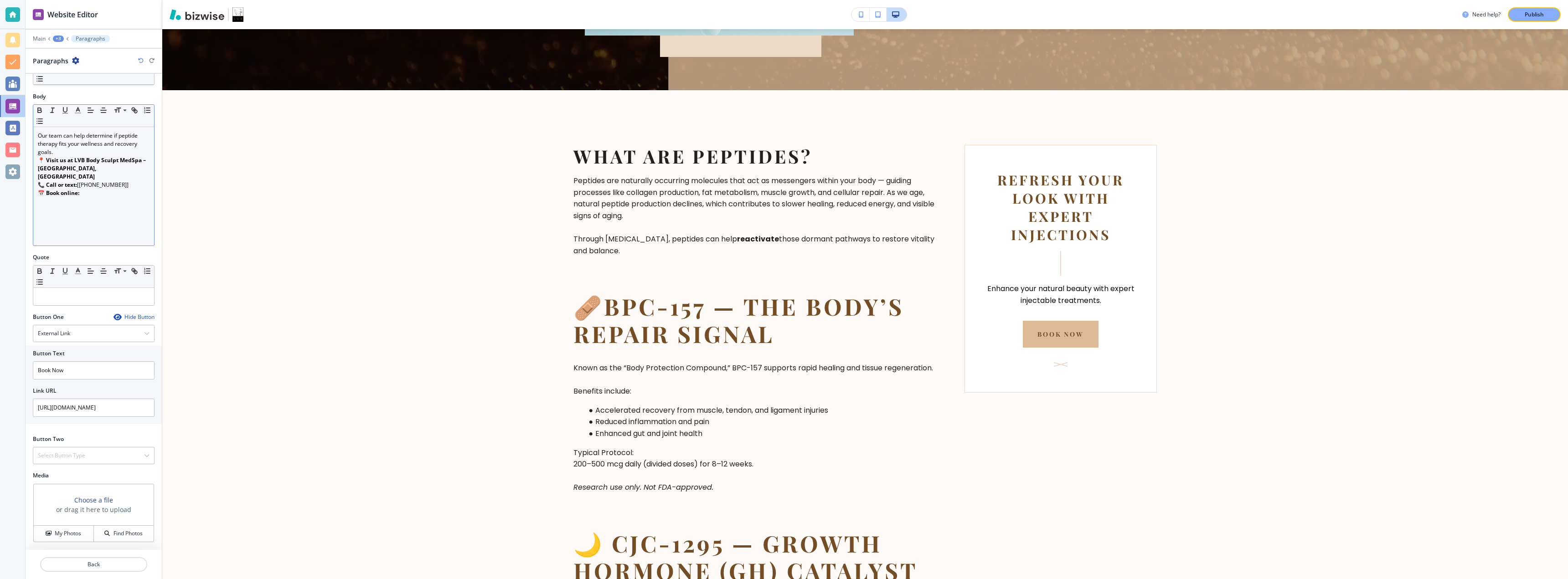
scroll to position [0, 0]
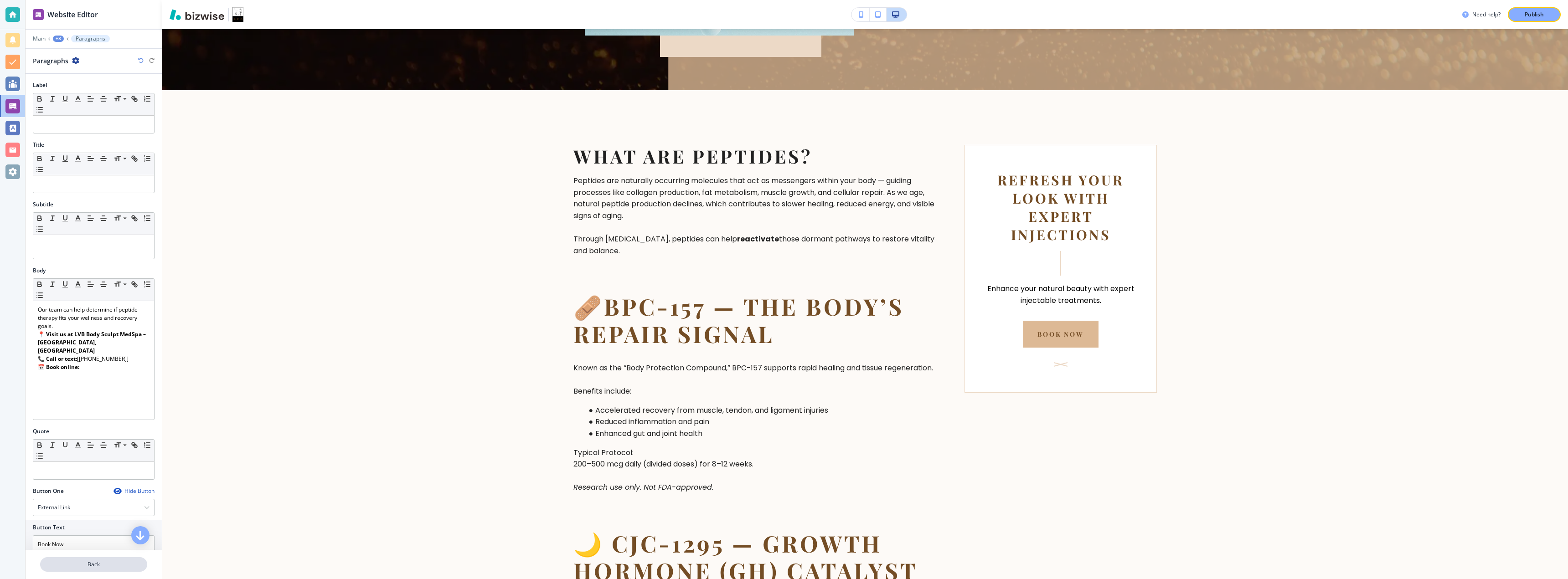
click at [94, 562] on p "Back" at bounding box center [94, 565] width 106 height 9
click at [90, 567] on p "Back" at bounding box center [94, 565] width 106 height 9
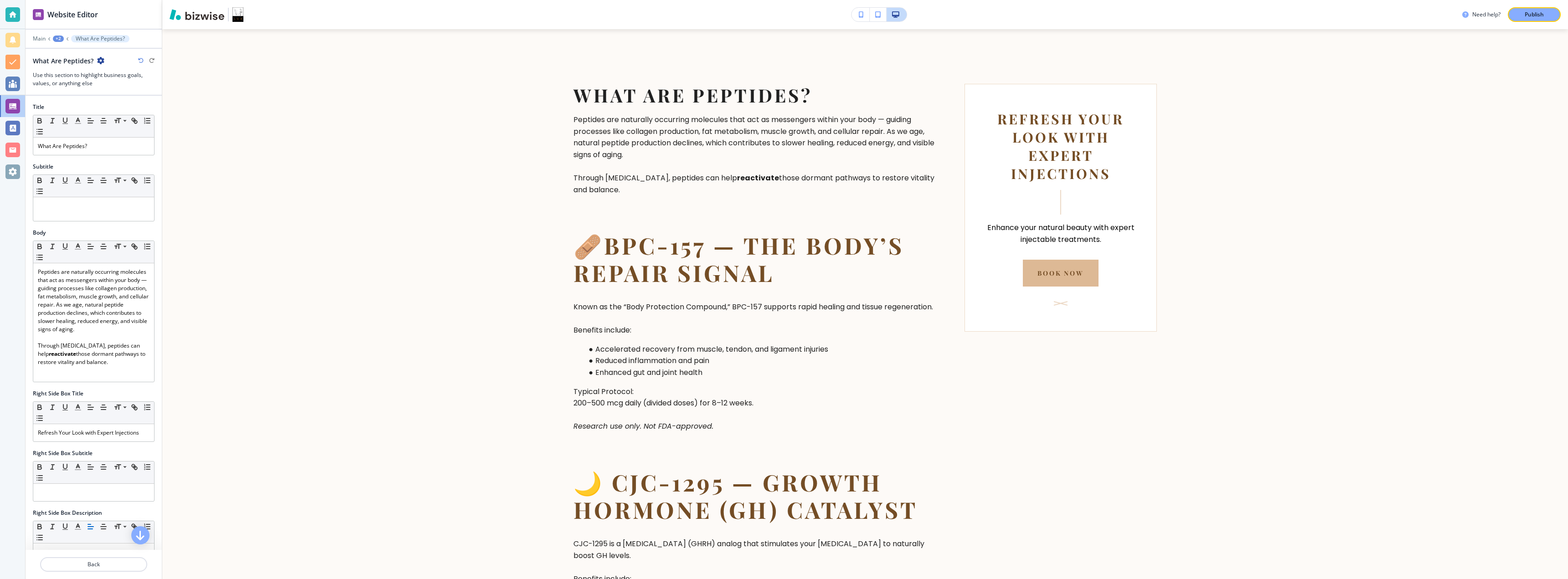
click at [58, 39] on div "+2" at bounding box center [58, 38] width 11 height 7
click at [73, 66] on p "Peptide Therapy" at bounding box center [82, 69] width 46 height 9
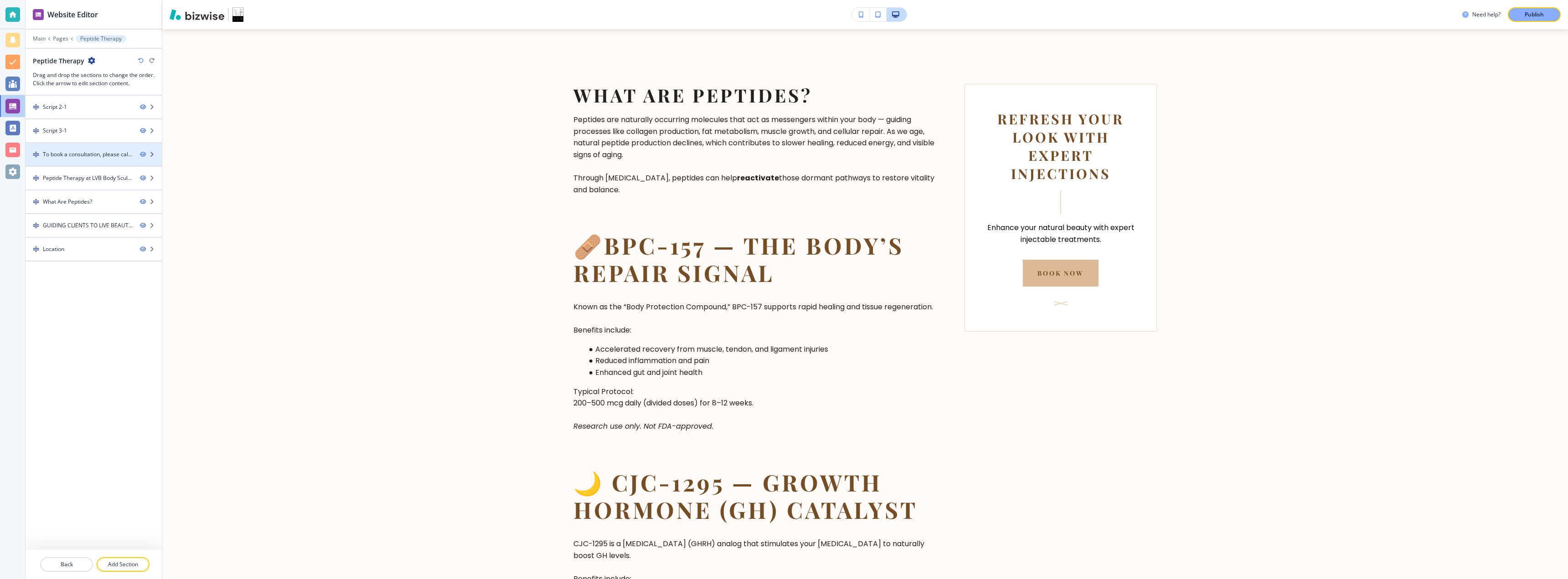
click at [97, 151] on div "To book a consultation, please call and speak with an LVB representative. A pre…" at bounding box center [88, 155] width 90 height 9
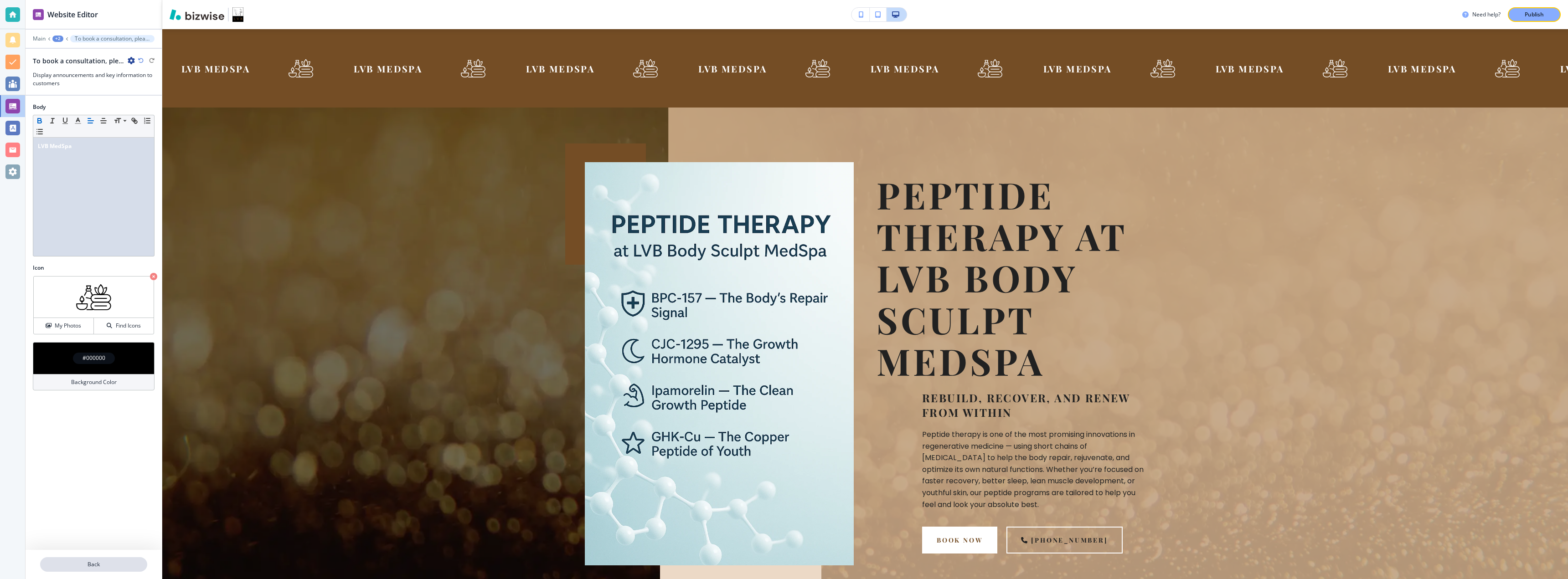
click at [88, 563] on p "Back" at bounding box center [94, 565] width 106 height 9
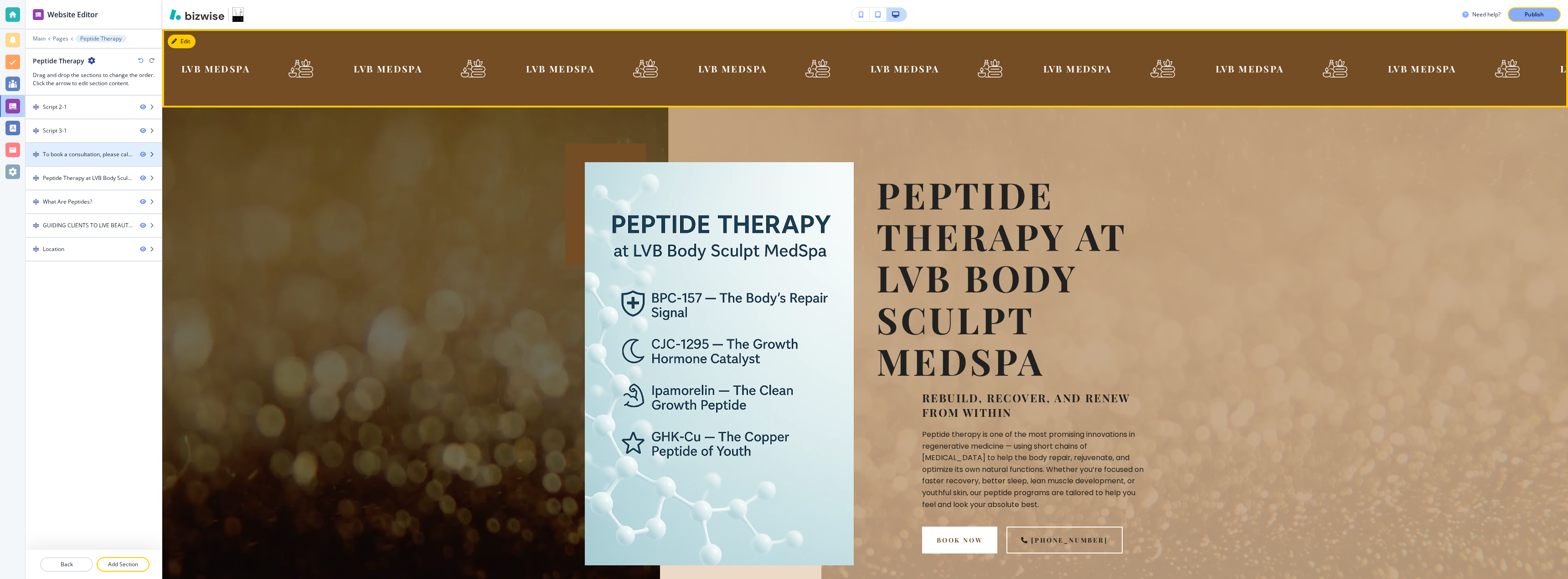
click at [91, 157] on div "To book a consultation, please call and speak with an LVB representative. A pre…" at bounding box center [88, 155] width 90 height 9
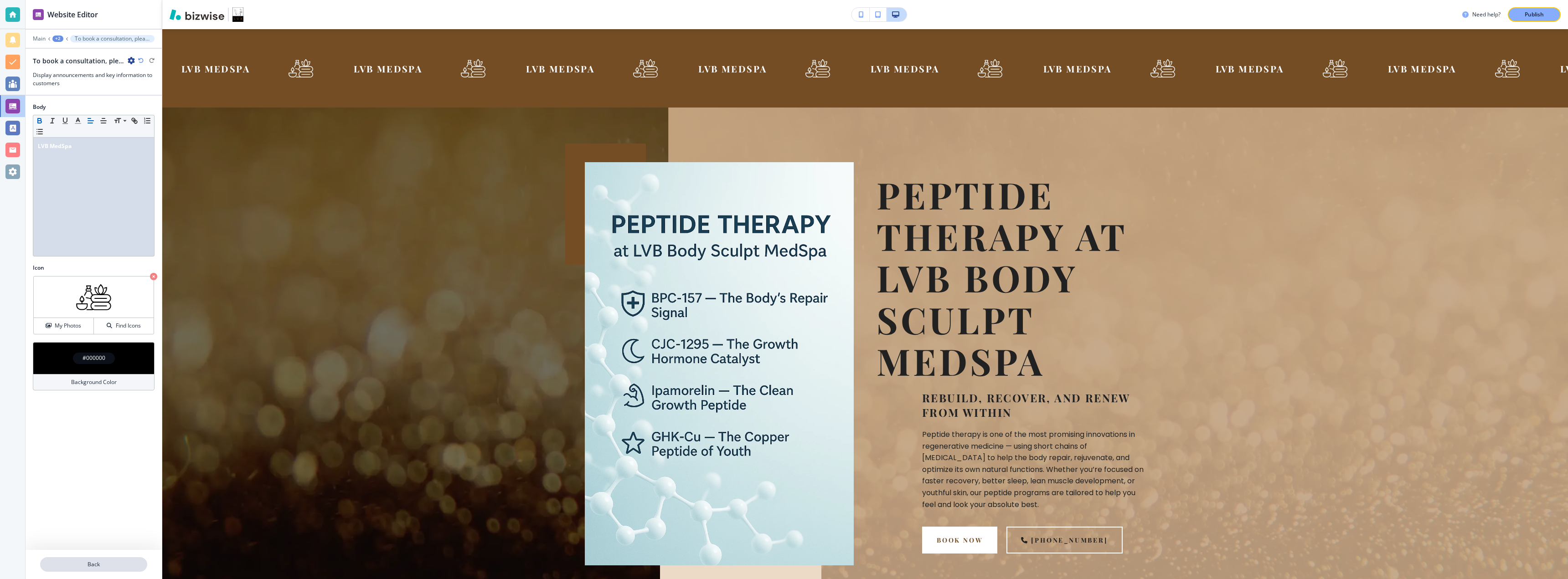
click at [82, 565] on p "Back" at bounding box center [94, 565] width 106 height 9
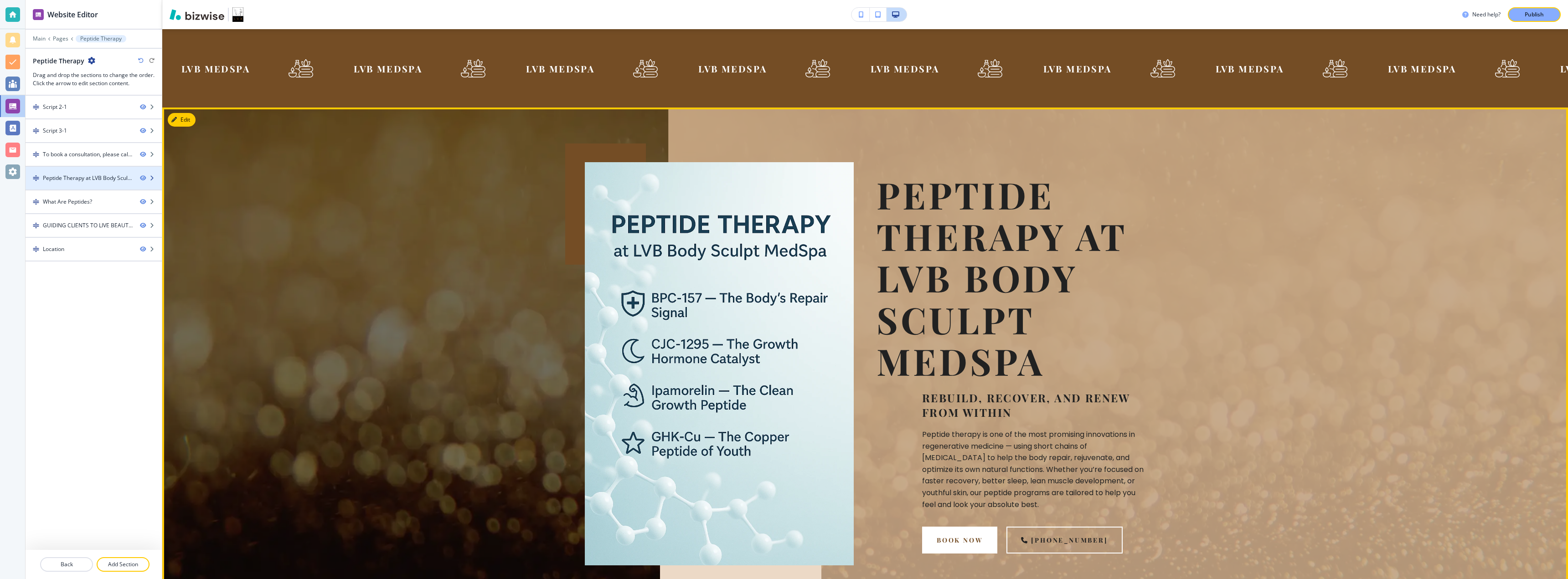
click at [90, 175] on div "Peptide Therapy at LVB Body Sculpt MedSpa" at bounding box center [88, 178] width 90 height 9
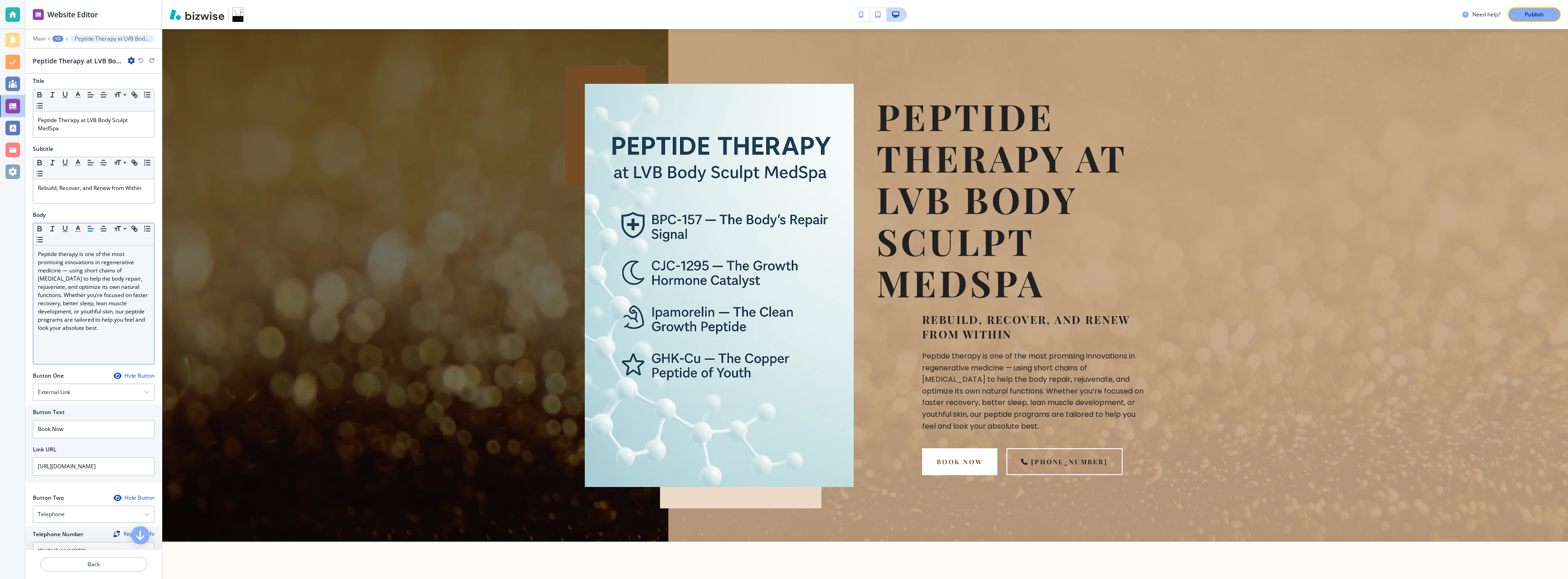
scroll to position [0, 0]
click at [96, 566] on p "Back" at bounding box center [94, 565] width 106 height 9
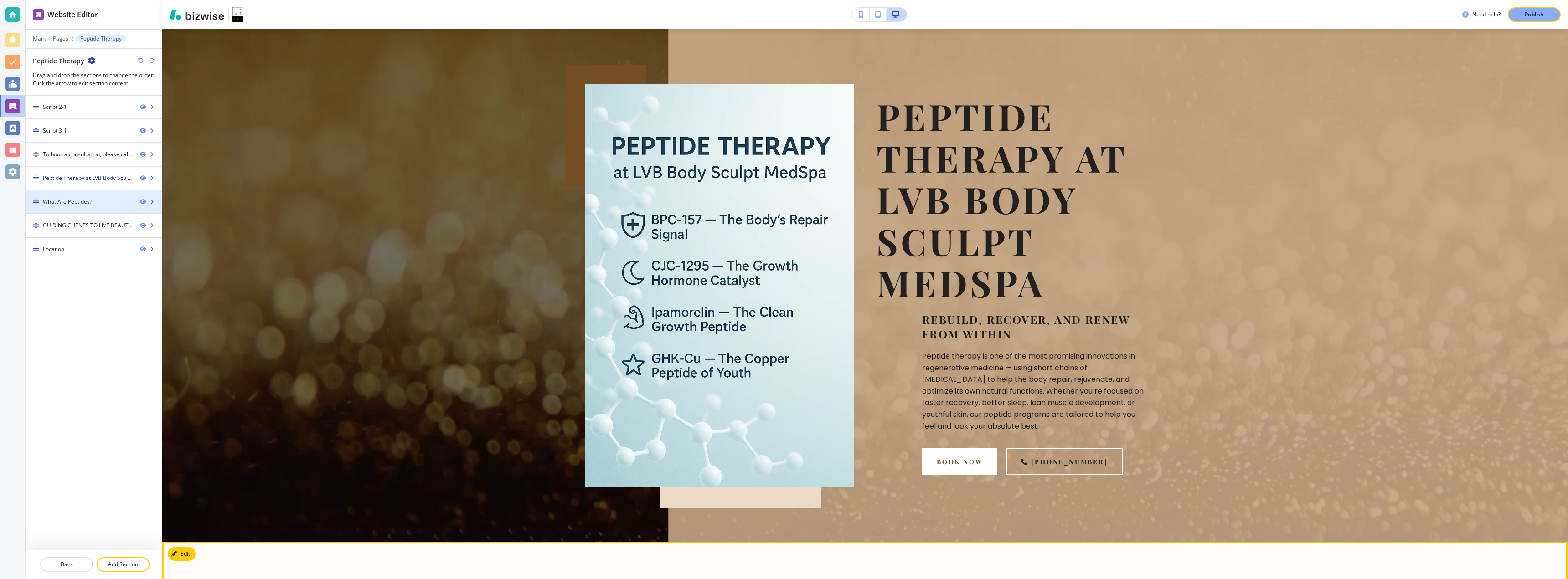
click at [93, 207] on div at bounding box center [94, 210] width 136 height 8
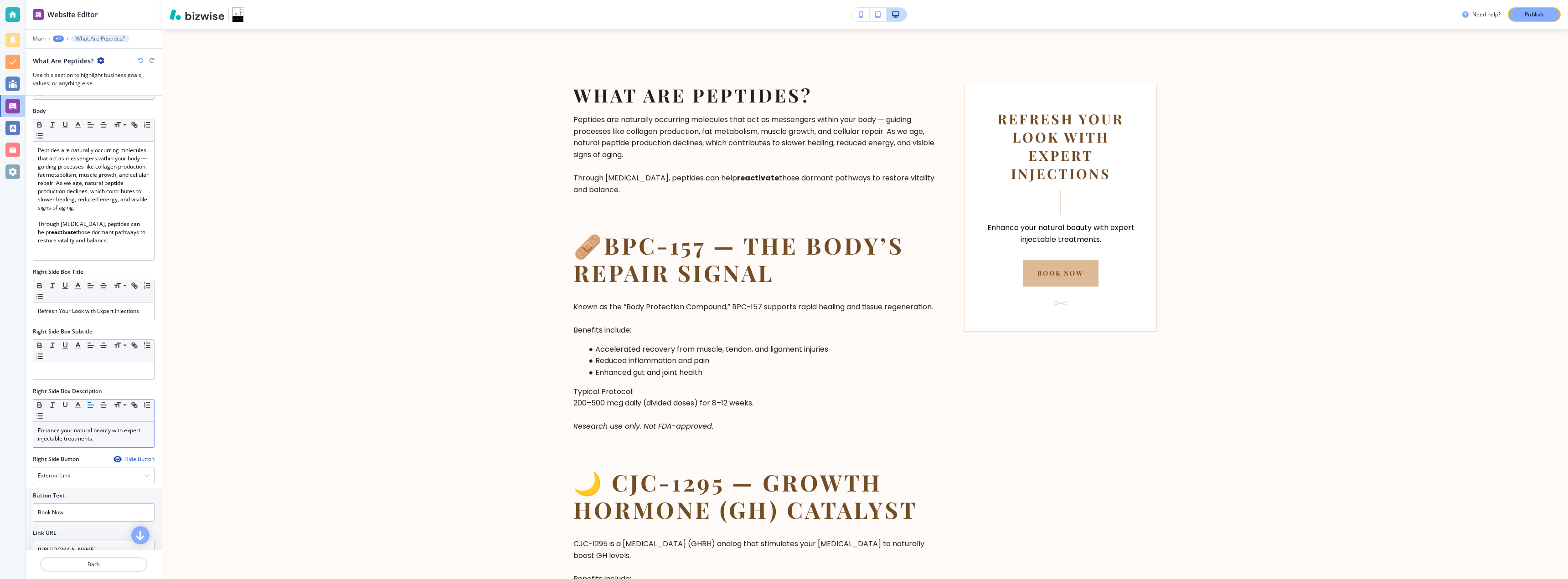
scroll to position [60, 0]
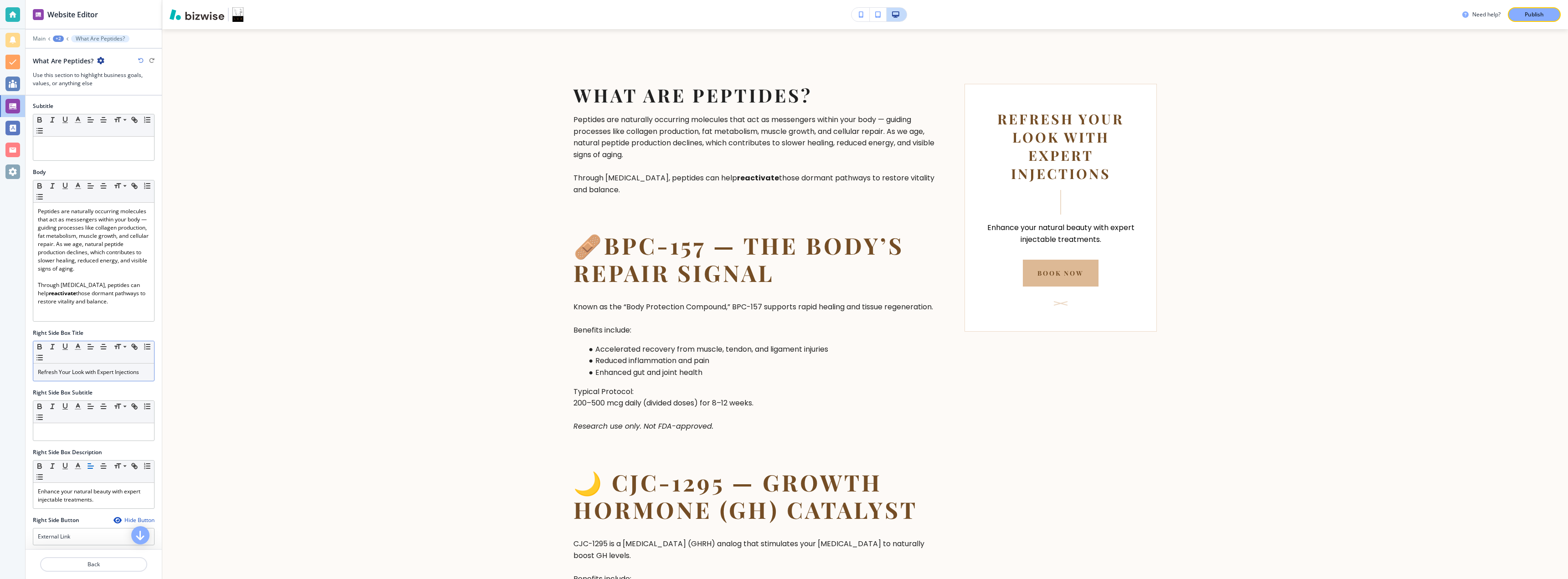
click at [108, 375] on p "Refresh Your Look with Expert Injections" at bounding box center [93, 373] width 111 height 9
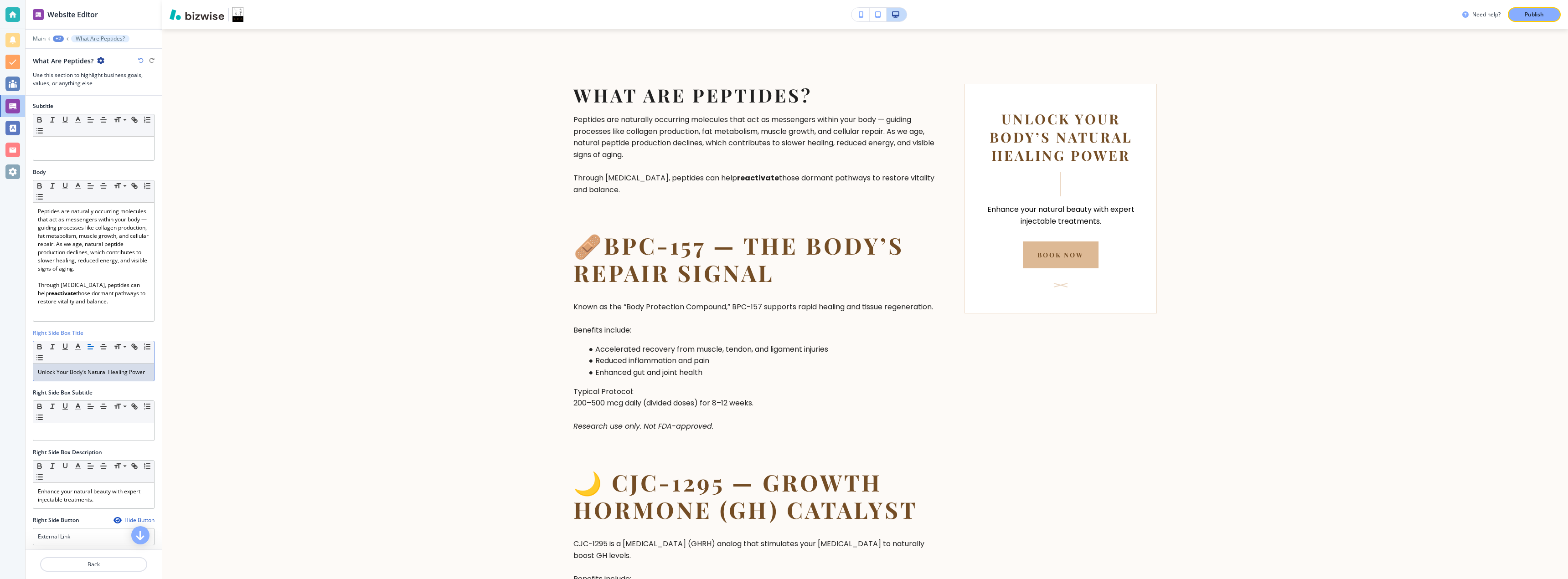
scroll to position [122, 0]
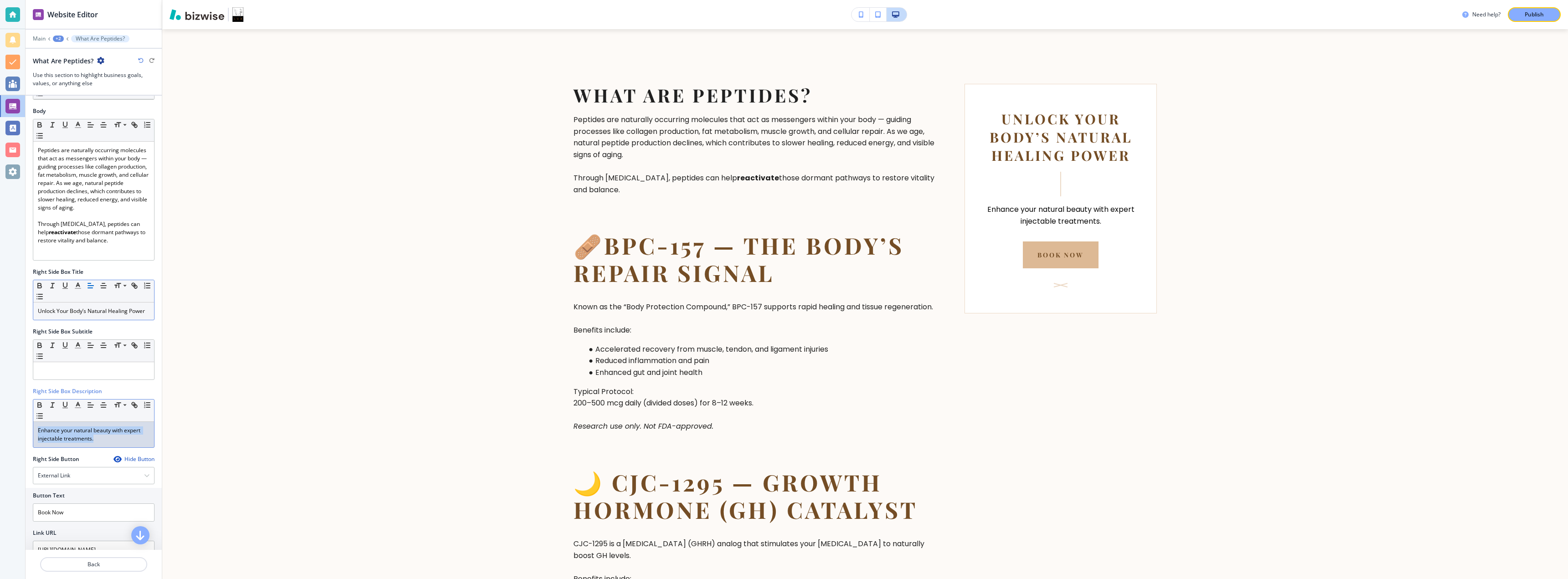
drag, startPoint x: 104, startPoint y: 451, endPoint x: 19, endPoint y: 436, distance: 86.3
click at [19, 436] on div "Website Editor Main +2 What Are Peptides? What Are Peptides? Use this section t…" at bounding box center [784, 289] width 1568 height 579
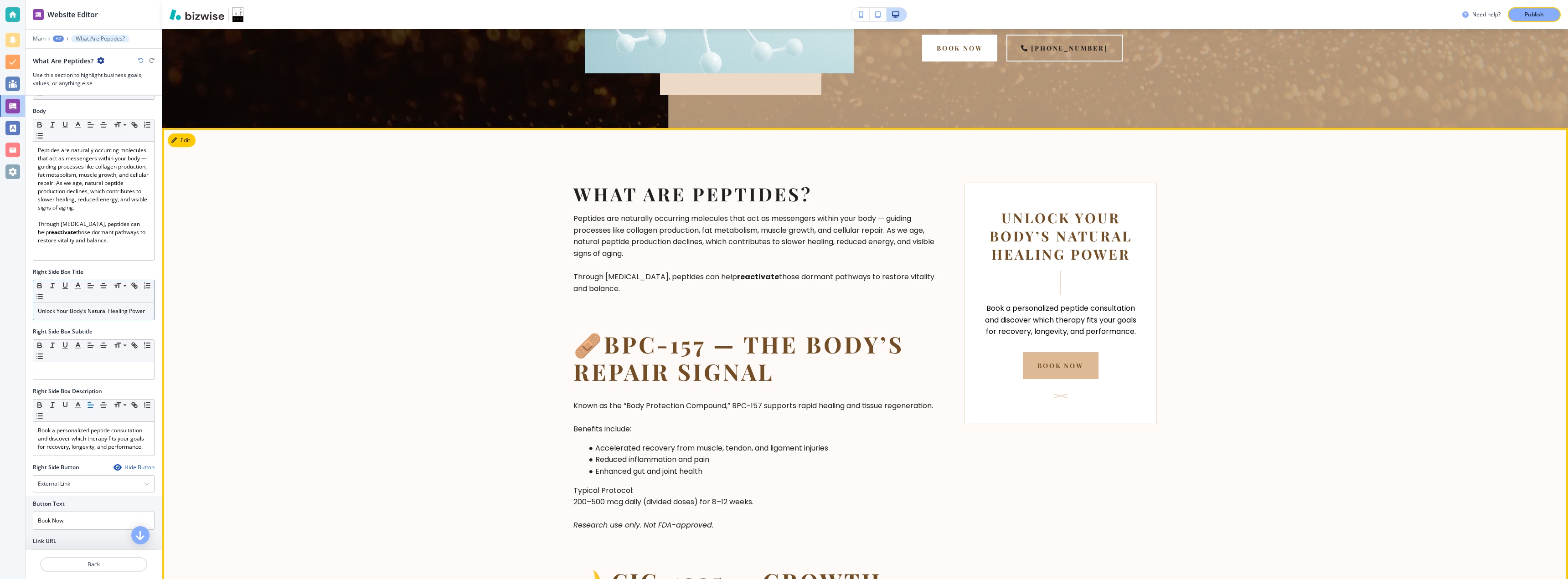
scroll to position [608, 0]
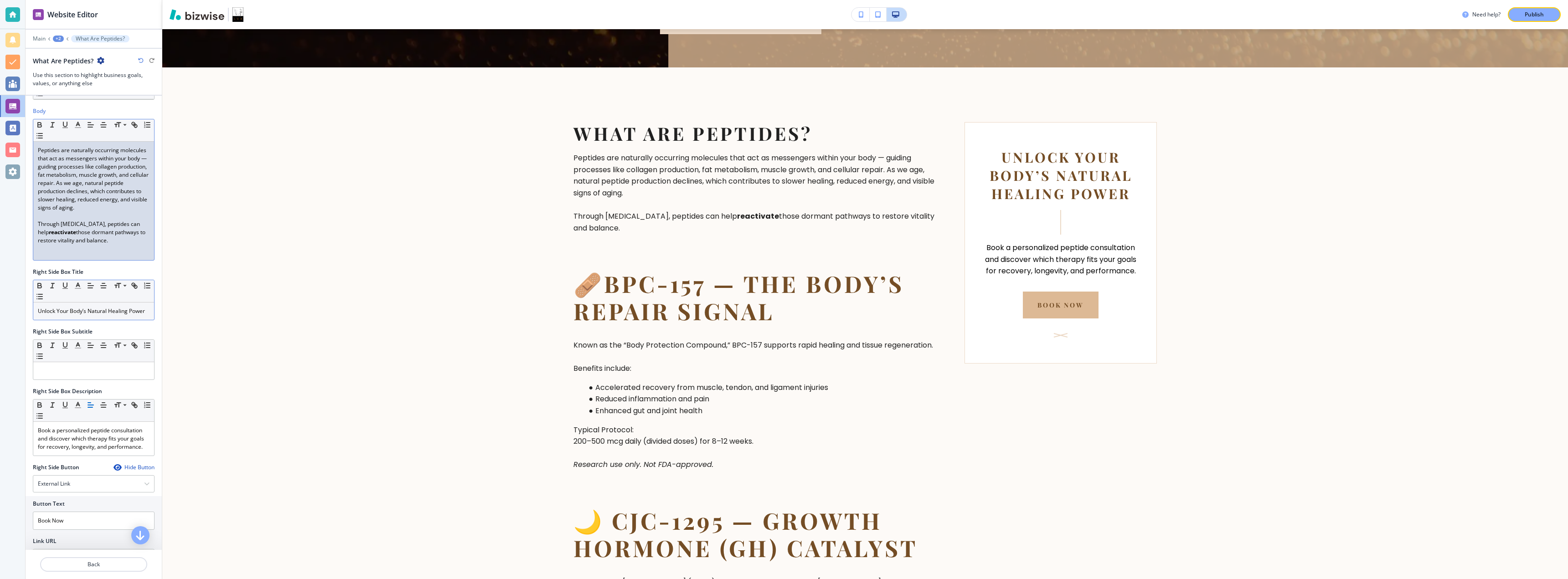
drag, startPoint x: 141, startPoint y: 250, endPoint x: 36, endPoint y: 234, distance: 106.2
click at [36, 234] on div "Peptides are naturally occurring molecules that act as messengers within your b…" at bounding box center [94, 201] width 121 height 118
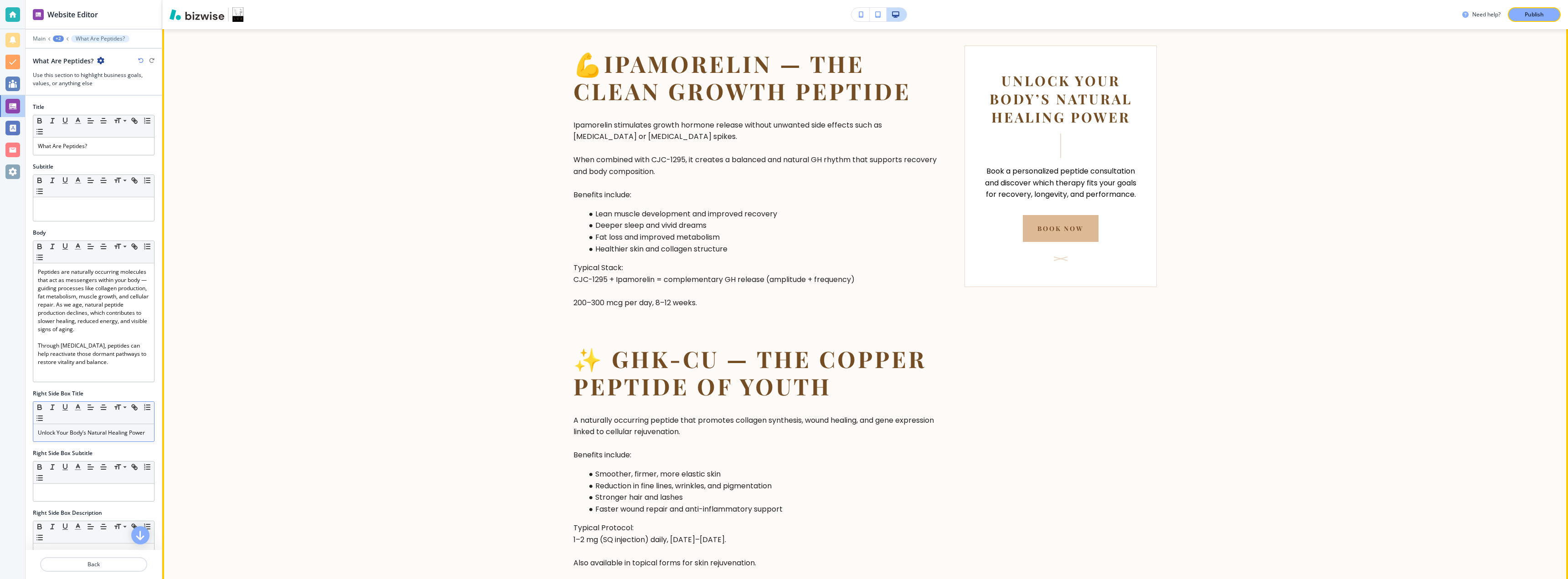
scroll to position [1459, 0]
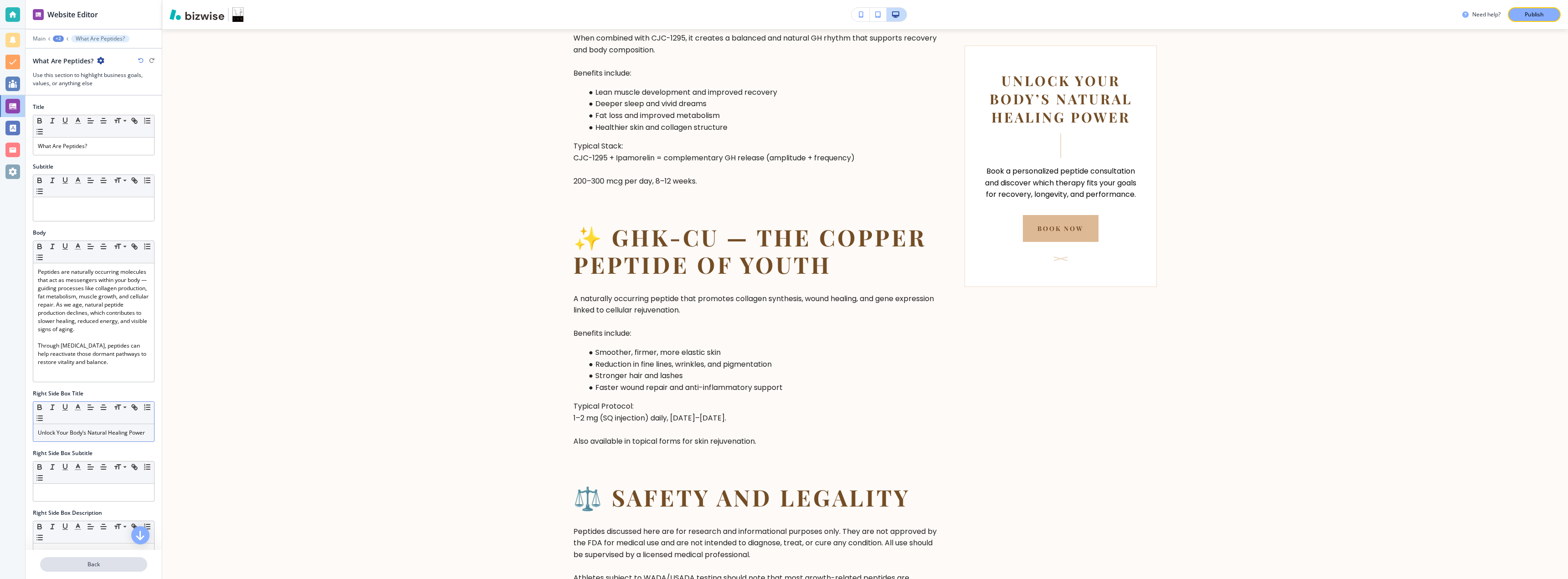
click at [112, 561] on p "Back" at bounding box center [94, 565] width 106 height 9
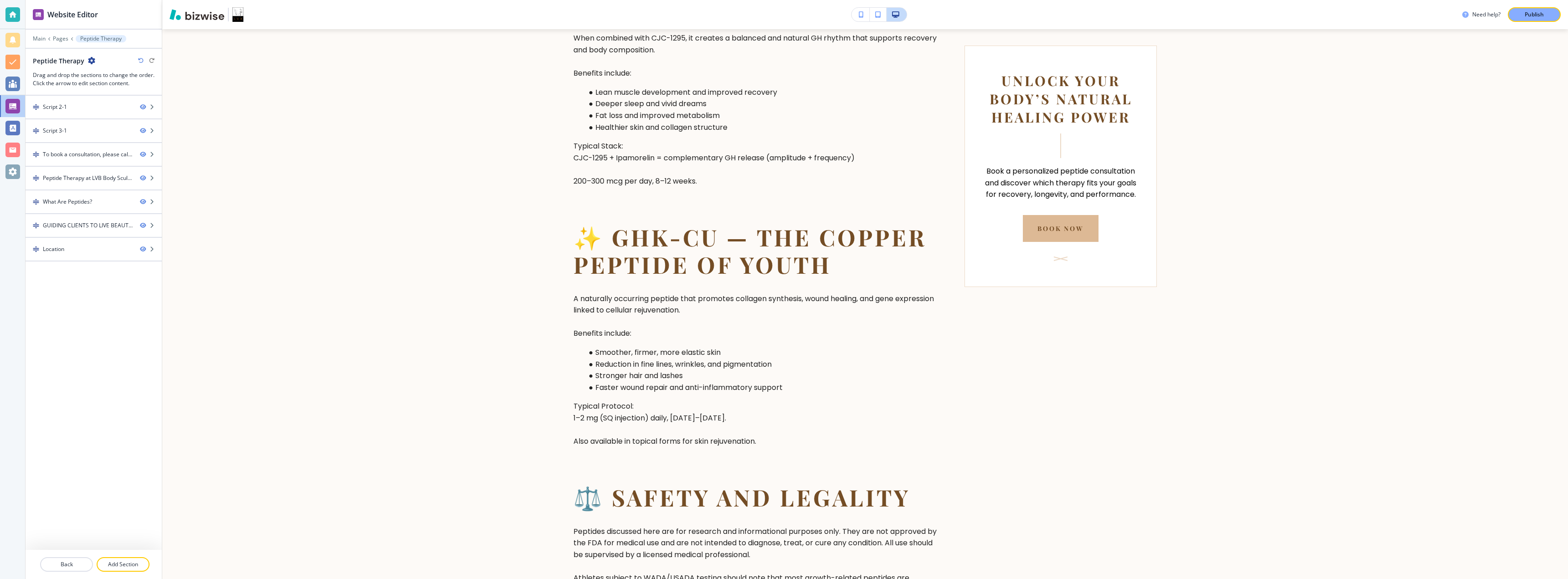
click at [91, 63] on icon "button" at bounding box center [92, 60] width 8 height 8
click at [95, 70] on button "Edit Page Settings" at bounding box center [116, 76] width 59 height 16
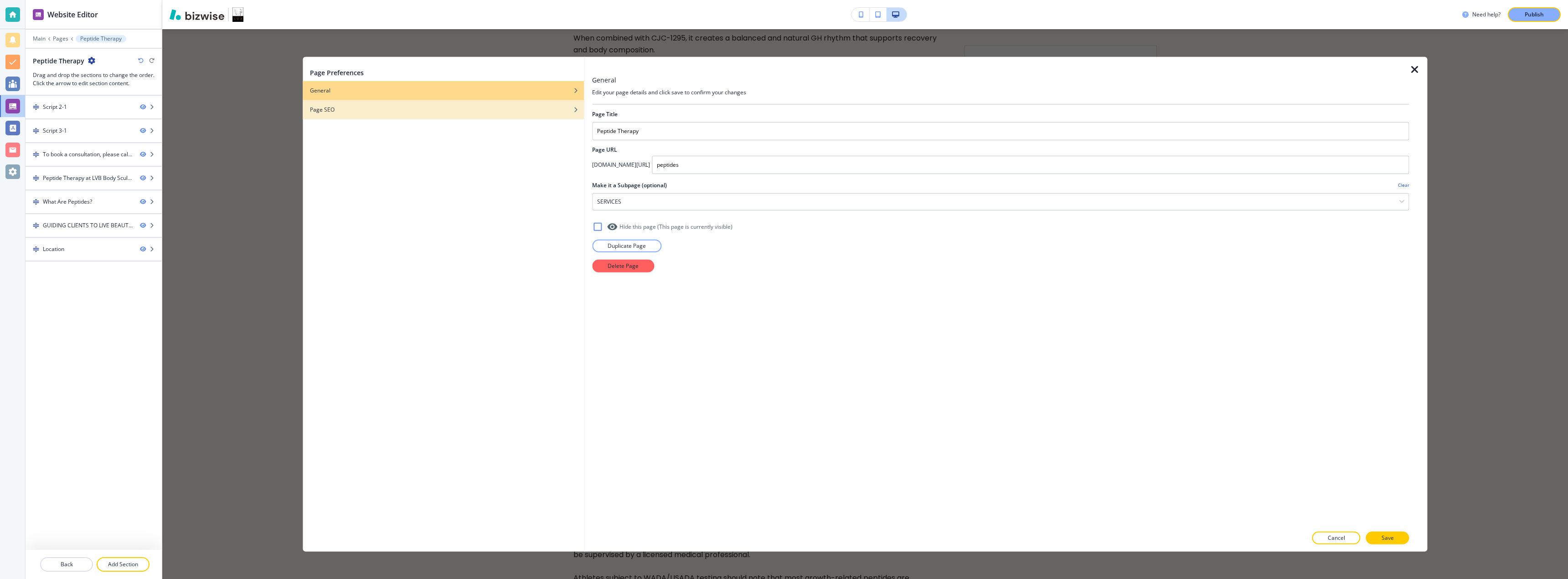
click at [323, 110] on h4 "Page SEO" at bounding box center [323, 109] width 25 height 9
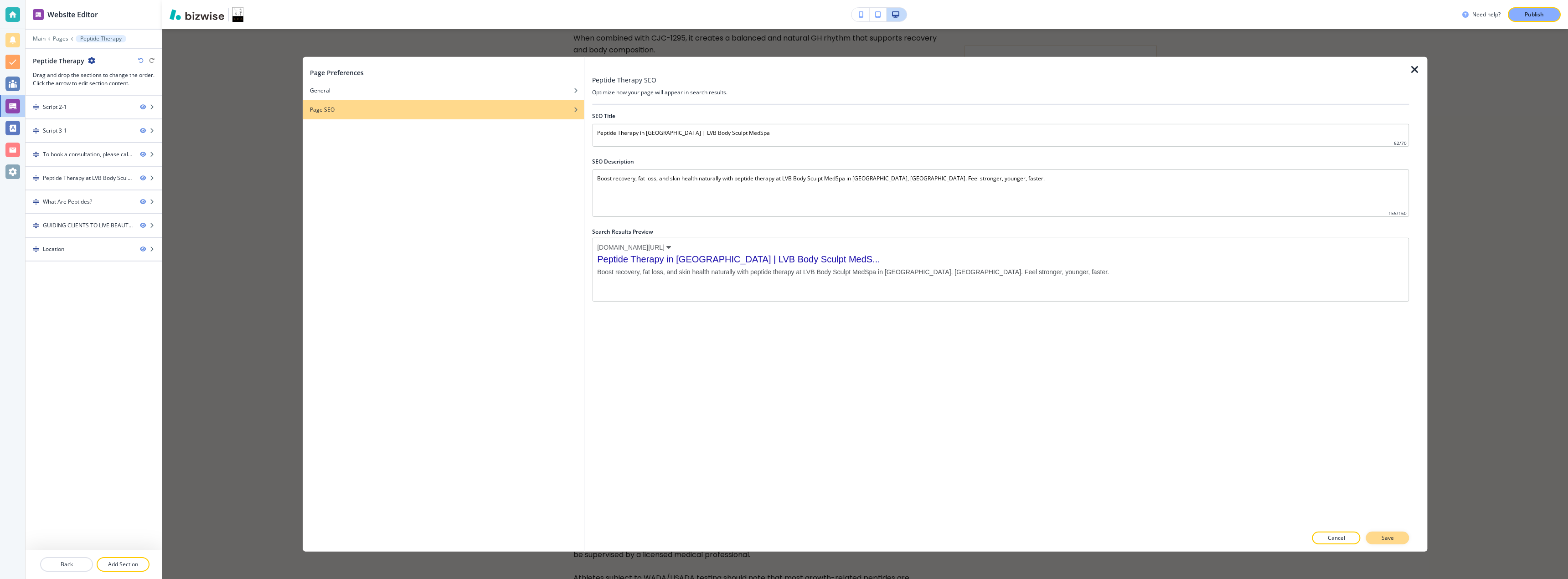
click at [783, 537] on p "Save" at bounding box center [1387, 538] width 12 height 9
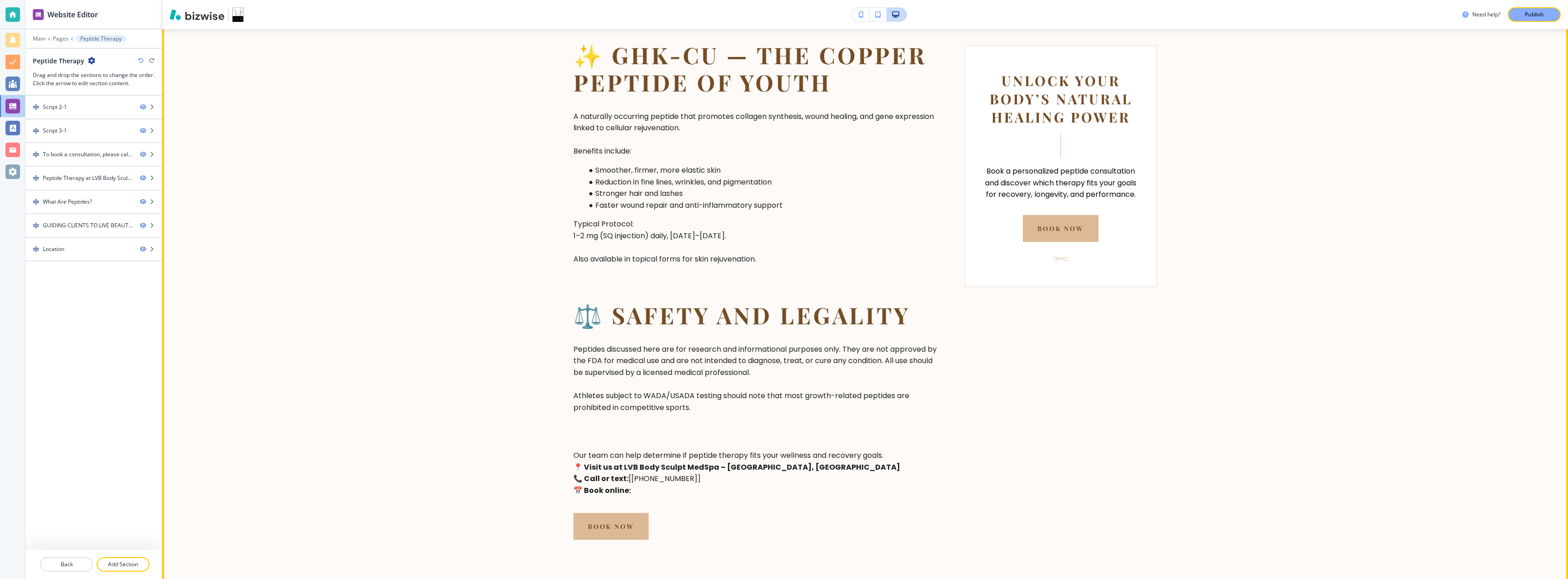
scroll to position [1701, 0]
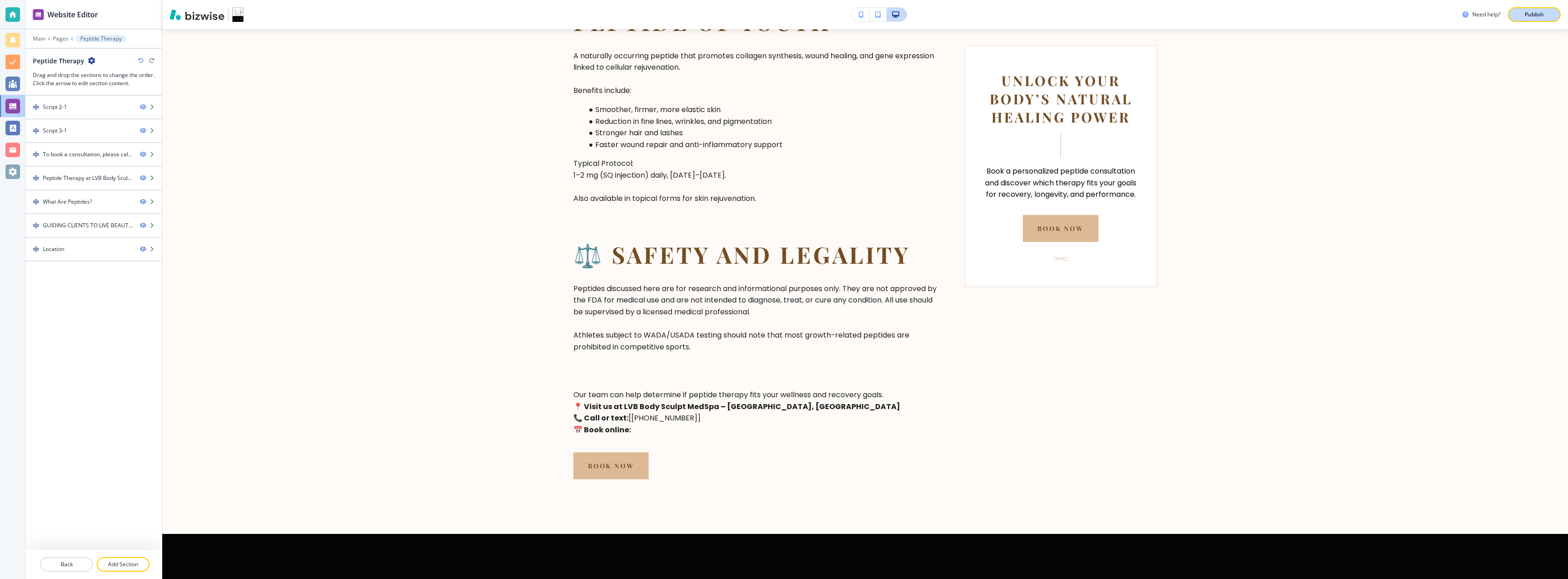
click at [783, 18] on button "Publish" at bounding box center [1533, 14] width 53 height 14
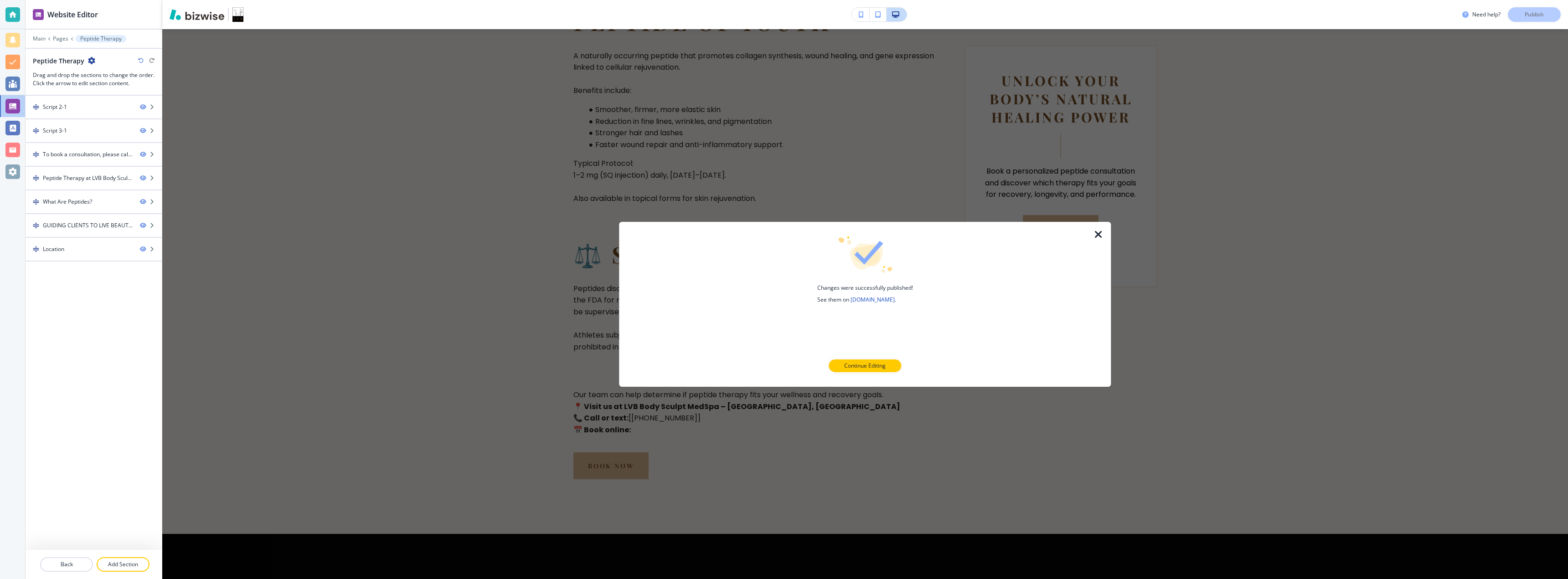
click at [783, 232] on icon "button" at bounding box center [1098, 233] width 11 height 11
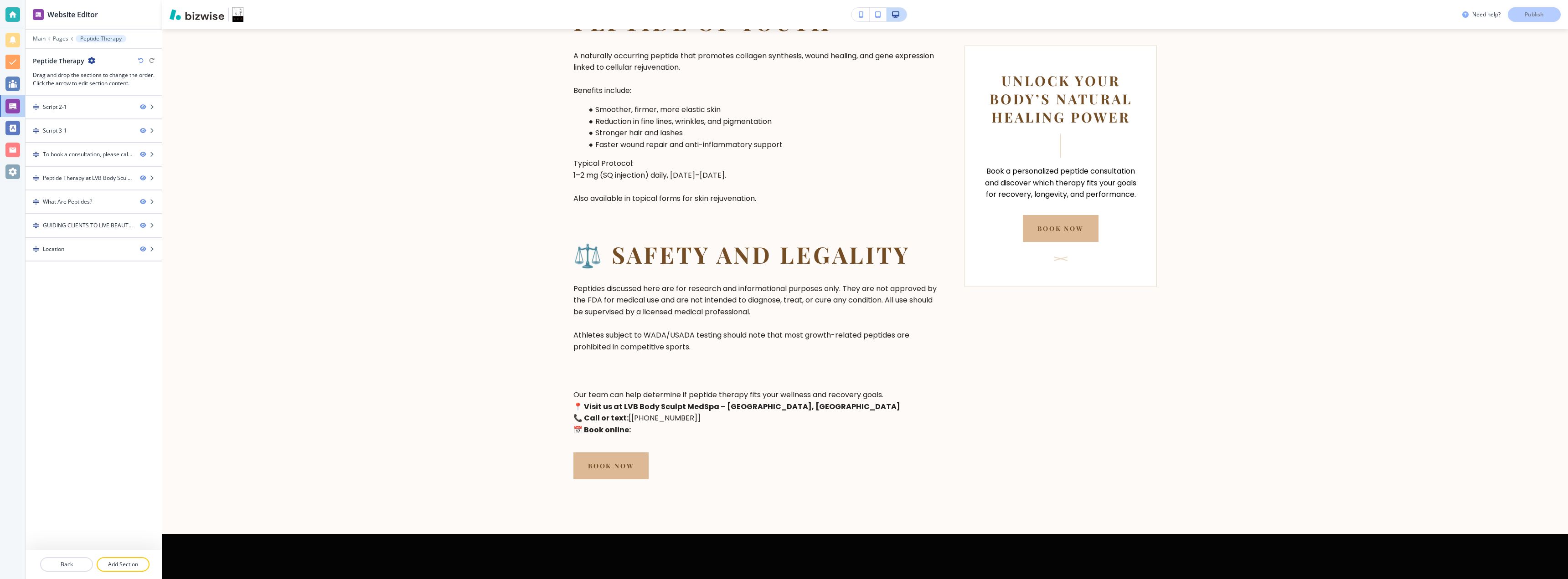
click at [90, 60] on icon "button" at bounding box center [92, 60] width 8 height 8
click at [97, 72] on button "Edit Page Settings" at bounding box center [116, 76] width 59 height 16
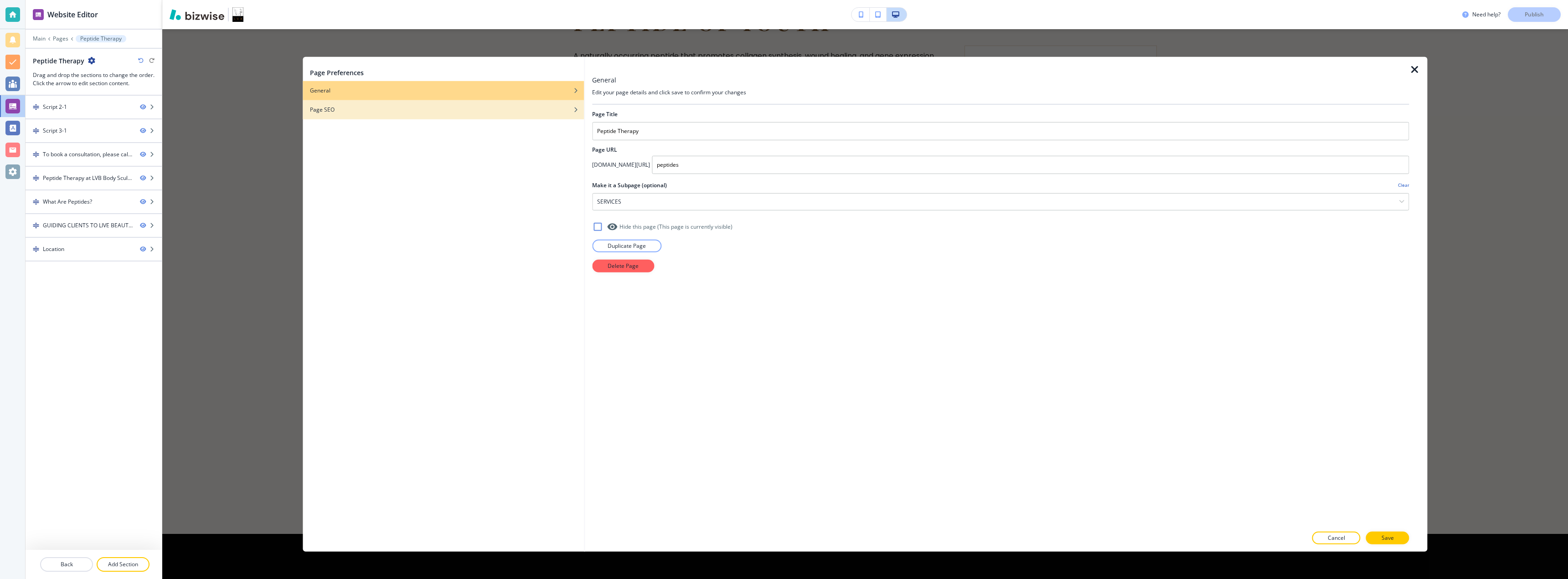
click at [337, 109] on div "Page SEO" at bounding box center [443, 109] width 281 height 9
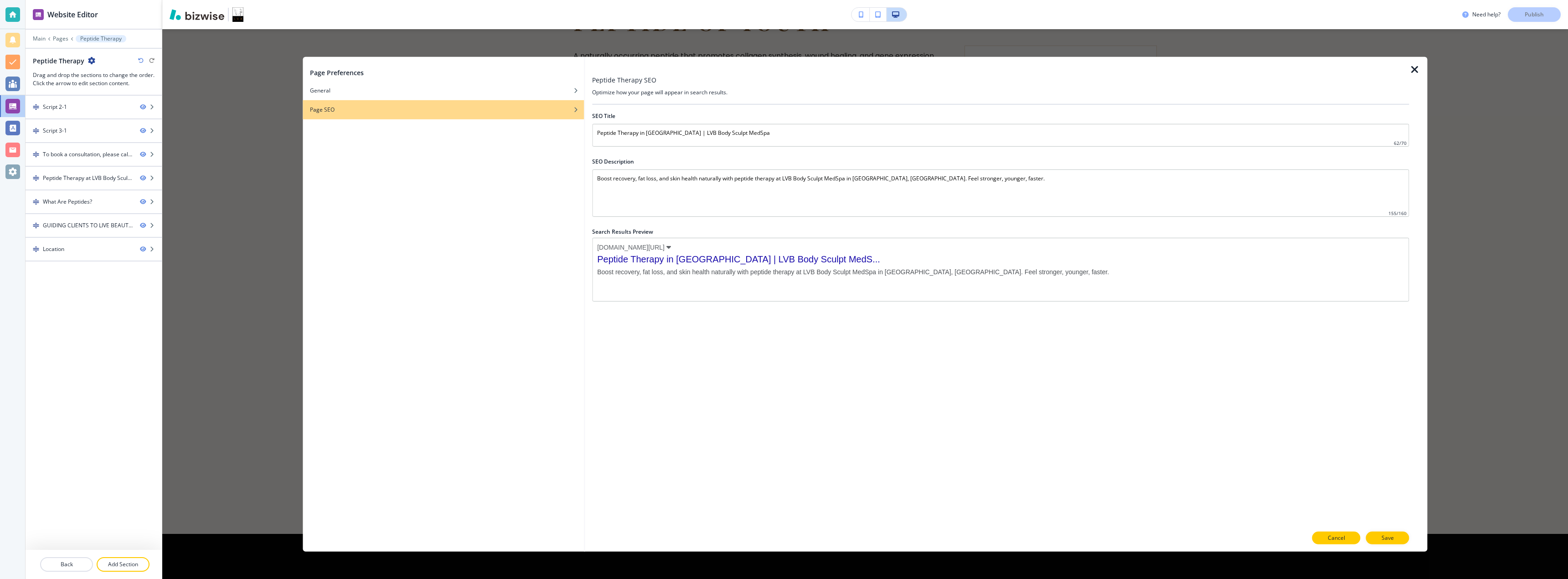
click at [783, 538] on p "Cancel" at bounding box center [1337, 538] width 17 height 9
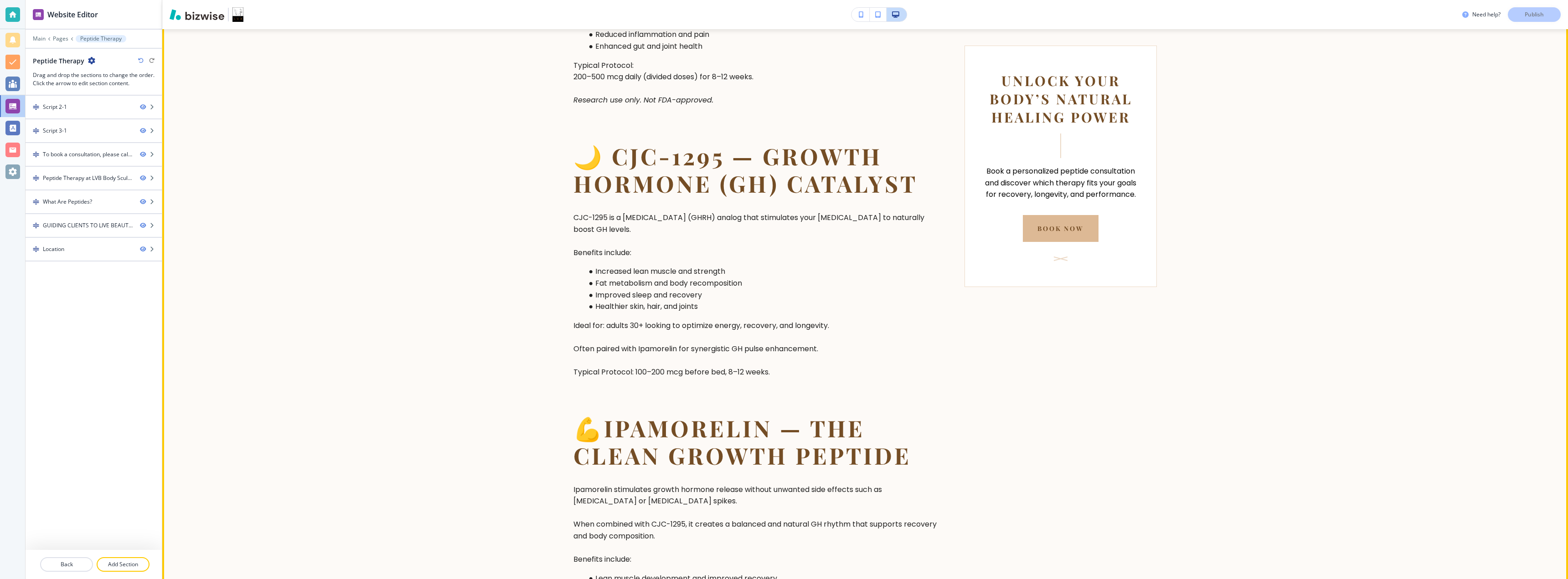
scroll to position [1094, 0]
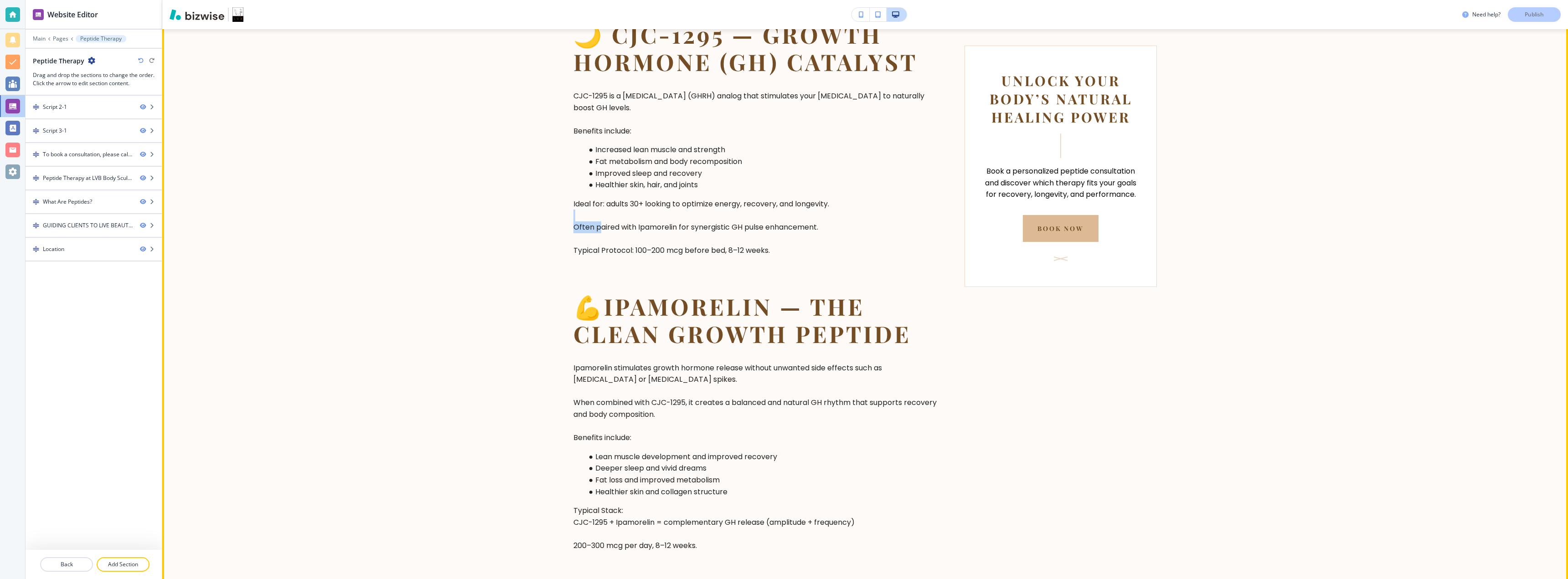
drag, startPoint x: 596, startPoint y: 226, endPoint x: 673, endPoint y: 213, distance: 78.1
click at [673, 213] on p "CJC-1295 is a [MEDICAL_DATA] (GHRH) analog that stimulates your [MEDICAL_DATA] …" at bounding box center [758, 173] width 370 height 166
click at [635, 137] on p "CJC-1295 is a [MEDICAL_DATA] (GHRH) analog that stimulates your [MEDICAL_DATA] …" at bounding box center [758, 173] width 370 height 166
drag, startPoint x: 639, startPoint y: 57, endPoint x: 611, endPoint y: 205, distance: 150.6
click at [639, 57] on p "🌙 CJC-1295 — Growth Hormone (GH) Catalyst" at bounding box center [758, 48] width 370 height 55
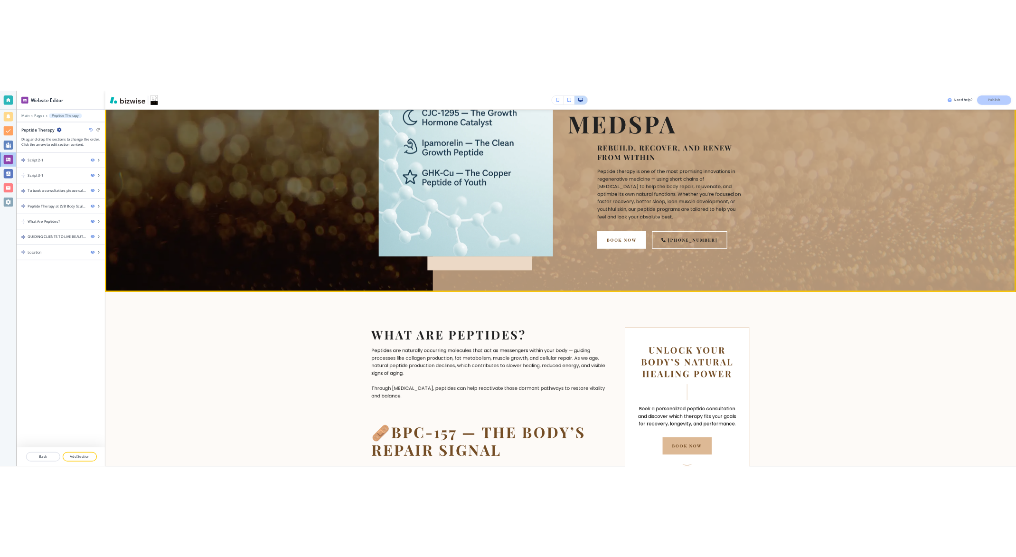
scroll to position [317, 0]
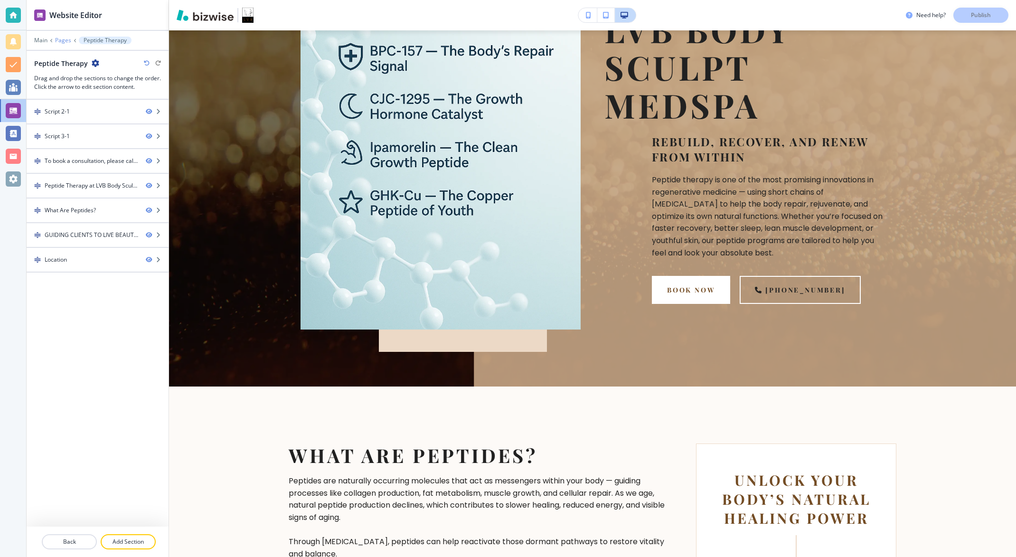
click at [62, 43] on p "Pages" at bounding box center [63, 40] width 16 height 7
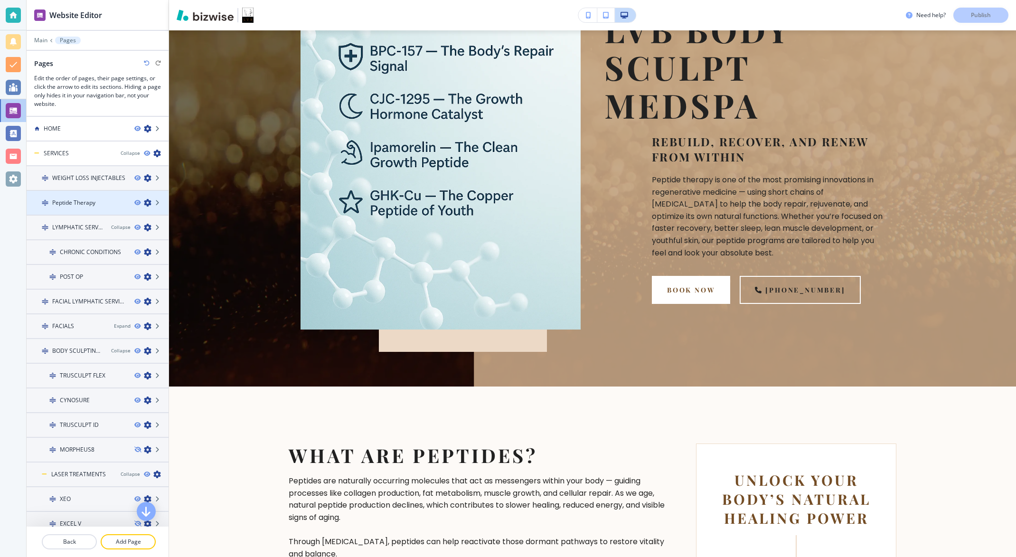
click at [144, 205] on icon "button" at bounding box center [148, 203] width 8 height 8
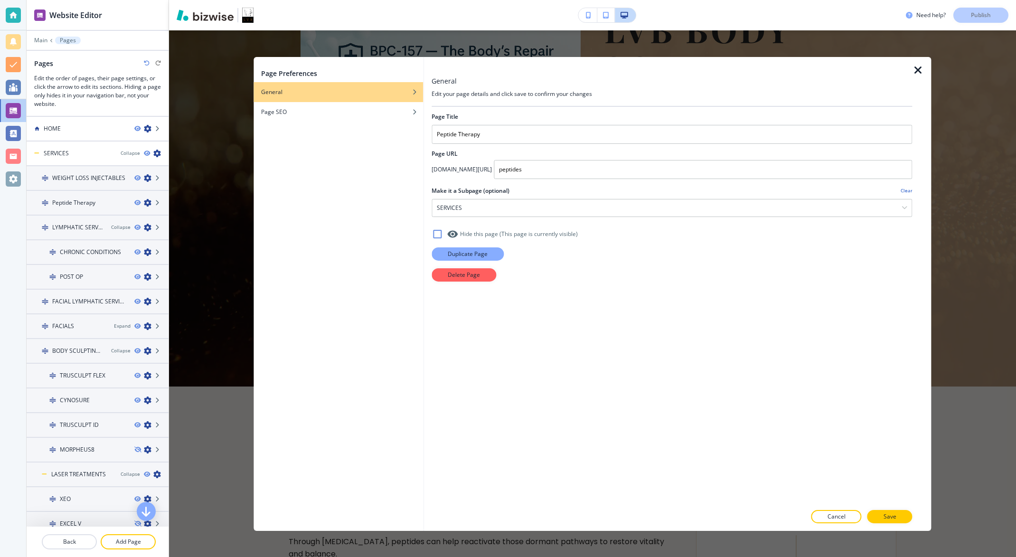
click at [452, 254] on p "Duplicate Page" at bounding box center [468, 253] width 40 height 9
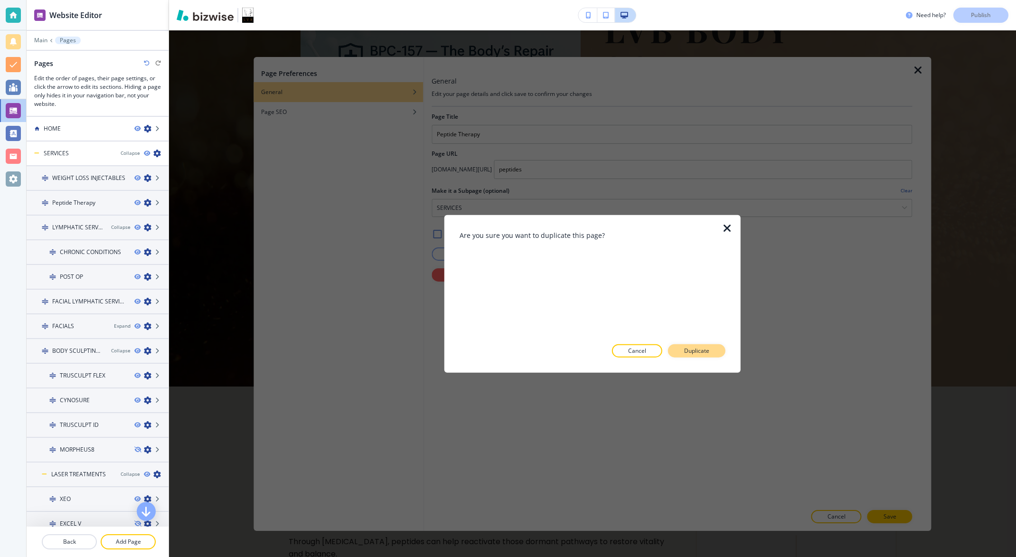
click at [682, 350] on button "Duplicate" at bounding box center [696, 350] width 57 height 13
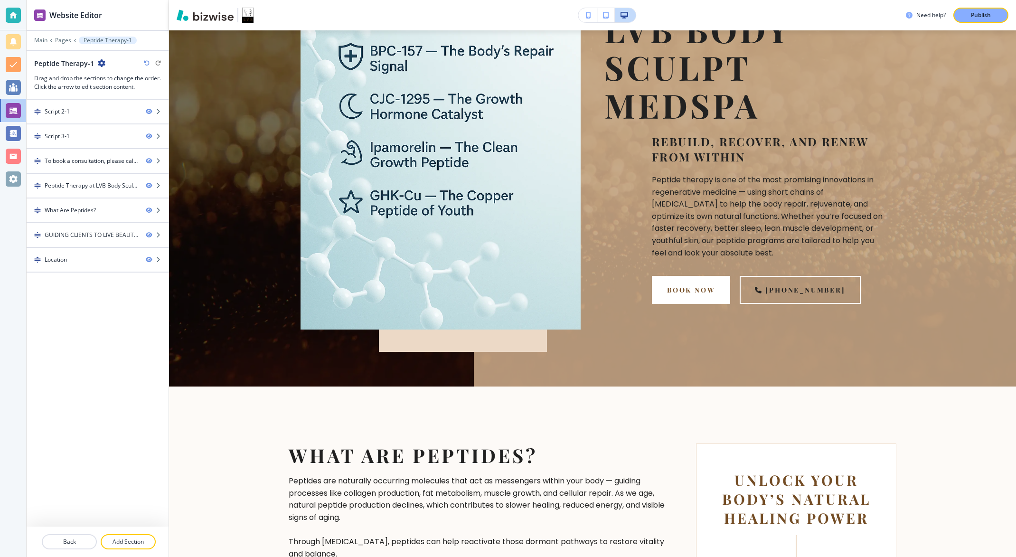
scroll to position [0, 0]
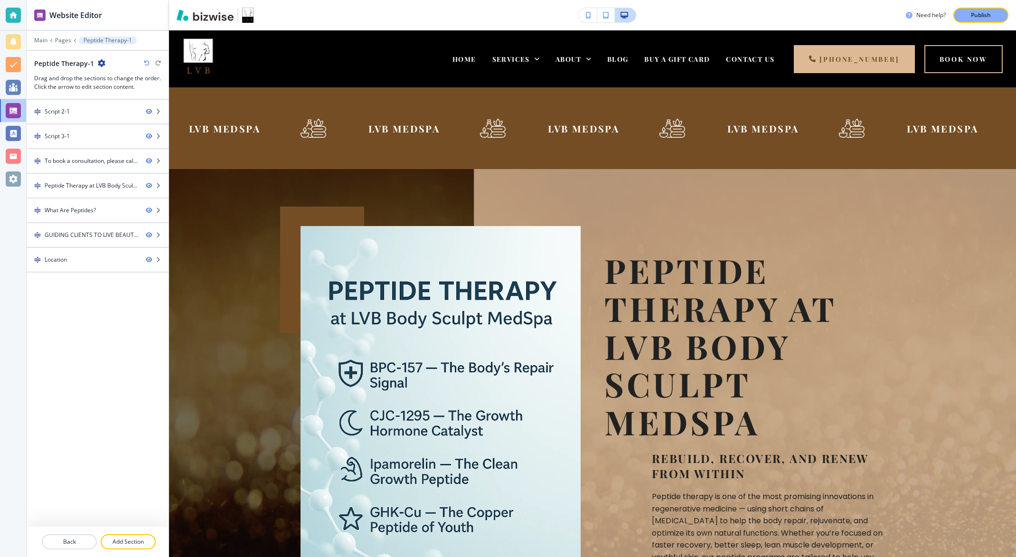
click at [87, 41] on p "Peptide Therapy-1" at bounding box center [108, 40] width 48 height 7
click at [65, 41] on p "Pages" at bounding box center [63, 40] width 16 height 7
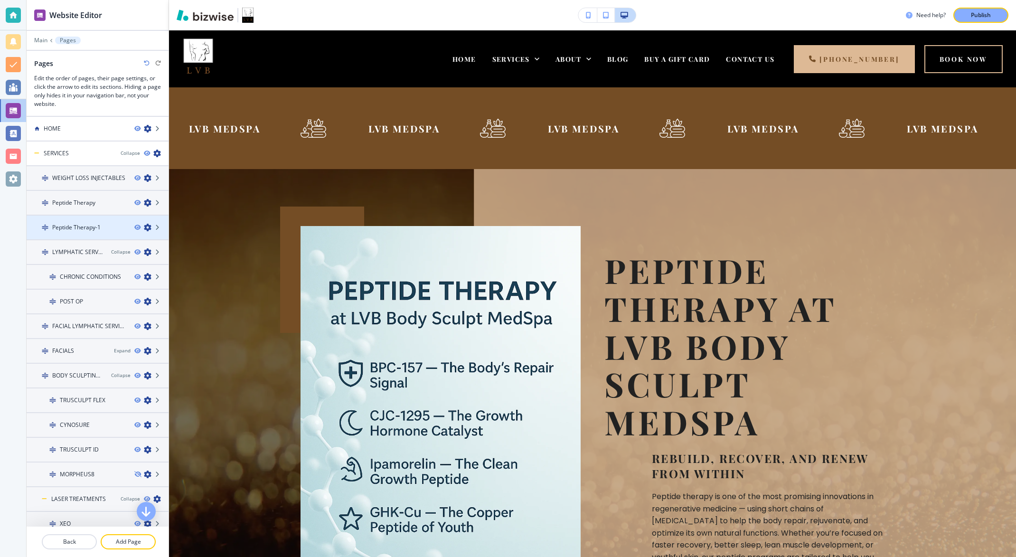
click at [144, 229] on icon "button" at bounding box center [148, 228] width 8 height 8
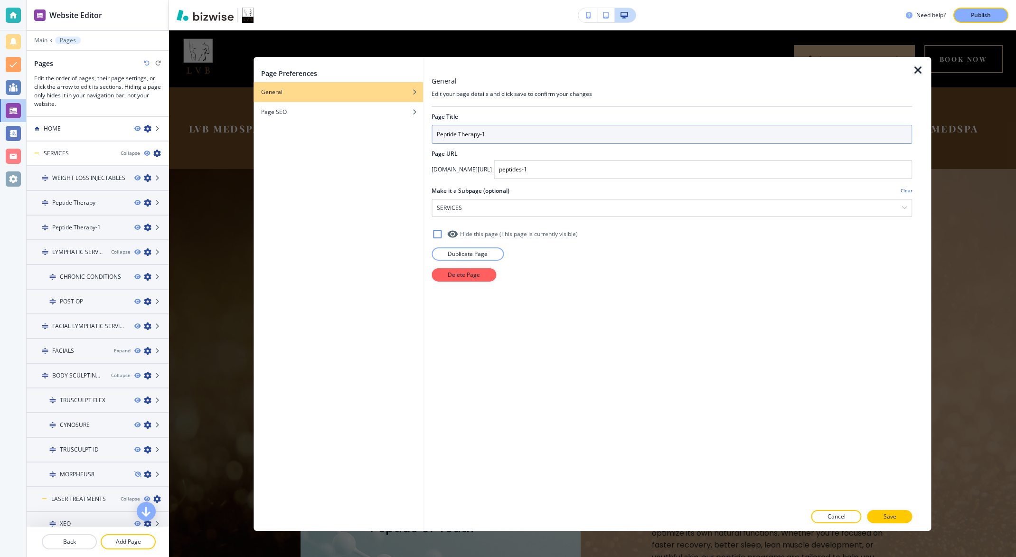
click at [502, 132] on input "Peptide Therapy-1" at bounding box center [672, 133] width 480 height 19
drag, startPoint x: 486, startPoint y: 138, endPoint x: 405, endPoint y: 134, distance: 80.8
click at [405, 134] on div "Page Preferences General Page SEO General Edit your page details and click save…" at bounding box center [592, 293] width 677 height 474
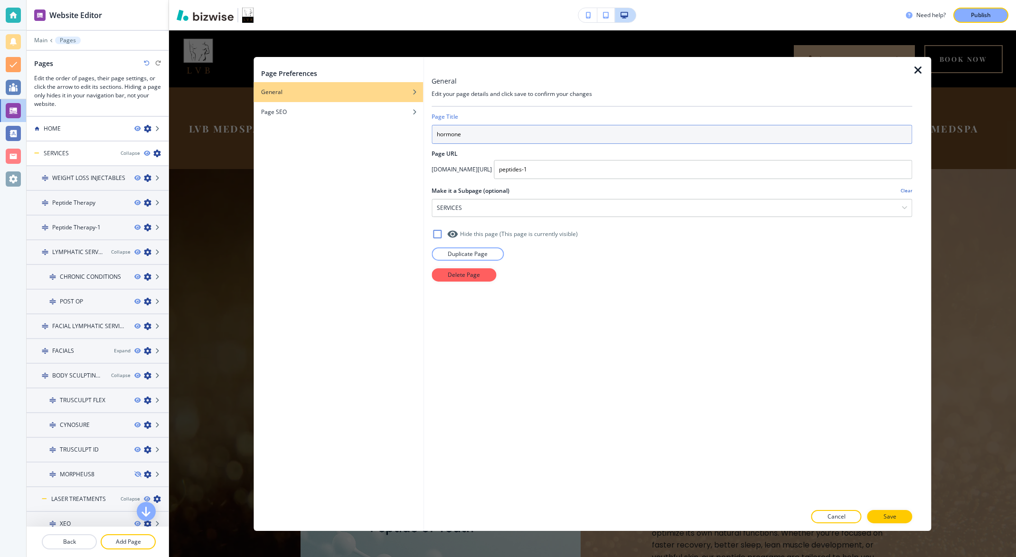
paste input "[MEDICAL_DATA]"
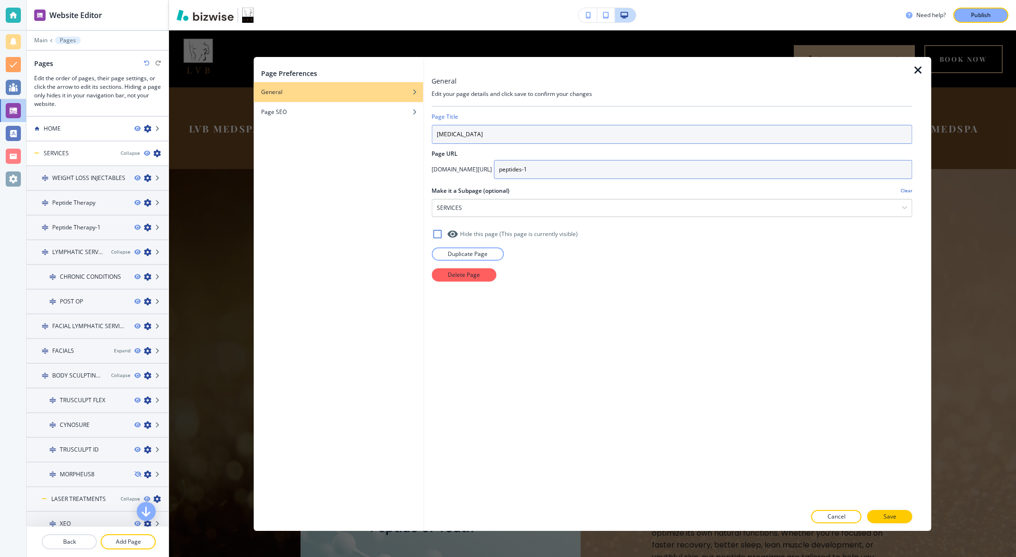
type input "[MEDICAL_DATA]"
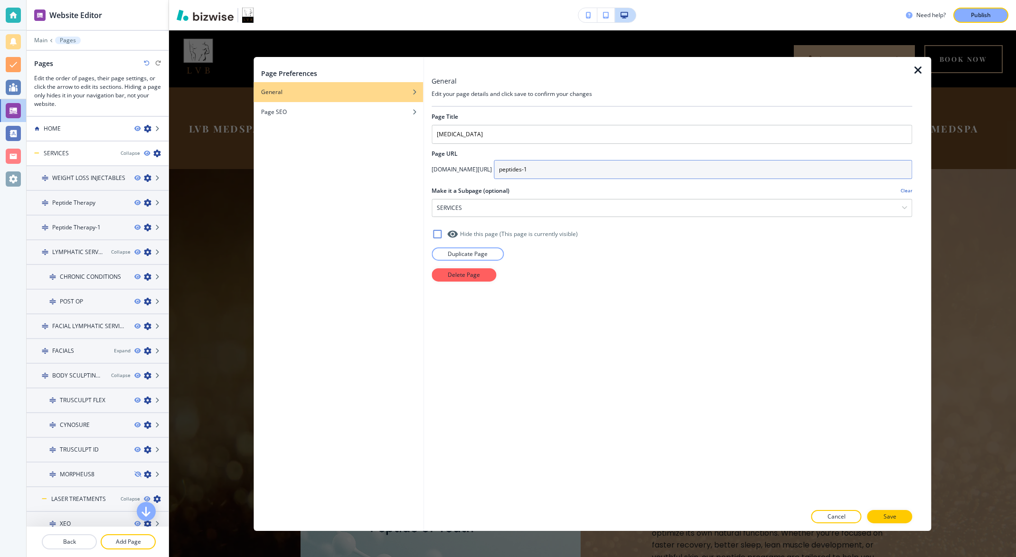
drag, startPoint x: 526, startPoint y: 172, endPoint x: 483, endPoint y: 172, distance: 42.3
click at [483, 172] on div "[DOMAIN_NAME][URL] peptides-1" at bounding box center [672, 169] width 480 height 19
type input "hrt"
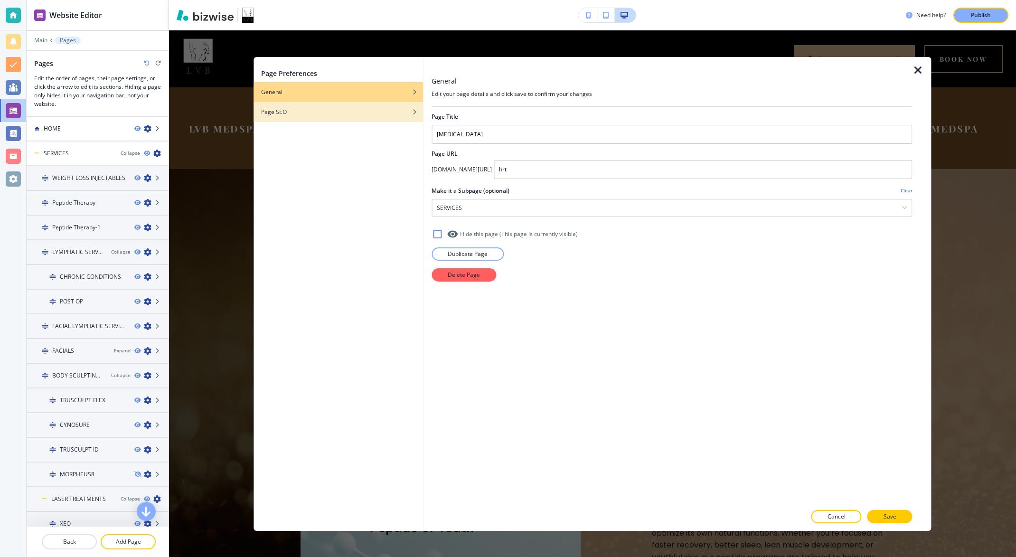
click at [287, 113] on div "Page SEO" at bounding box center [338, 111] width 169 height 9
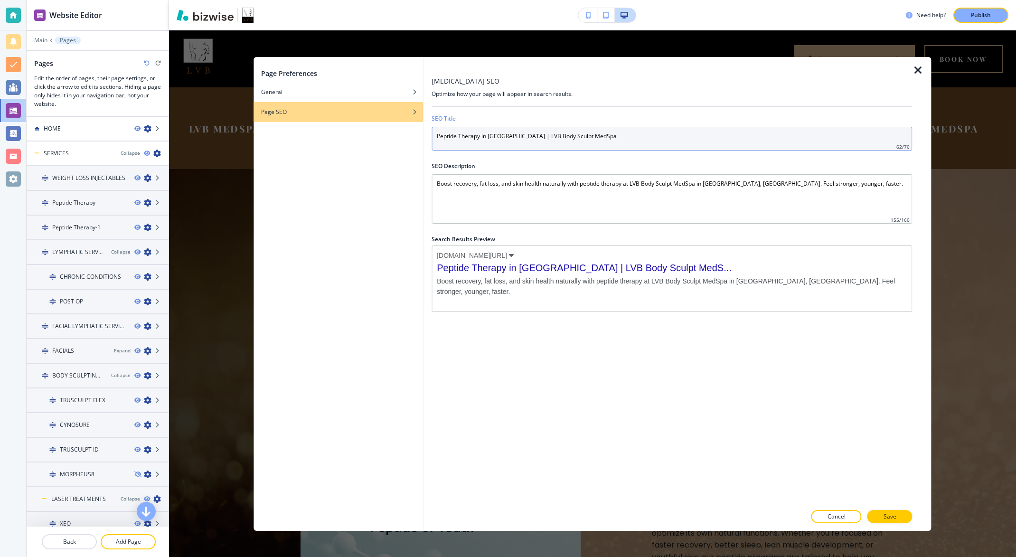
drag, startPoint x: 625, startPoint y: 141, endPoint x: 415, endPoint y: 135, distance: 209.9
click at [415, 135] on div "Page Preferences General Page SEO [MEDICAL_DATA] SEO Optimize how your page wil…" at bounding box center [592, 293] width 677 height 474
paste input "[MEDICAL_DATA] | Men & Women"
type input "[MEDICAL_DATA] | Men & Women | LVB Body Sculpt MedSpa"
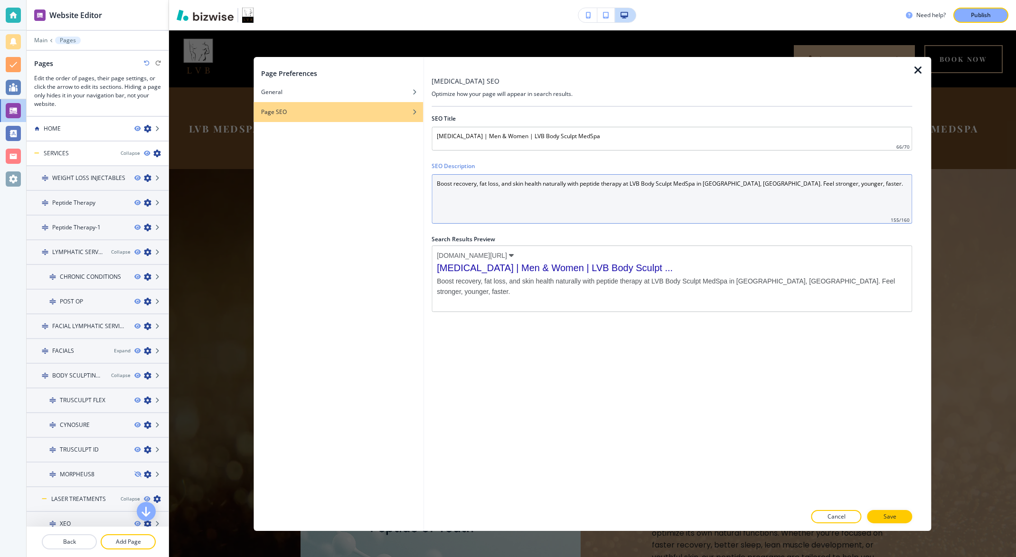
drag, startPoint x: 775, startPoint y: 182, endPoint x: 391, endPoint y: 181, distance: 383.6
click at [391, 181] on div "Page Preferences General Page SEO [MEDICAL_DATA] SEO Optimize how your page wil…" at bounding box center [592, 293] width 677 height 474
paste Description "Restore balance and vitality with bioidentical [MEDICAL_DATA] for men and women…"
type Description "Restore balance and vitality with bioidentical [MEDICAL_DATA] for men and women…"
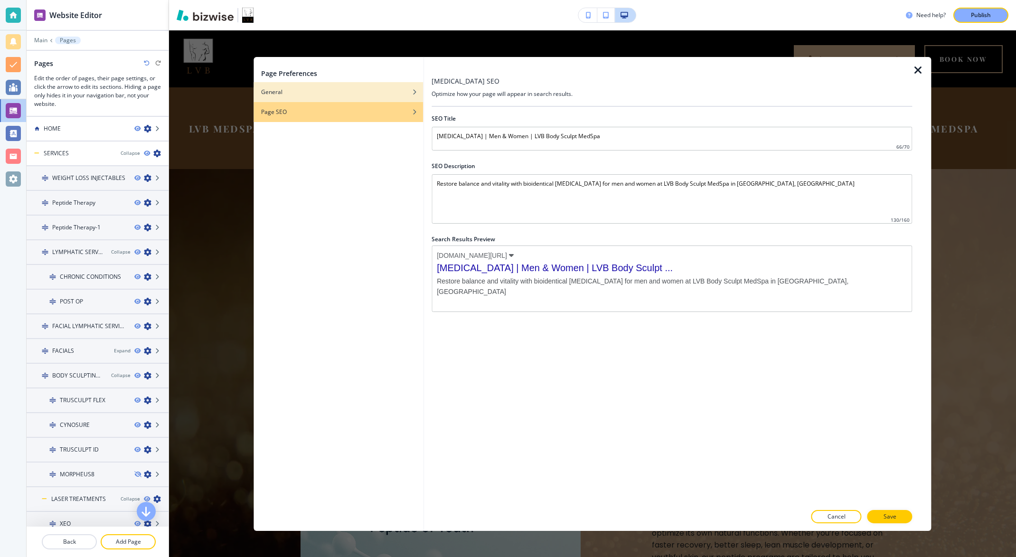
click at [334, 94] on div "General" at bounding box center [338, 91] width 169 height 9
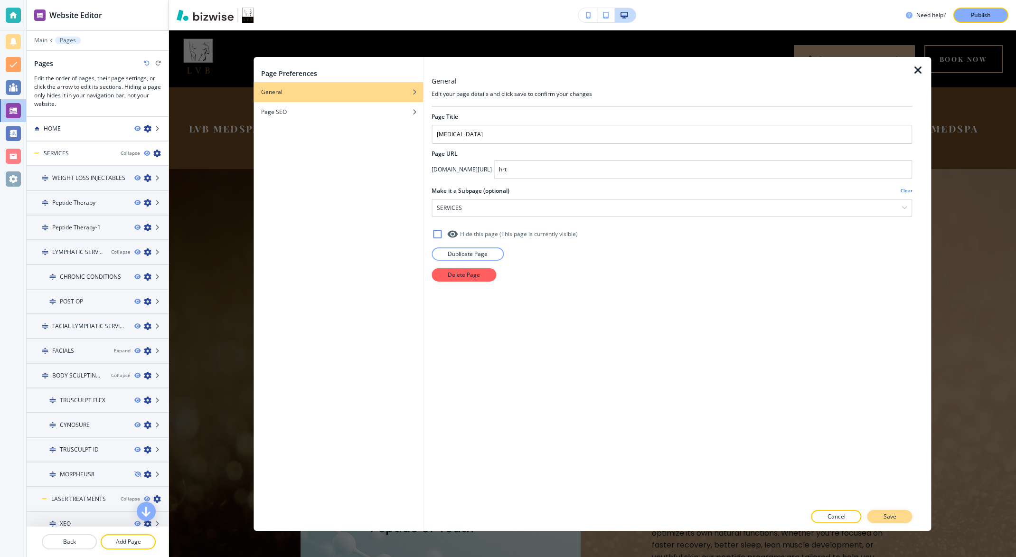
click at [815, 517] on button "Save" at bounding box center [889, 516] width 45 height 13
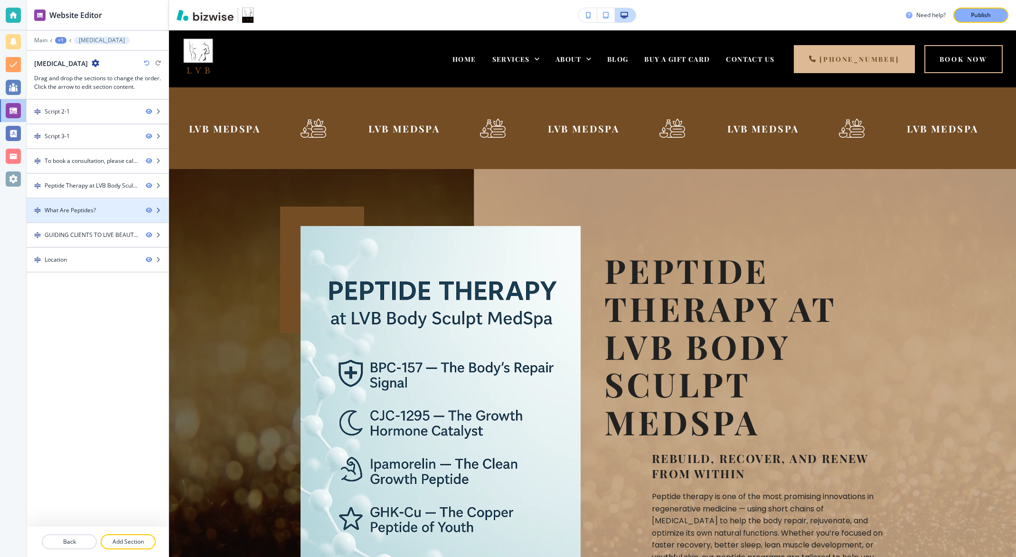
click at [87, 208] on div "What Are Peptides?" at bounding box center [70, 210] width 51 height 9
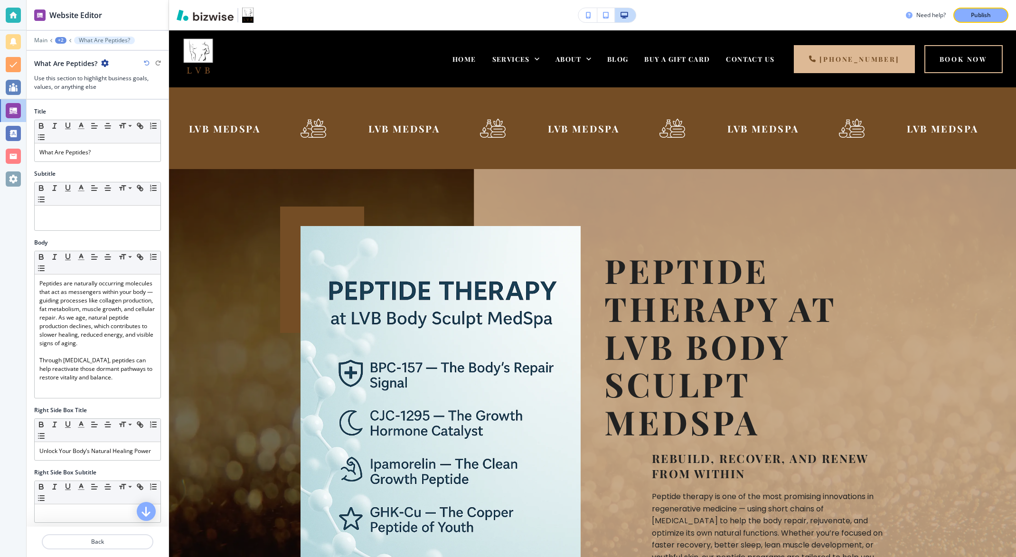
scroll to position [673, 0]
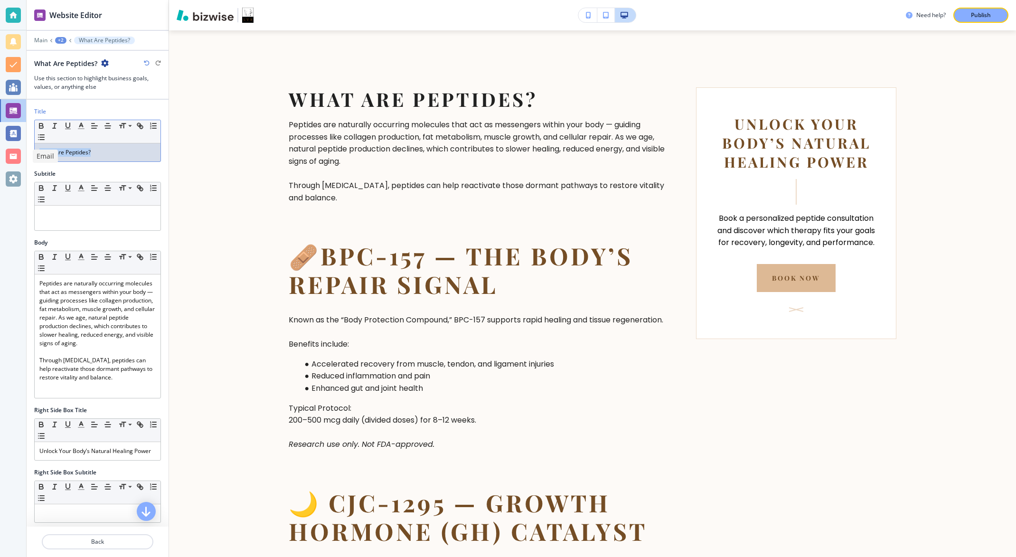
drag, startPoint x: 105, startPoint y: 155, endPoint x: 17, endPoint y: 153, distance: 88.3
click at [17, 153] on div "Website Editor Main +2 What Are Peptides? What Are Peptides? Use this section t…" at bounding box center [508, 278] width 1016 height 557
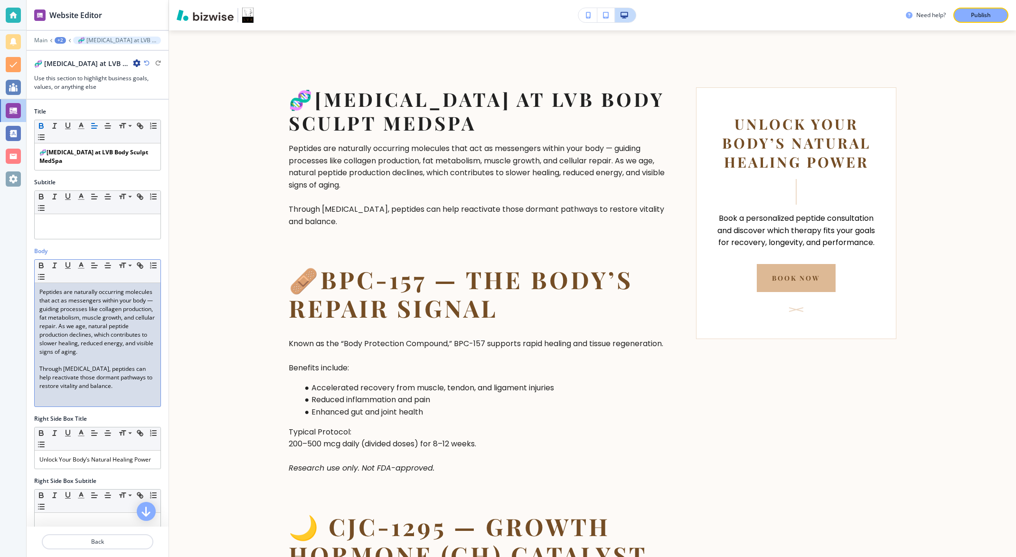
drag, startPoint x: 130, startPoint y: 398, endPoint x: 14, endPoint y: 291, distance: 157.2
click at [14, 292] on div "Website Editor Main +2 🧬 [MEDICAL_DATA] at LVB Body Sculpt MedSpa 🧬 [MEDICAL_DA…" at bounding box center [508, 278] width 1016 height 557
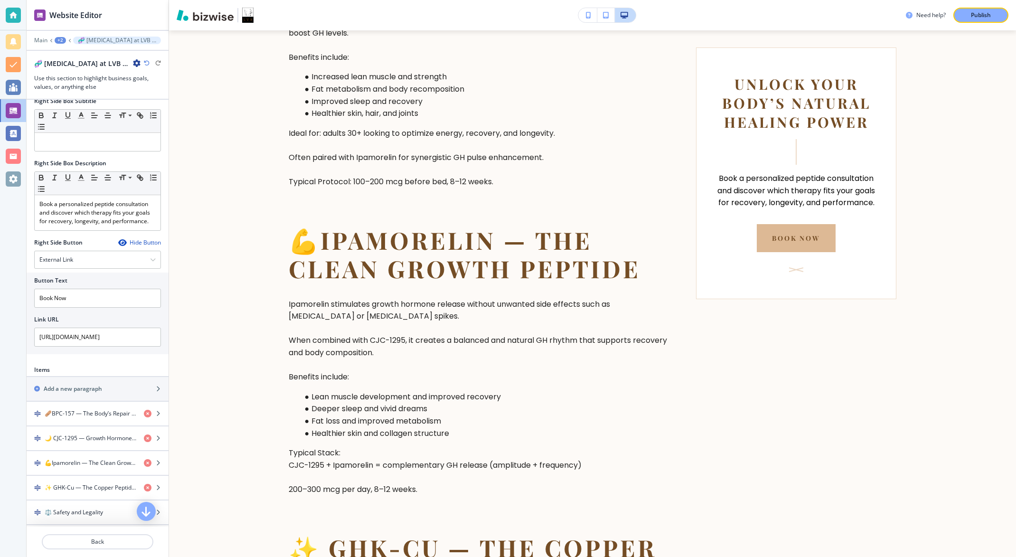
scroll to position [443, 0]
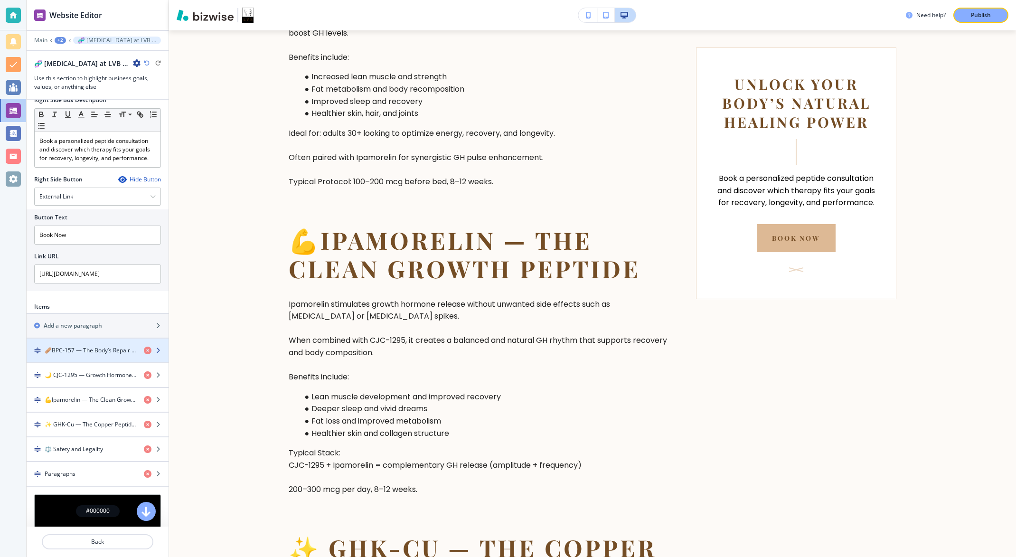
click at [90, 355] on h4 "🩹BPC-157 — The Body’s Repair Signal" at bounding box center [91, 350] width 92 height 9
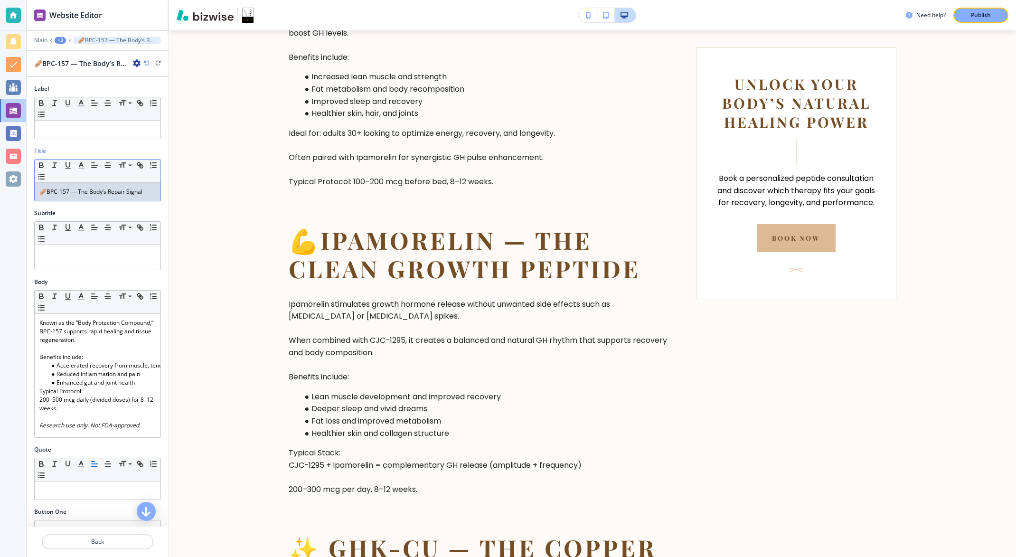
click at [86, 196] on p "🩹BPC-157 — The Body’s Repair Signal" at bounding box center [97, 192] width 116 height 9
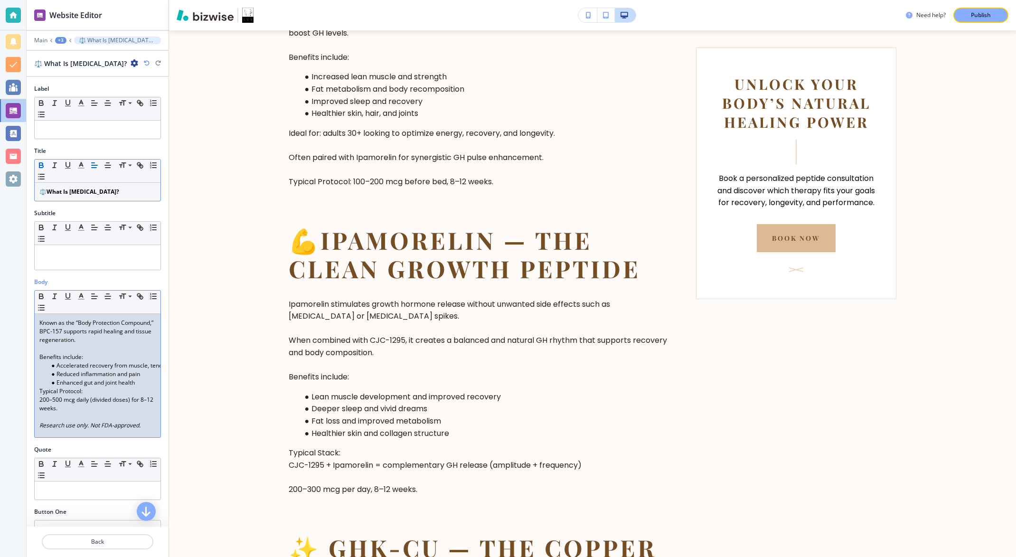
click at [78, 342] on p "Known as the “Body Protection Compound,” BPC-157 supports rapid healing and tis…" at bounding box center [97, 332] width 116 height 26
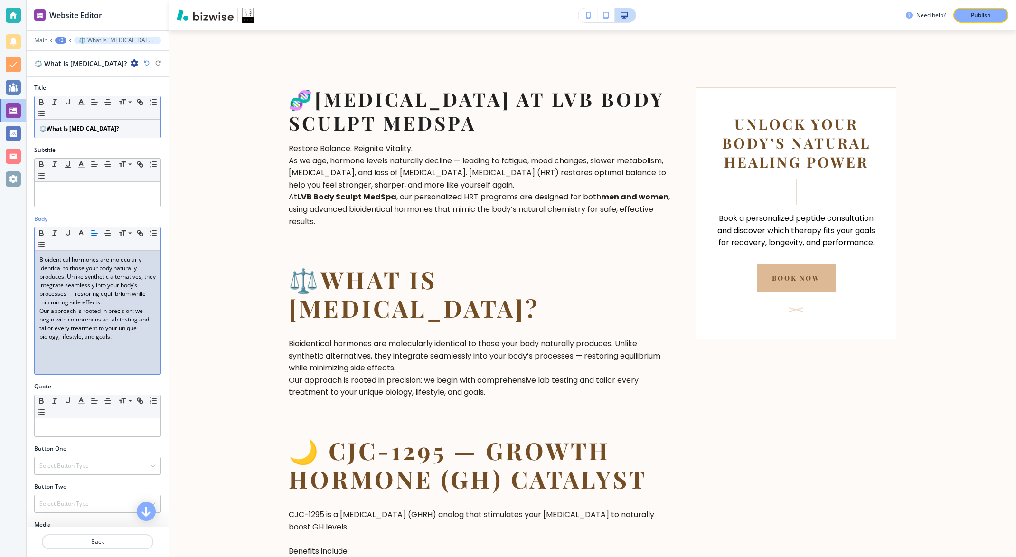
scroll to position [0, 0]
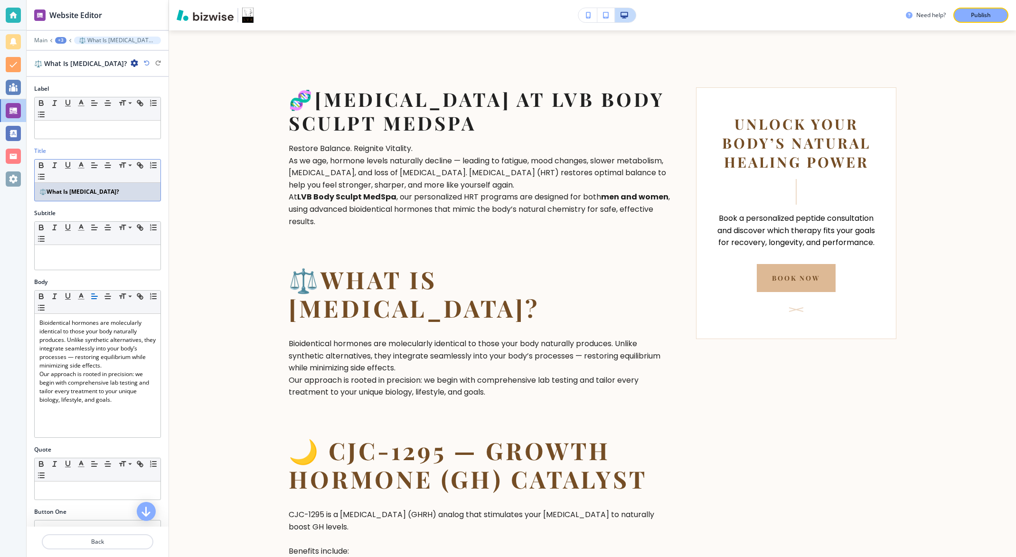
drag, startPoint x: 116, startPoint y: 202, endPoint x: 38, endPoint y: 192, distance: 79.0
click at [38, 192] on div "⚖️ What Is [MEDICAL_DATA]?" at bounding box center [98, 192] width 126 height 18
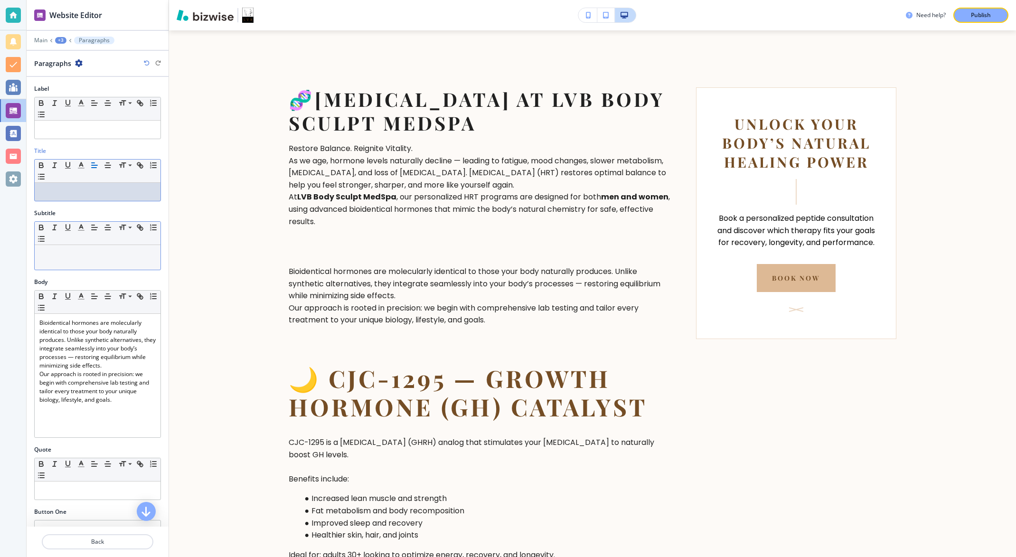
click at [63, 256] on p at bounding box center [97, 254] width 116 height 9
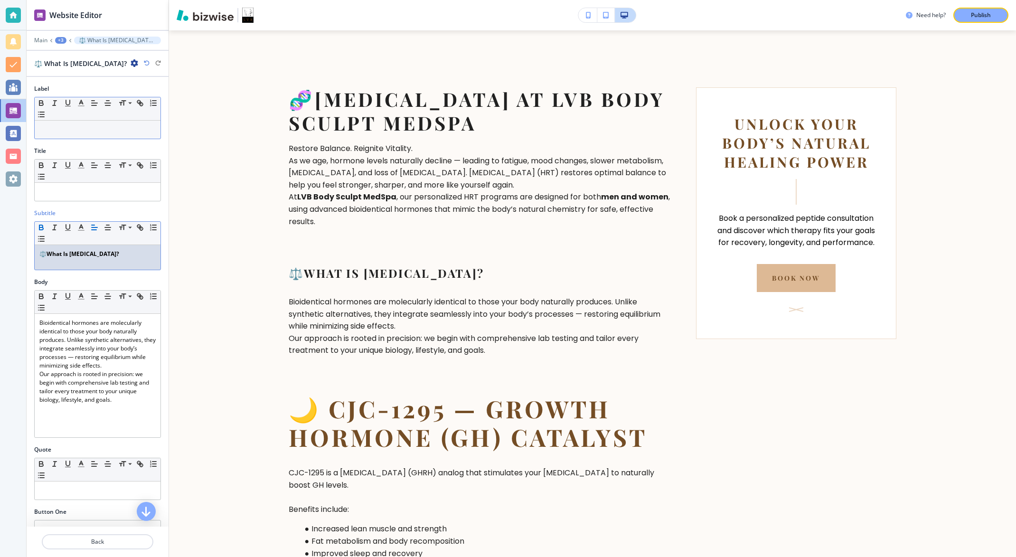
click at [64, 129] on p at bounding box center [97, 129] width 116 height 9
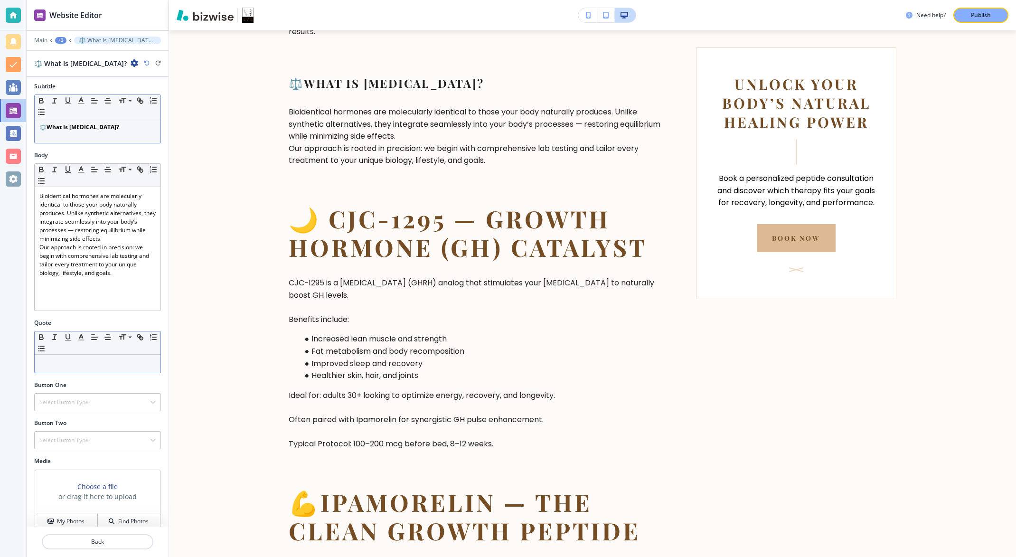
scroll to position [141, 0]
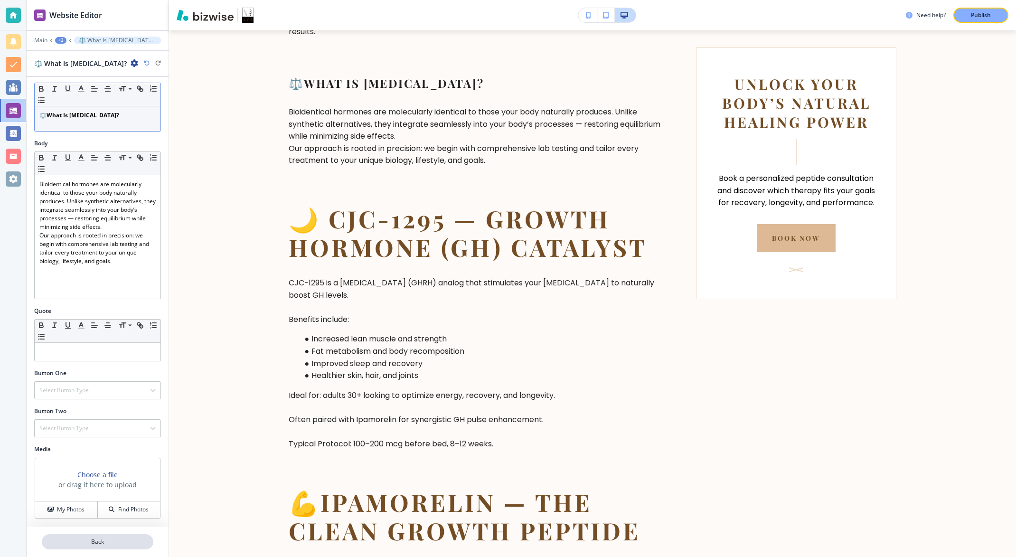
click at [96, 542] on p "Back" at bounding box center [98, 541] width 110 height 9
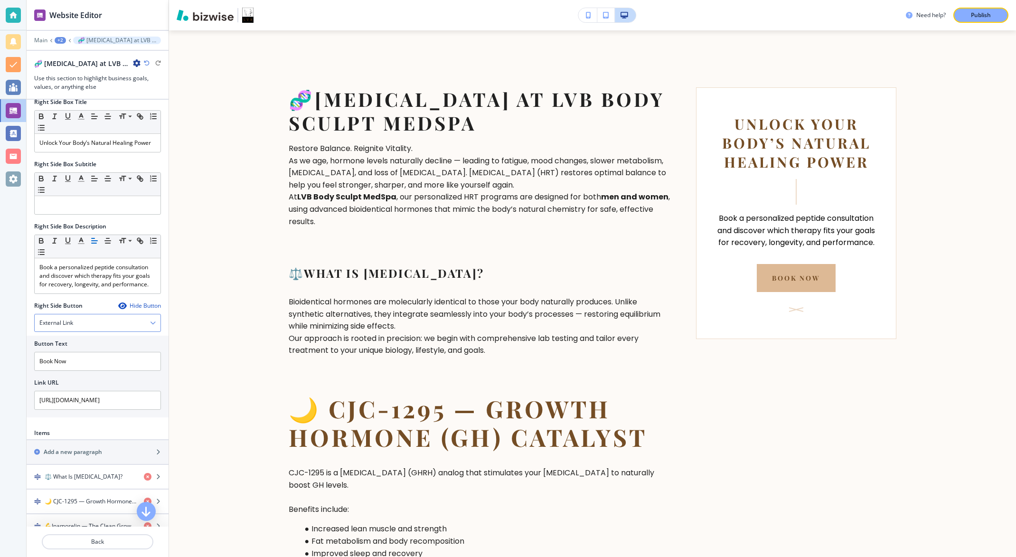
scroll to position [500, 0]
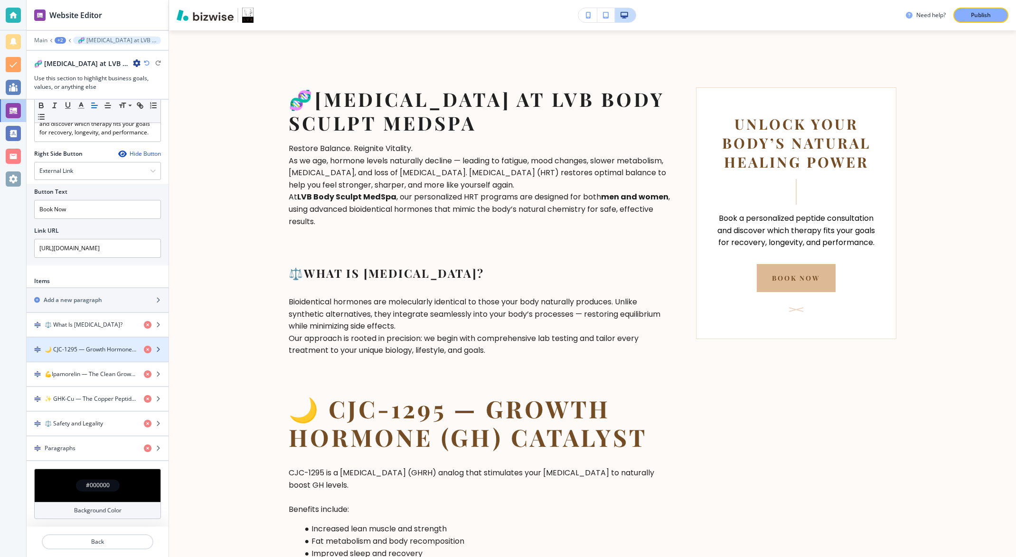
click at [86, 348] on h4 "🌙 CJC-1295 — Growth Hormone (GH) Catalyst" at bounding box center [91, 349] width 92 height 9
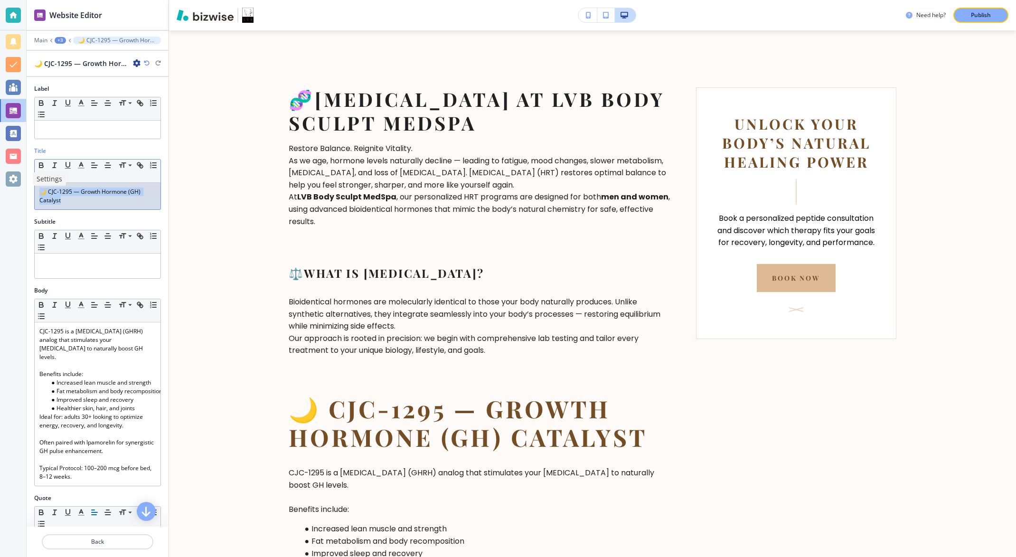
drag, startPoint x: 66, startPoint y: 204, endPoint x: 24, endPoint y: 185, distance: 46.5
click at [24, 185] on div "Website Editor Main +3 🌙 CJC-1295 — Growth Hormone (GH) Catalyst 🌙 CJC-1295 — G…" at bounding box center [508, 278] width 1016 height 557
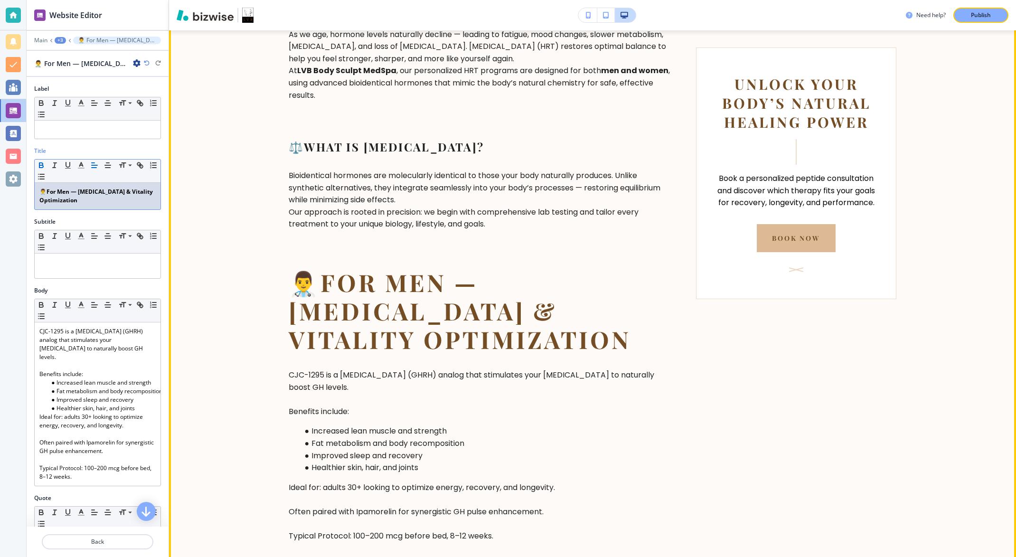
scroll to position [863, 0]
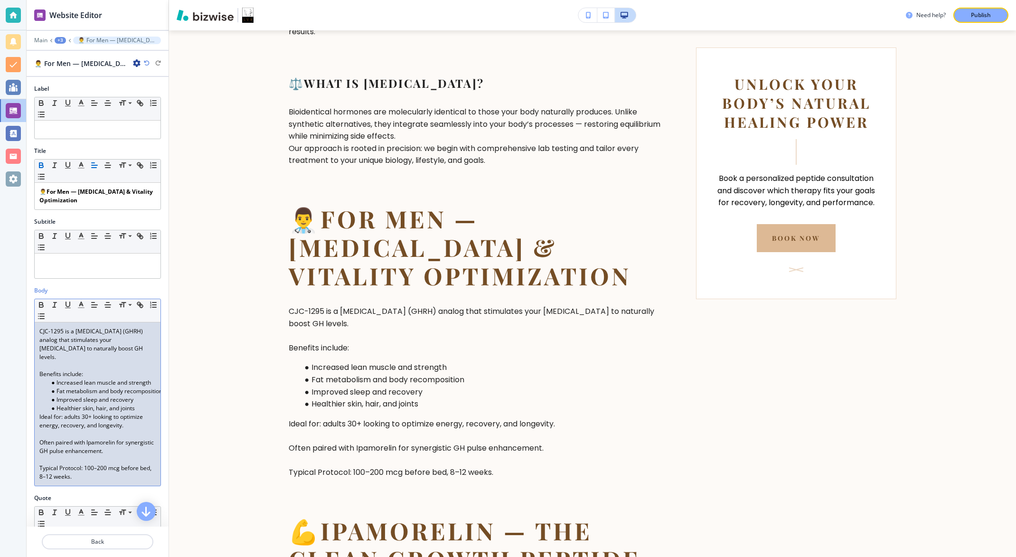
click at [63, 341] on p "CJC-1295 is a [MEDICAL_DATA] (GHRH) analog that stimulates your [MEDICAL_DATA] …" at bounding box center [97, 344] width 116 height 34
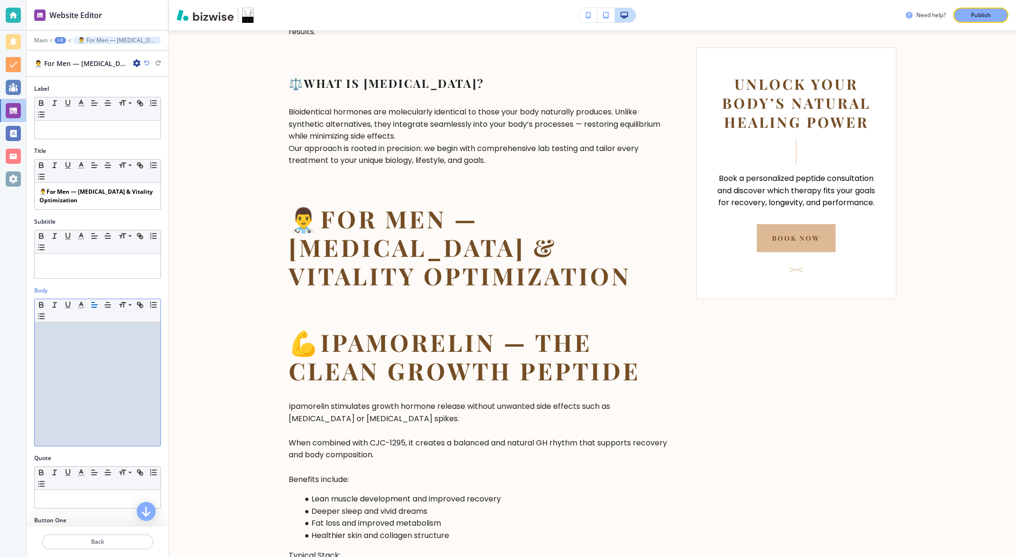
scroll to position [0, 0]
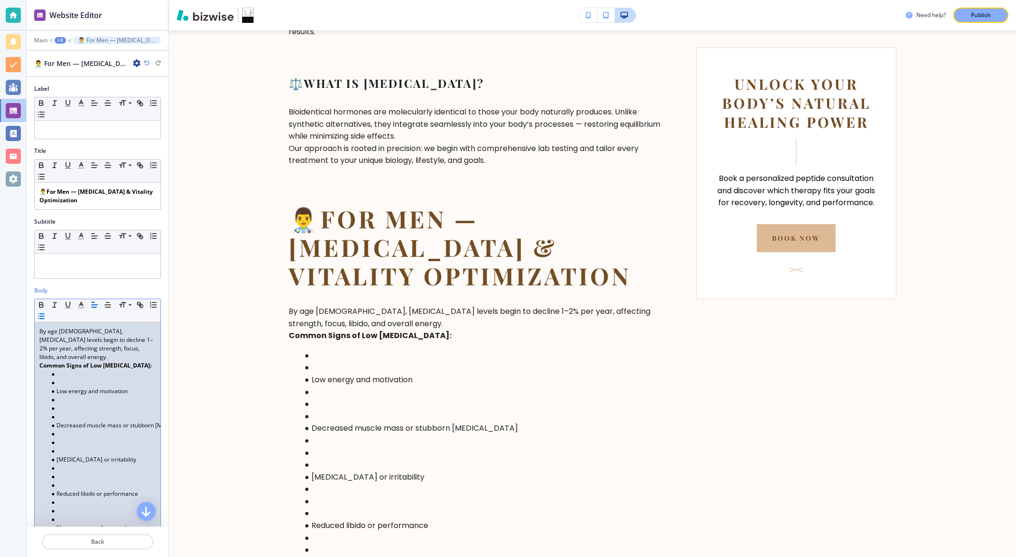
click at [63, 370] on li at bounding box center [102, 374] width 108 height 9
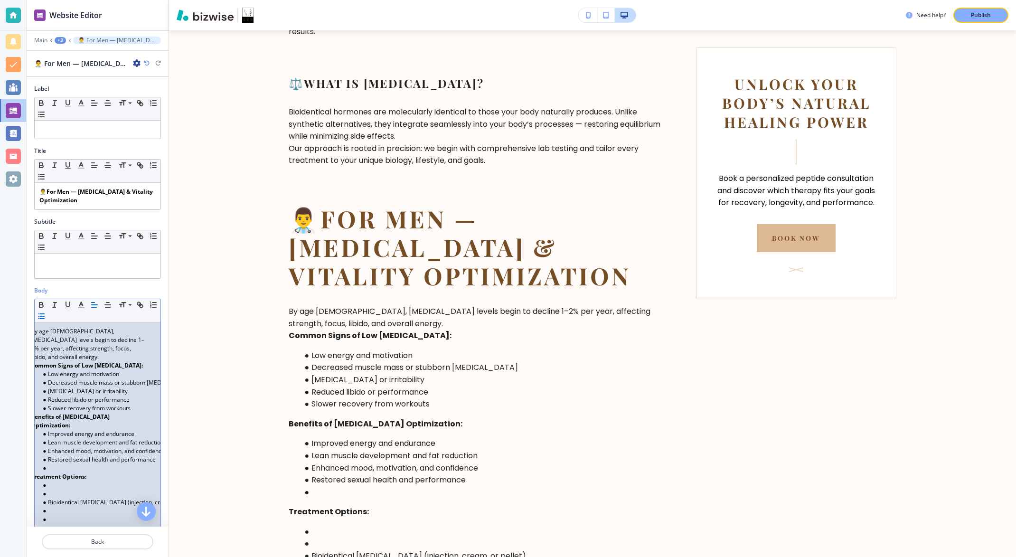
scroll to position [0, 11]
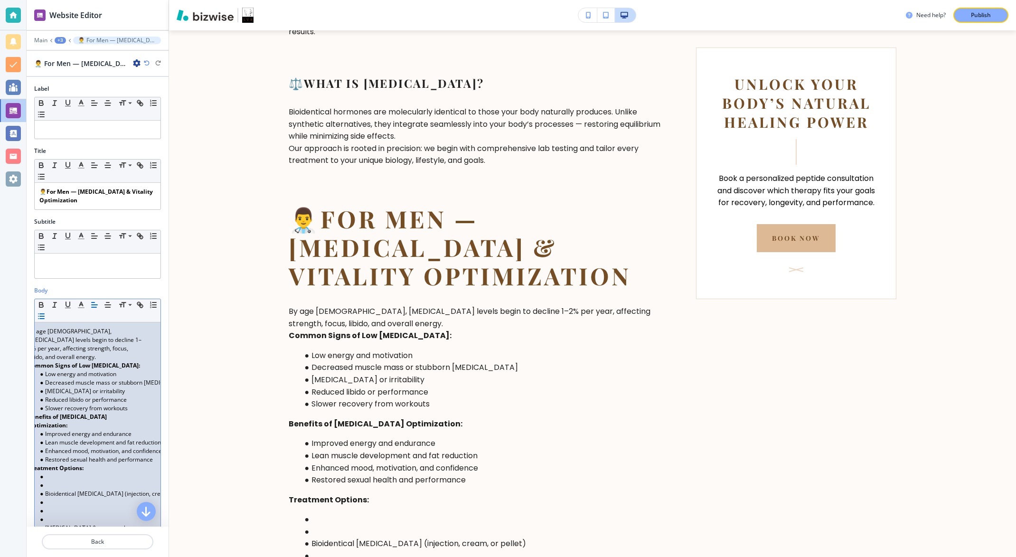
click at [49, 476] on li at bounding box center [91, 476] width 108 height 9
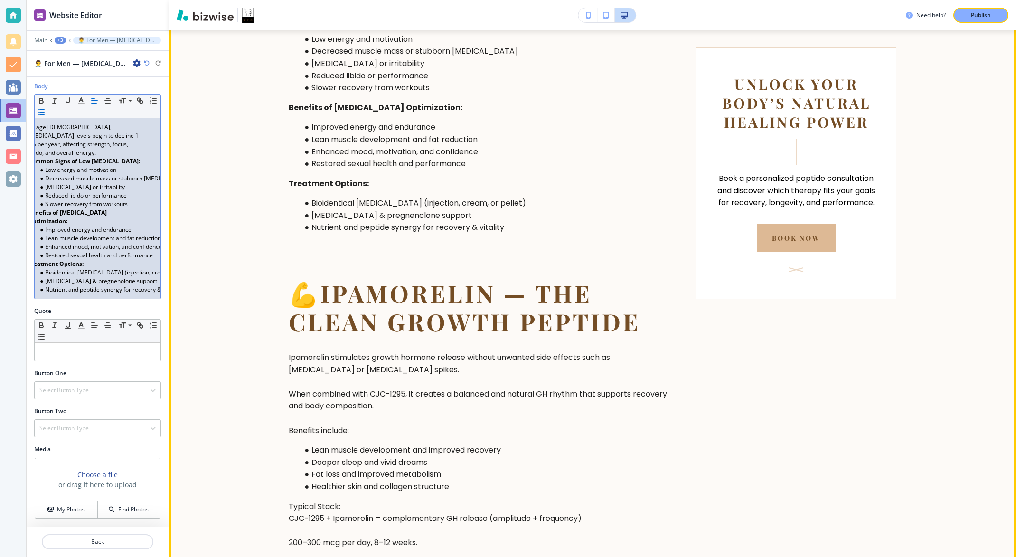
scroll to position [1242, 0]
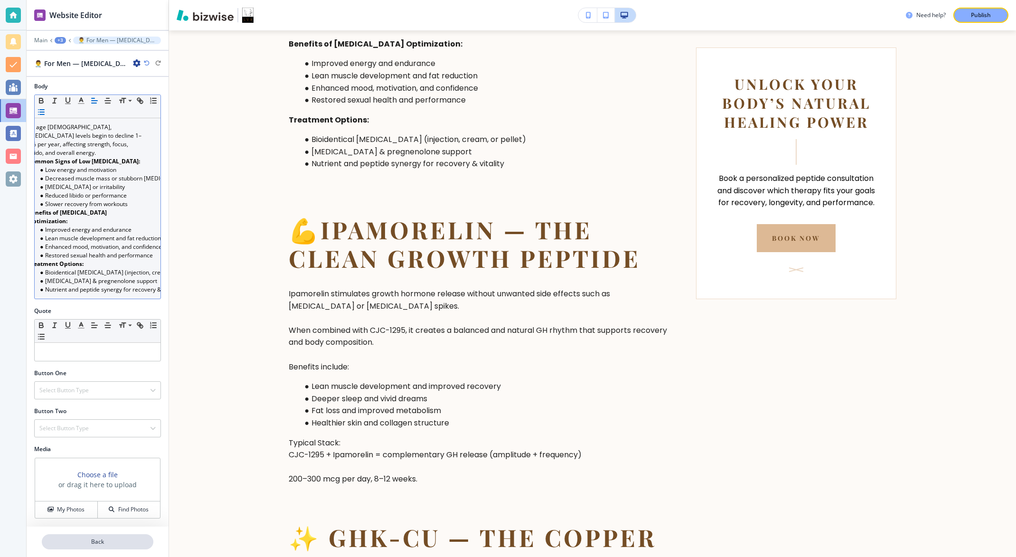
click at [138, 543] on p "Back" at bounding box center [98, 541] width 110 height 9
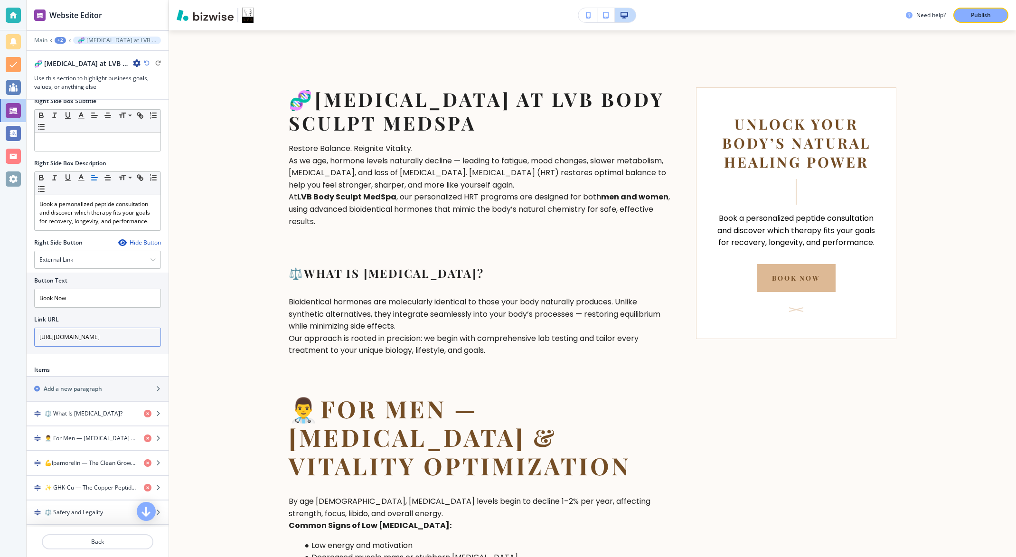
scroll to position [500, 0]
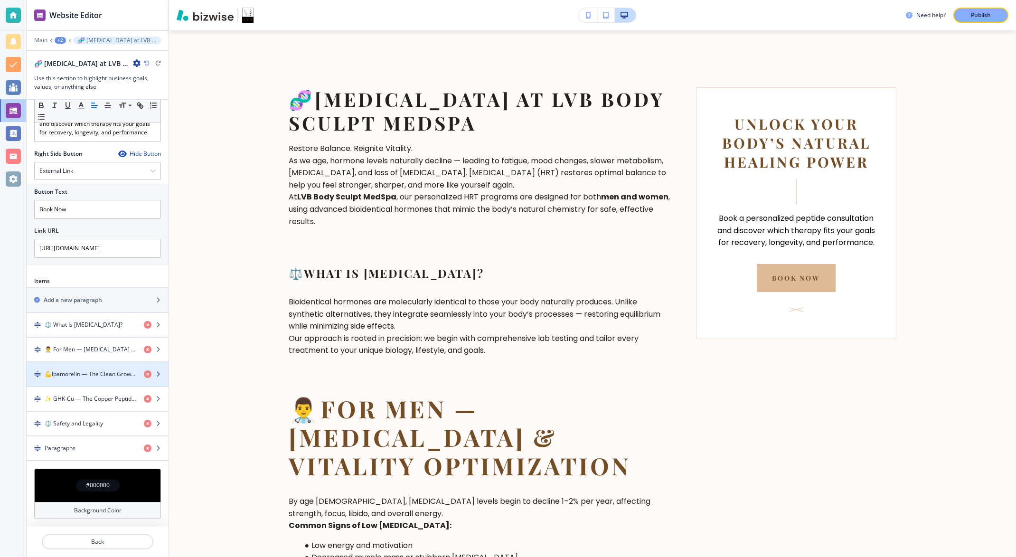
click at [109, 375] on h4 "💪Ipamorelin — The Clean Growth Peptide" at bounding box center [91, 374] width 92 height 9
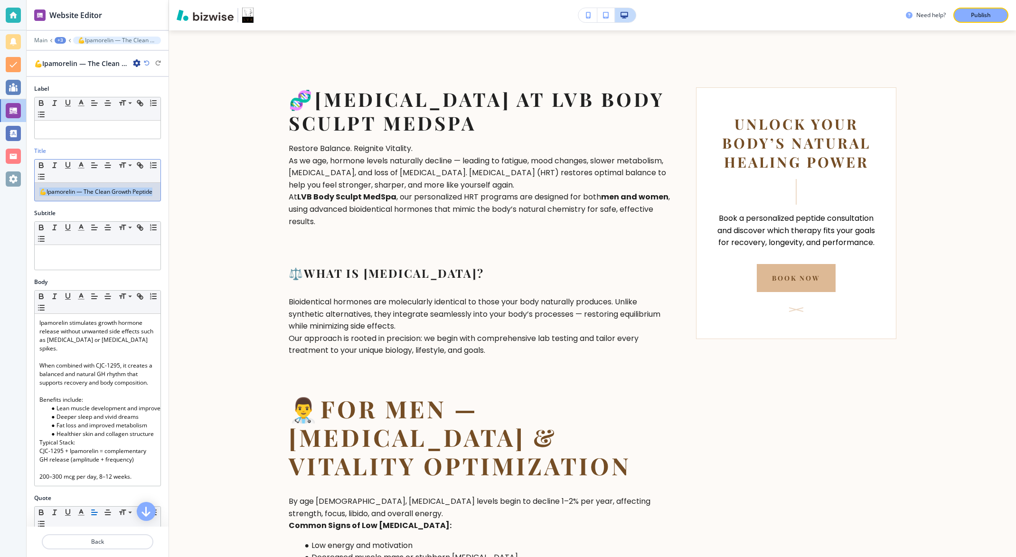
drag, startPoint x: 81, startPoint y: 197, endPoint x: 33, endPoint y: 192, distance: 47.7
click at [33, 192] on div "Title Small Normal Large Huge 💪Ipamorelin — The Clean Growth Peptide" at bounding box center [98, 178] width 142 height 62
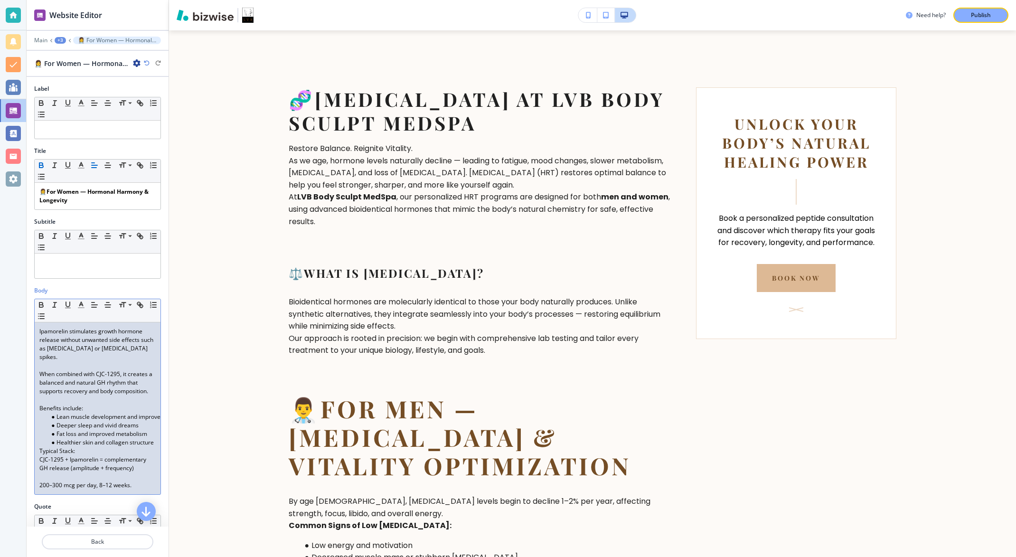
click at [68, 342] on p "Ipamorelin stimulates growth hormone release without unwanted side effects such…" at bounding box center [97, 344] width 116 height 34
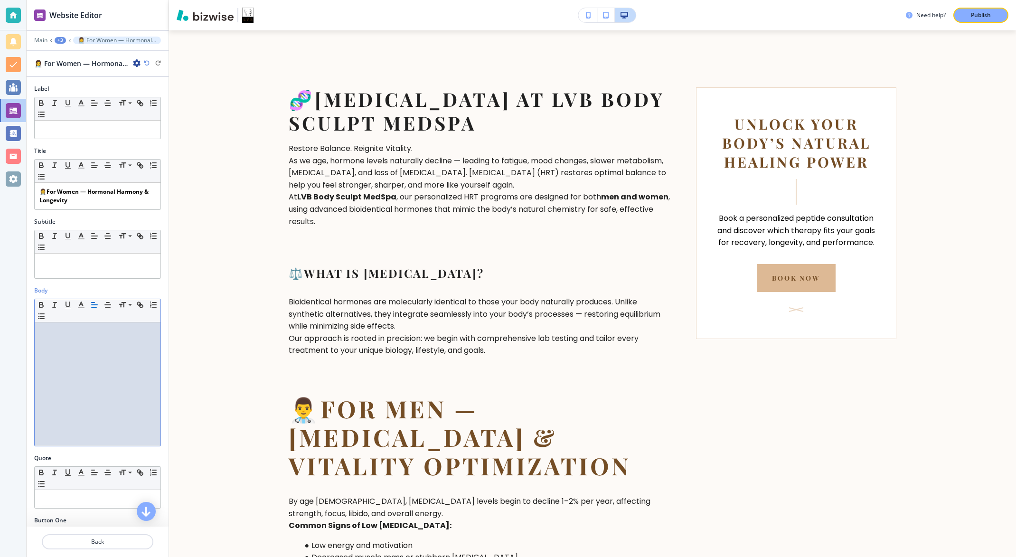
scroll to position [0, 0]
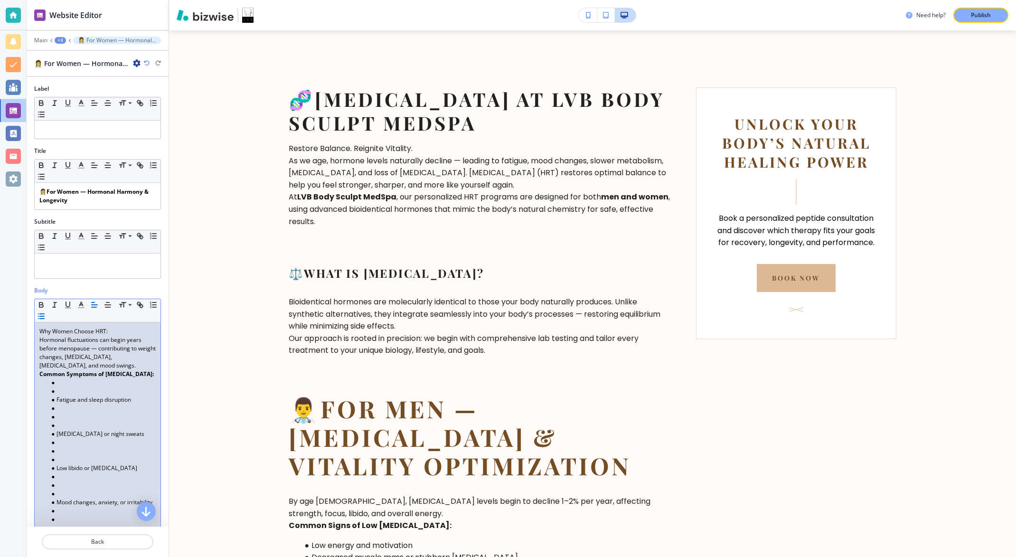
click at [69, 387] on li at bounding box center [102, 382] width 108 height 9
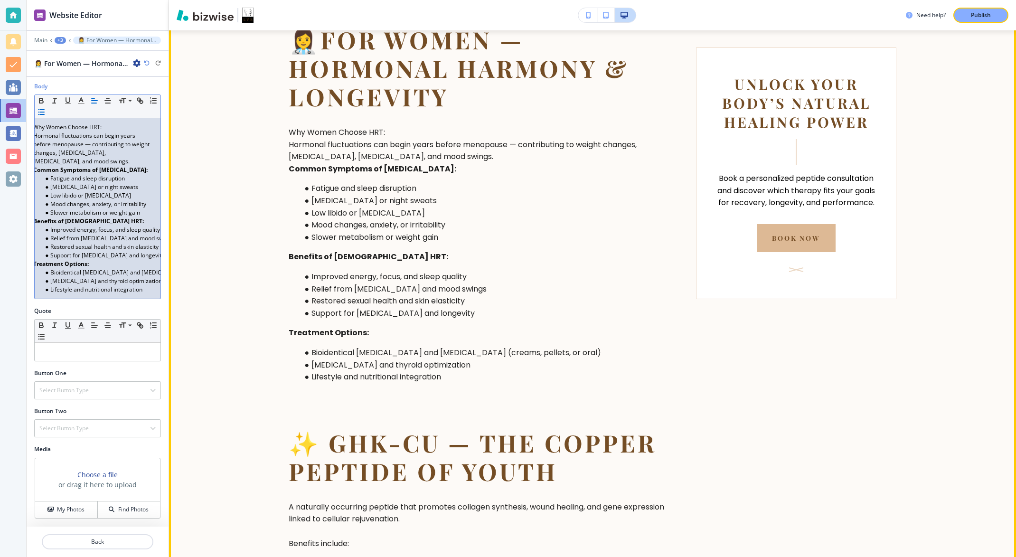
scroll to position [1495, 0]
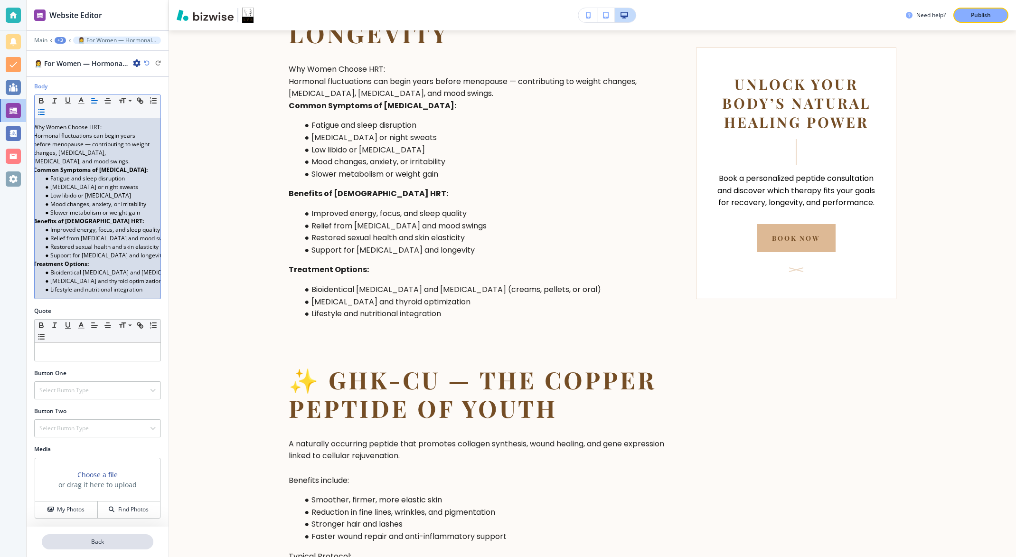
click at [92, 539] on p "Back" at bounding box center [98, 541] width 110 height 9
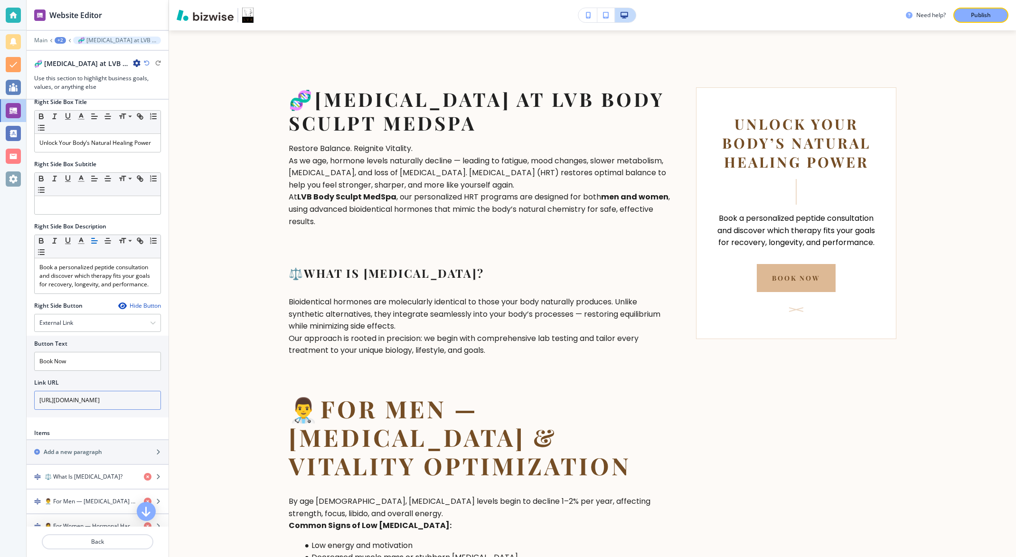
scroll to position [443, 0]
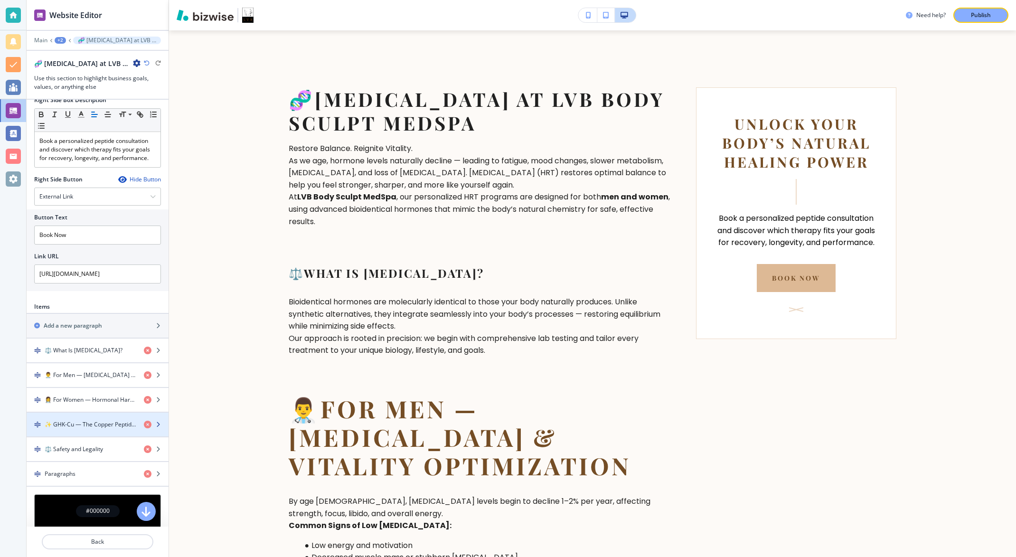
click at [95, 429] on h4 "✨ GHK-Cu — The Copper Peptide of Youth" at bounding box center [91, 424] width 92 height 9
click at [94, 429] on h4 "✨ GHK-Cu — The Copper Peptide of Youth" at bounding box center [91, 424] width 92 height 9
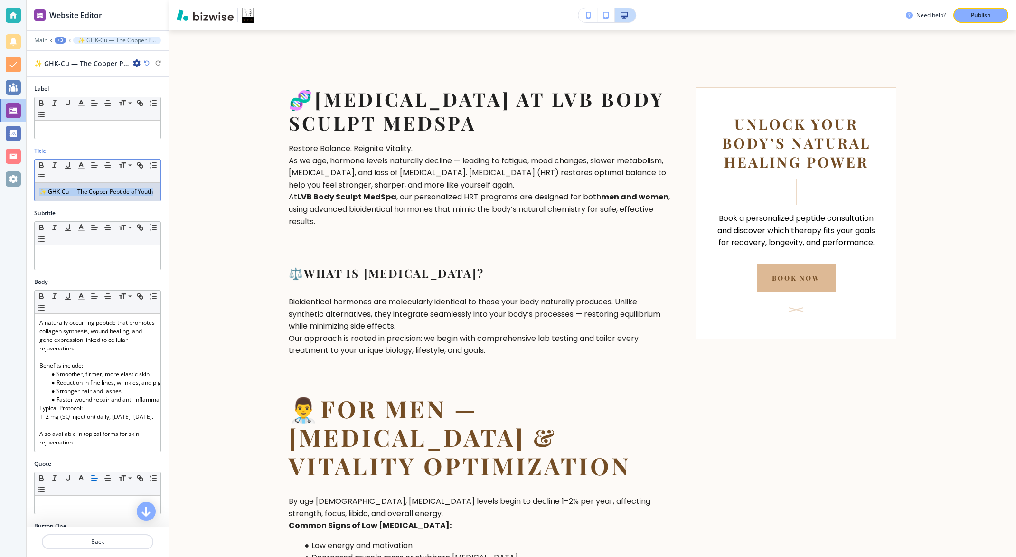
drag, startPoint x: 66, startPoint y: 204, endPoint x: 35, endPoint y: 191, distance: 33.7
click at [35, 191] on div "✨ GHK-Cu — The Copper Peptide of Youth" at bounding box center [98, 192] width 126 height 18
click at [74, 246] on div at bounding box center [98, 257] width 126 height 25
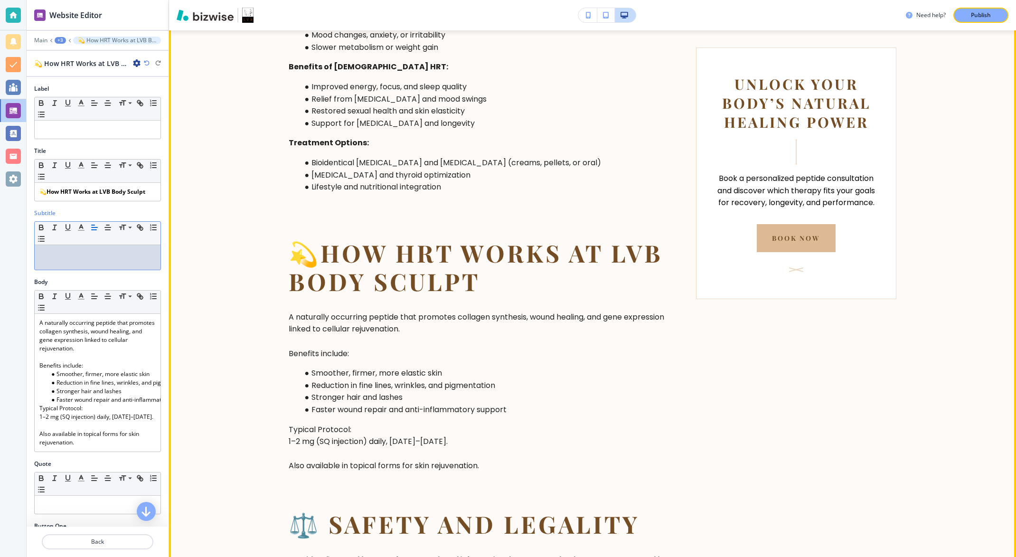
scroll to position [1685, 0]
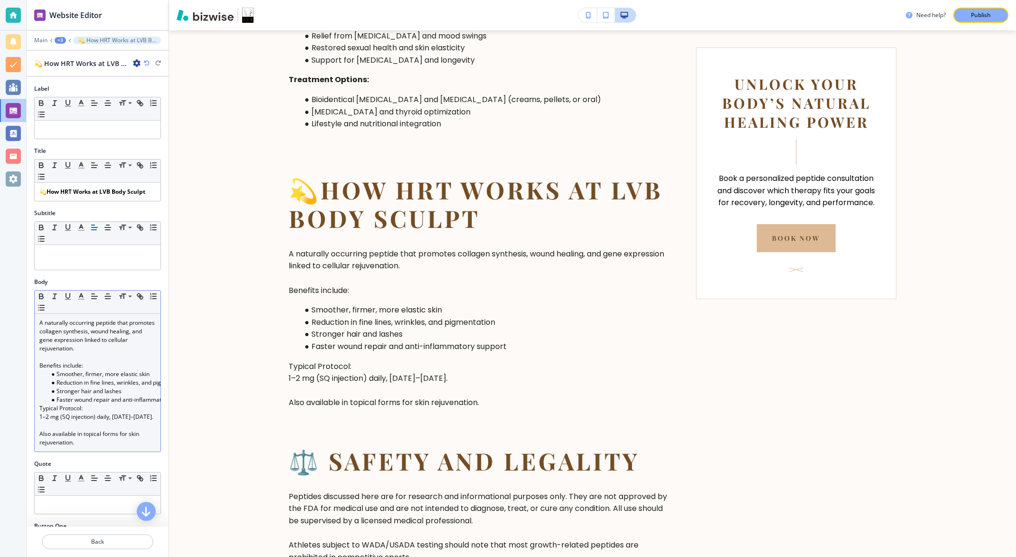
click at [69, 368] on p "Benefits include:" at bounding box center [97, 365] width 116 height 9
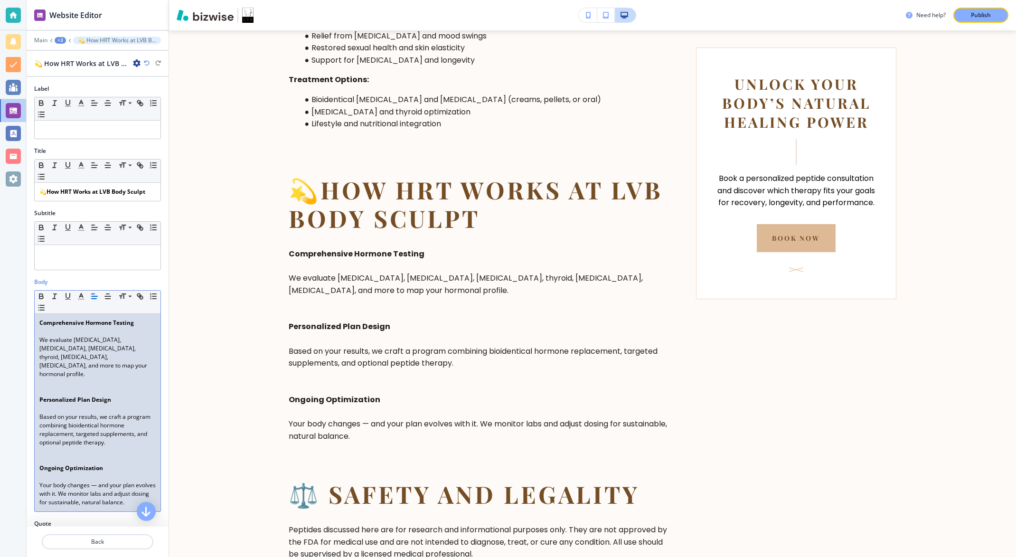
scroll to position [0, 0]
click at [38, 340] on div "Comprehensive Hormone Testing We evaluate [MEDICAL_DATA], [MEDICAL_DATA], [MEDI…" at bounding box center [98, 412] width 126 height 197
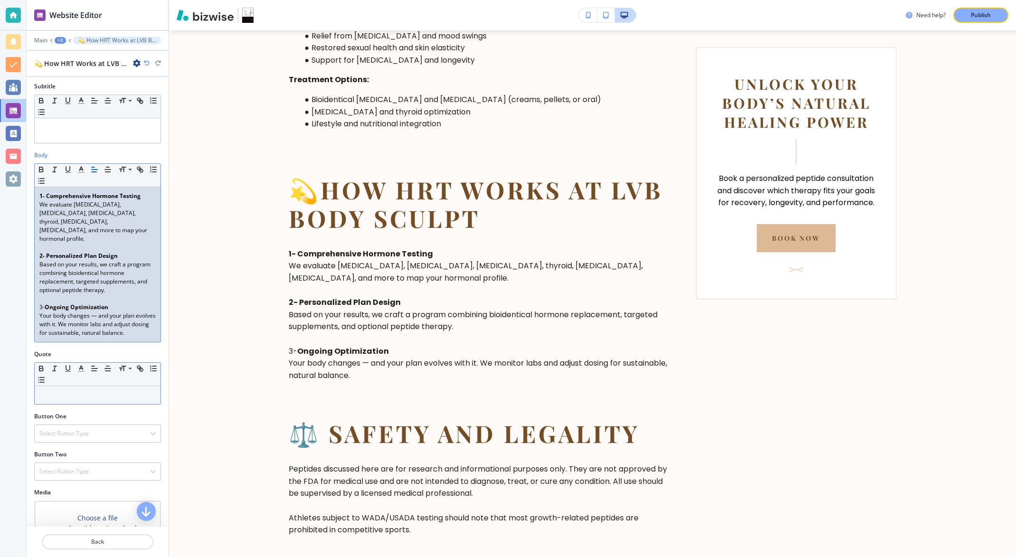
scroll to position [170, 0]
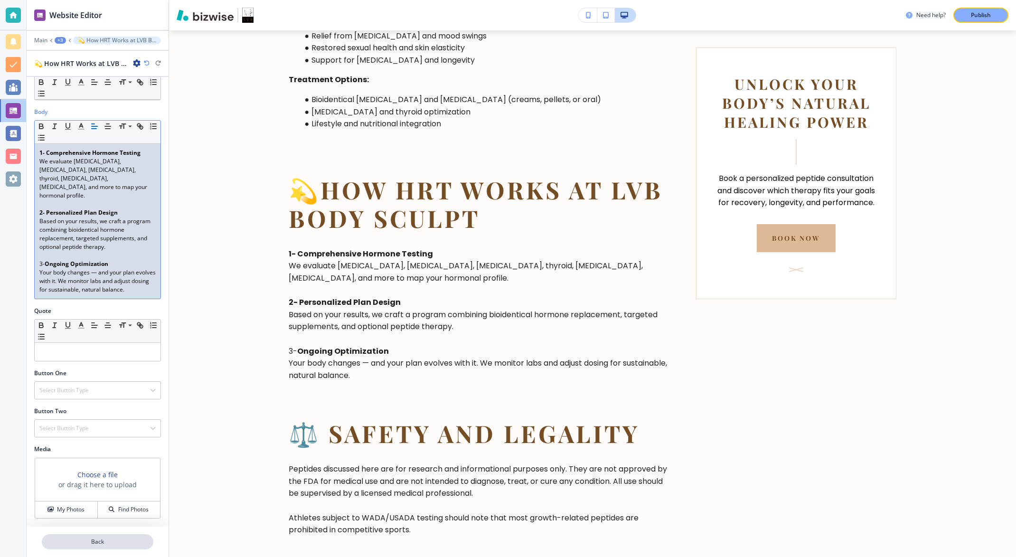
click at [91, 537] on button "Back" at bounding box center [98, 541] width 112 height 15
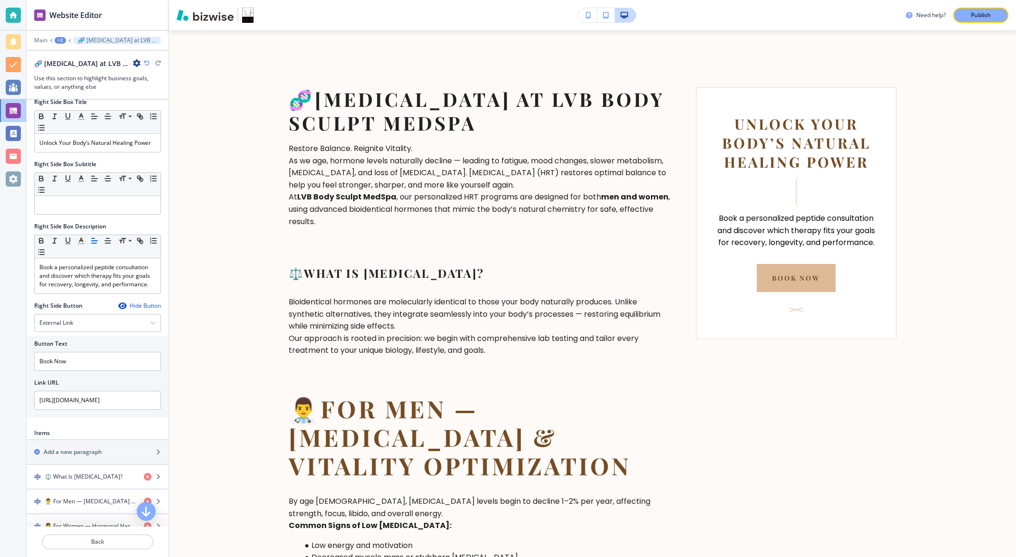
scroll to position [500, 0]
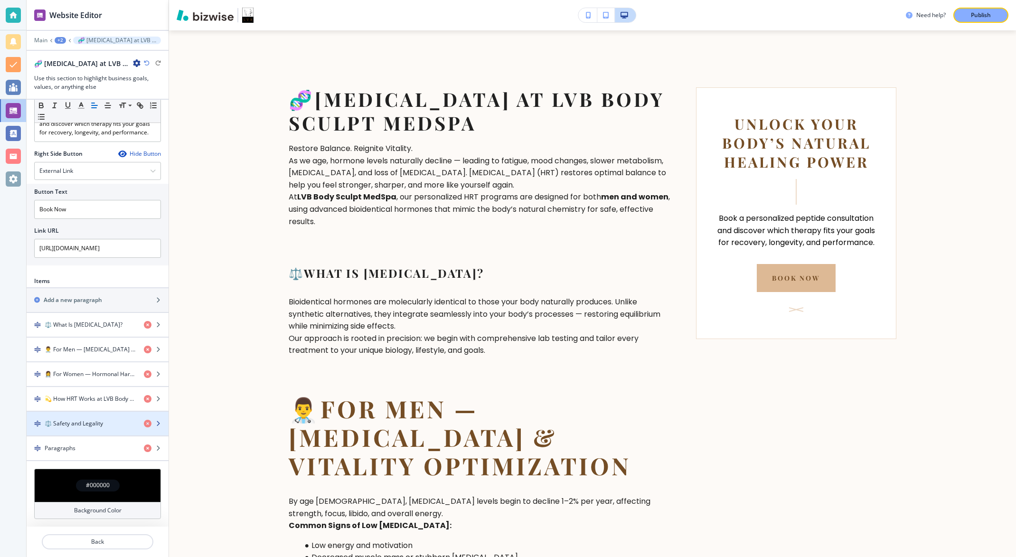
click at [103, 423] on h4 "⚖️ Safety and Legality" at bounding box center [74, 423] width 58 height 9
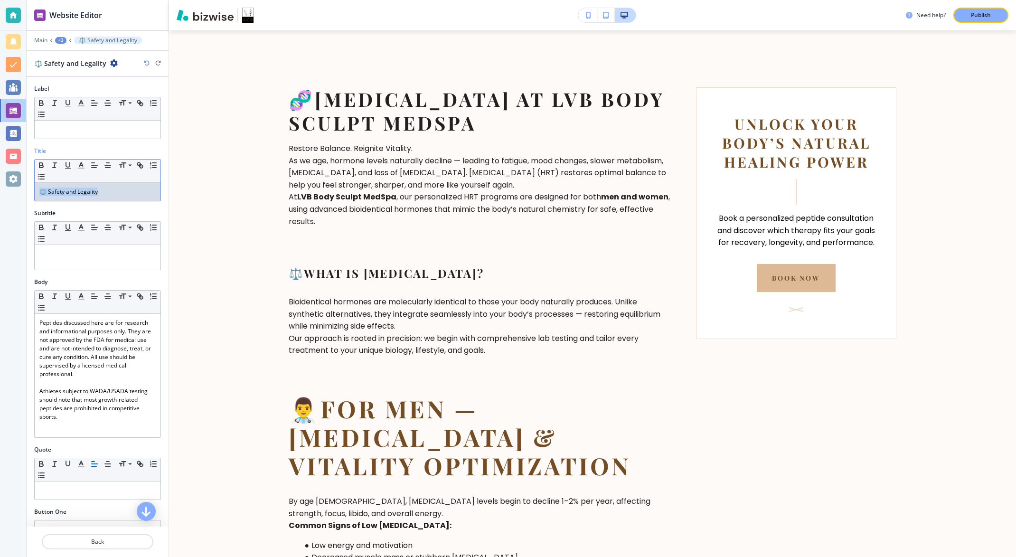
drag, startPoint x: 104, startPoint y: 190, endPoint x: 35, endPoint y: 189, distance: 69.8
click at [35, 189] on div "⚖️ Safety and Legality" at bounding box center [98, 192] width 126 height 18
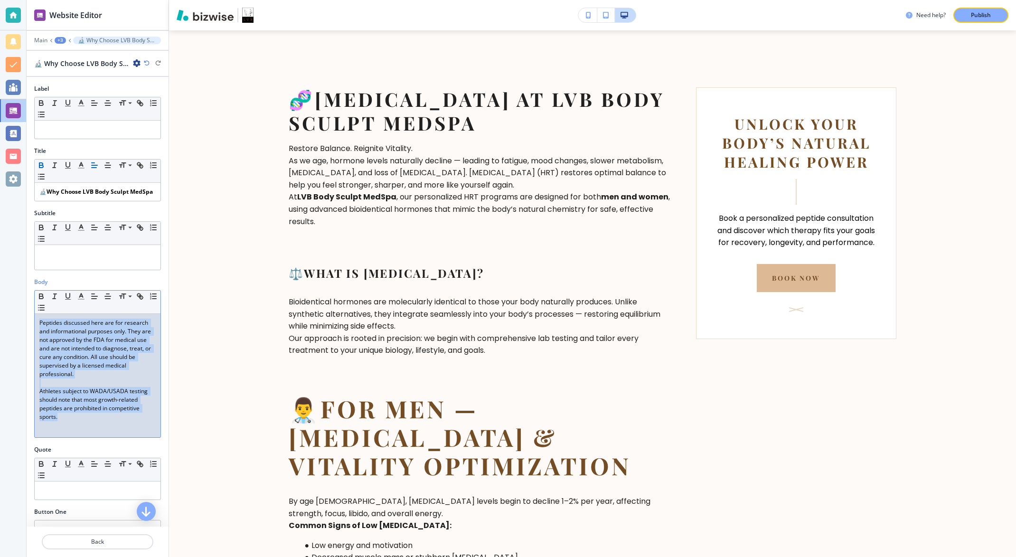
drag, startPoint x: 62, startPoint y: 428, endPoint x: 28, endPoint y: 324, distance: 109.3
click at [28, 324] on div "Body Small Normal Large Huge Peptides discussed here are for research and infor…" at bounding box center [98, 362] width 142 height 168
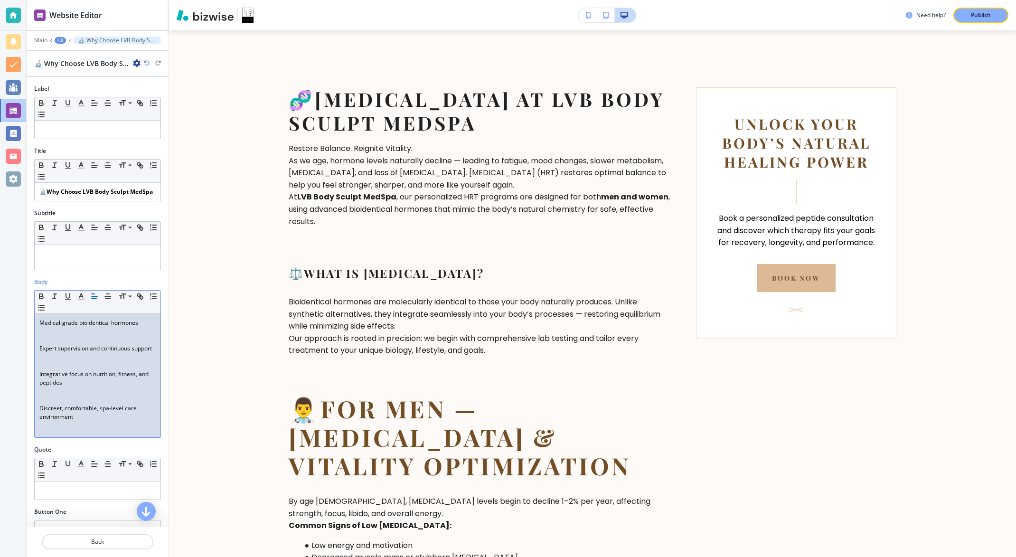
scroll to position [0, 0]
click at [38, 338] on div "Medical-grade bioidentical hormones Expert supervision and continuous support I…" at bounding box center [98, 375] width 126 height 123
click at [38, 334] on div "Medical-grade bioidentical hormones Expert supervision and continuous support I…" at bounding box center [98, 375] width 126 height 123
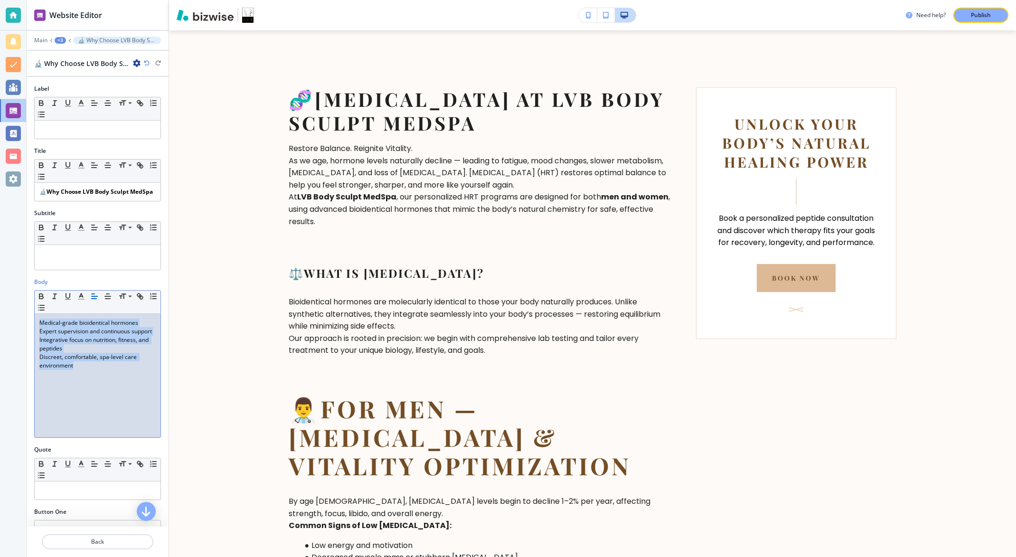
drag, startPoint x: 76, startPoint y: 386, endPoint x: 35, endPoint y: 335, distance: 65.8
click at [35, 335] on div "Medical-grade bioidentical hormones Expert supervision and continuous support I…" at bounding box center [98, 375] width 126 height 123
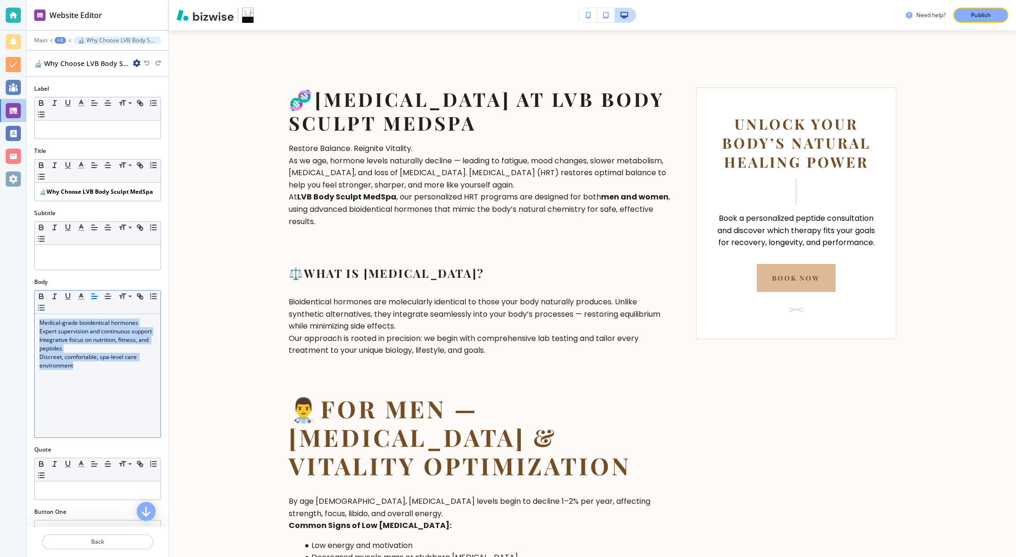
click at [46, 312] on icon "button" at bounding box center [41, 307] width 9 height 9
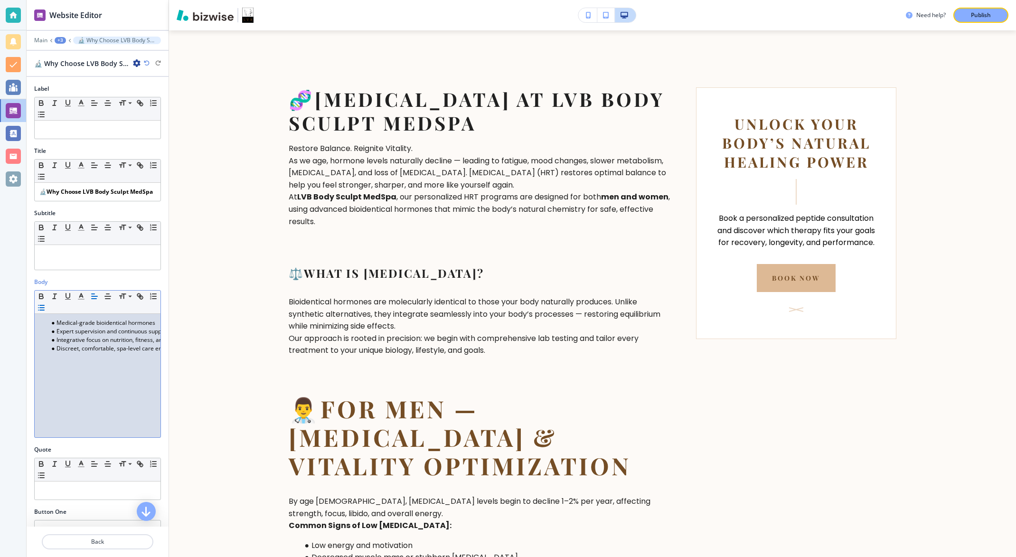
click at [58, 410] on div "Medical-grade bioidentical hormones Expert supervision and continuous support I…" at bounding box center [98, 375] width 126 height 123
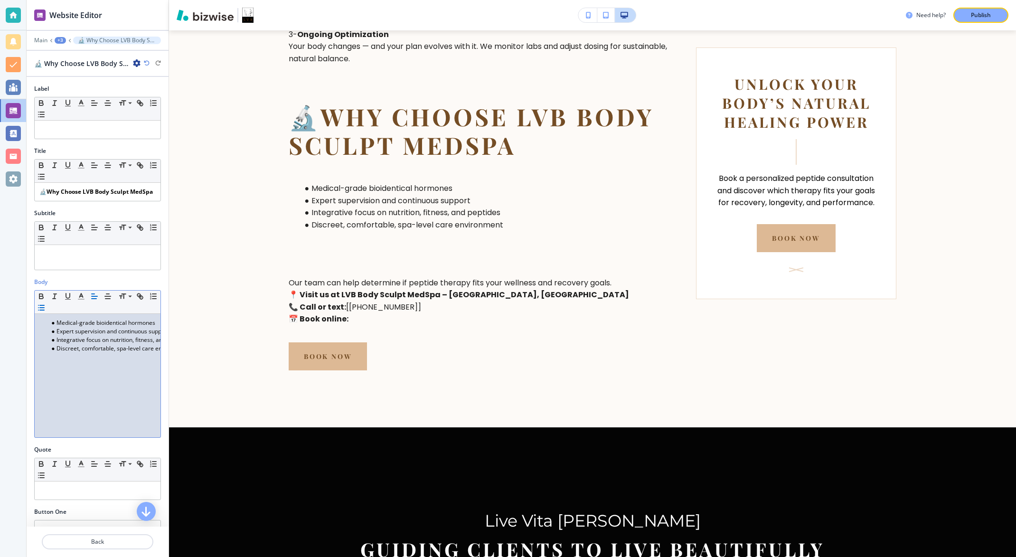
scroll to position [63, 0]
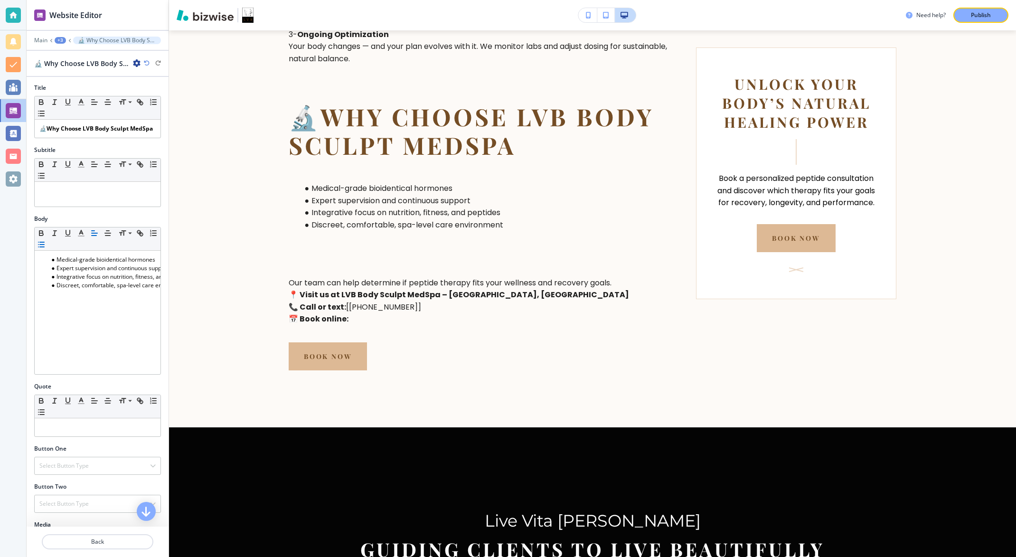
click at [92, 549] on div at bounding box center [98, 553] width 142 height 8
click at [93, 543] on p "Back" at bounding box center [98, 541] width 110 height 9
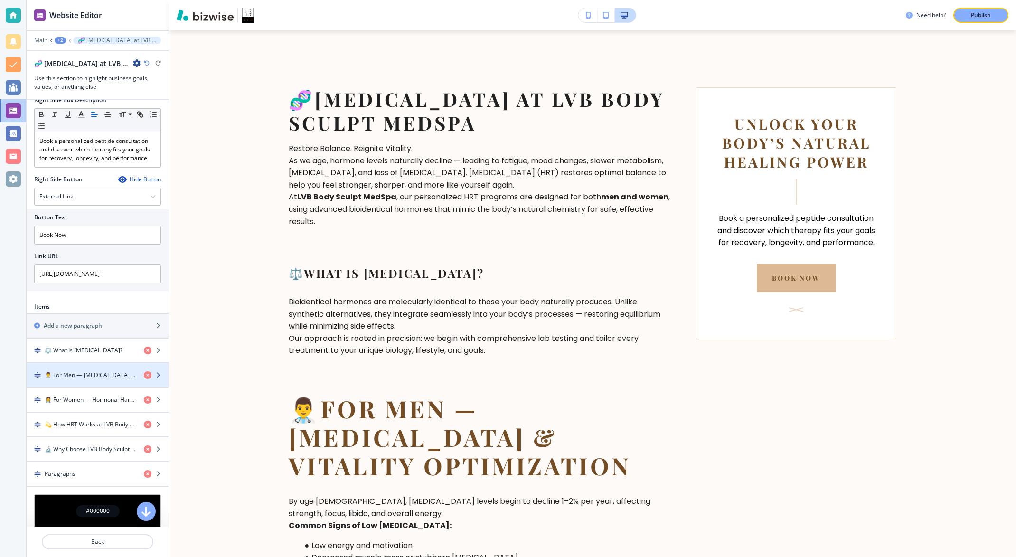
scroll to position [500, 0]
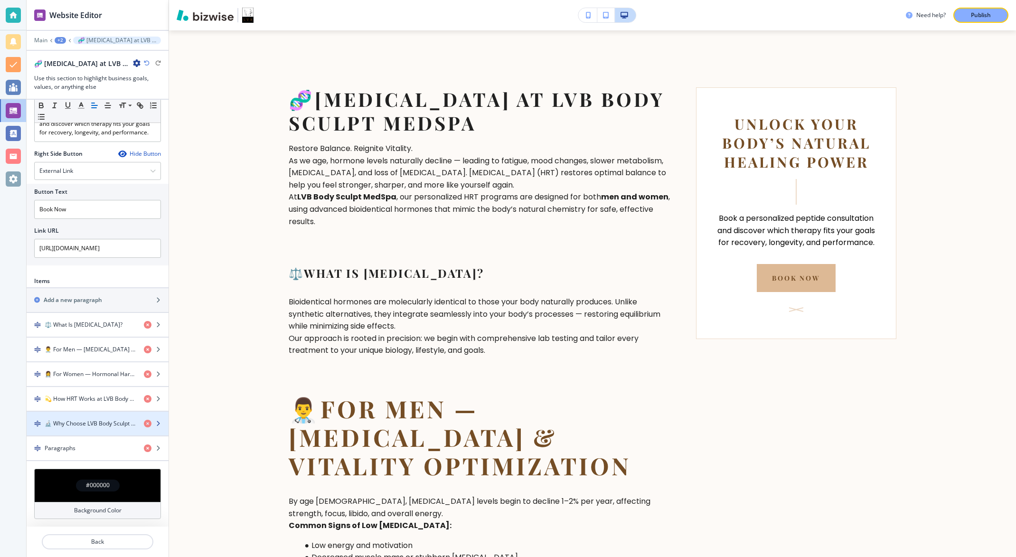
click at [109, 425] on h4 "🔬 Why Choose LVB Body Sculpt MedSpa" at bounding box center [91, 423] width 92 height 9
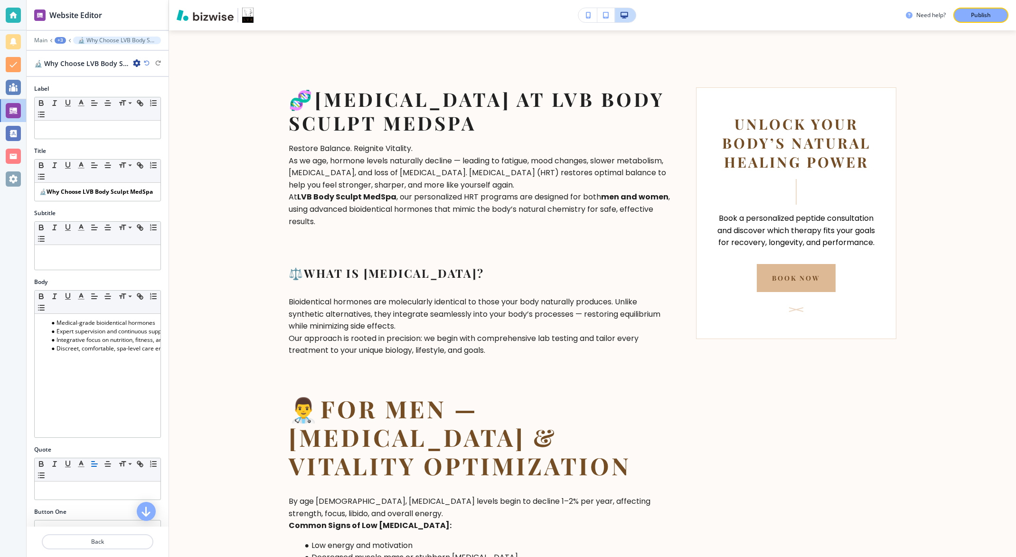
click at [132, 61] on div "🔬 Why Choose LVB Body Sculpt MedSpa" at bounding box center [87, 63] width 106 height 10
click at [135, 62] on icon "button" at bounding box center [137, 63] width 8 height 8
click at [144, 95] on p "Duplicate 🔬 Why Choose LVB Body Sculpt MedSpa" at bounding box center [163, 96] width 48 height 9
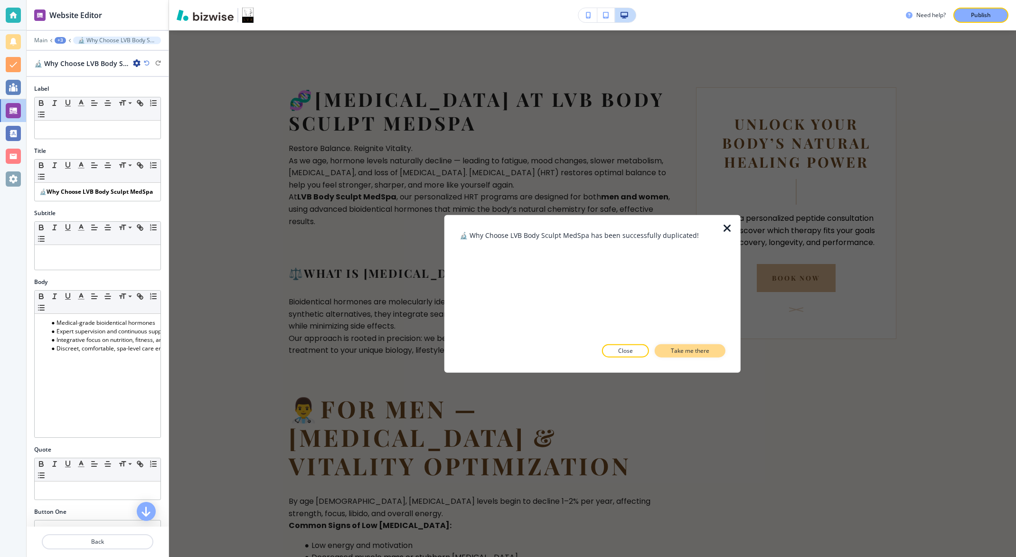
click at [675, 347] on p "Take me there" at bounding box center [690, 351] width 38 height 9
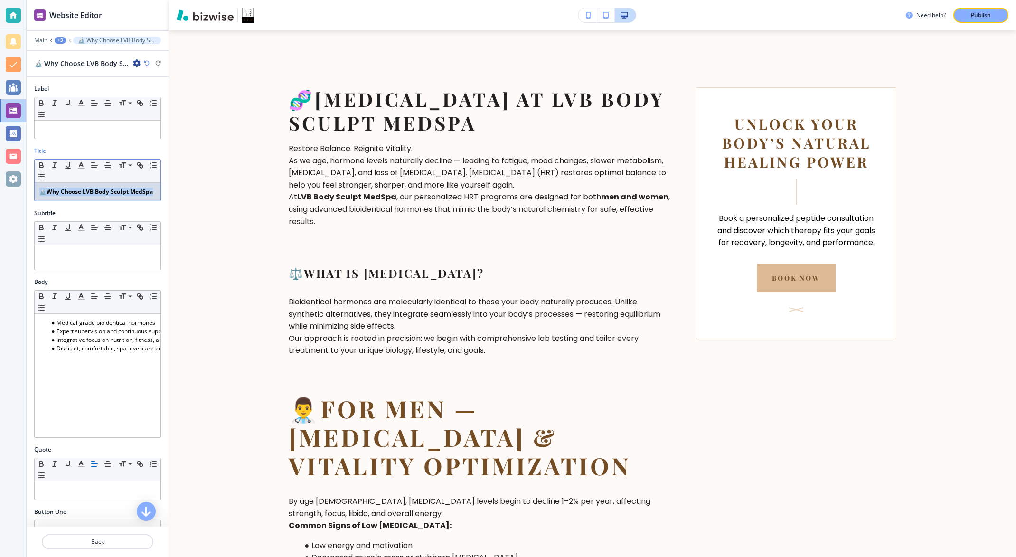
drag, startPoint x: 71, startPoint y: 200, endPoint x: 24, endPoint y: 192, distance: 47.8
click at [24, 192] on div "Website Editor Main +3 🔬 Why Choose LVB Body Sculpt MedSpa 🔬 Why Choose LVB Bod…" at bounding box center [508, 278] width 1016 height 557
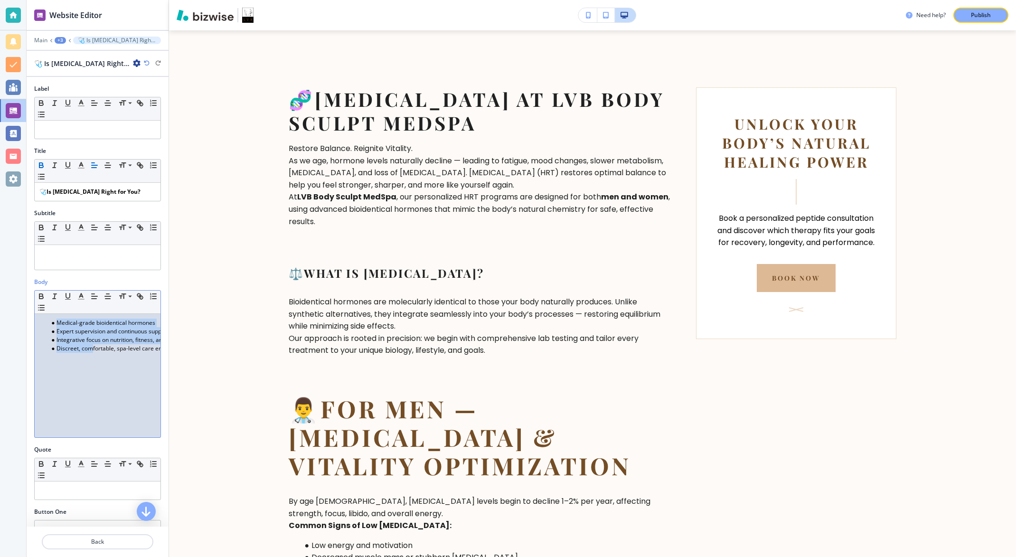
drag, startPoint x: 90, startPoint y: 367, endPoint x: 18, endPoint y: 306, distance: 95.0
click at [18, 306] on div "Website Editor Main +3 🩺 Is [MEDICAL_DATA] Right for You? 🩺 Is [MEDICAL_DATA] R…" at bounding box center [508, 278] width 1016 height 557
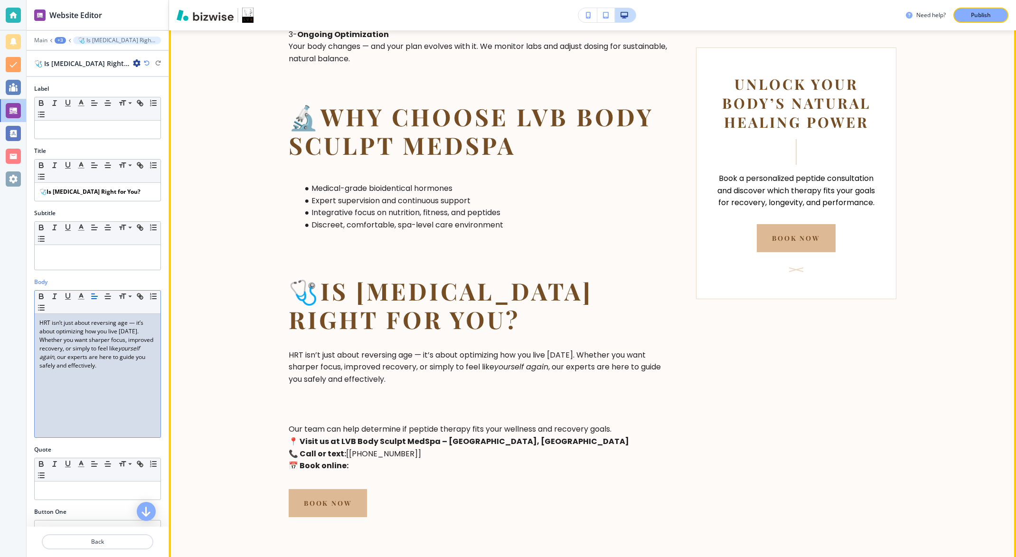
scroll to position [2129, 0]
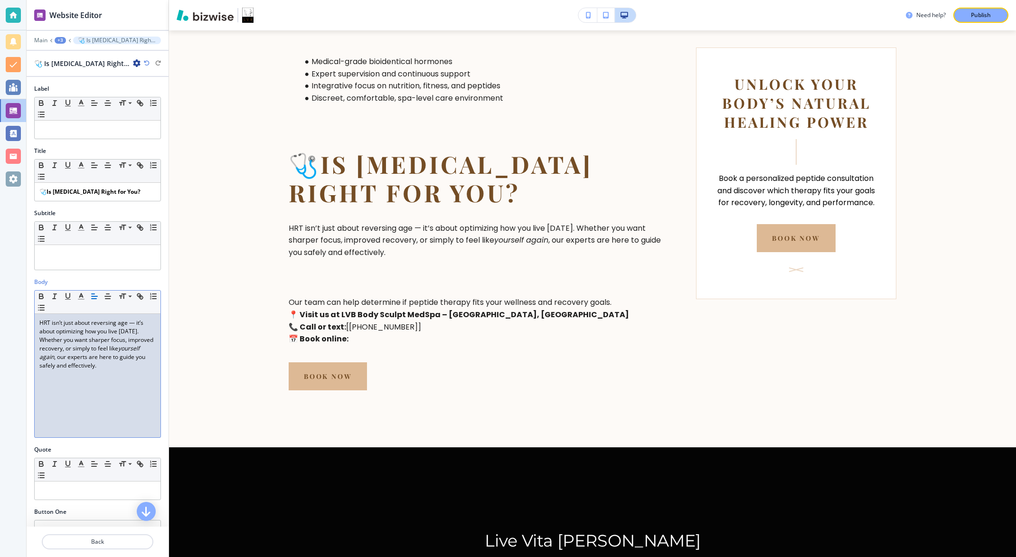
click at [129, 403] on div "HRT isn’t just about reversing age — it’s about optimizing how you live [DATE].…" at bounding box center [98, 375] width 126 height 123
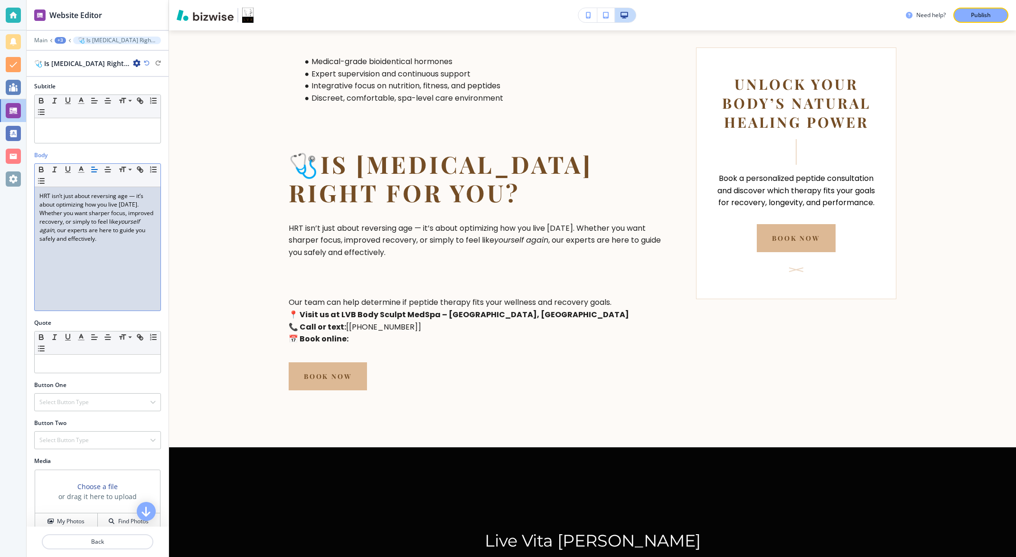
scroll to position [139, 0]
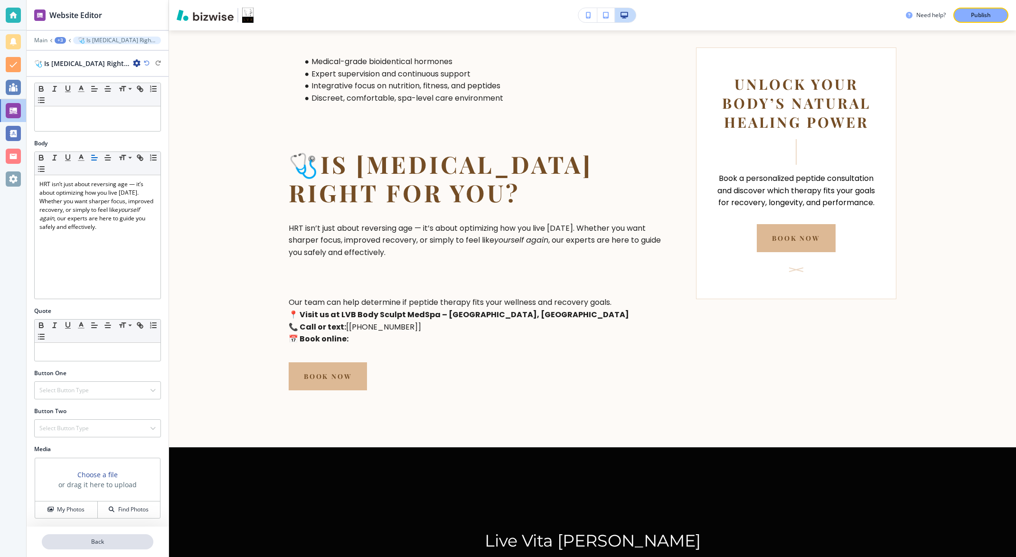
click at [102, 540] on p "Back" at bounding box center [98, 541] width 110 height 9
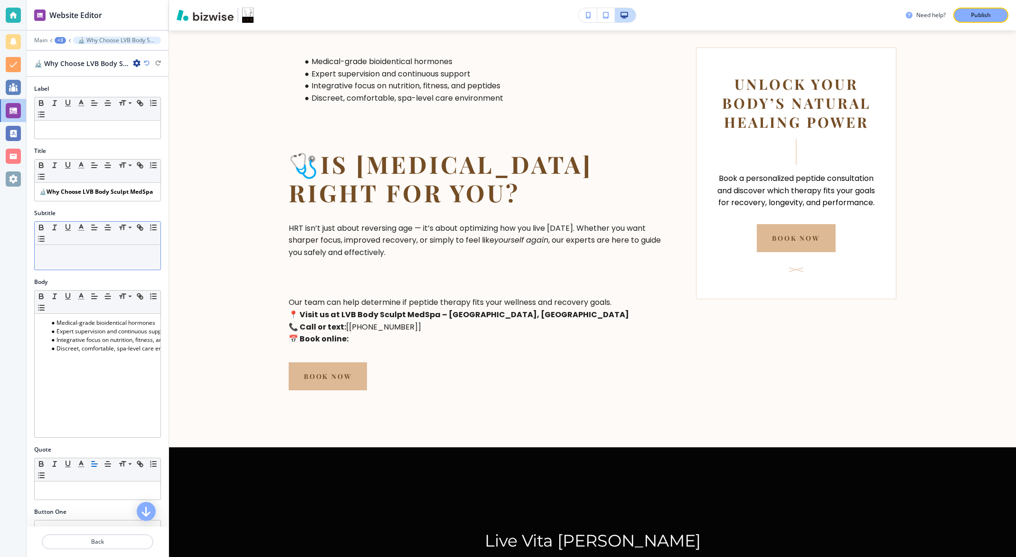
scroll to position [147, 0]
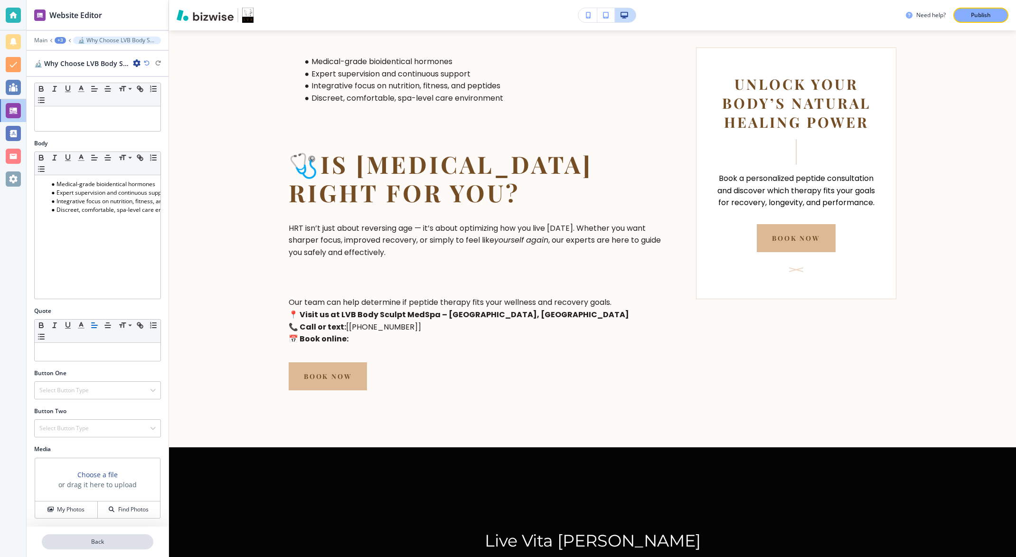
click at [95, 548] on button "Back" at bounding box center [98, 541] width 112 height 15
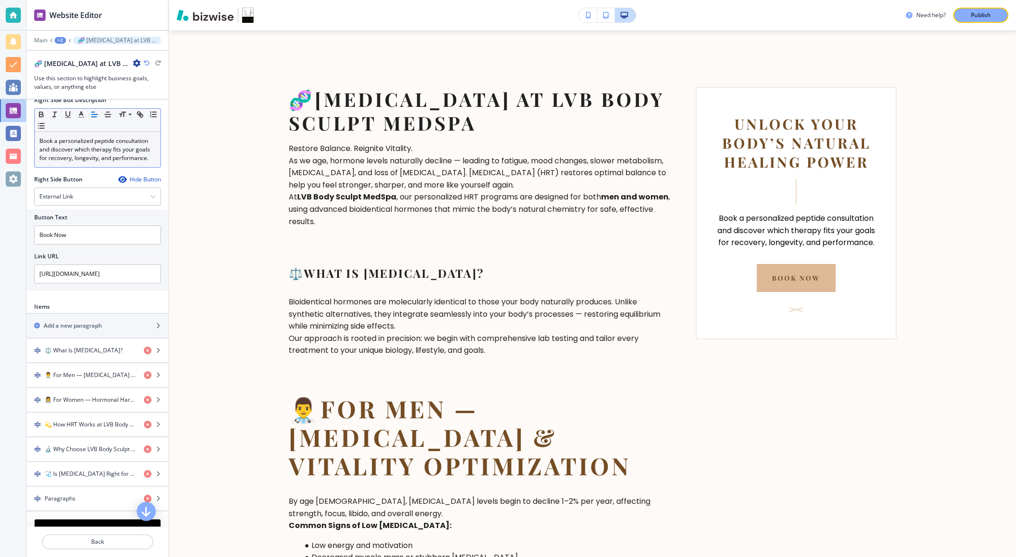
scroll to position [507, 0]
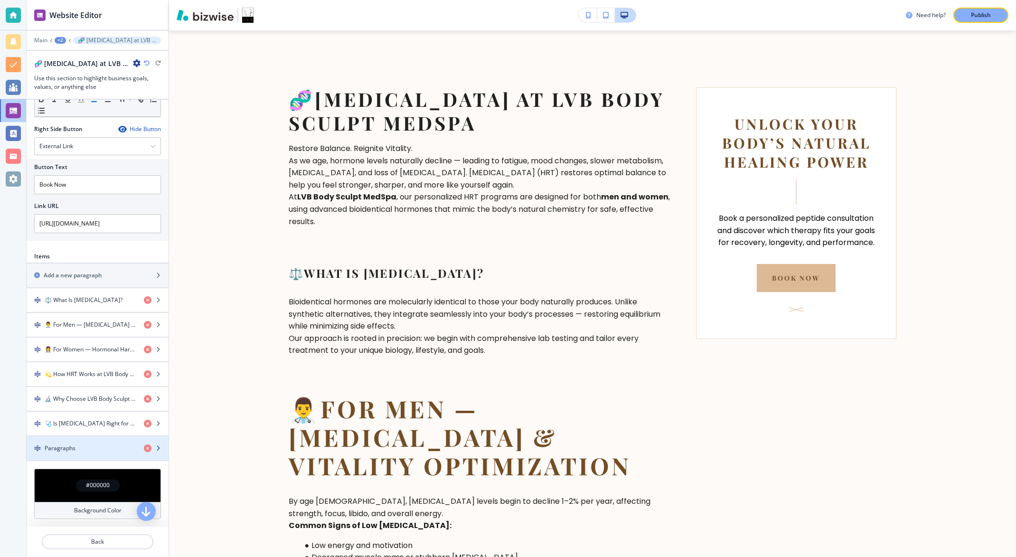
click at [97, 452] on div "Paragraphs" at bounding box center [82, 448] width 110 height 9
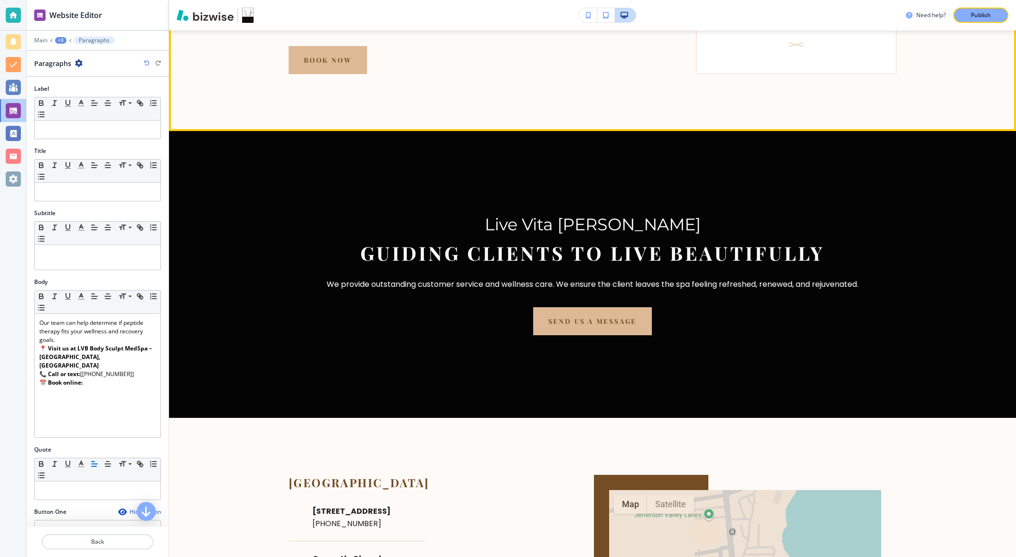
scroll to position [2129, 0]
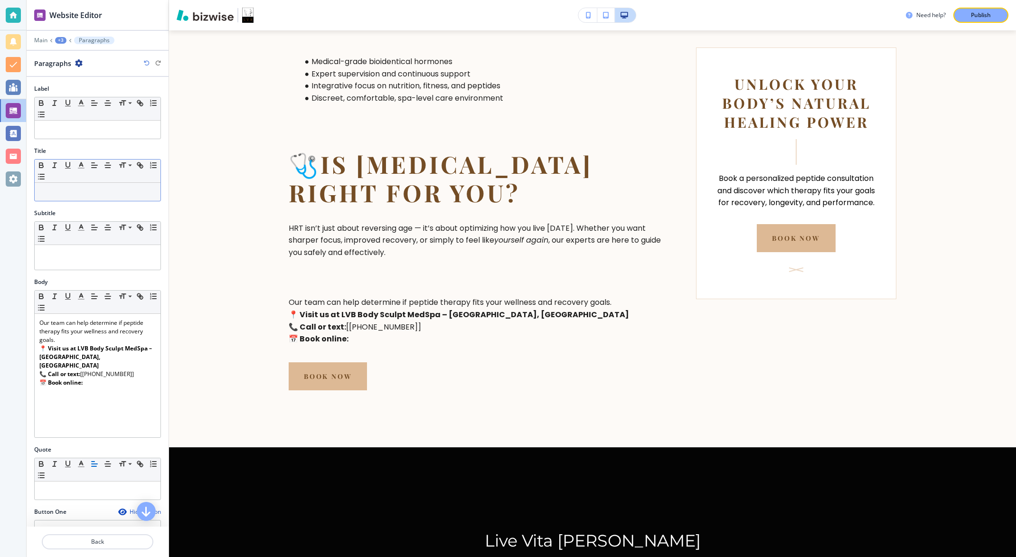
click at [60, 194] on p at bounding box center [97, 192] width 116 height 9
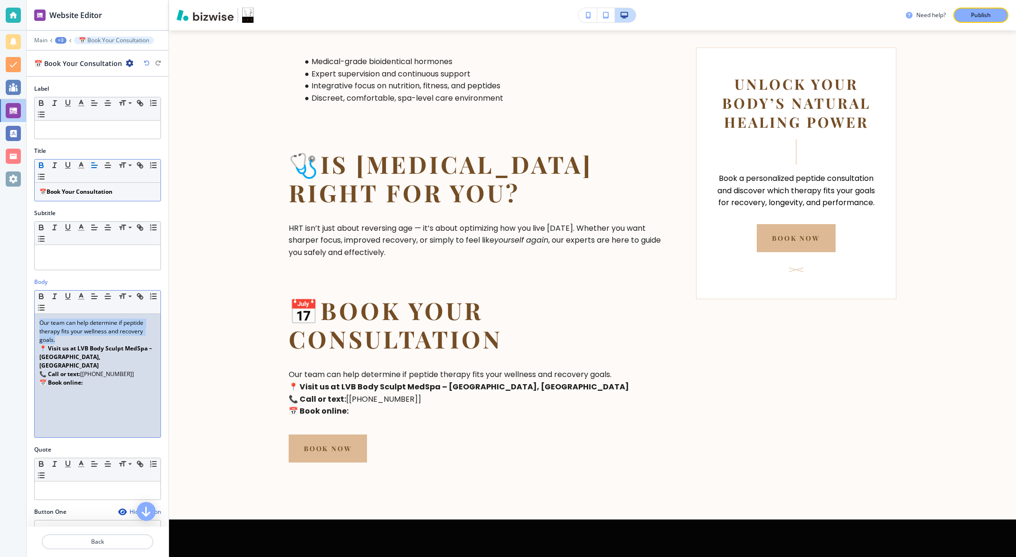
drag, startPoint x: 58, startPoint y: 338, endPoint x: 31, endPoint y: 325, distance: 30.1
click at [31, 325] on div "Body Small Normal Large Huge Our team can help determine if peptide therapy fit…" at bounding box center [98, 362] width 142 height 168
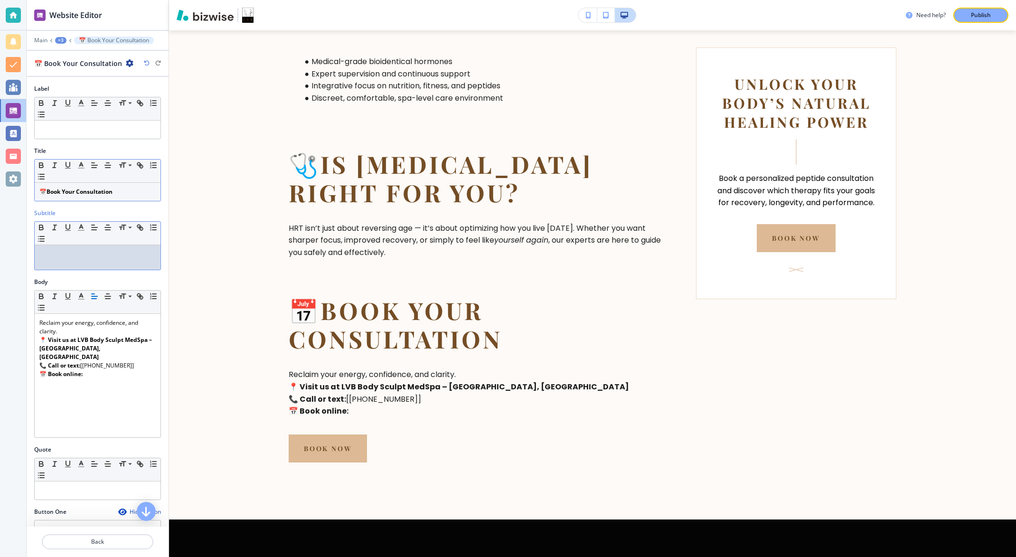
click at [82, 259] on div at bounding box center [98, 257] width 126 height 25
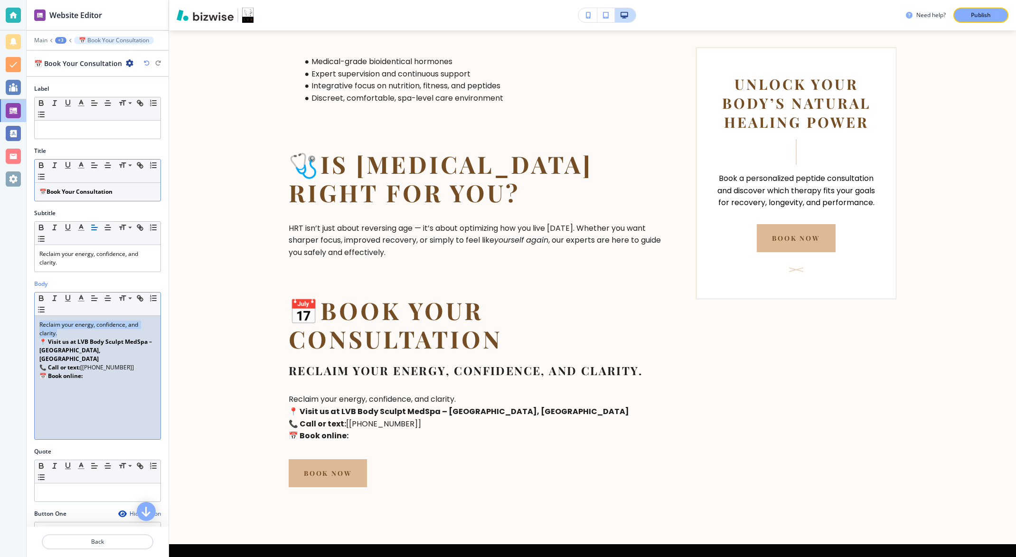
drag, startPoint x: 68, startPoint y: 336, endPoint x: 38, endPoint y: 325, distance: 31.2
click at [38, 325] on div "Reclaim your energy, confidence, and clarity. 📍 Visit us at LVB Body Sculpt Med…" at bounding box center [98, 377] width 126 height 123
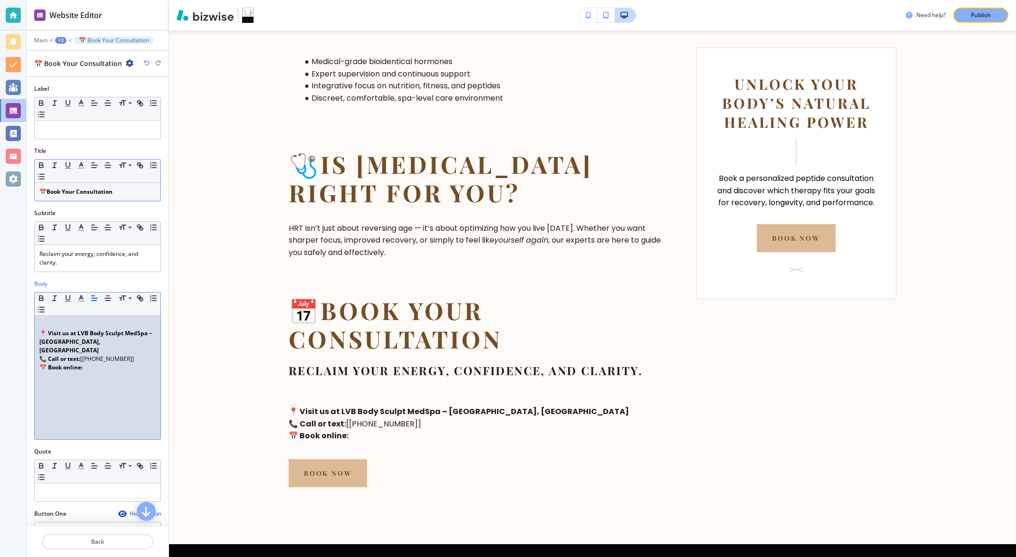
scroll to position [230, 0]
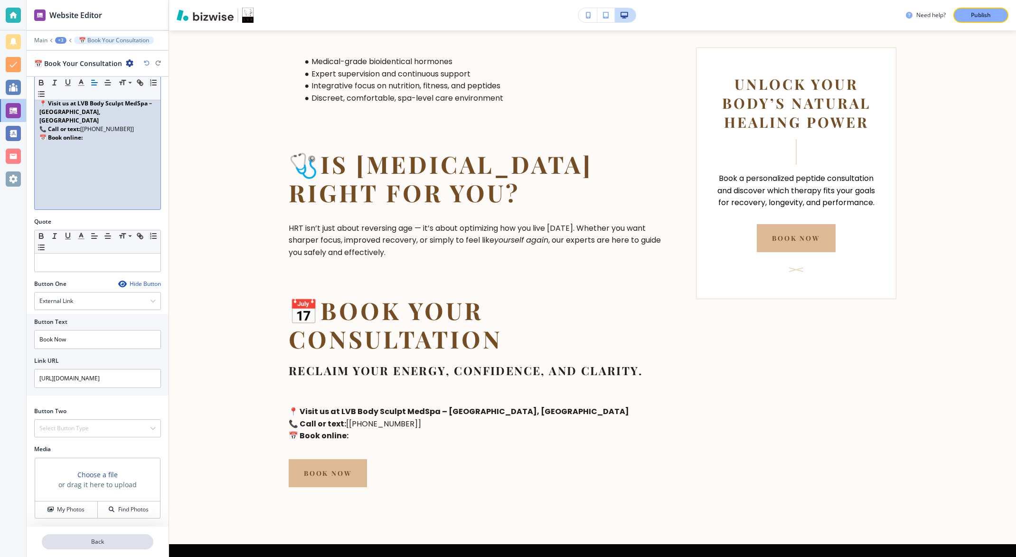
click at [103, 538] on p "Back" at bounding box center [98, 541] width 110 height 9
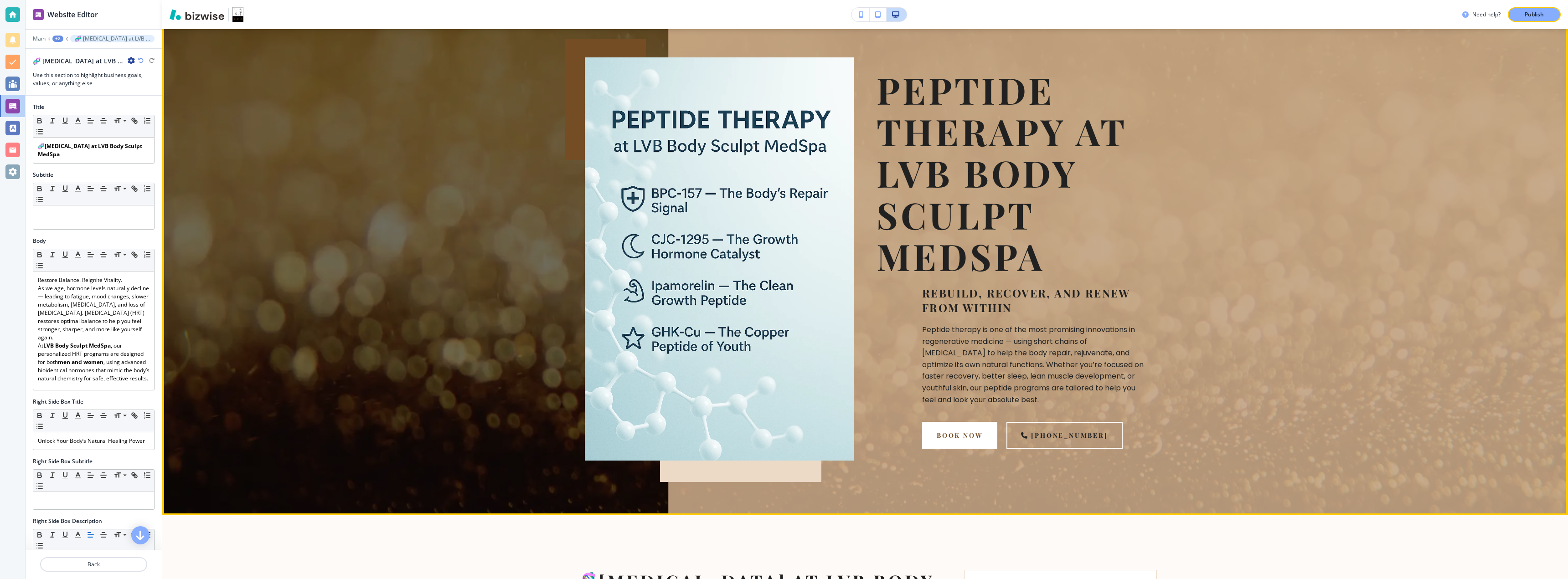
scroll to position [99, 0]
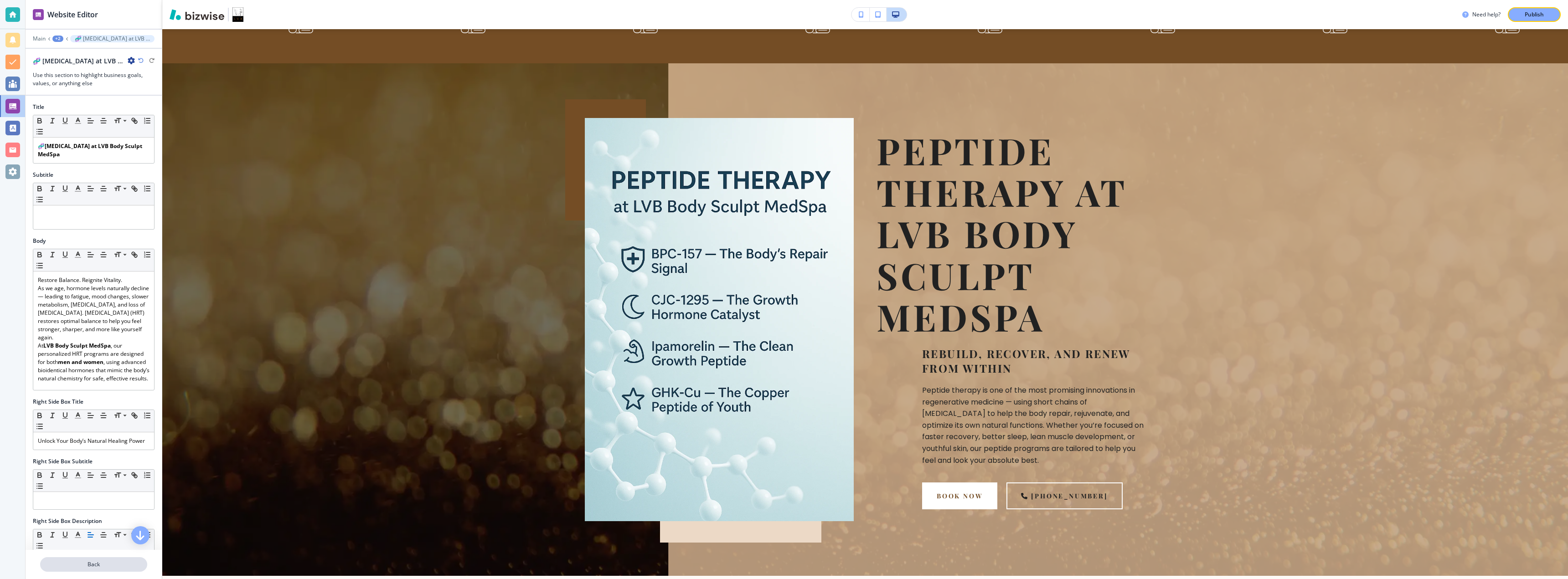
click at [102, 558] on button "Back" at bounding box center [94, 565] width 108 height 14
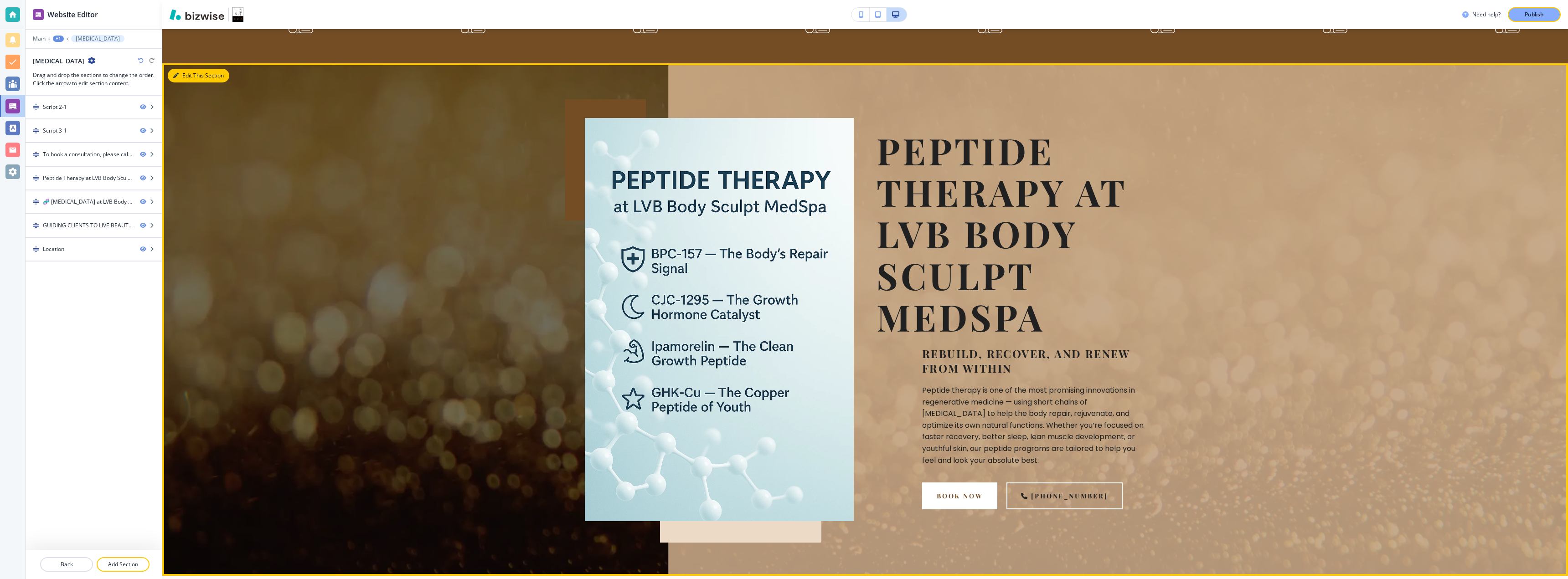
click at [186, 80] on button "Edit This Section" at bounding box center [199, 76] width 61 height 13
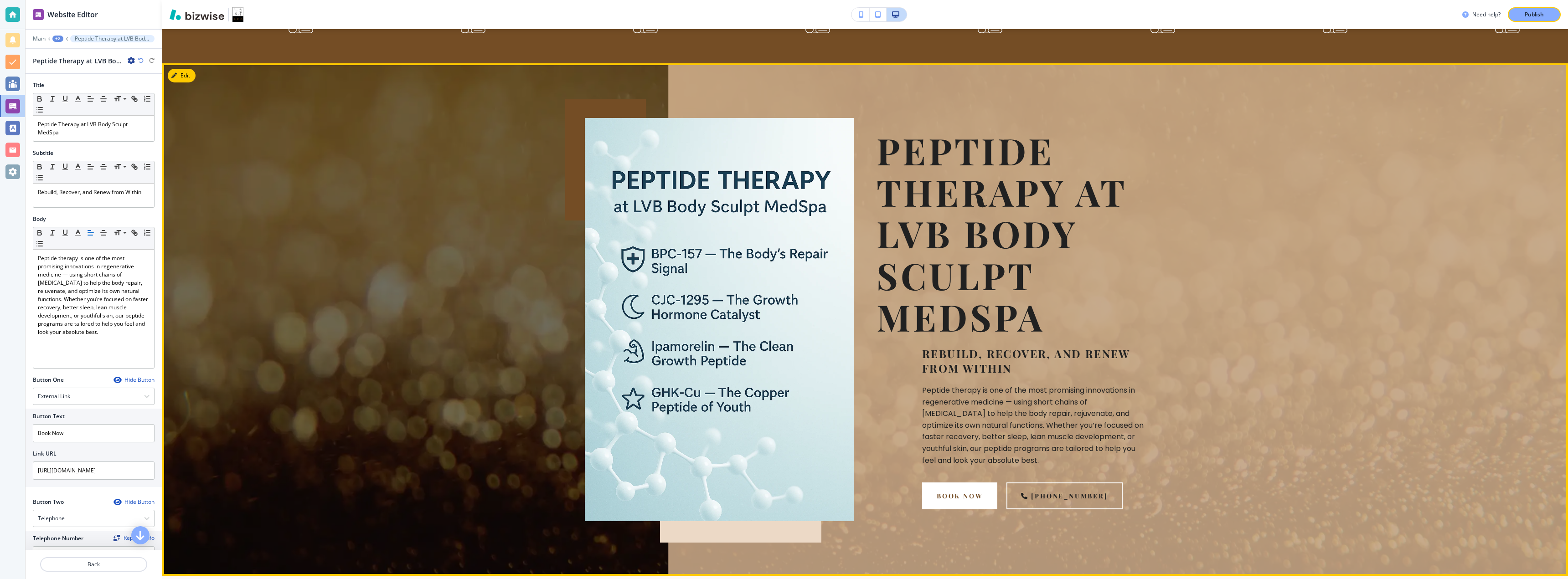
scroll to position [133, 0]
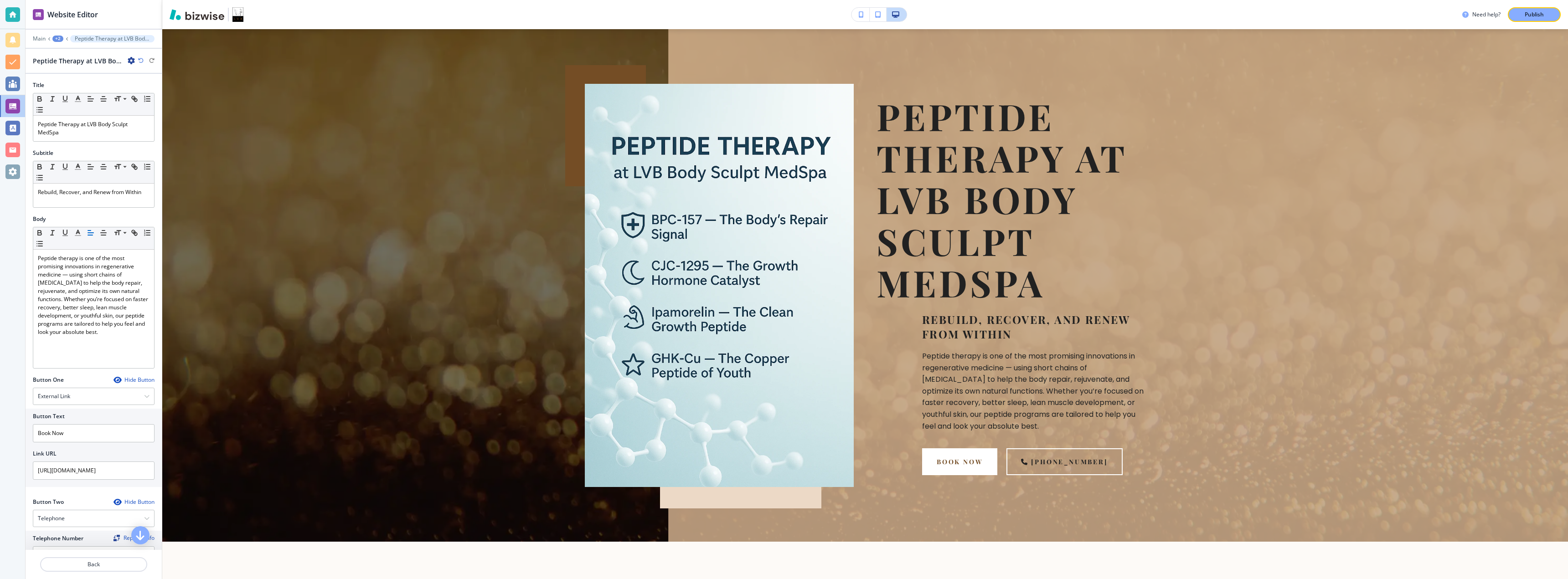
click at [131, 60] on icon "button" at bounding box center [132, 60] width 8 height 8
click at [138, 105] on p "Delete Section" at bounding box center [157, 109] width 46 height 9
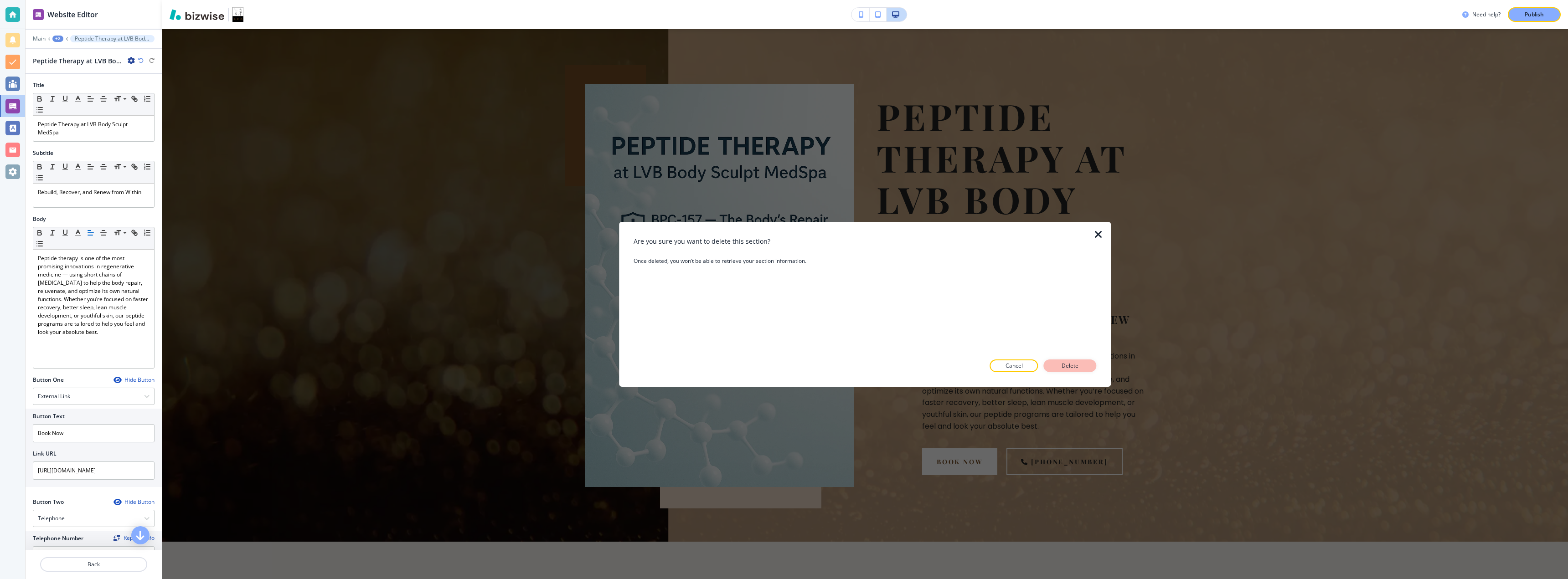
click at [783, 363] on button "Delete" at bounding box center [1070, 366] width 53 height 12
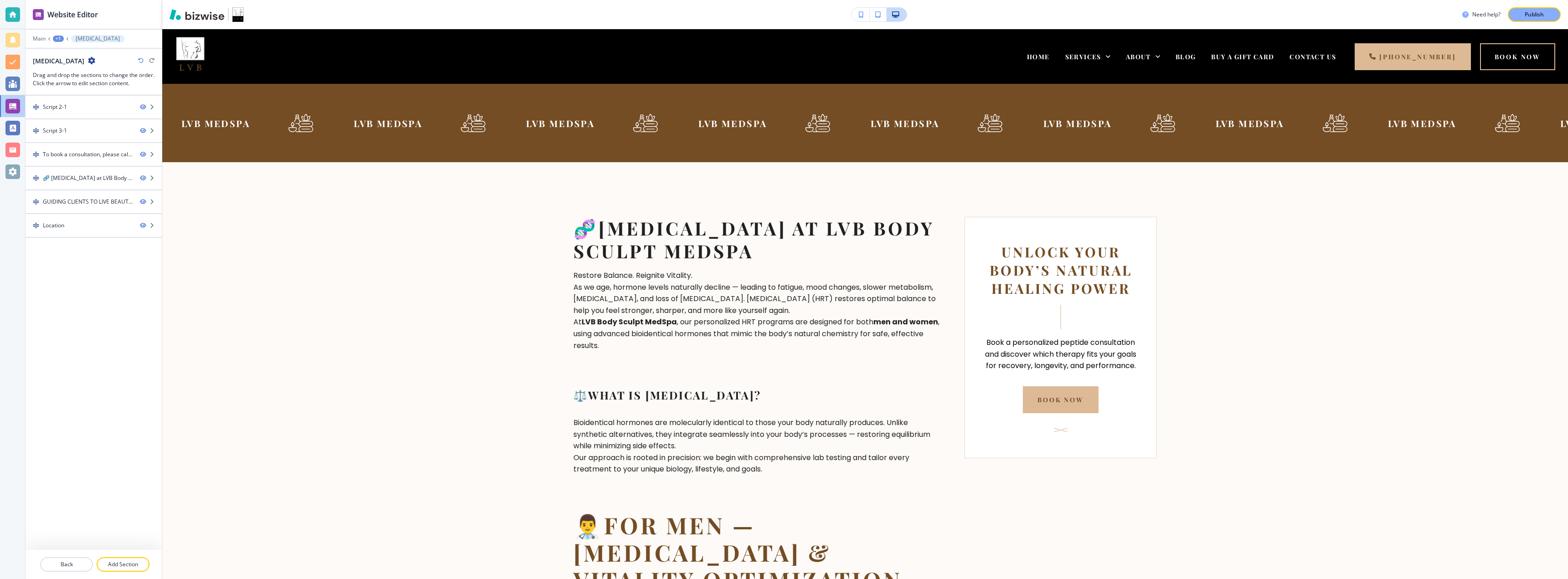
scroll to position [60, 0]
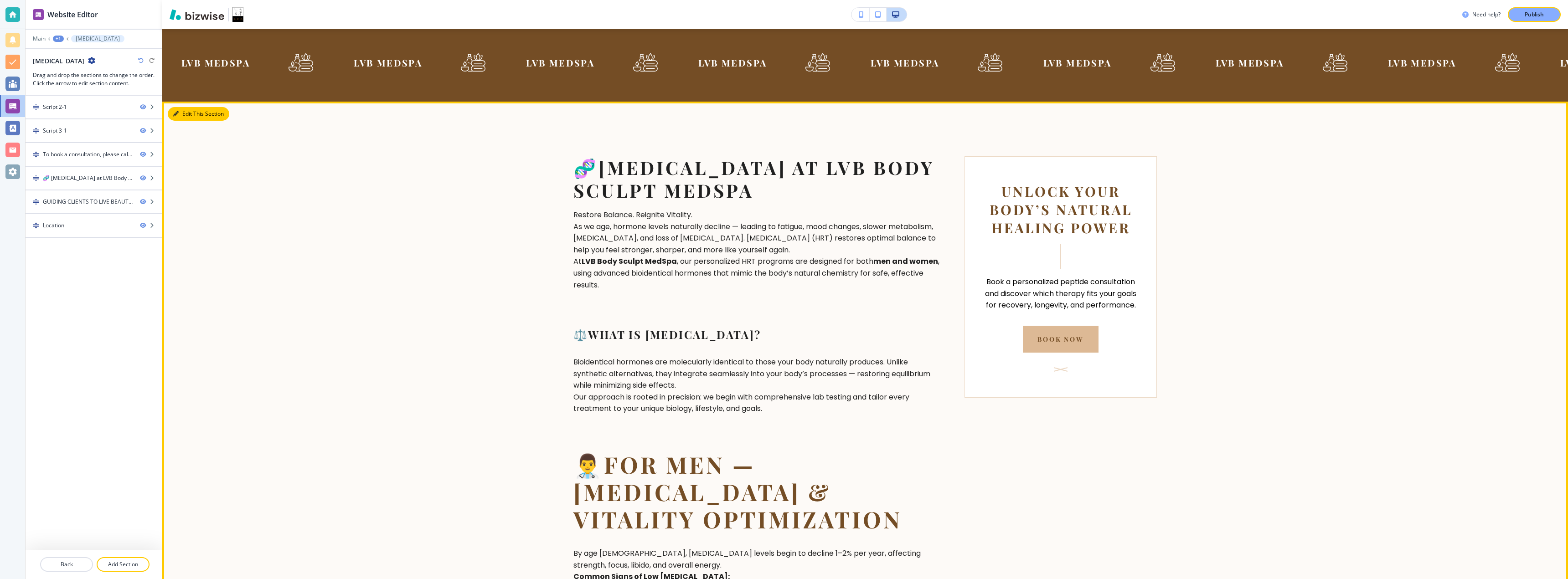
click at [186, 116] on button "Edit This Section" at bounding box center [199, 114] width 61 height 13
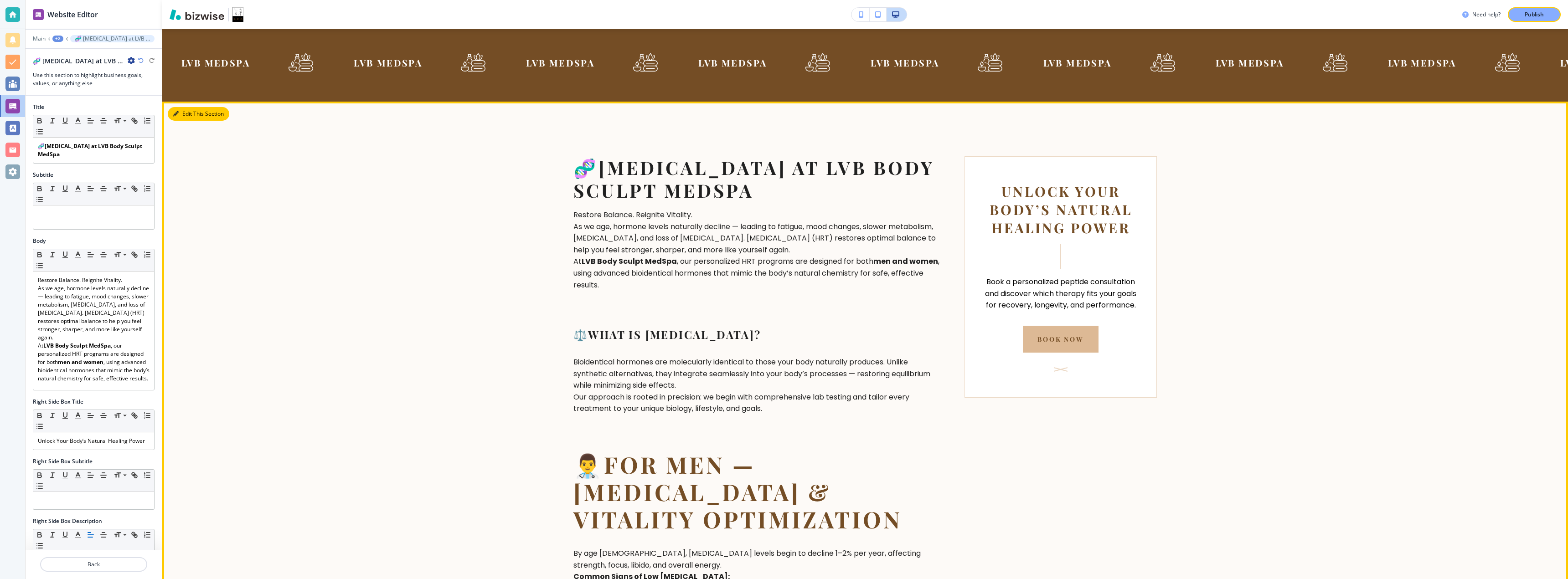
scroll to position [133, 0]
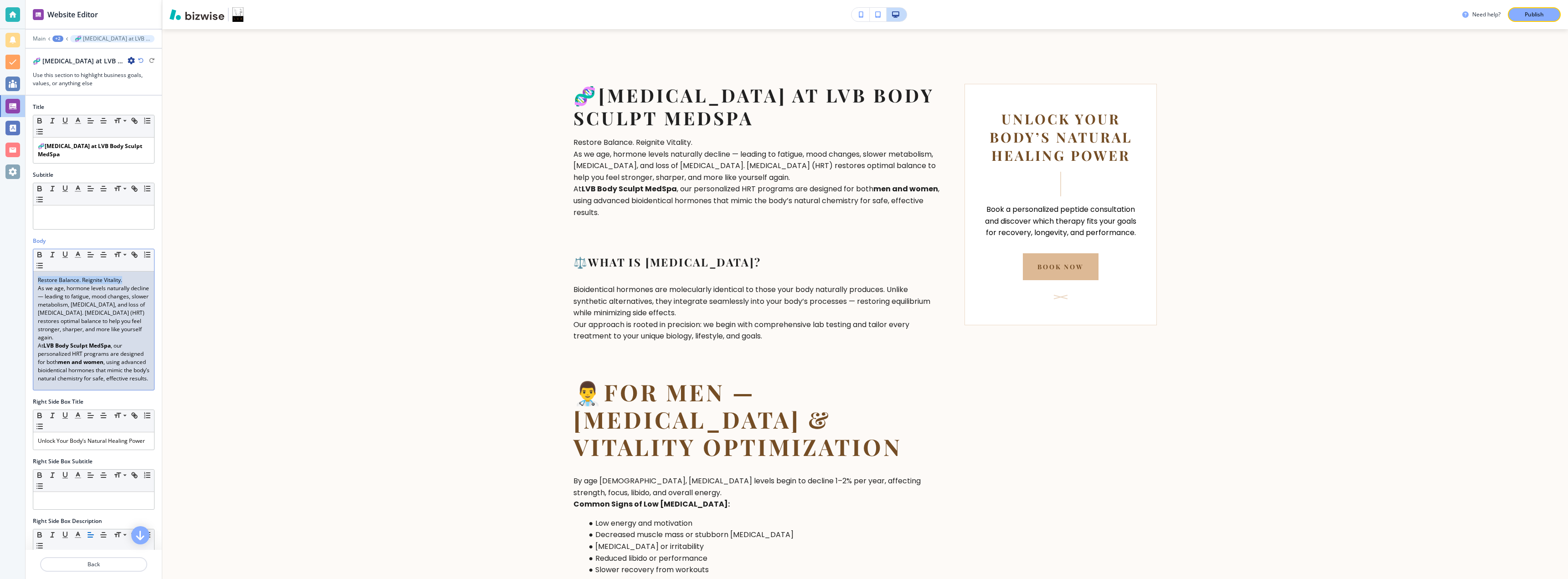
drag, startPoint x: 126, startPoint y: 277, endPoint x: 36, endPoint y: 280, distance: 90.0
click at [36, 280] on div "Restore Balance. Reignite Vitality. As we age, hormone levels naturally decline…" at bounding box center [94, 330] width 121 height 118
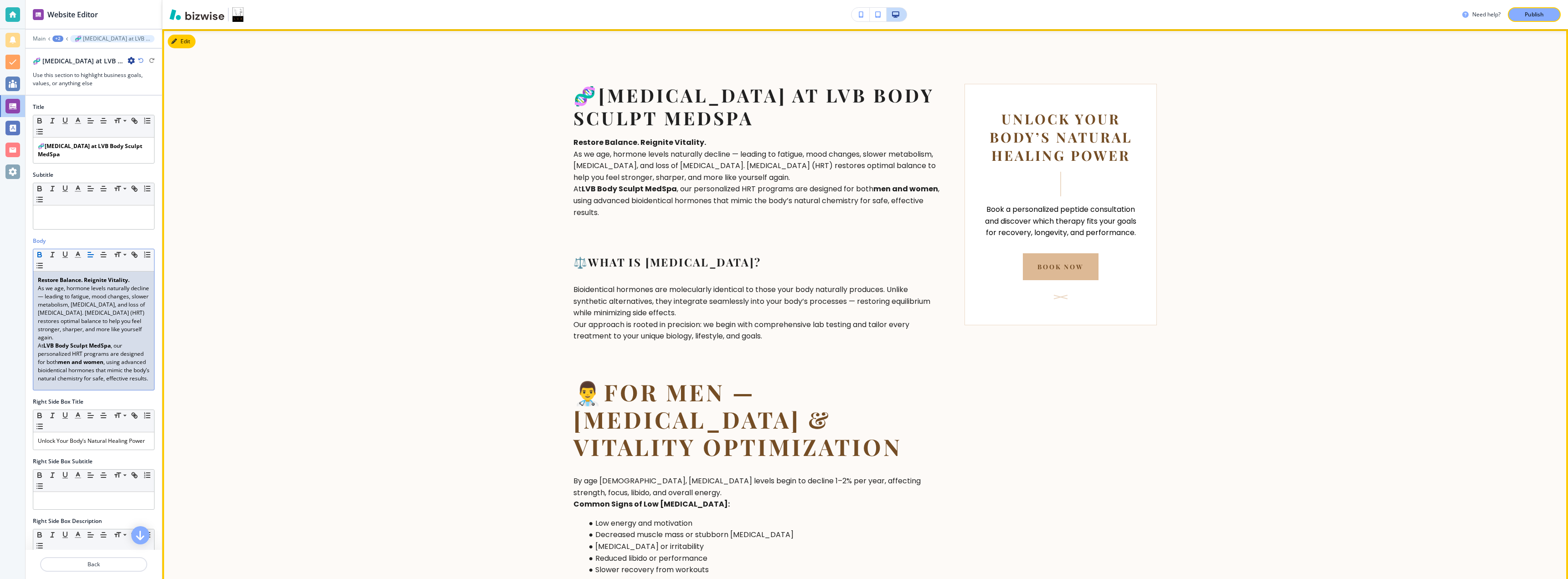
click at [600, 183] on p "As we age, hormone levels naturally decline — leading to fatigue, mood changes,…" at bounding box center [758, 166] width 370 height 36
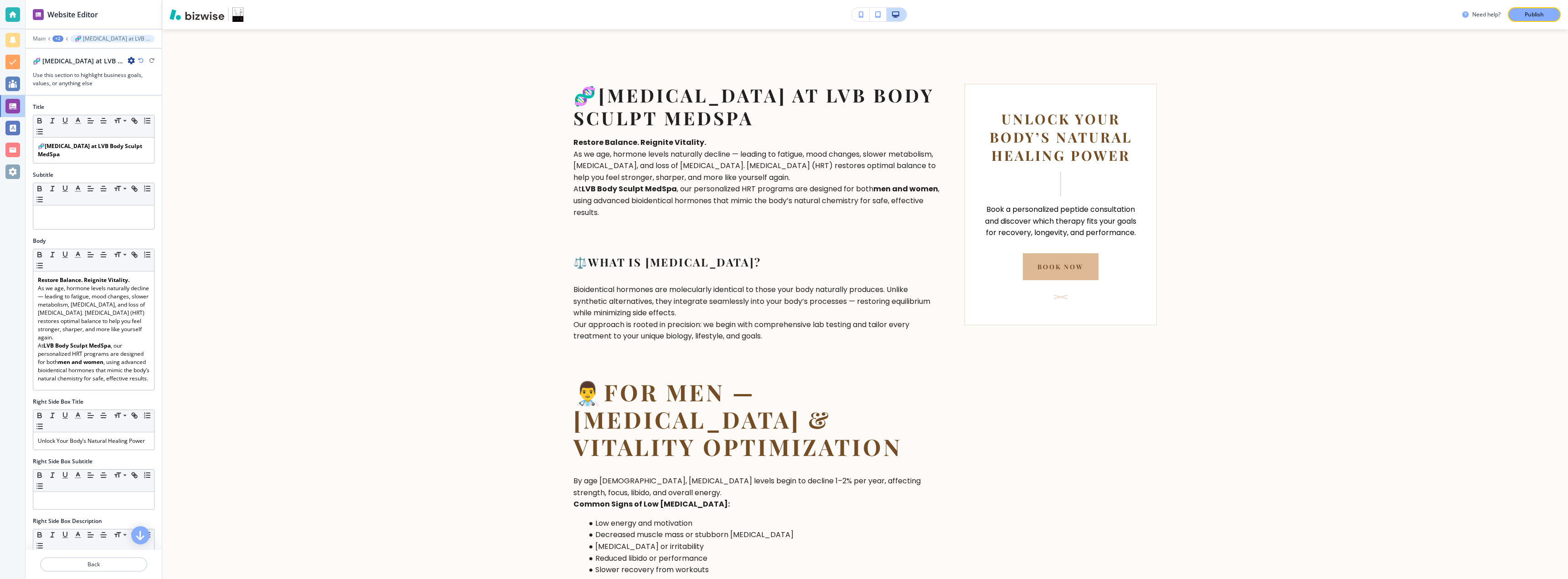
scroll to position [194, 0]
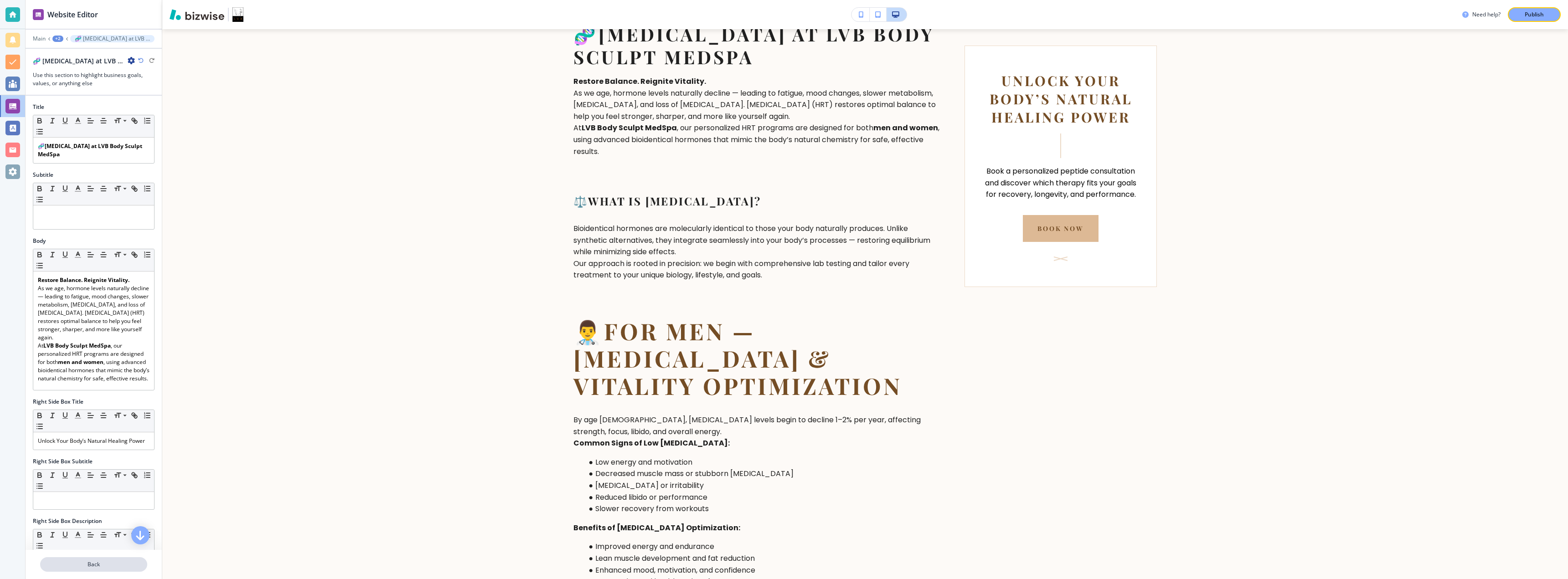
click at [83, 568] on button "Back" at bounding box center [94, 565] width 108 height 14
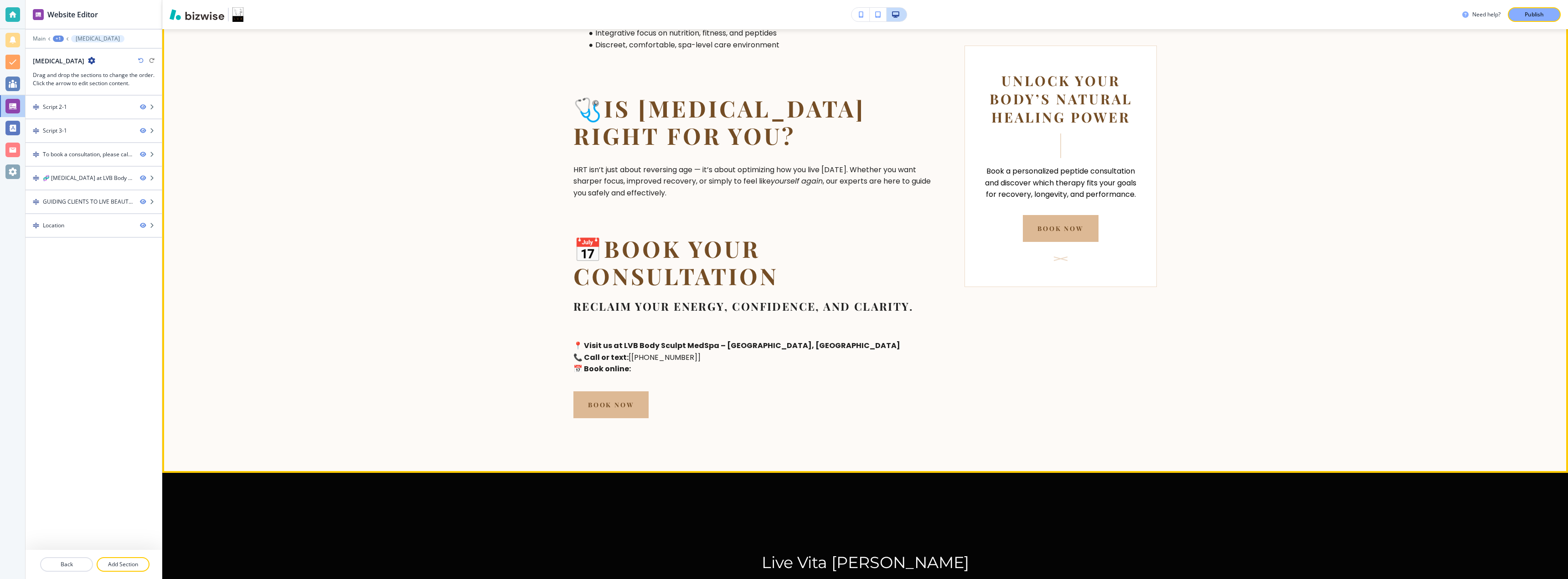
scroll to position [1276, 0]
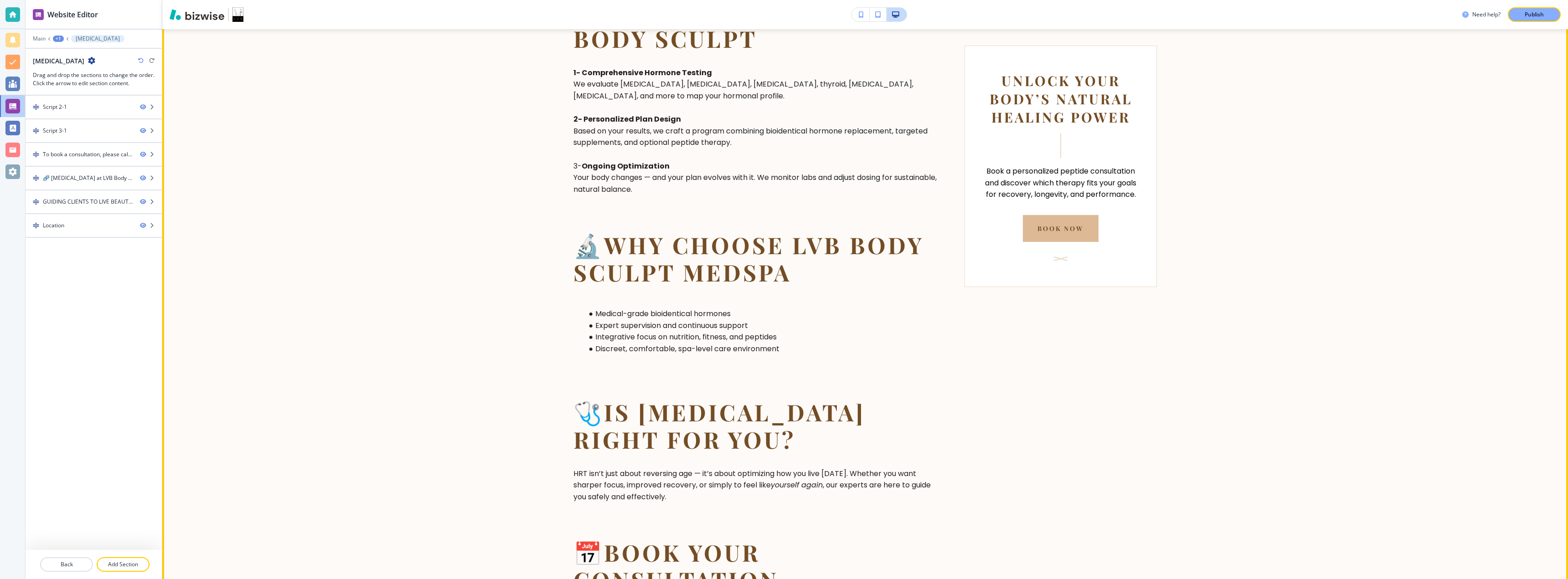
click at [783, 156] on div "Unlock Your Body’s Natural Healing Power Book a personalized peptide consultati…" at bounding box center [1060, 157] width 155 height 171
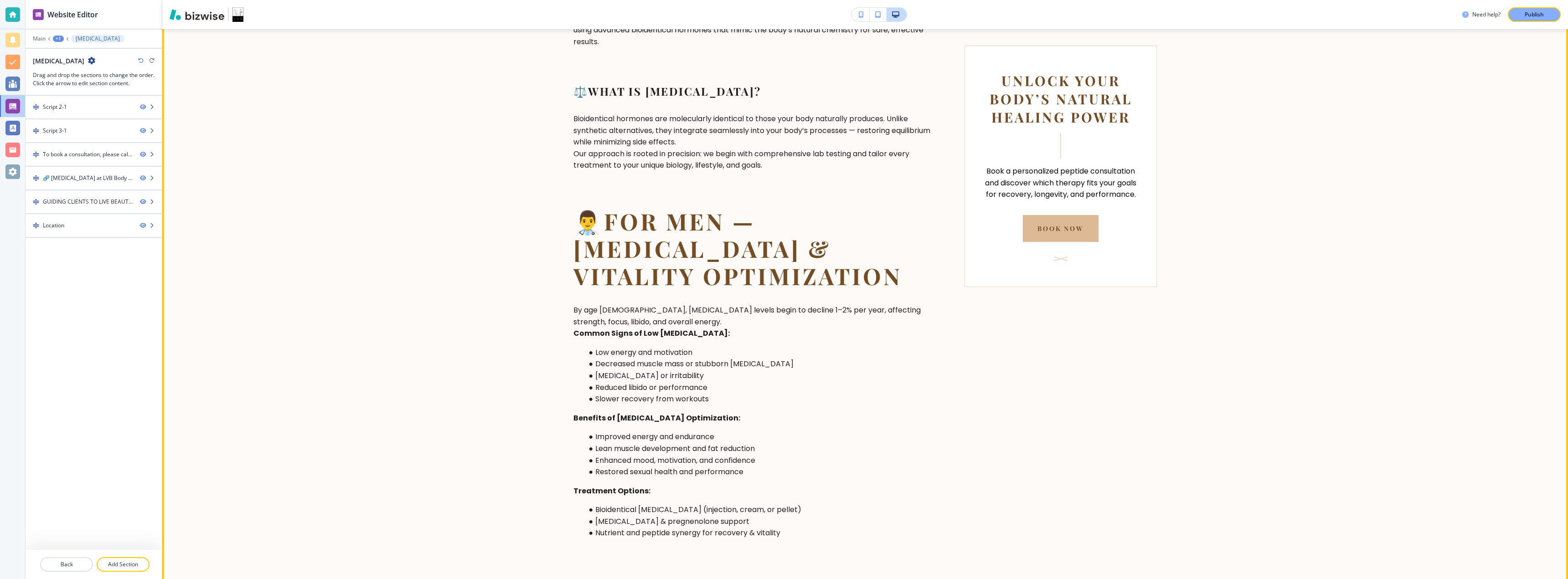
scroll to position [0, 0]
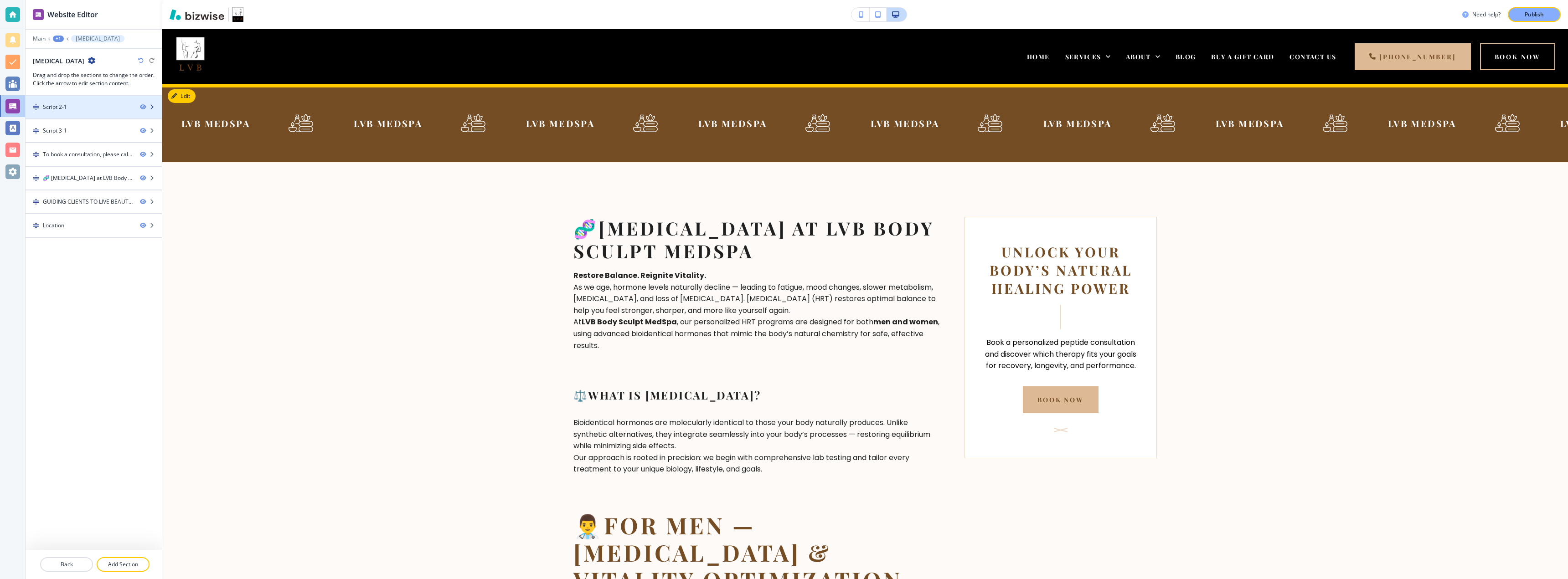
click at [109, 111] on div at bounding box center [94, 115] width 136 height 8
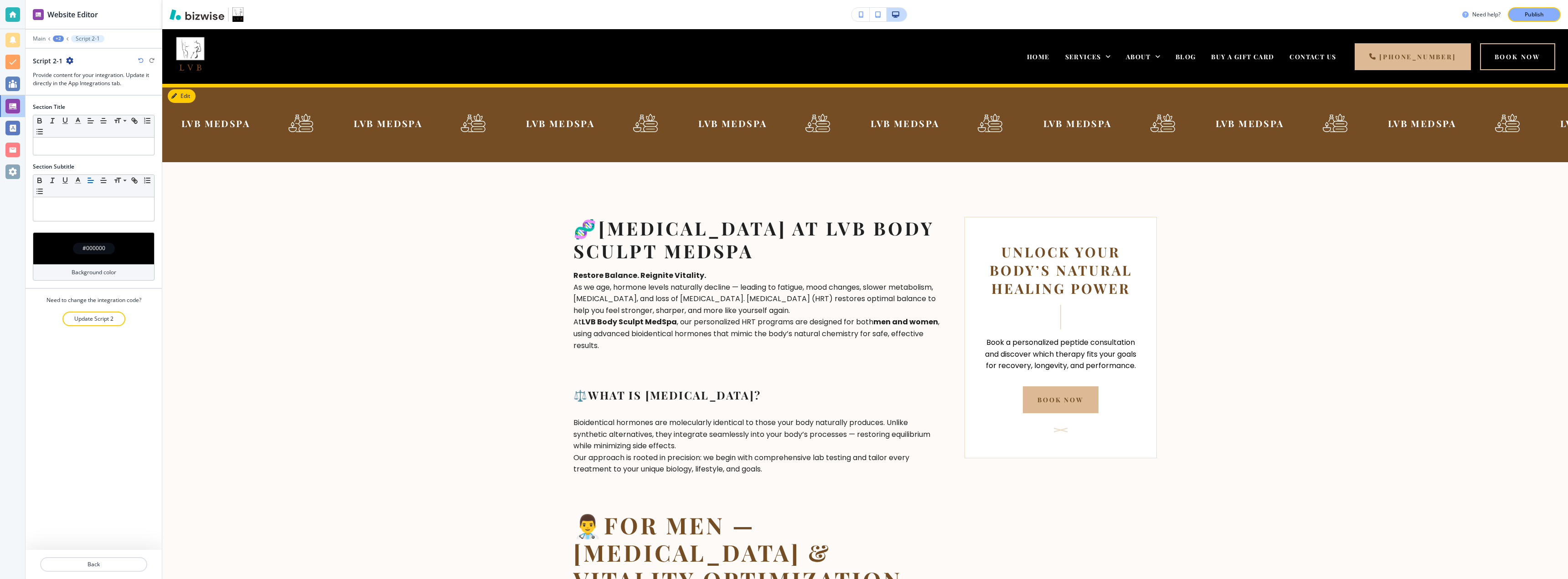
scroll to position [55, 0]
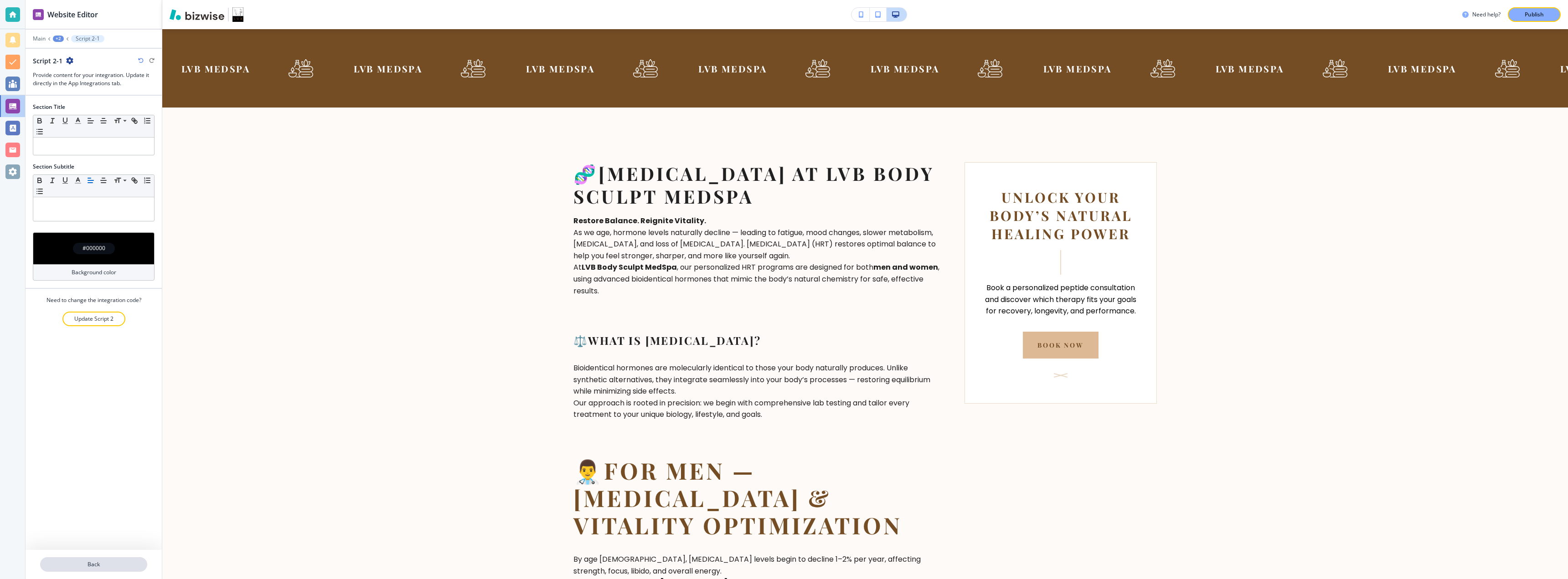
click at [113, 561] on p "Back" at bounding box center [94, 565] width 106 height 9
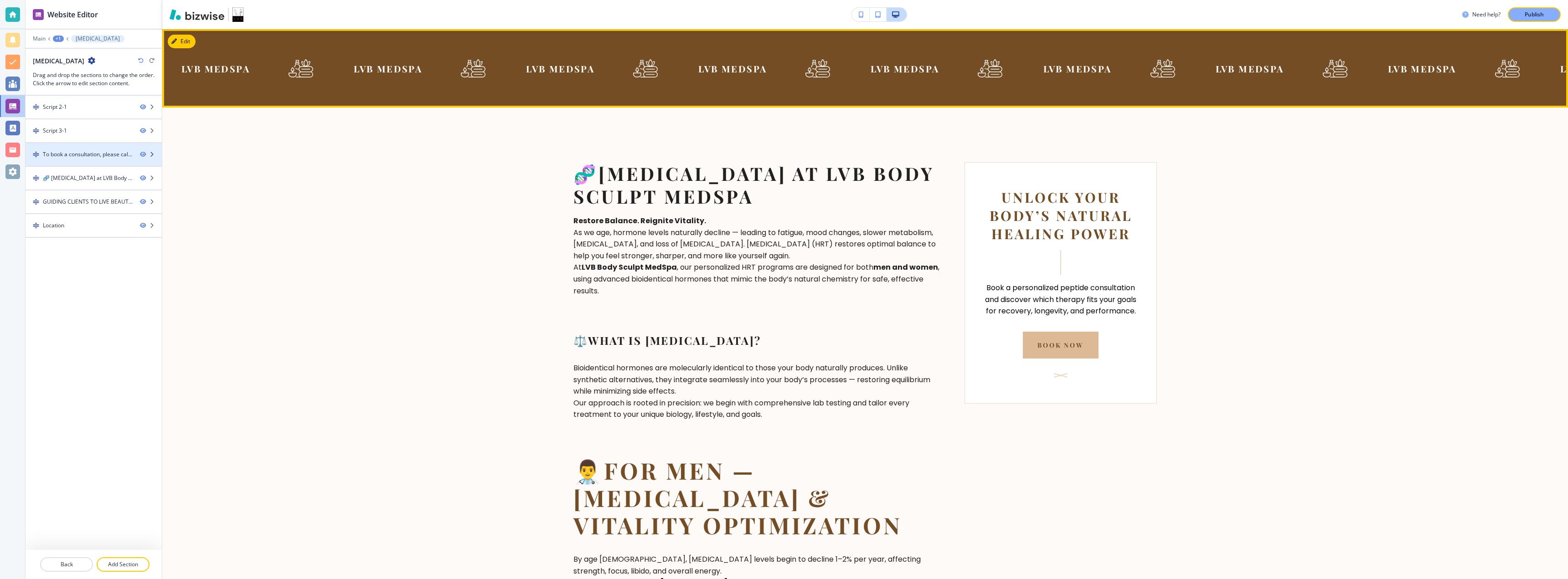
click at [93, 146] on div at bounding box center [94, 147] width 136 height 8
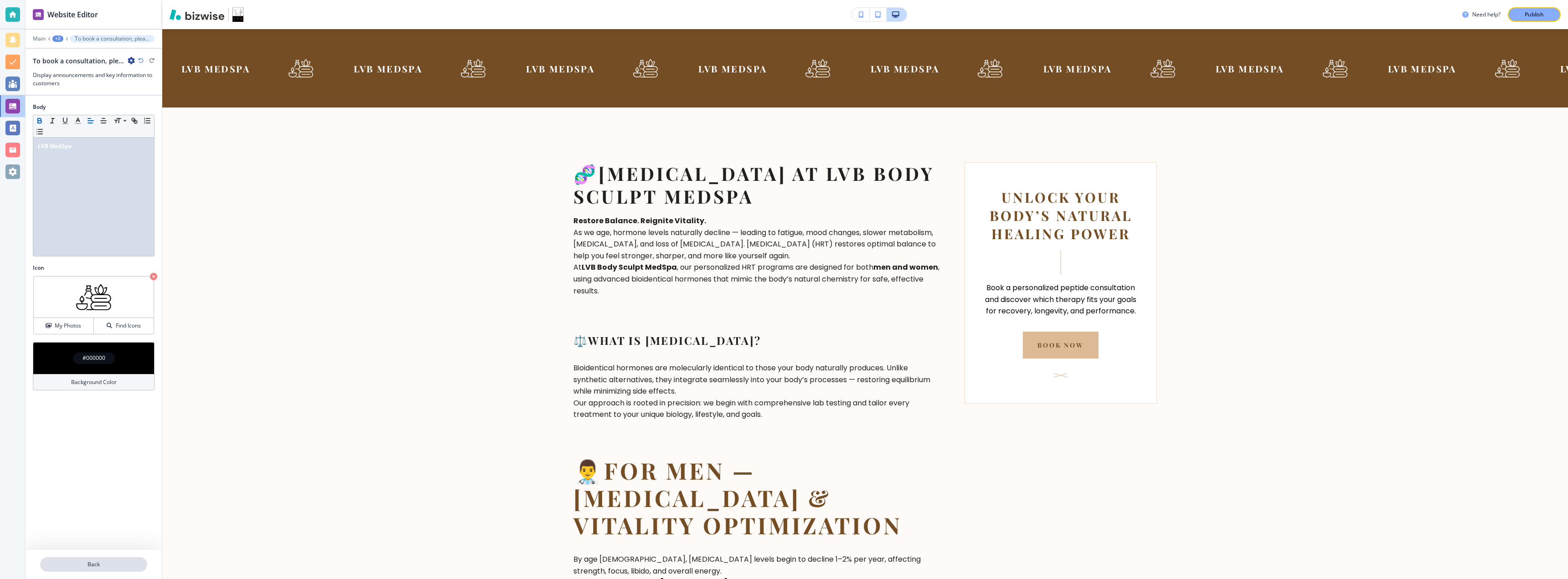
click at [103, 567] on p "Back" at bounding box center [94, 565] width 106 height 9
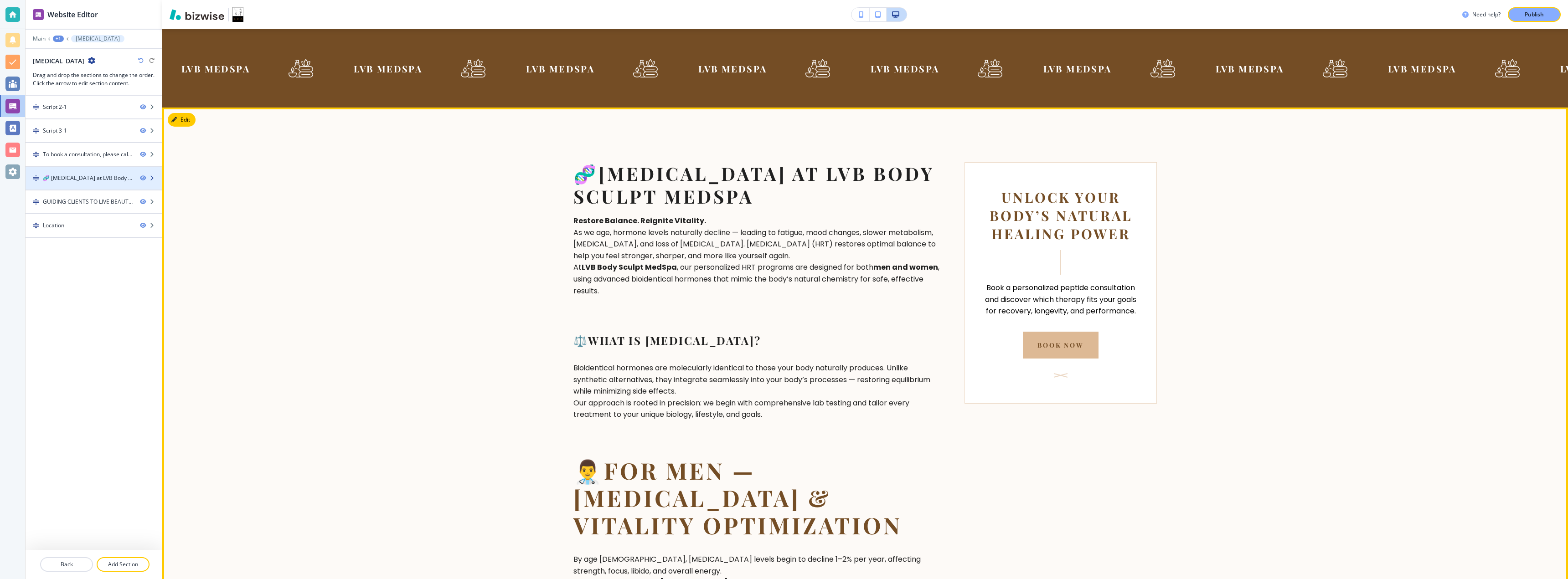
click at [109, 178] on div "🧬 [MEDICAL_DATA] at LVB Body Sculpt MedSpa" at bounding box center [88, 178] width 90 height 9
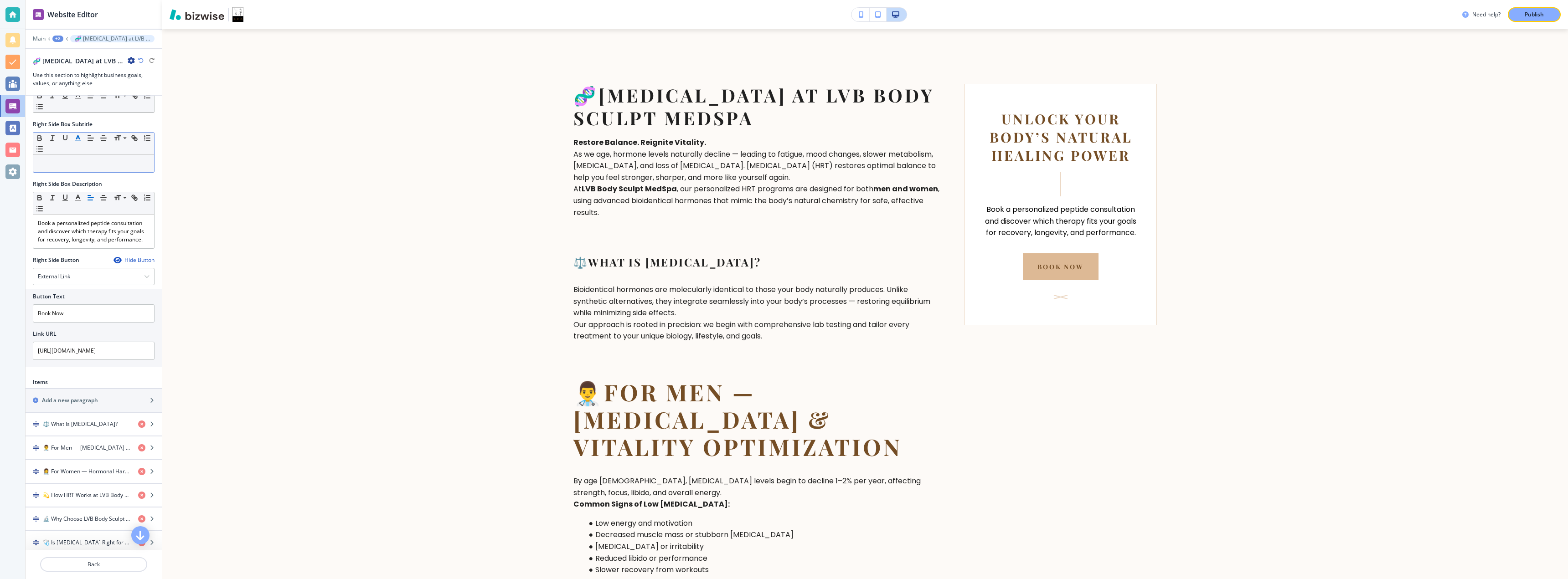
scroll to position [277, 0]
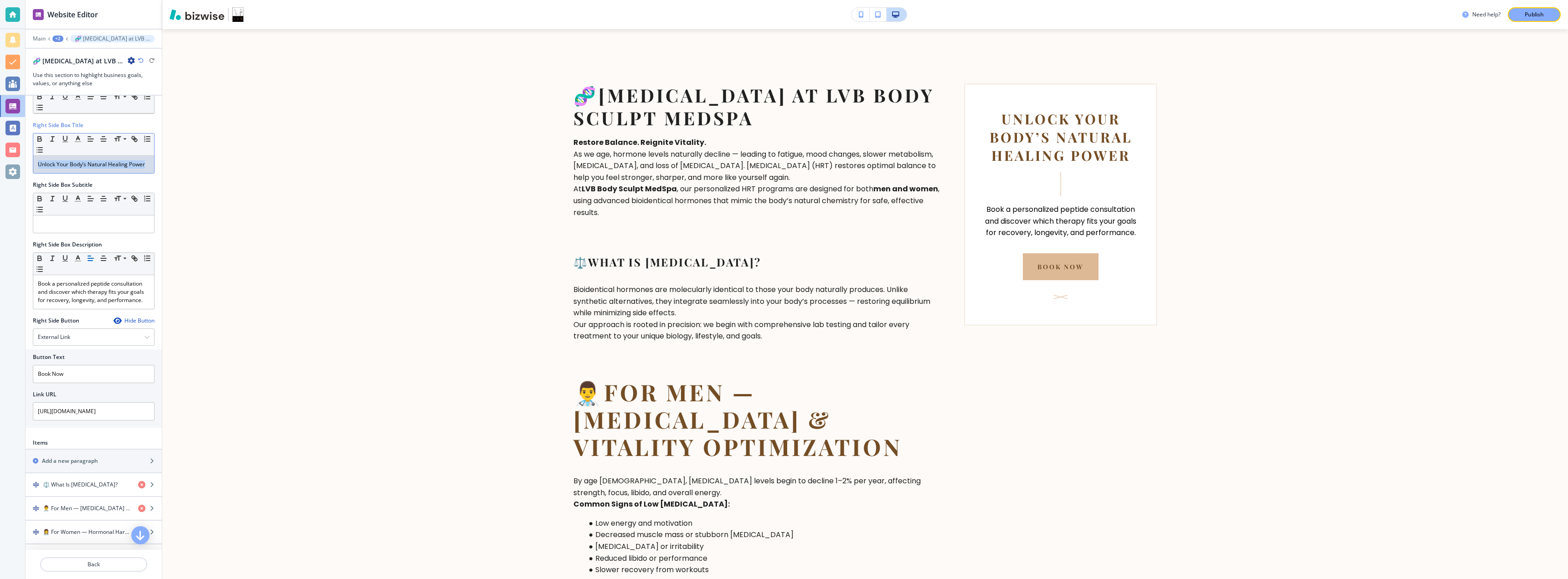
drag, startPoint x: 69, startPoint y: 187, endPoint x: 33, endPoint y: 178, distance: 37.1
click at [33, 178] on div "Right Side Box Title Small Normal Large Huge Unlock Your Body’s Natural Healing…" at bounding box center [94, 151] width 136 height 60
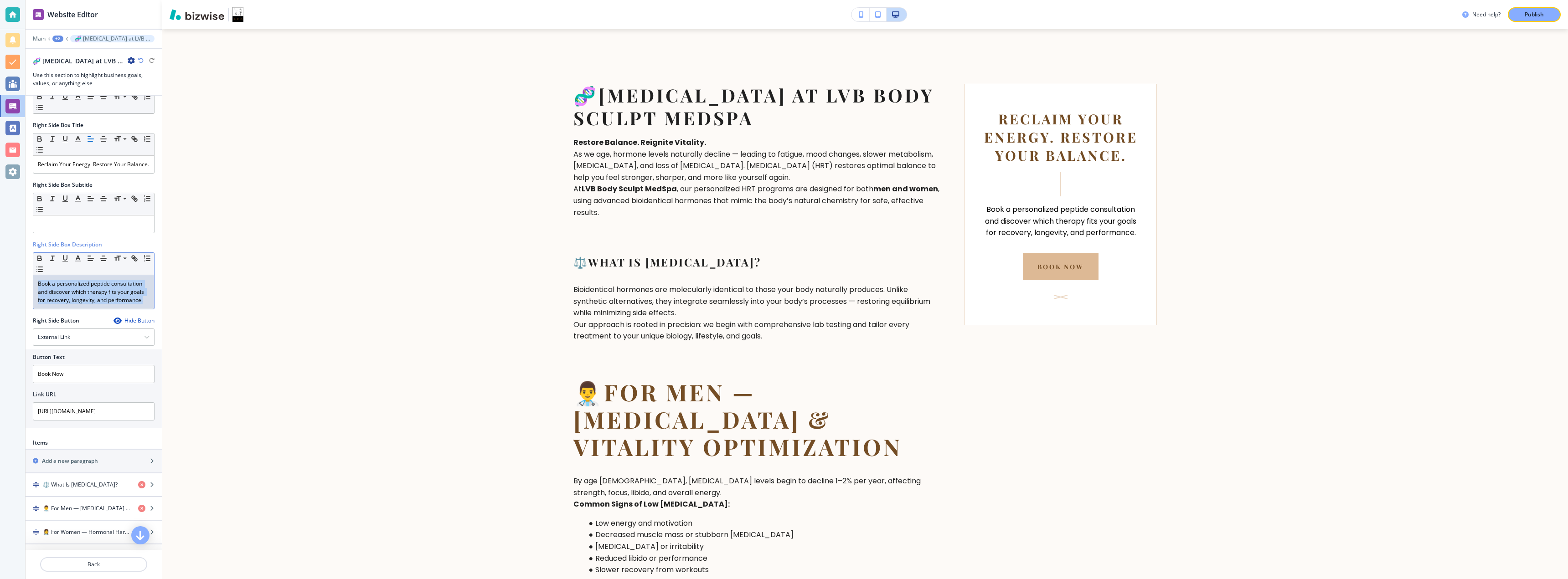
drag, startPoint x: 88, startPoint y: 328, endPoint x: 32, endPoint y: 304, distance: 60.9
click at [32, 304] on div "Right Side Box Description Small Normal Large Huge Book a personalized peptide …" at bounding box center [94, 278] width 136 height 76
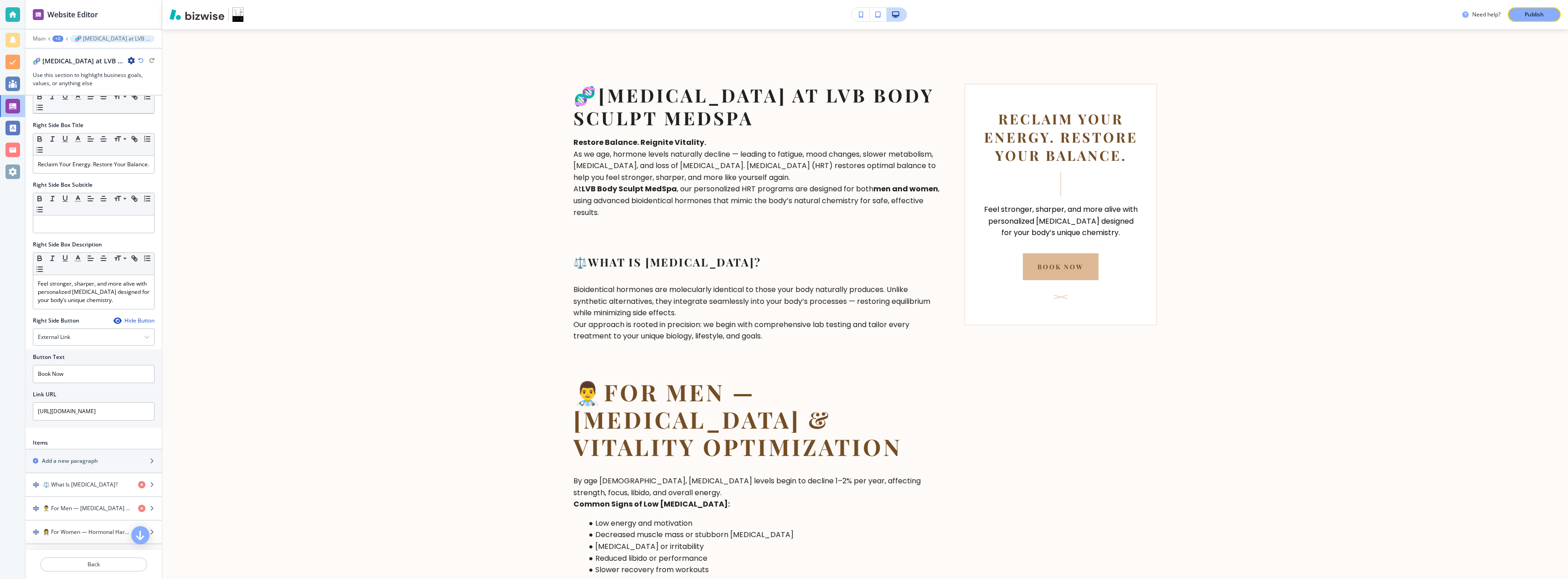
click at [783, 14] on button "Publish" at bounding box center [1533, 14] width 53 height 14
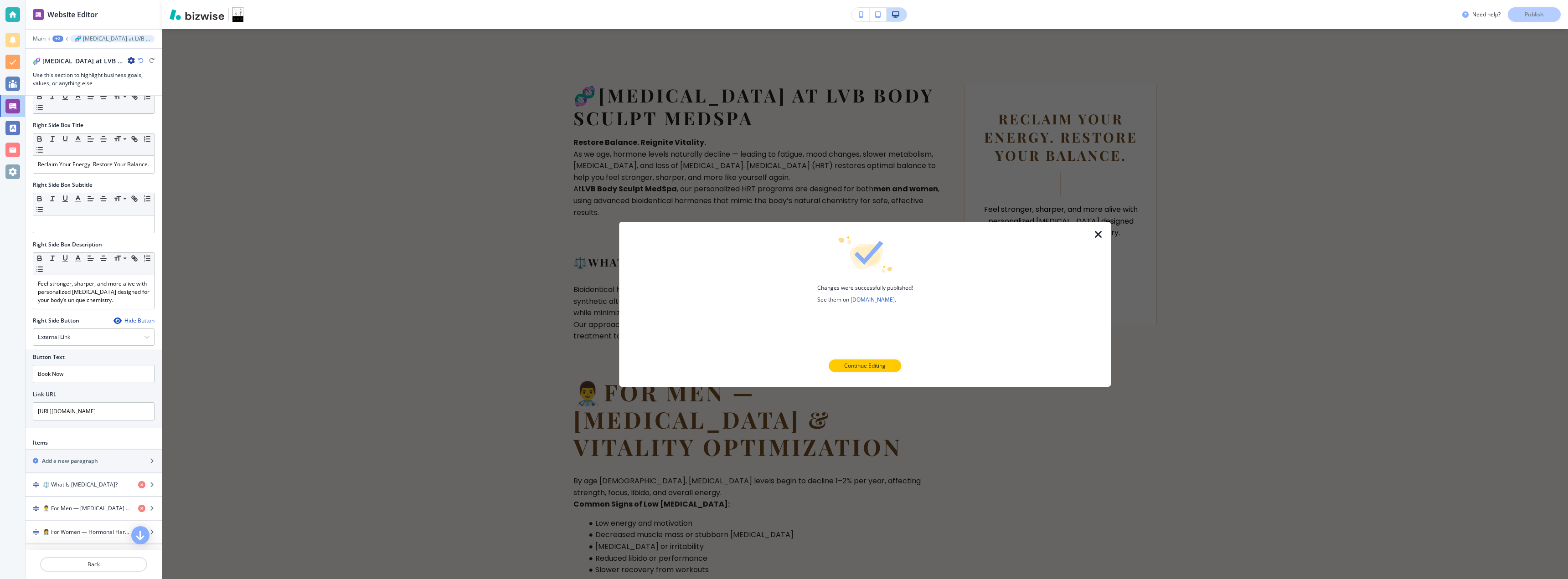
click at [783, 235] on icon "button" at bounding box center [1098, 233] width 11 height 11
